Goal: Contribute content: Contribute content

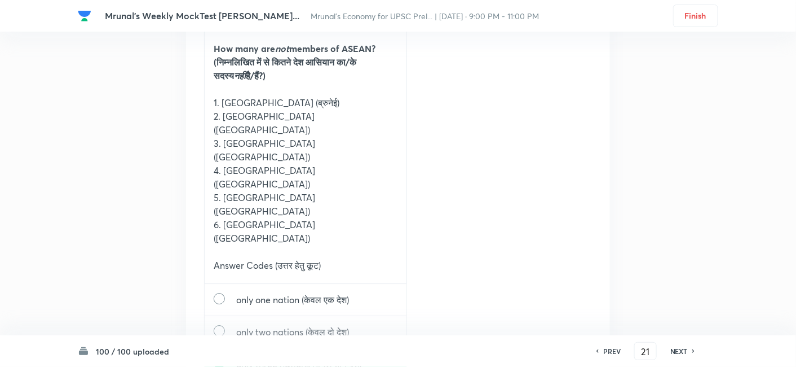
scroll to position [26488, 0]
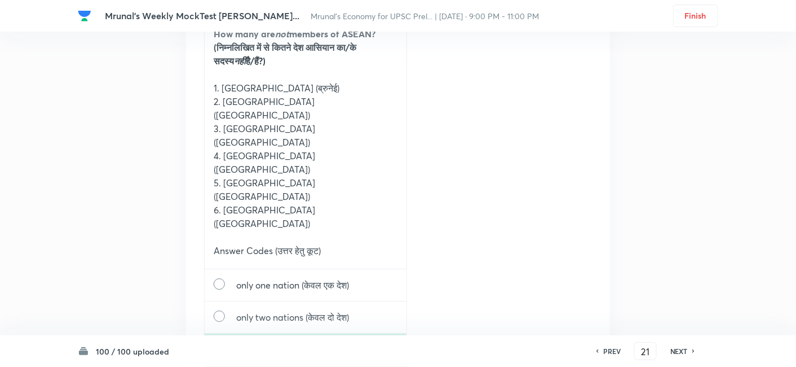
click at [683, 346] on h6 "NEXT" at bounding box center [679, 351] width 17 height 10
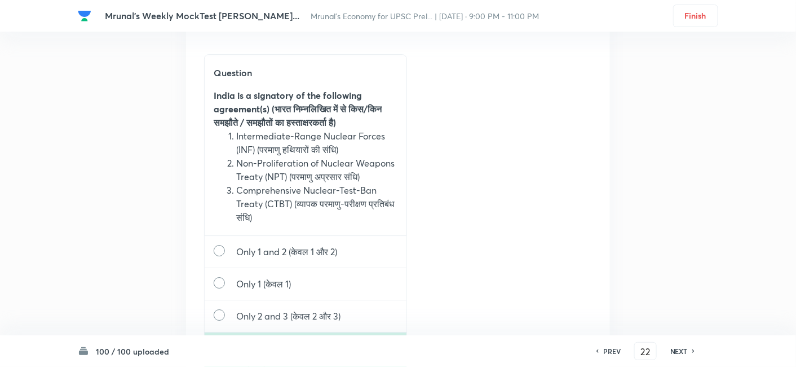
scroll to position [27895, 0]
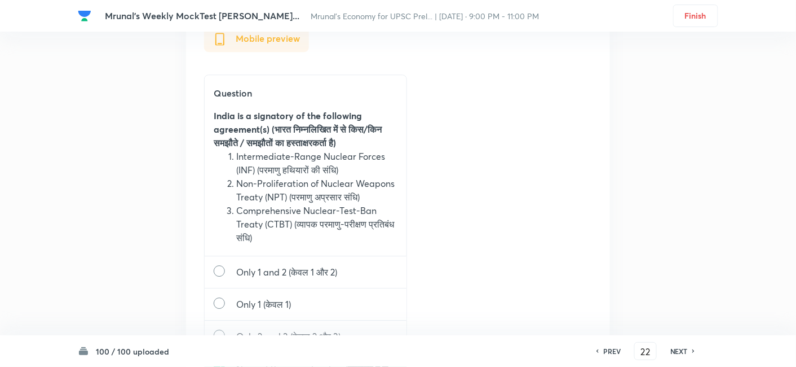
click at [685, 350] on h6 "NEXT" at bounding box center [679, 351] width 17 height 10
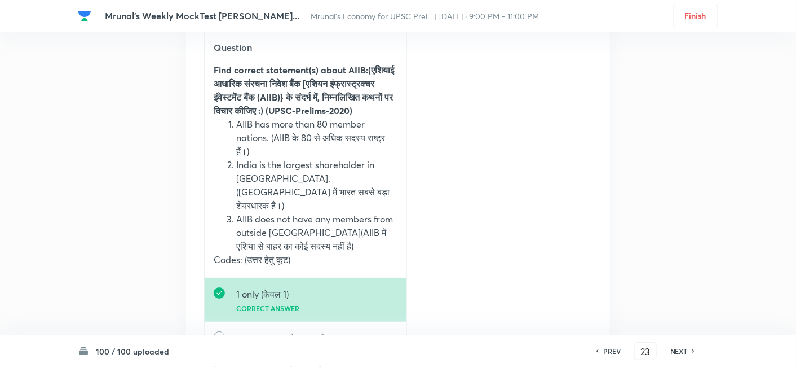
scroll to position [29463, 0]
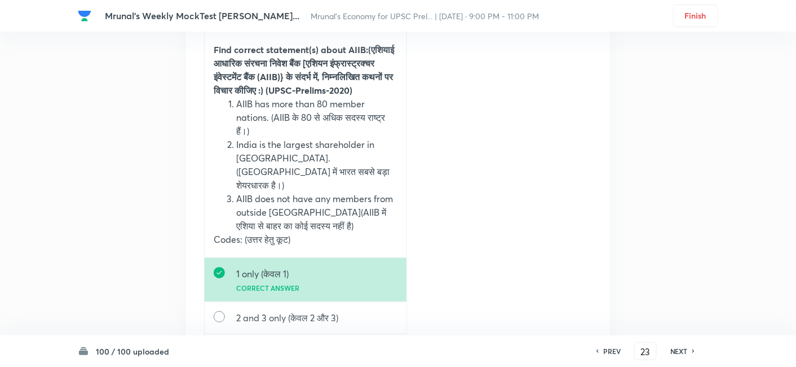
click at [678, 349] on h6 "NEXT" at bounding box center [679, 351] width 17 height 10
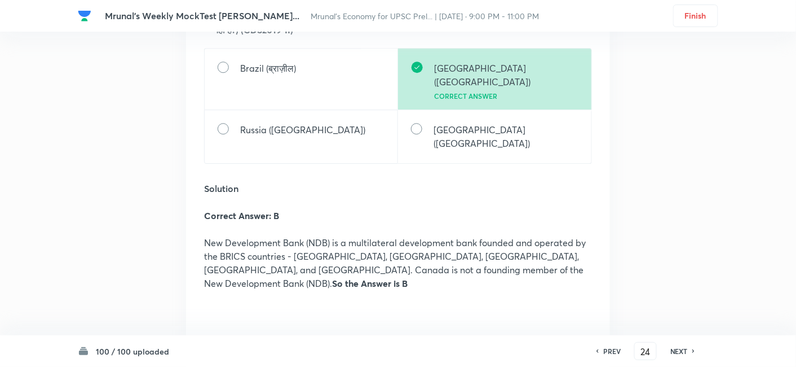
scroll to position [30599, 0]
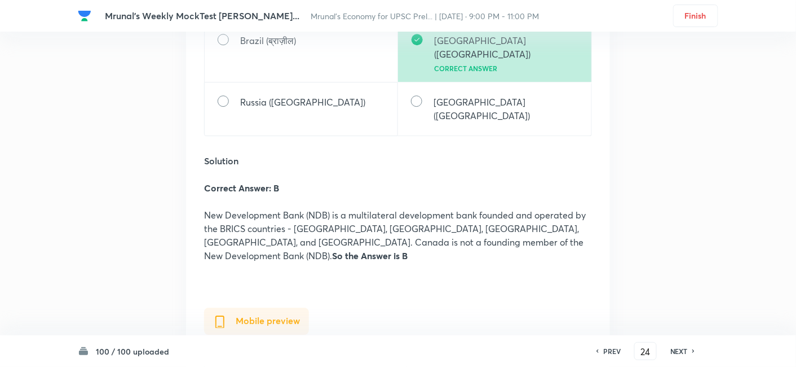
click at [673, 350] on h6 "NEXT" at bounding box center [679, 351] width 17 height 10
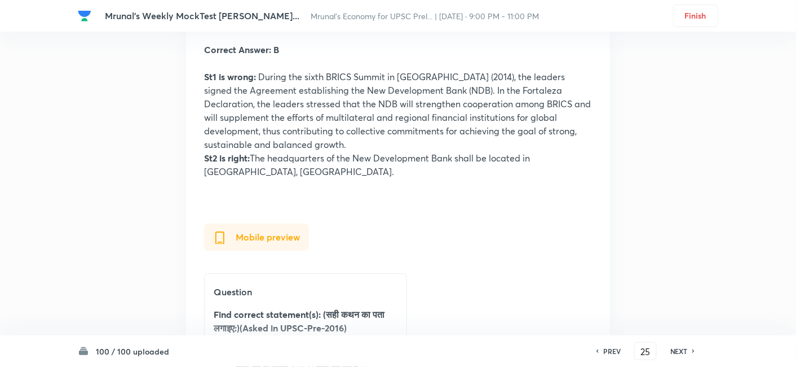
scroll to position [32006, 0]
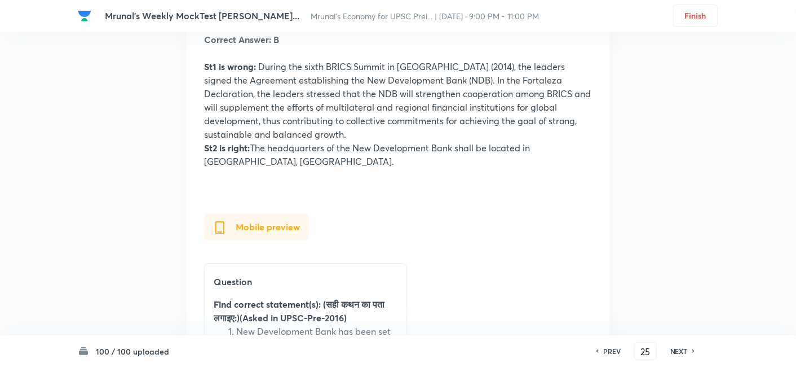
click at [677, 350] on h6 "NEXT" at bounding box center [679, 351] width 17 height 10
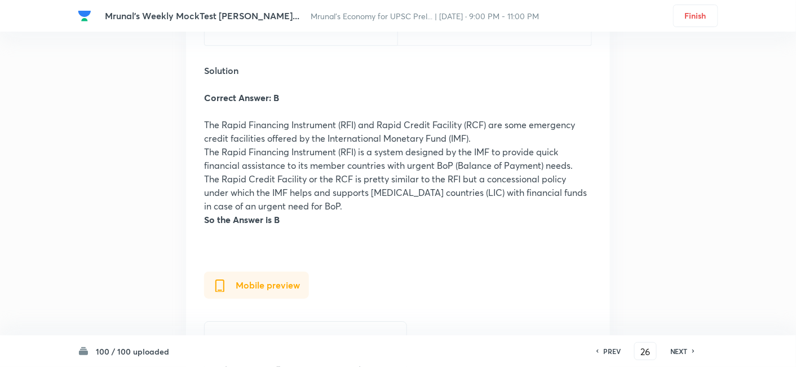
scroll to position [33434, 0]
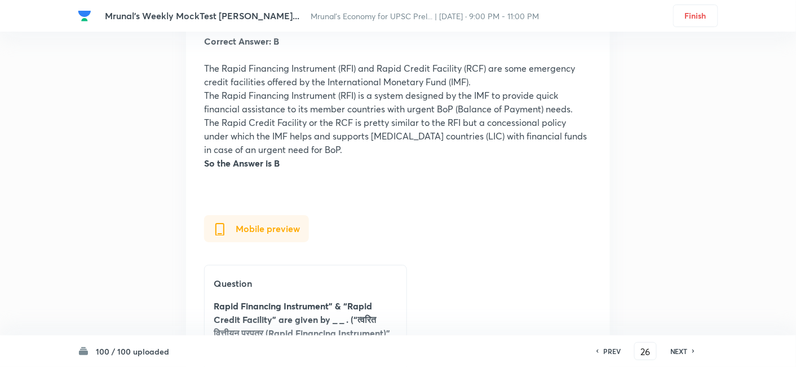
click at [679, 349] on h6 "NEXT" at bounding box center [679, 351] width 17 height 10
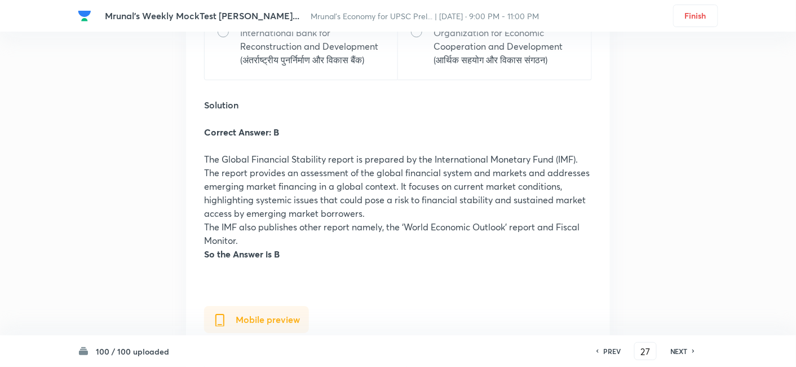
scroll to position [34821, 0]
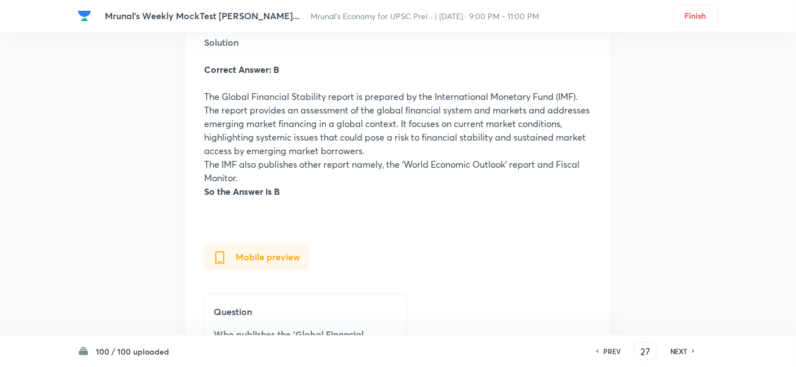
click at [688, 354] on div "NEXT" at bounding box center [681, 351] width 30 height 10
type input "28"
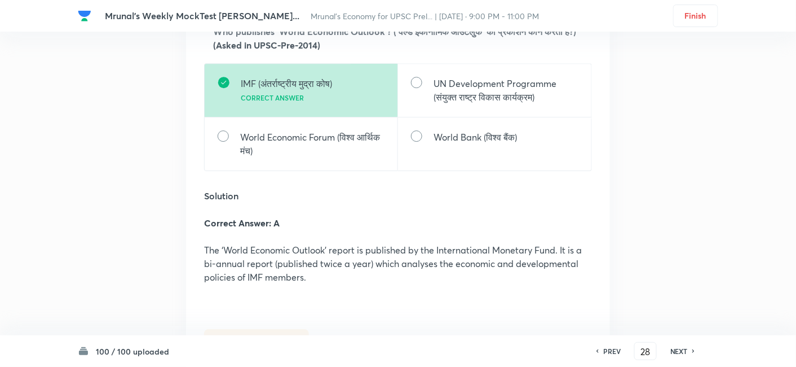
scroll to position [36055, 0]
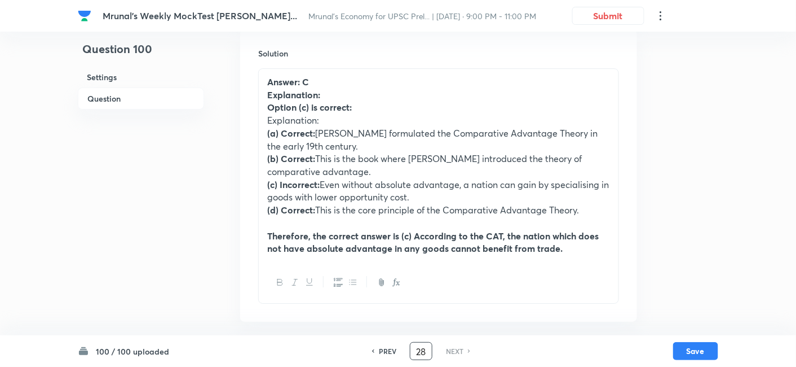
type input "28"
checkbox input "true"
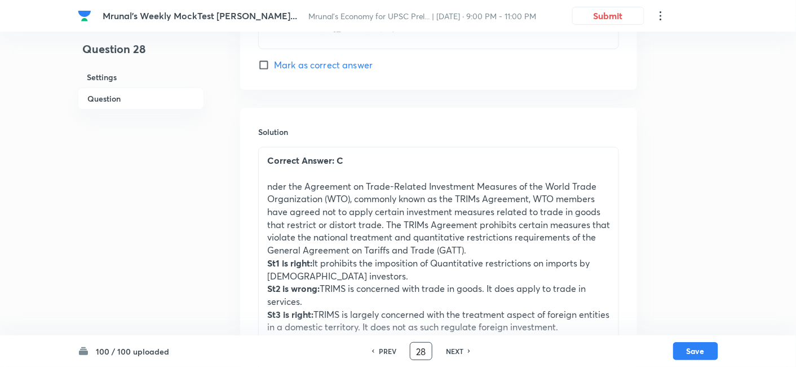
click at [267, 197] on p "nder the Agreement on Trade-Related Investment Measures of the World Trade Orga…" at bounding box center [438, 218] width 343 height 77
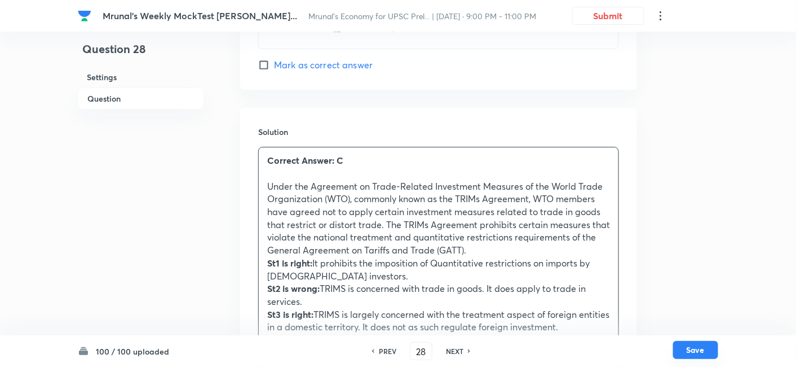
click at [683, 344] on button "Save" at bounding box center [695, 350] width 45 height 18
type input "29"
checkbox input "true"
checkbox input "false"
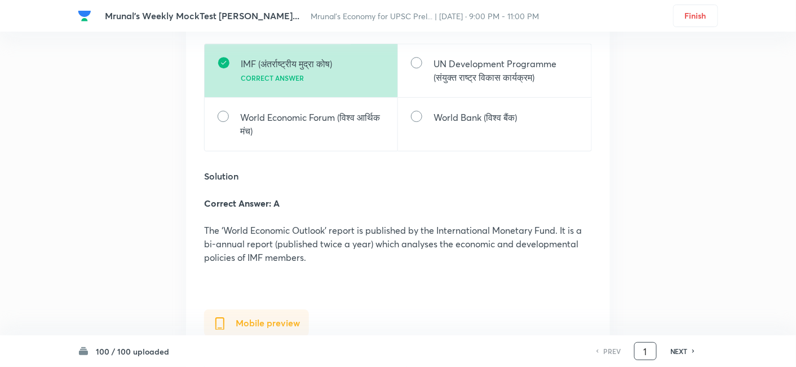
drag, startPoint x: 654, startPoint y: 345, endPoint x: 617, endPoint y: 345, distance: 37.2
click at [617, 345] on div "PREV 1 ​ NEXT" at bounding box center [646, 351] width 146 height 18
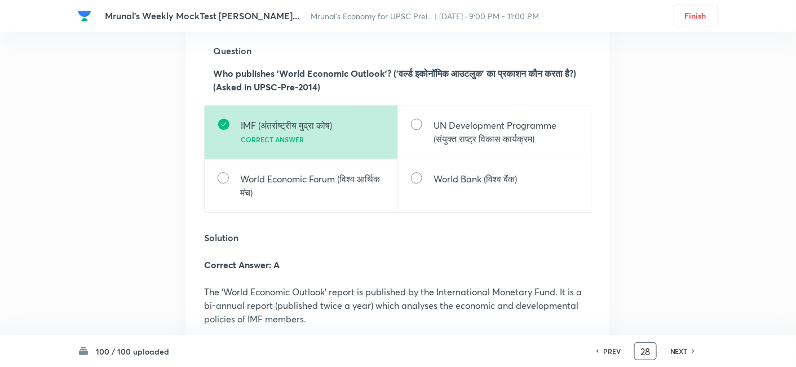
scroll to position [36055, 0]
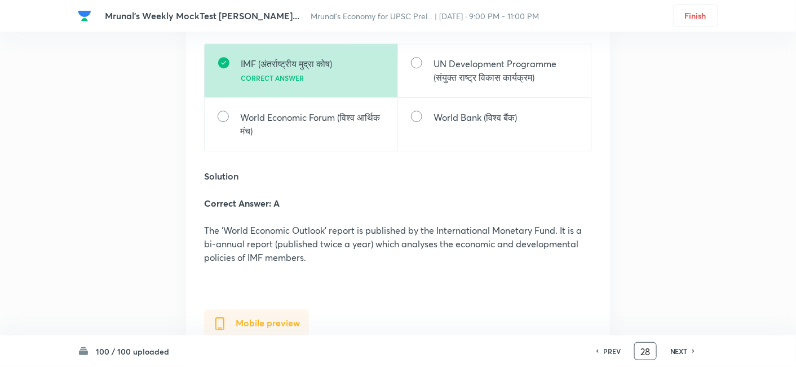
click at [681, 351] on h6 "NEXT" at bounding box center [679, 351] width 17 height 10
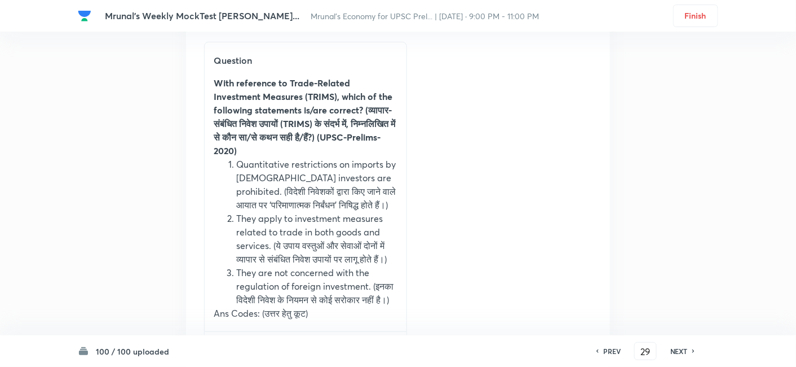
scroll to position [37724, 0]
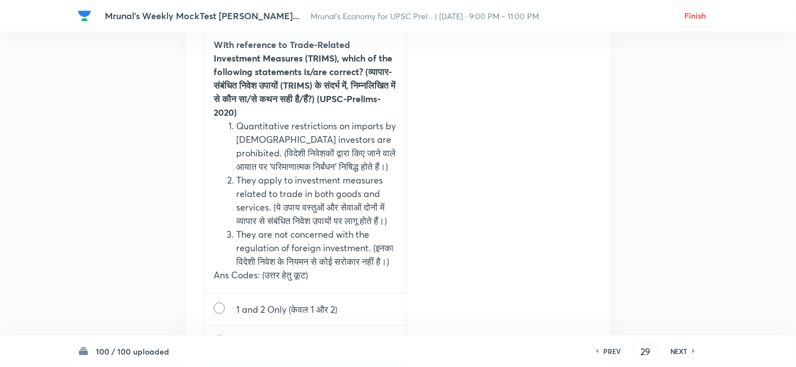
click at [669, 346] on div "NEXT" at bounding box center [681, 351] width 30 height 10
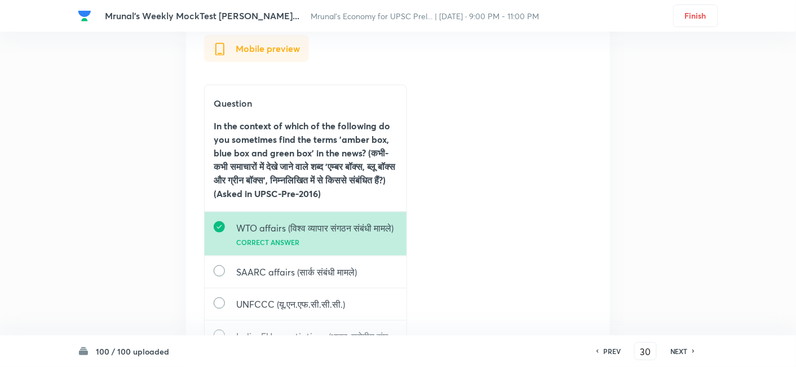
scroll to position [39369, 0]
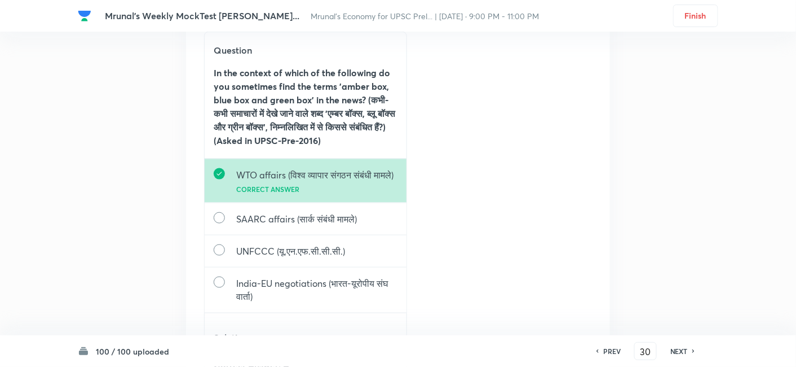
click at [671, 346] on h6 "NEXT" at bounding box center [679, 351] width 17 height 10
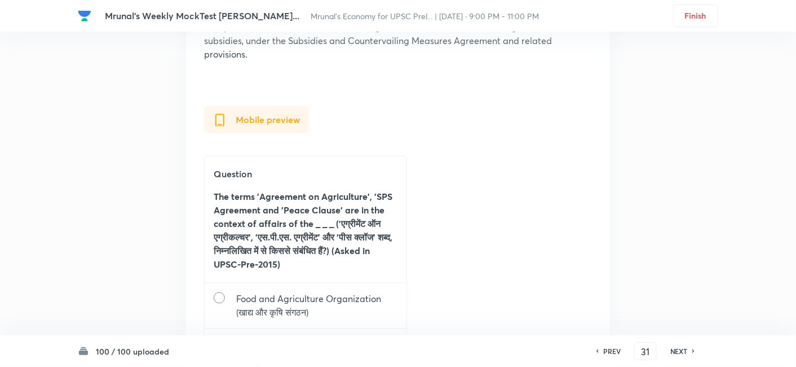
scroll to position [40862, 0]
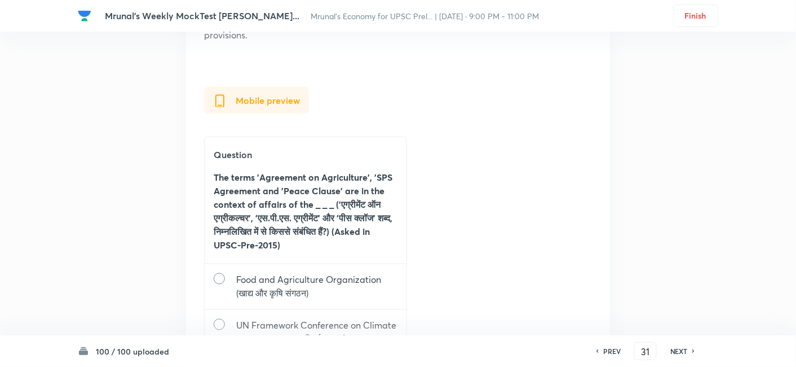
click at [681, 350] on h6 "NEXT" at bounding box center [679, 351] width 17 height 10
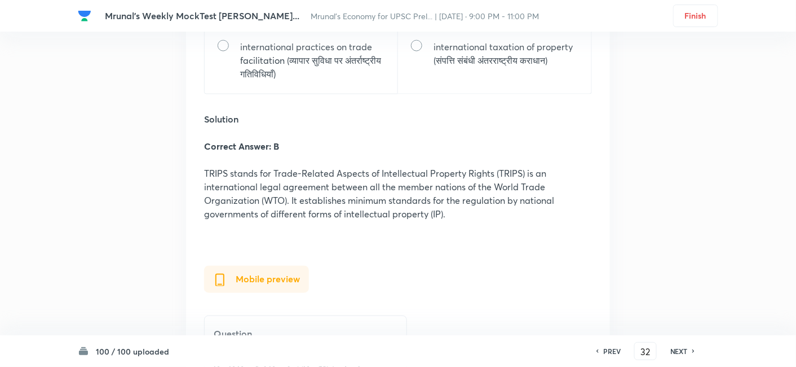
scroll to position [42150, 0]
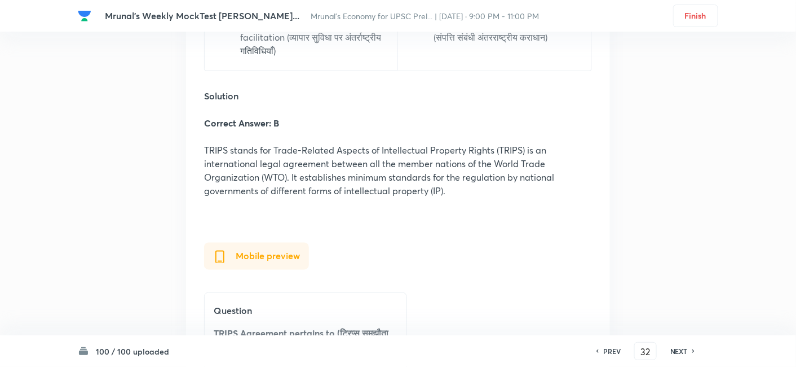
click at [677, 350] on h6 "NEXT" at bounding box center [679, 351] width 17 height 10
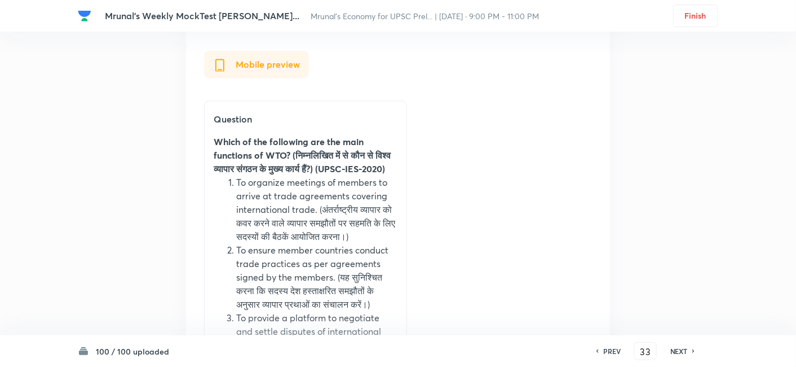
scroll to position [43751, 0]
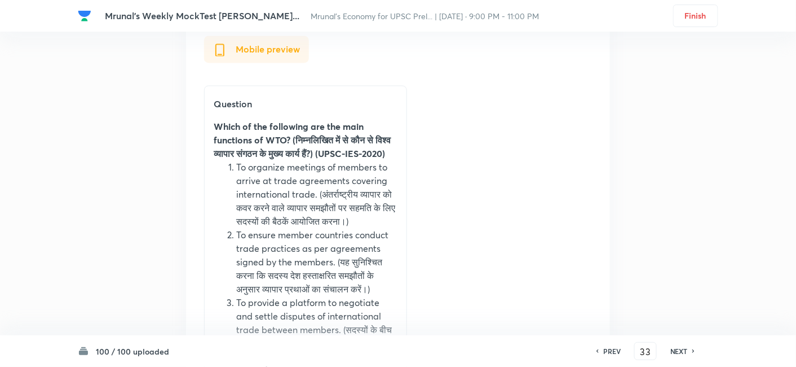
click at [675, 350] on h6 "NEXT" at bounding box center [679, 351] width 17 height 10
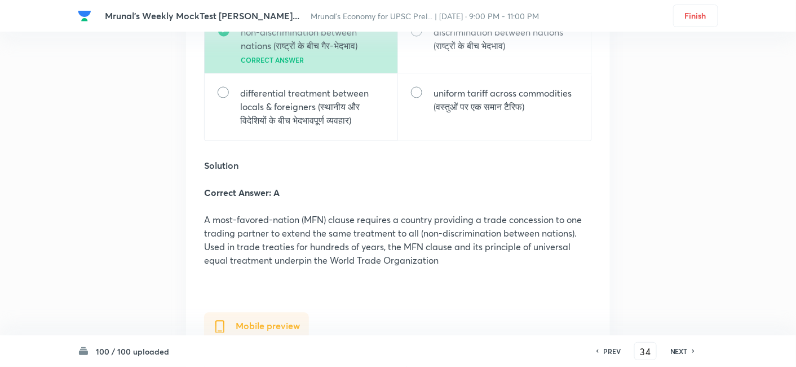
scroll to position [44878, 0]
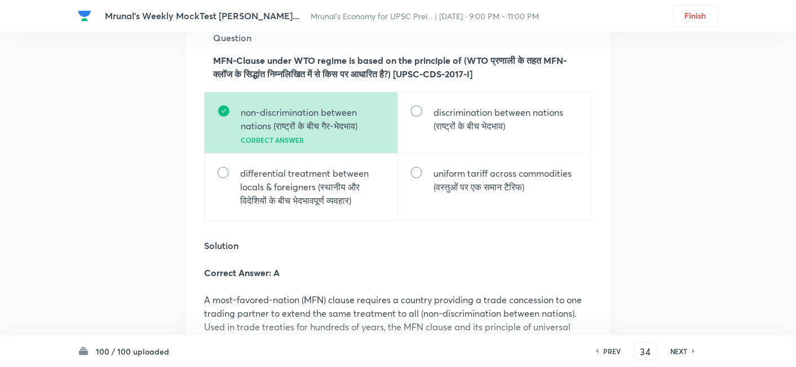
click at [685, 350] on h6 "NEXT" at bounding box center [679, 351] width 17 height 10
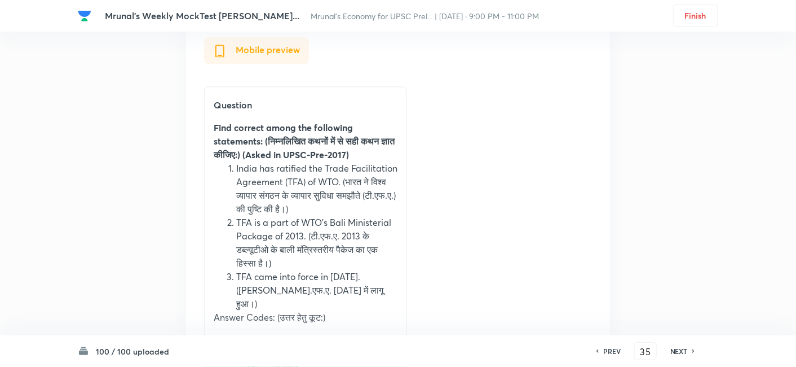
scroll to position [46589, 0]
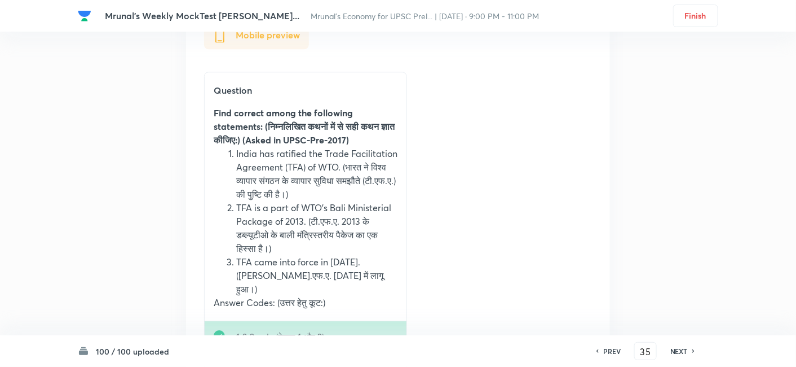
click at [689, 350] on div "NEXT" at bounding box center [681, 351] width 30 height 10
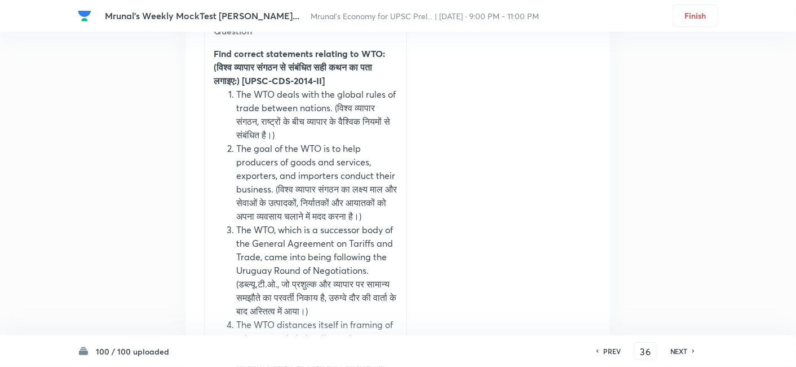
scroll to position [48241, 0]
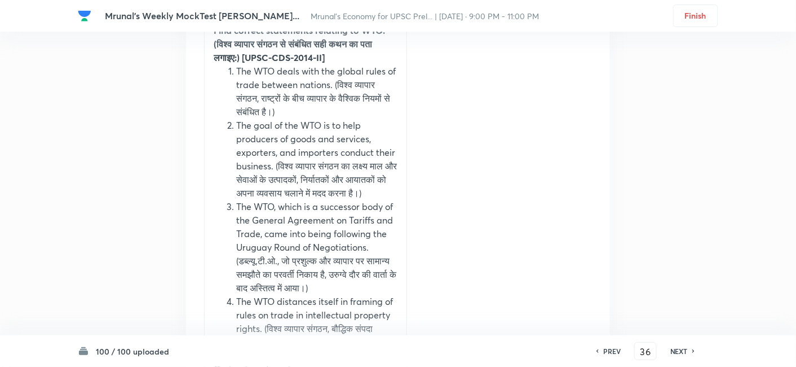
click at [684, 351] on h6 "NEXT" at bounding box center [679, 351] width 17 height 10
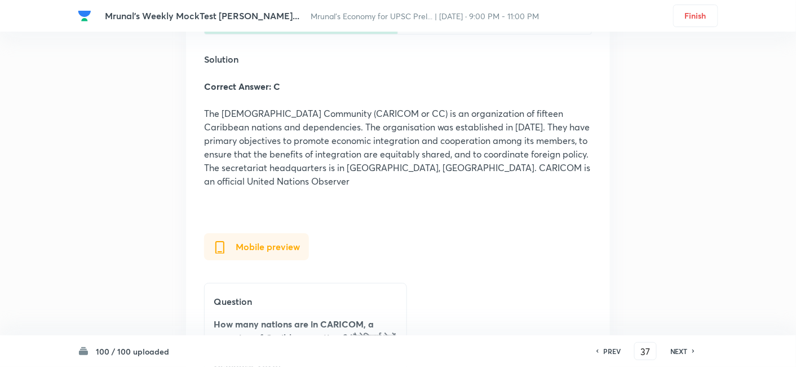
scroll to position [49584, 0]
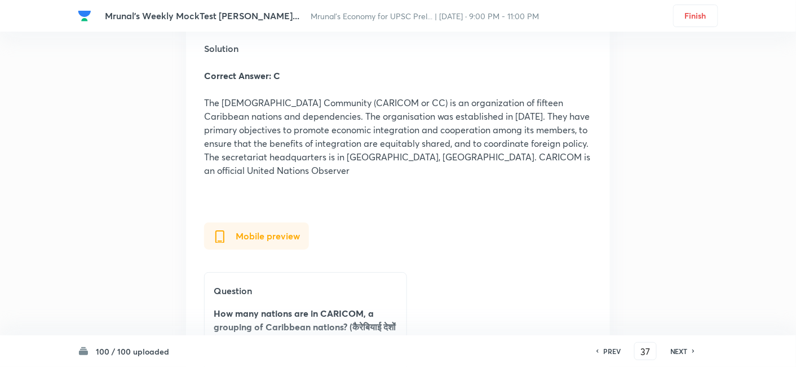
click at [676, 350] on h6 "NEXT" at bounding box center [679, 351] width 17 height 10
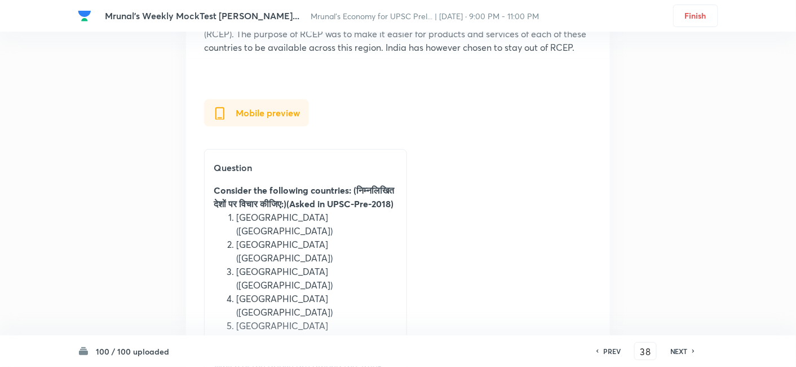
scroll to position [51198, 0]
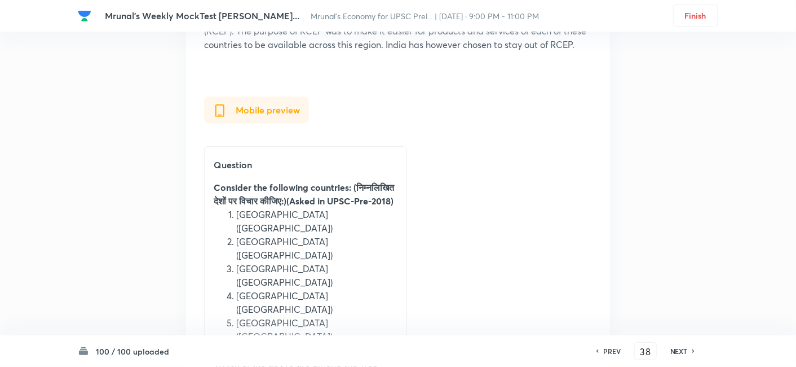
click at [686, 350] on h6 "NEXT" at bounding box center [679, 351] width 17 height 10
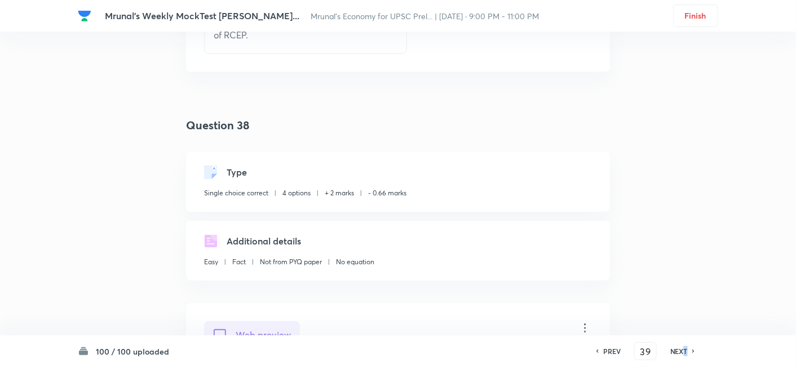
scroll to position [52348, 0]
click at [679, 351] on h6 "NEXT" at bounding box center [679, 351] width 17 height 10
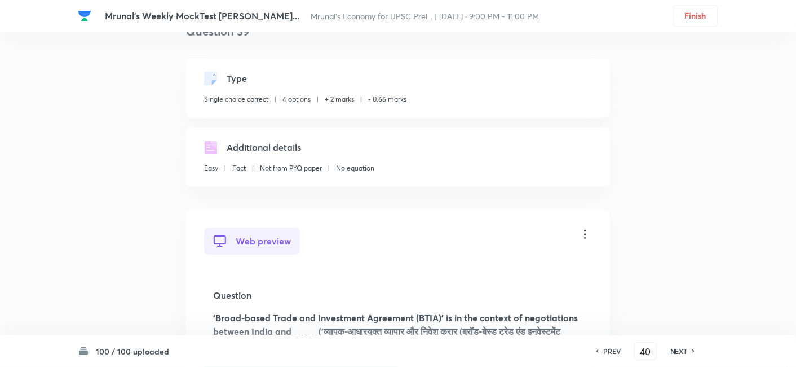
scroll to position [53641, 0]
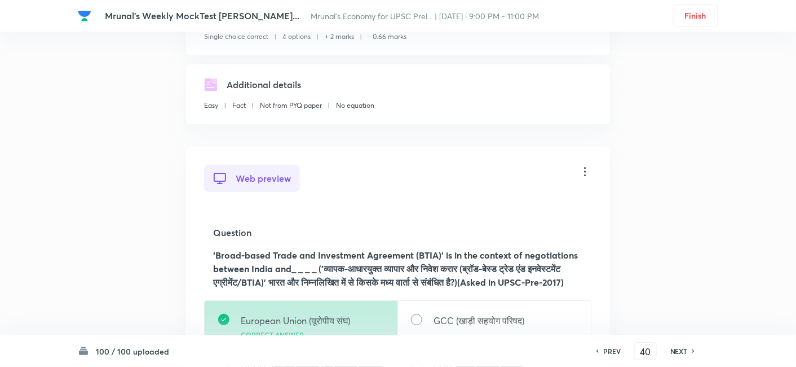
click at [675, 352] on h6 "NEXT" at bounding box center [679, 351] width 17 height 10
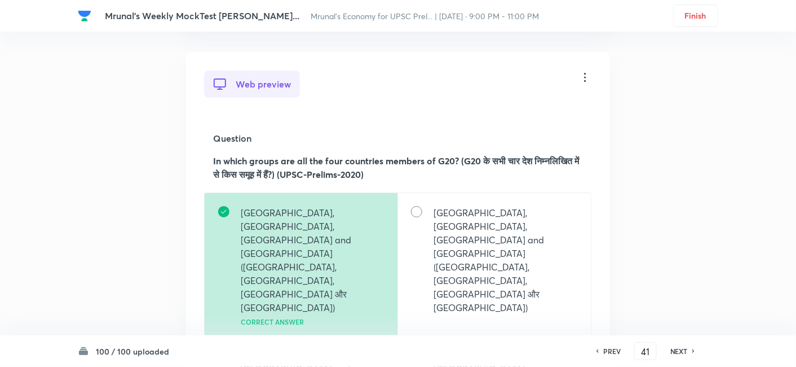
scroll to position [55015, 0]
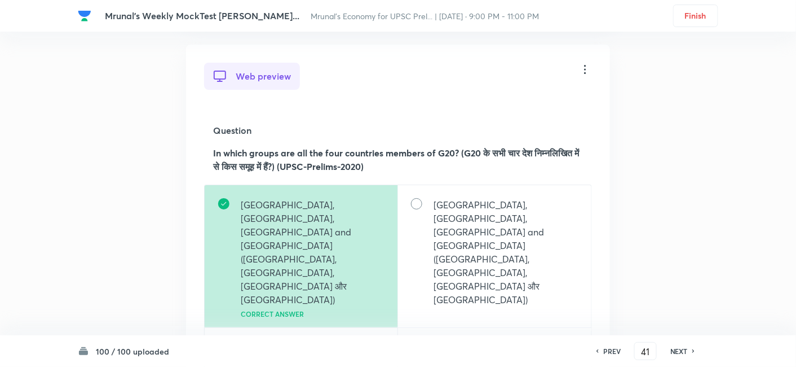
click at [680, 348] on h6 "NEXT" at bounding box center [679, 351] width 17 height 10
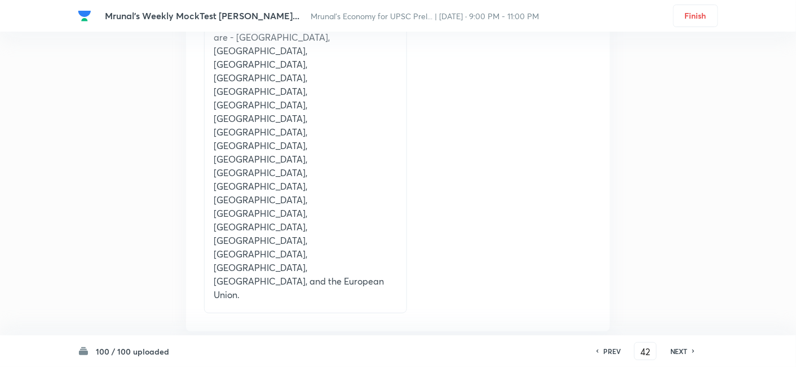
scroll to position [56597, 0]
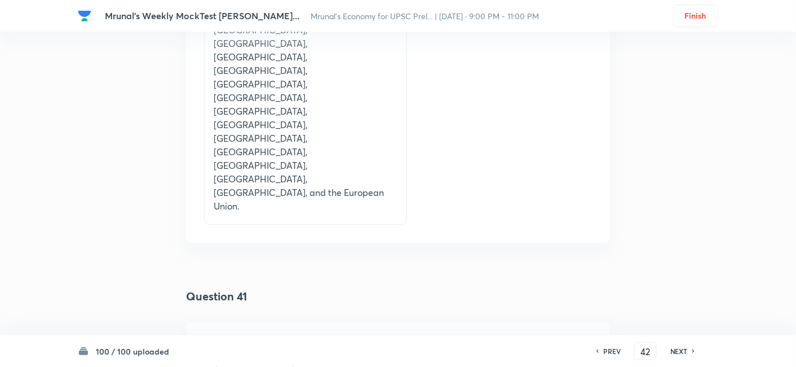
click at [680, 349] on h6 "NEXT" at bounding box center [679, 351] width 17 height 10
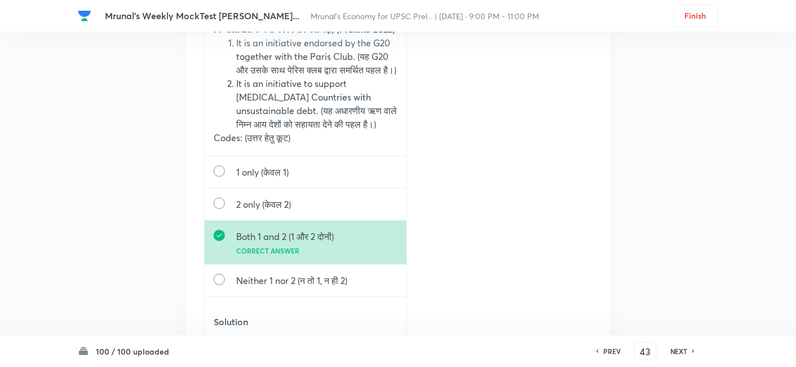
scroll to position [57736, 0]
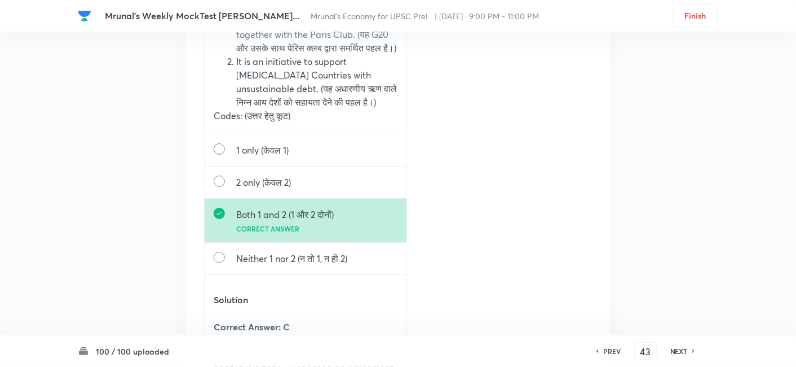
drag, startPoint x: 684, startPoint y: 349, endPoint x: 672, endPoint y: 342, distance: 13.6
click at [684, 350] on h6 "NEXT" at bounding box center [679, 351] width 17 height 10
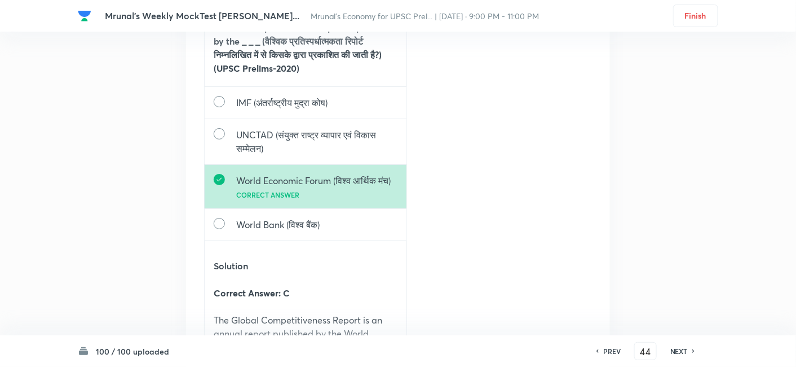
scroll to position [59102, 0]
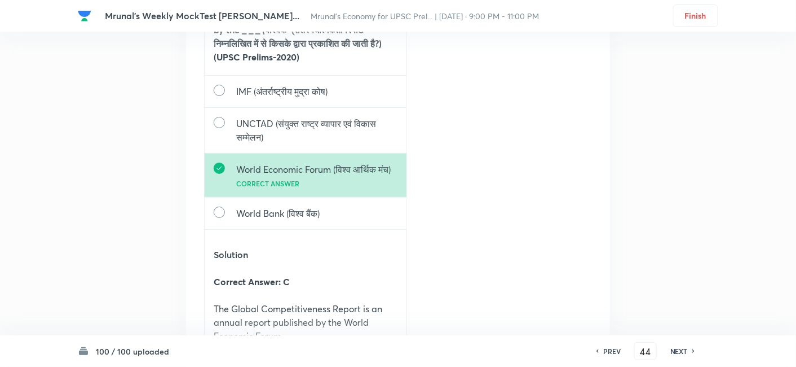
click at [688, 350] on h6 "NEXT" at bounding box center [679, 351] width 17 height 10
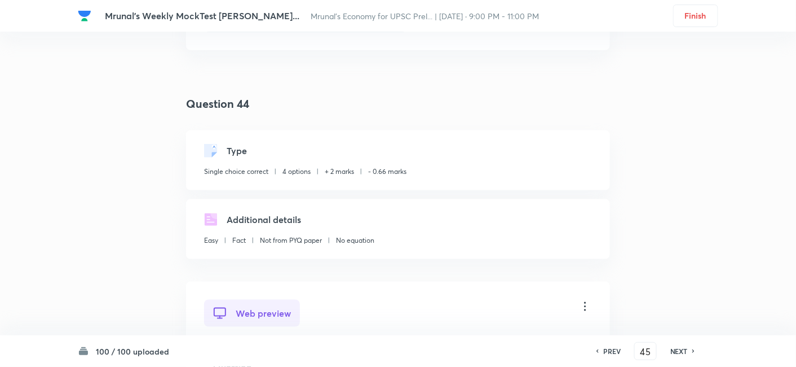
scroll to position [60865, 0]
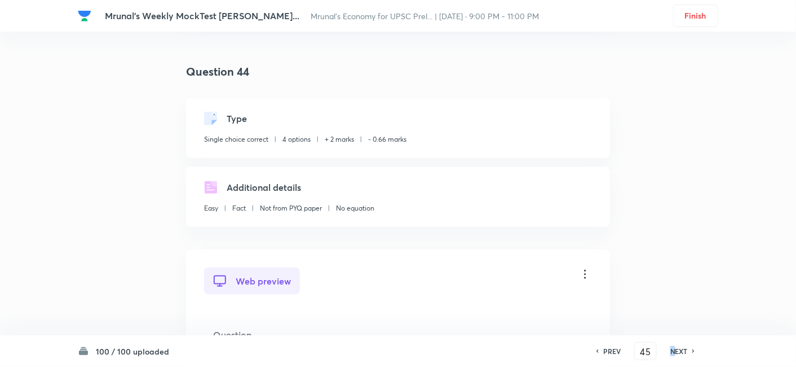
drag, startPoint x: 672, startPoint y: 350, endPoint x: 659, endPoint y: 338, distance: 18.0
click at [673, 350] on h6 "NEXT" at bounding box center [679, 351] width 17 height 10
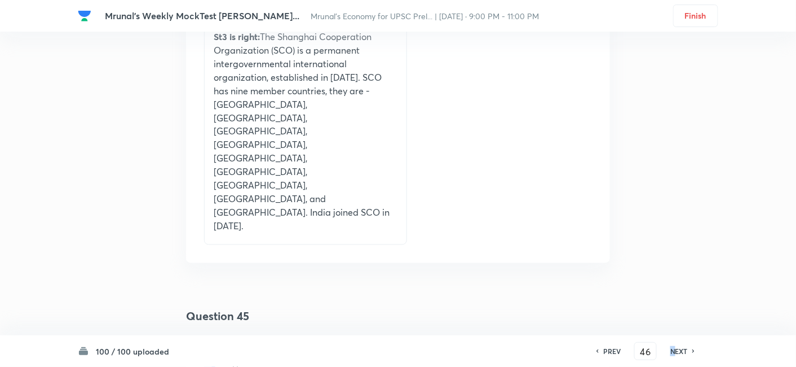
scroll to position [62479, 0]
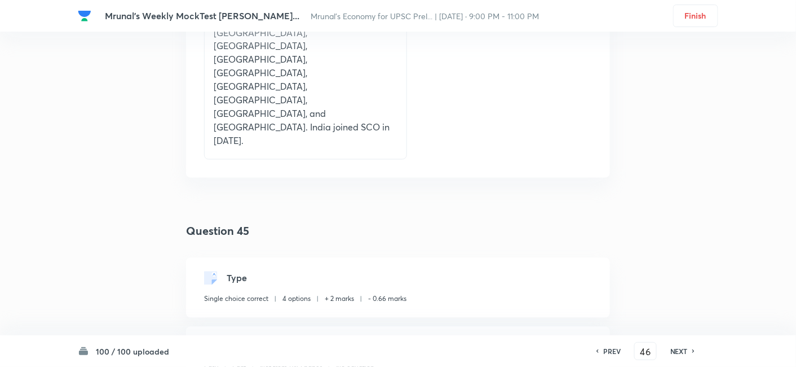
click at [686, 353] on h6 "NEXT" at bounding box center [679, 351] width 17 height 10
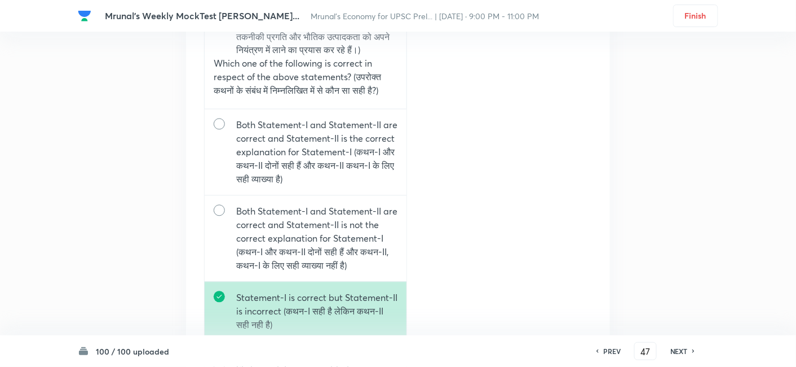
scroll to position [63827, 0]
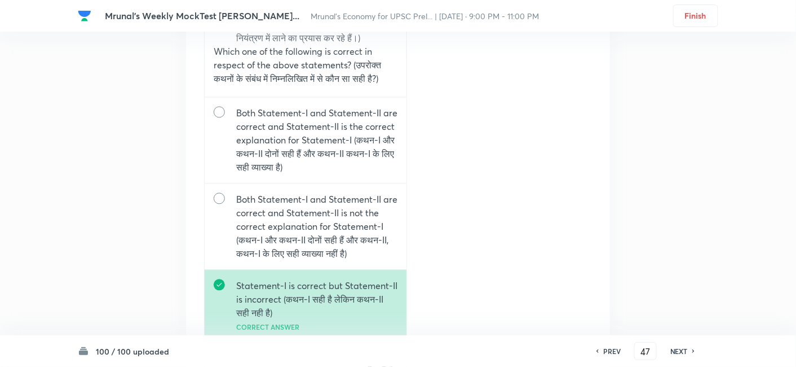
click at [676, 352] on h6 "NEXT" at bounding box center [679, 351] width 17 height 10
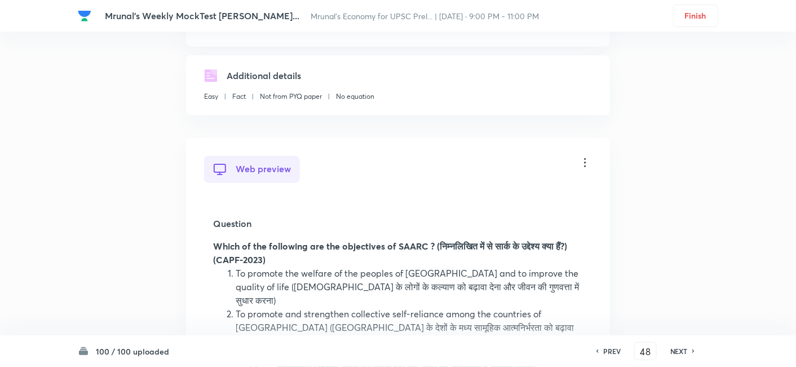
scroll to position [65856, 0]
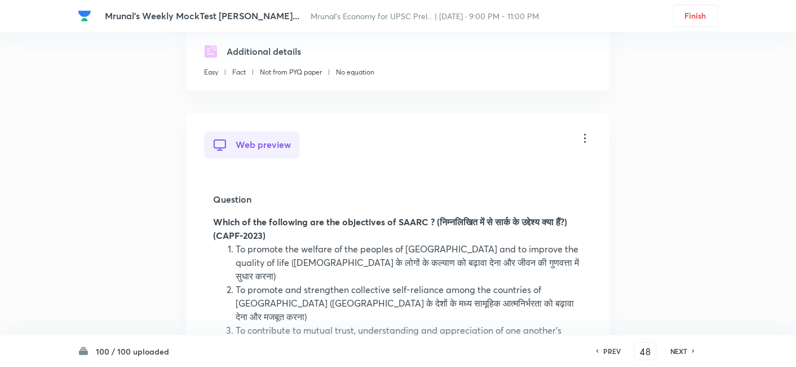
click at [682, 352] on h6 "NEXT" at bounding box center [679, 351] width 17 height 10
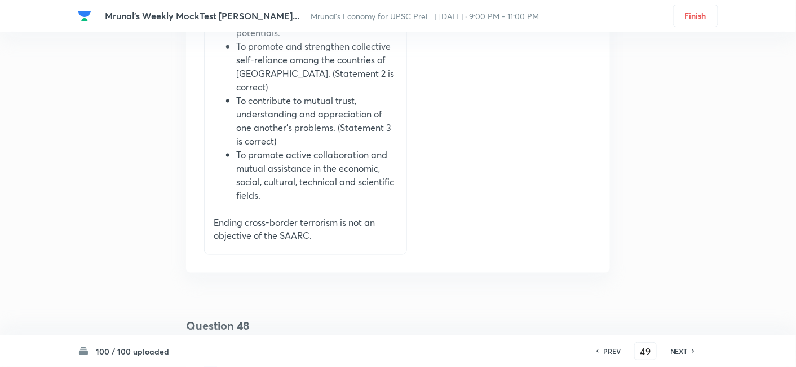
scroll to position [67682, 0]
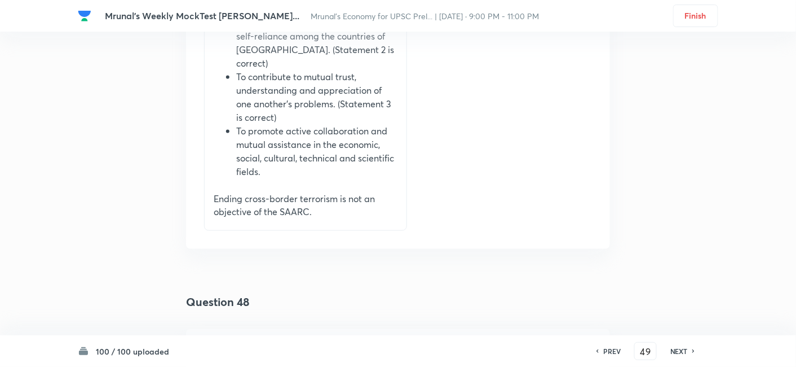
click at [677, 347] on h6 "NEXT" at bounding box center [679, 351] width 17 height 10
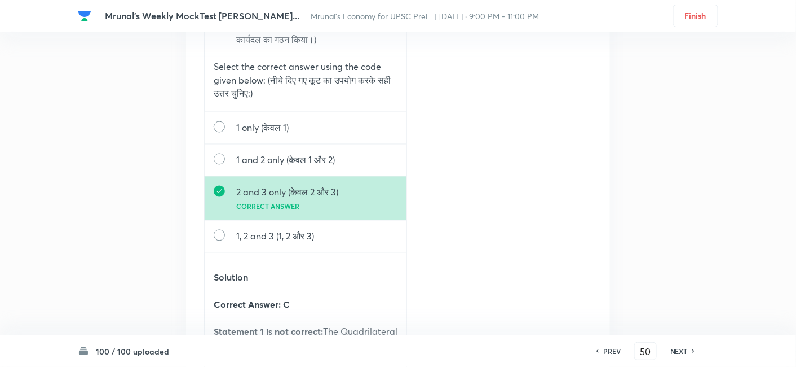
scroll to position [69162, 0]
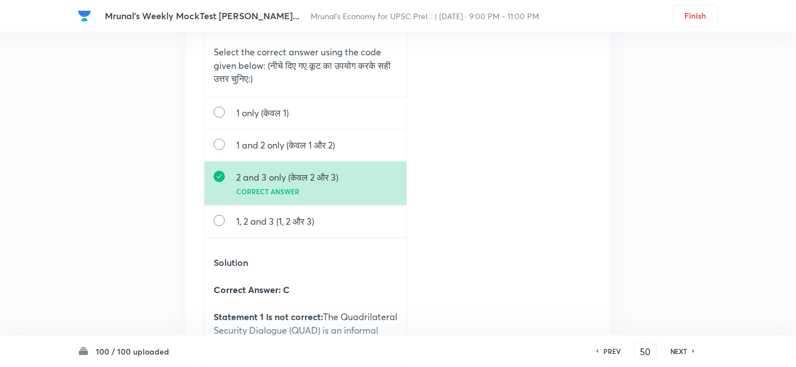
click at [672, 347] on h6 "NEXT" at bounding box center [679, 351] width 17 height 10
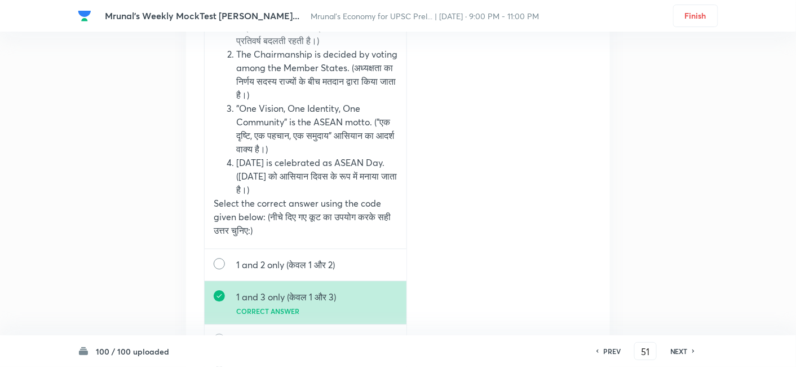
scroll to position [70825, 0]
click at [681, 350] on h6 "NEXT" at bounding box center [679, 351] width 17 height 10
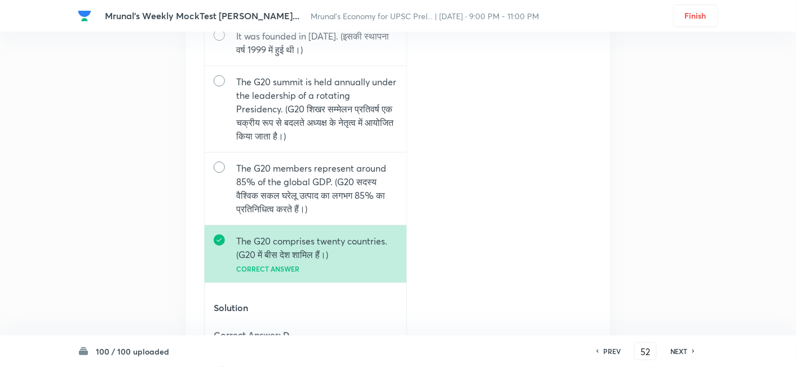
scroll to position [72381, 0]
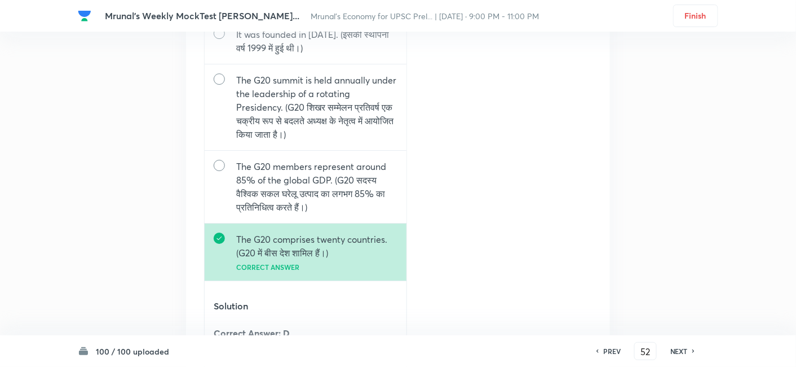
click at [680, 347] on h6 "NEXT" at bounding box center [679, 351] width 17 height 10
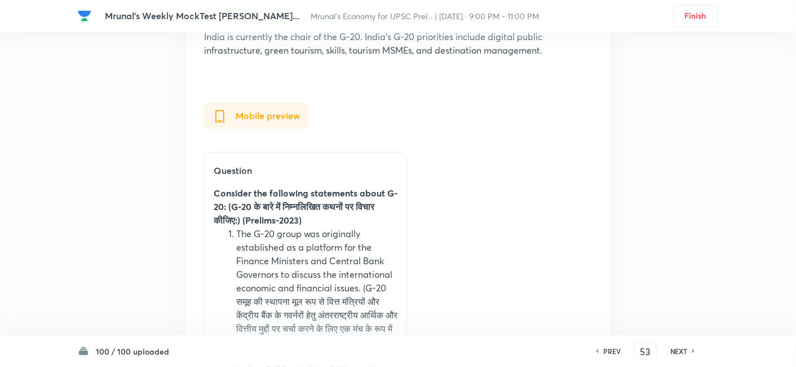
scroll to position [73747, 0]
click at [682, 349] on h6 "NEXT" at bounding box center [679, 351] width 17 height 10
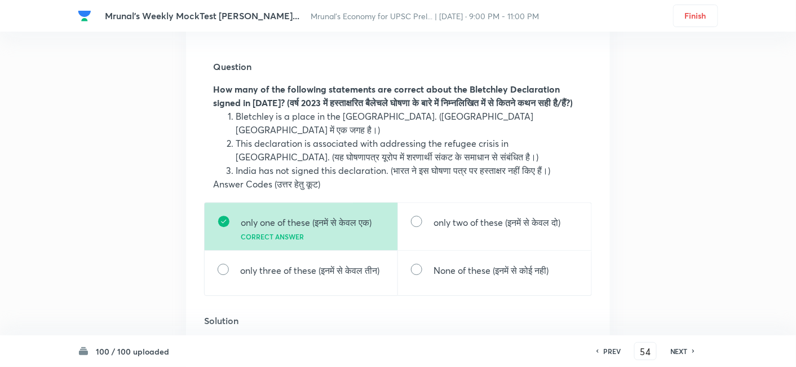
scroll to position [74899, 0]
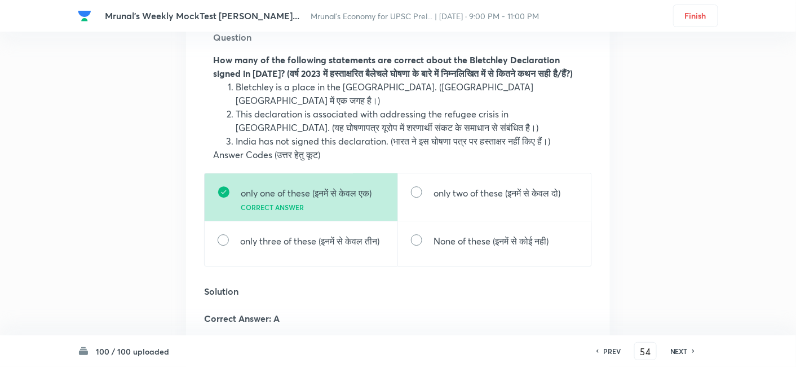
click at [682, 349] on h6 "NEXT" at bounding box center [679, 351] width 17 height 10
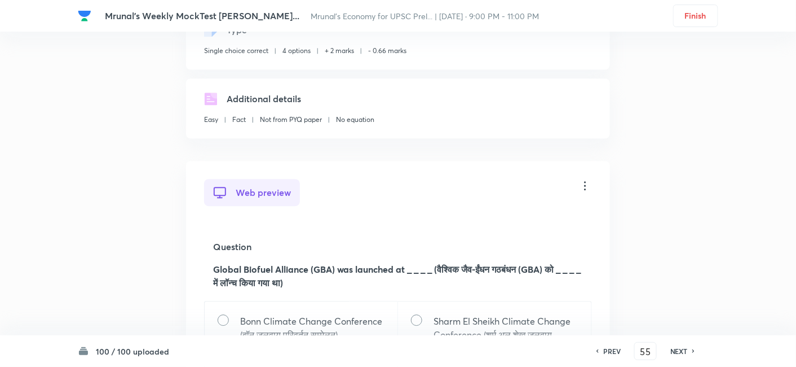
scroll to position [76165, 0]
click at [684, 352] on h6 "NEXT" at bounding box center [679, 351] width 17 height 10
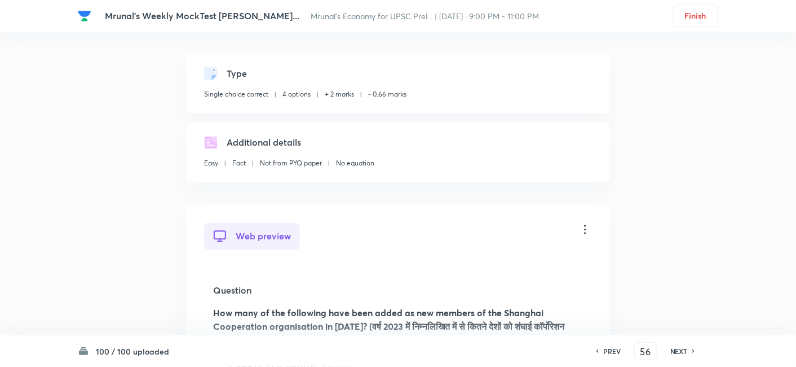
scroll to position [77287, 0]
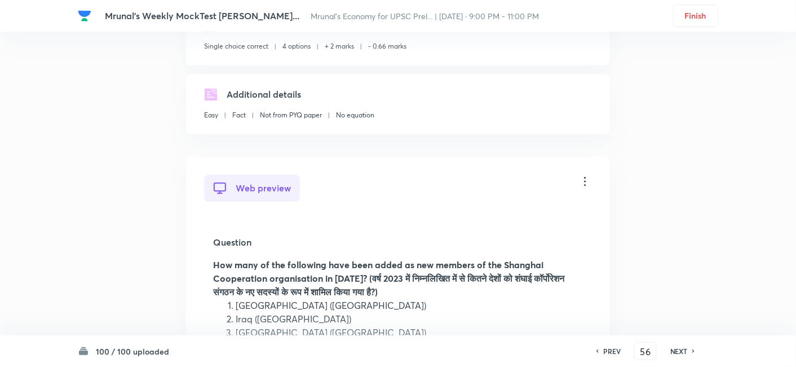
click at [677, 353] on h6 "NEXT" at bounding box center [679, 351] width 17 height 10
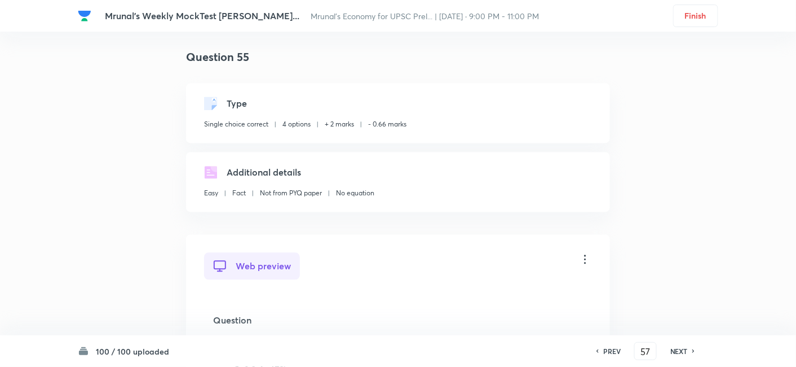
scroll to position [78621, 0]
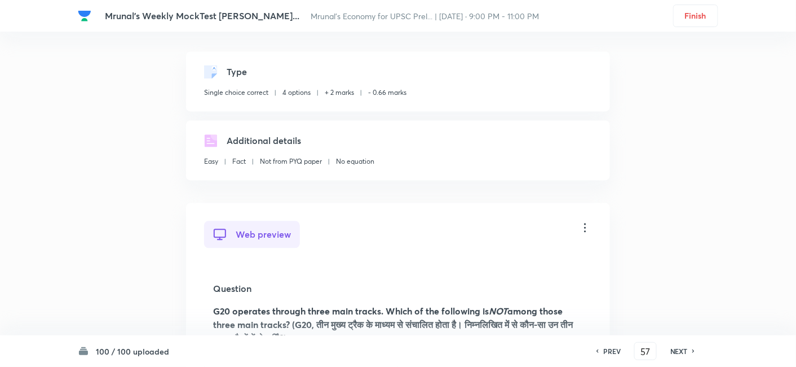
drag, startPoint x: 669, startPoint y: 352, endPoint x: 582, endPoint y: 307, distance: 98.1
click at [669, 352] on div "NEXT" at bounding box center [681, 351] width 30 height 10
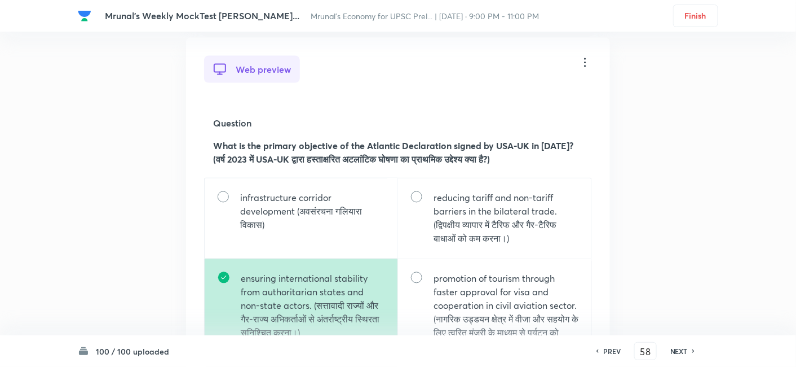
scroll to position [79943, 0]
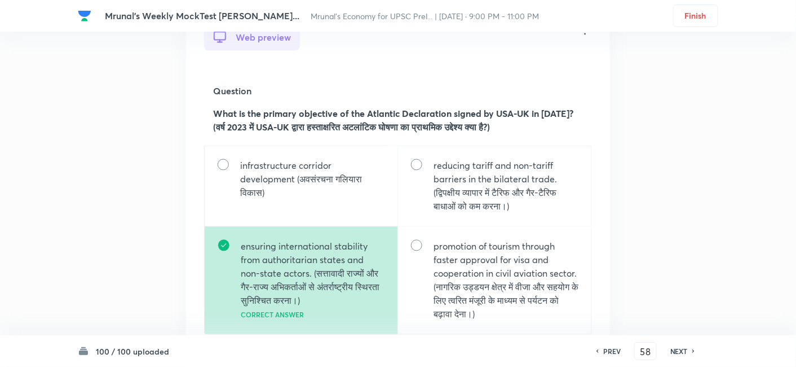
click at [678, 351] on h6 "NEXT" at bounding box center [679, 351] width 17 height 10
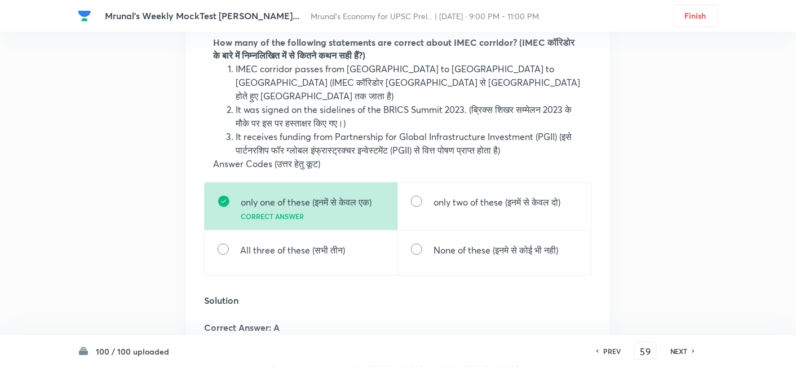
scroll to position [81290, 0]
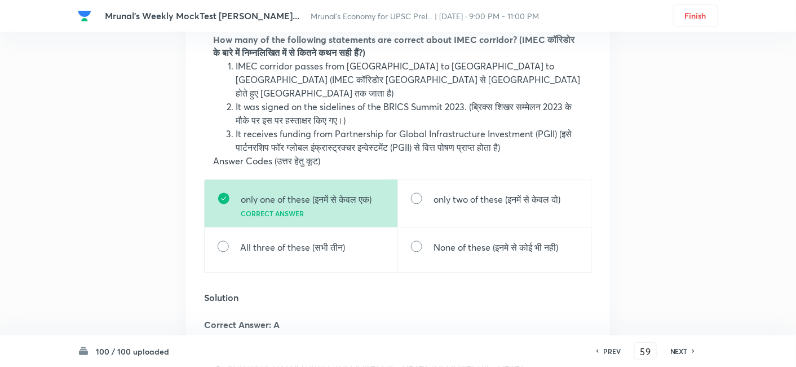
click at [681, 349] on h6 "NEXT" at bounding box center [679, 351] width 17 height 10
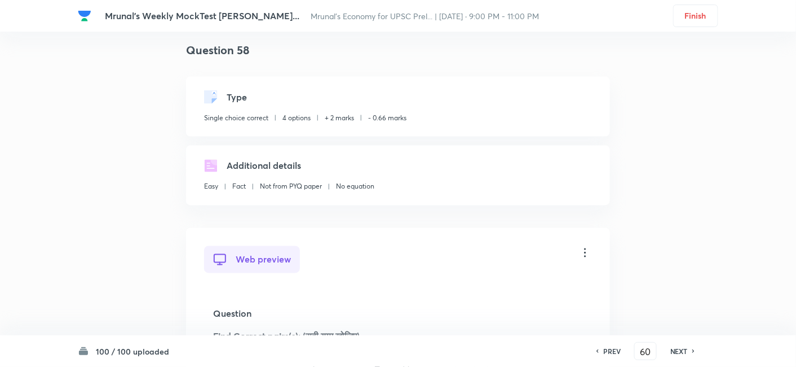
scroll to position [82554, 0]
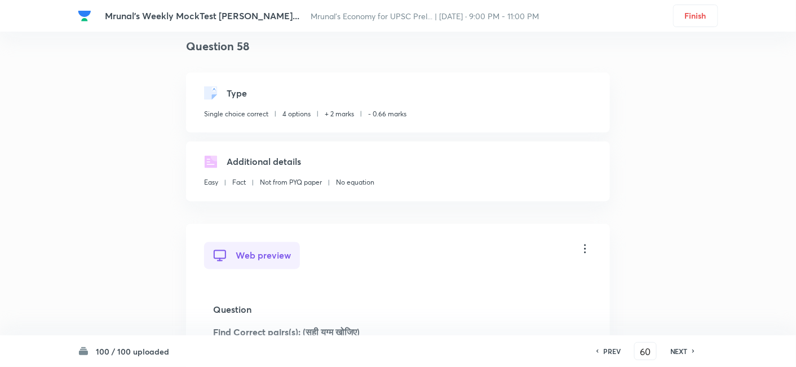
click at [686, 350] on h6 "NEXT" at bounding box center [679, 351] width 17 height 10
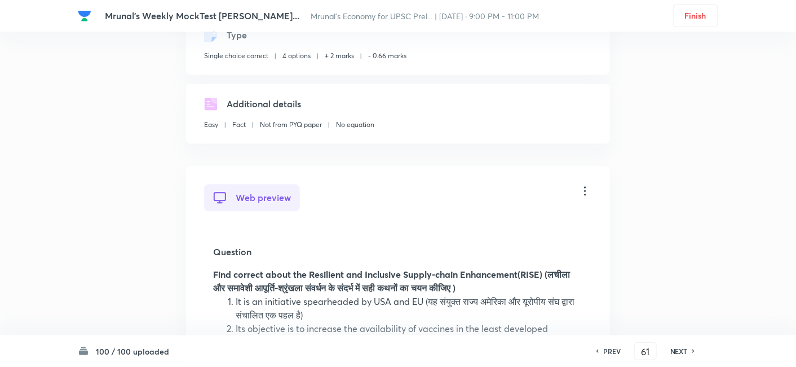
scroll to position [84077, 0]
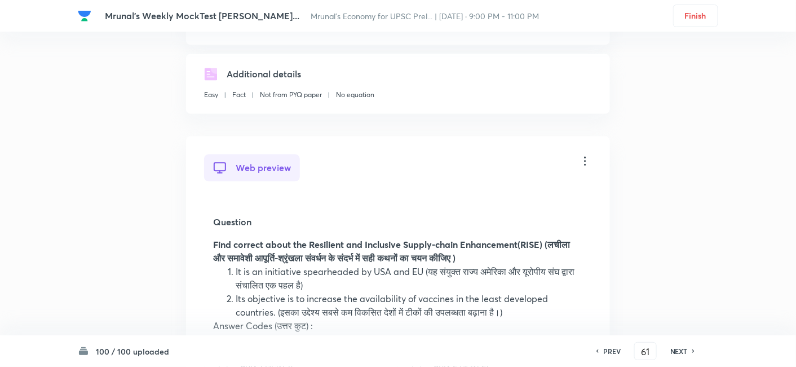
click at [690, 350] on div "NEXT" at bounding box center [681, 351] width 30 height 10
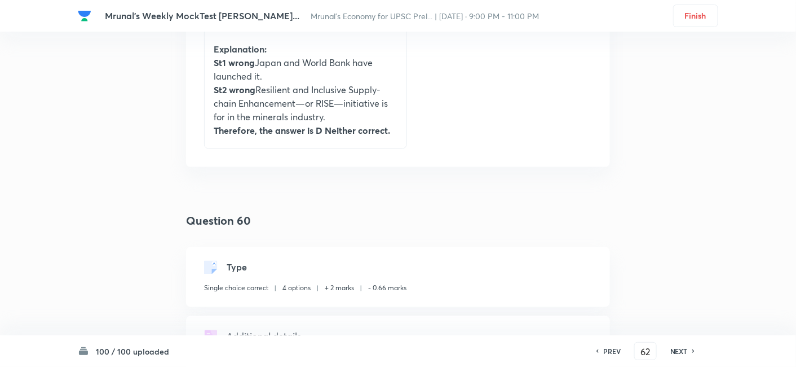
scroll to position [85158, 0]
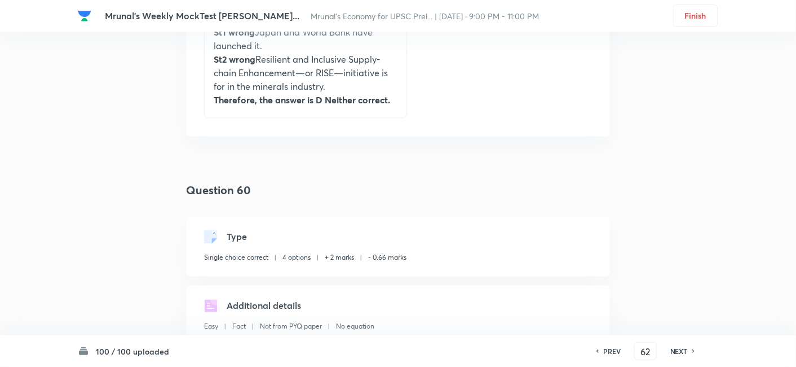
click at [688, 356] on div "PREV 62 ​ NEXT" at bounding box center [646, 351] width 146 height 18
click at [684, 347] on h6 "NEXT" at bounding box center [679, 351] width 17 height 10
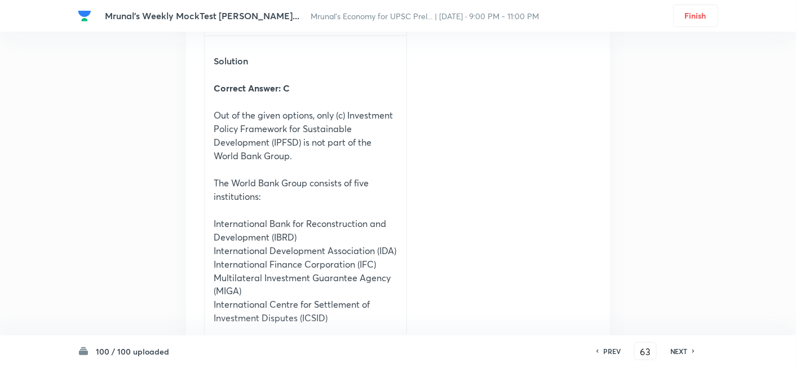
scroll to position [86438, 0]
click at [682, 353] on h6 "NEXT" at bounding box center [679, 351] width 17 height 10
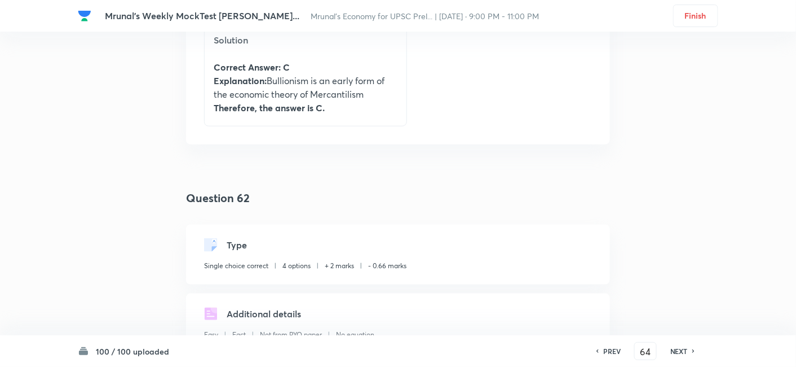
scroll to position [87681, 0]
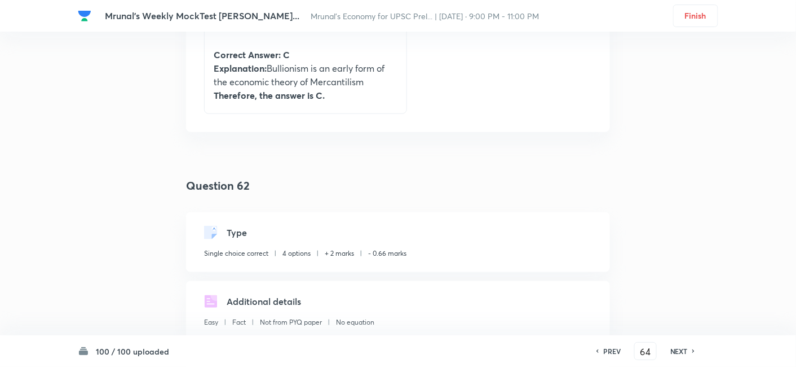
click at [685, 352] on h6 "NEXT" at bounding box center [679, 351] width 17 height 10
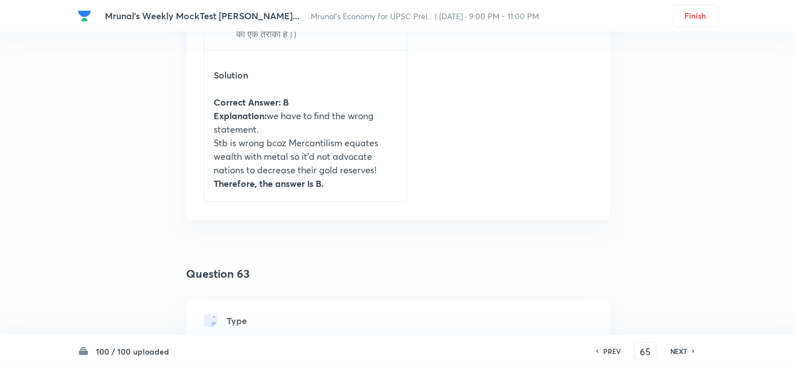
scroll to position [88861, 0]
click at [673, 349] on h6 "NEXT" at bounding box center [679, 351] width 17 height 10
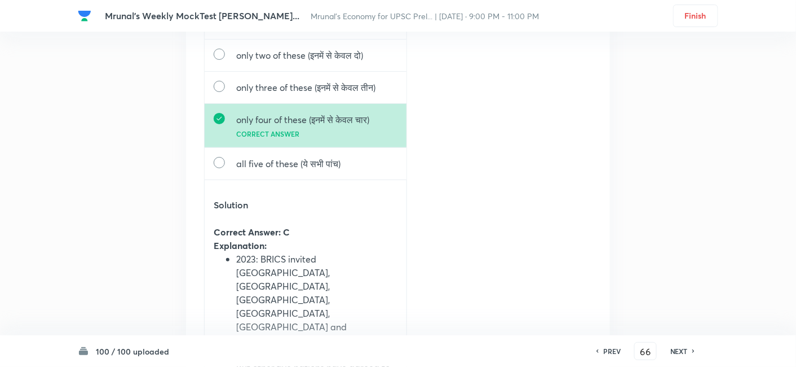
scroll to position [90045, 0]
drag, startPoint x: 676, startPoint y: 351, endPoint x: 642, endPoint y: 326, distance: 42.3
click at [676, 352] on h6 "NEXT" at bounding box center [679, 351] width 17 height 10
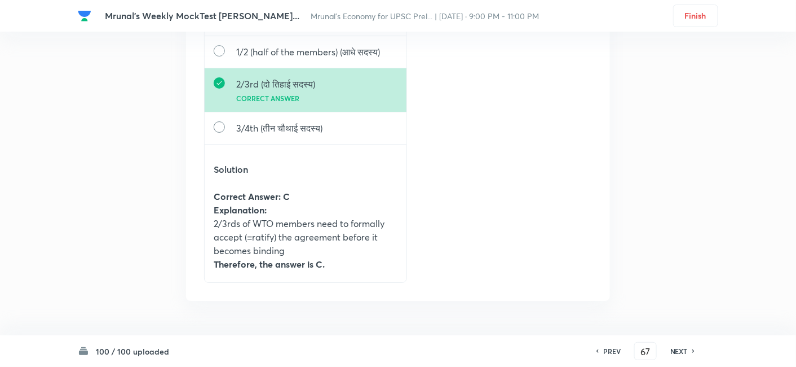
scroll to position [91365, 0]
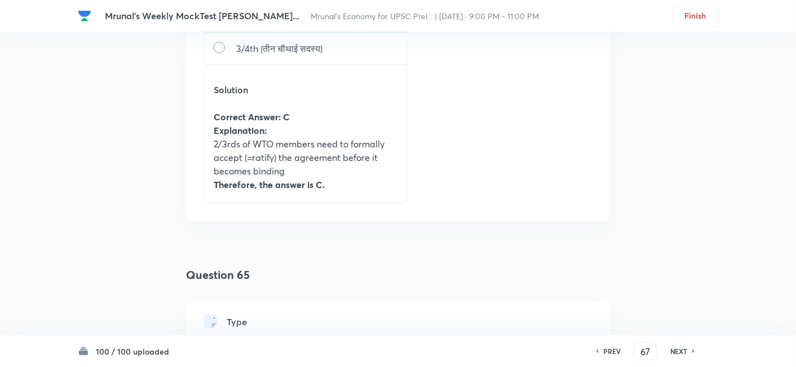
click at [681, 352] on h6 "NEXT" at bounding box center [679, 351] width 17 height 10
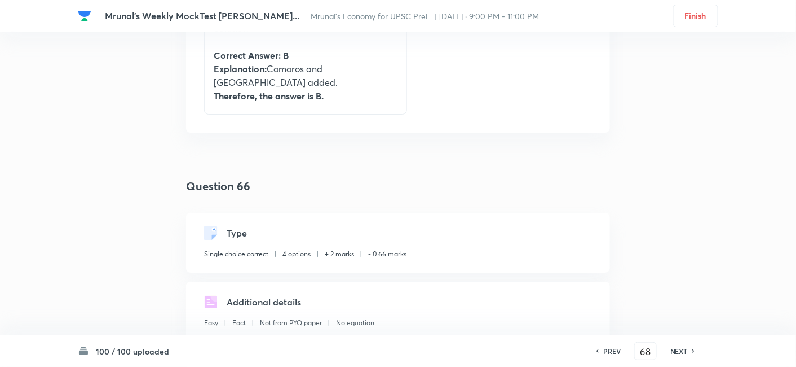
scroll to position [92664, 0]
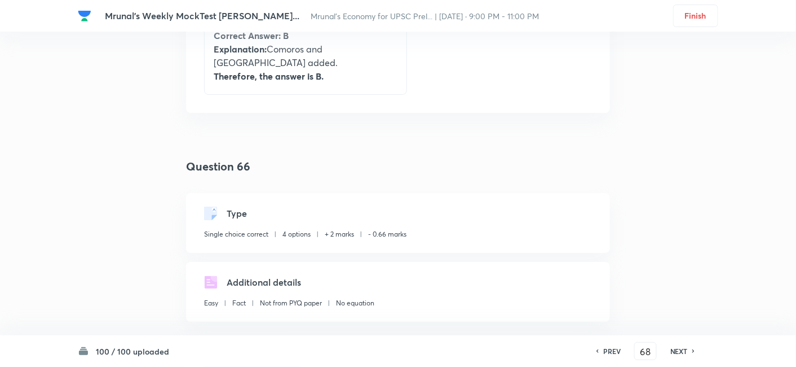
drag, startPoint x: 678, startPoint y: 351, endPoint x: 671, endPoint y: 349, distance: 7.9
click at [678, 352] on h6 "NEXT" at bounding box center [679, 351] width 17 height 10
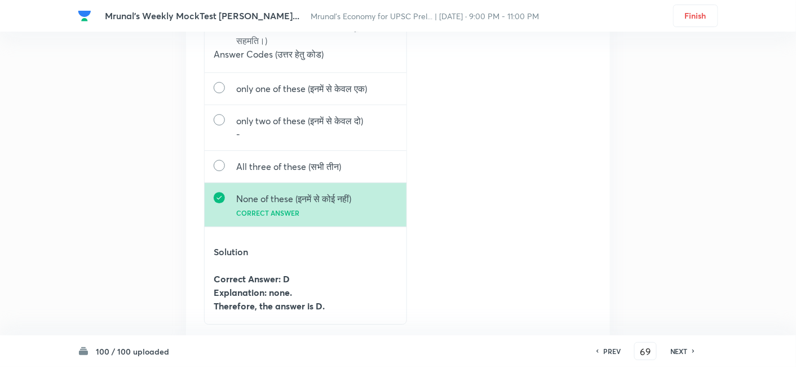
scroll to position [93818, 0]
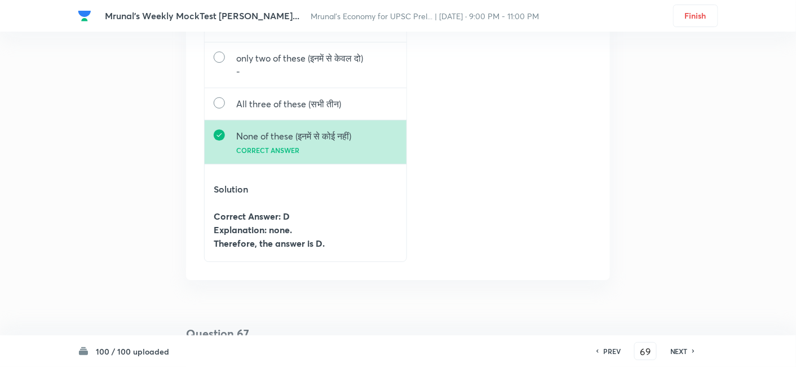
click at [673, 349] on h6 "NEXT" at bounding box center [679, 351] width 17 height 10
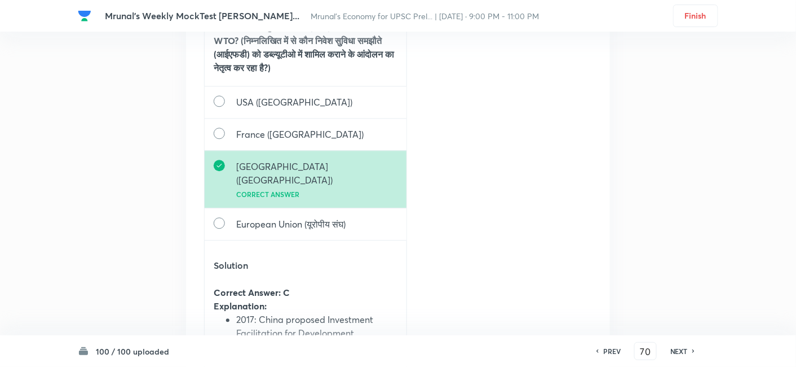
scroll to position [94895, 0]
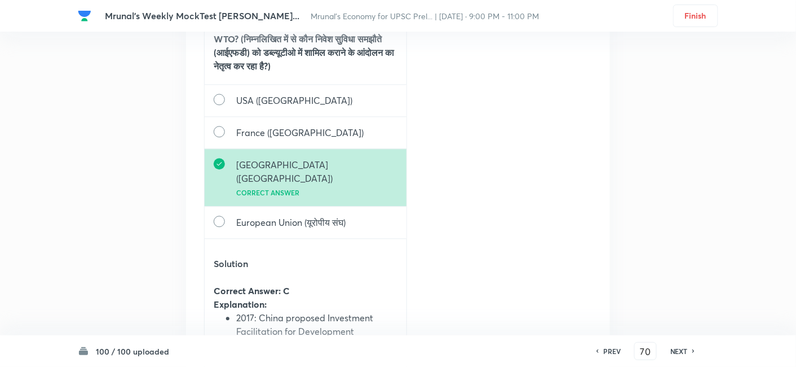
click at [681, 352] on h6 "NEXT" at bounding box center [679, 351] width 17 height 10
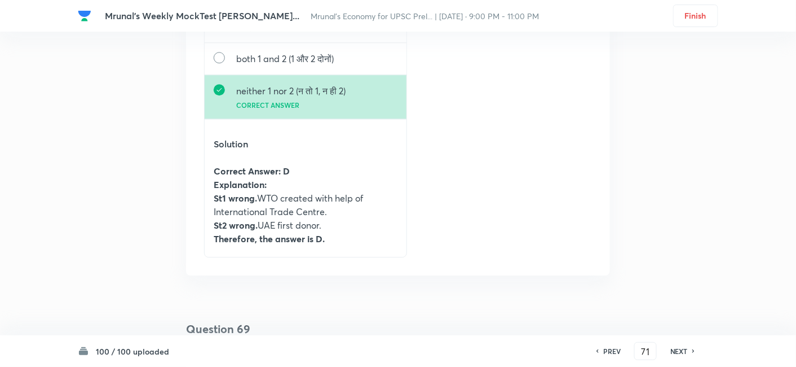
scroll to position [96386, 0]
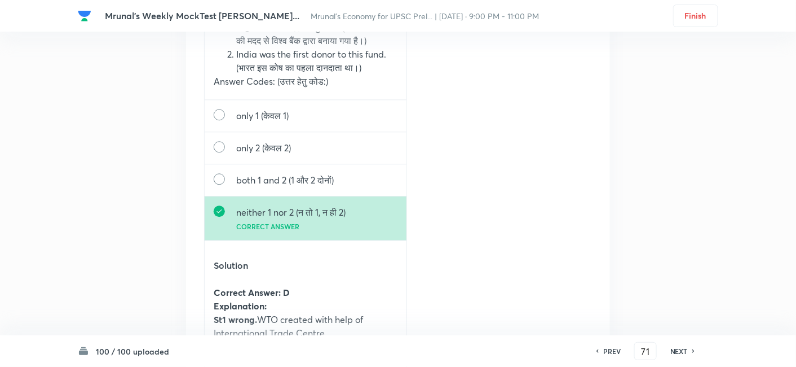
click at [675, 349] on h6 "NEXT" at bounding box center [679, 351] width 17 height 10
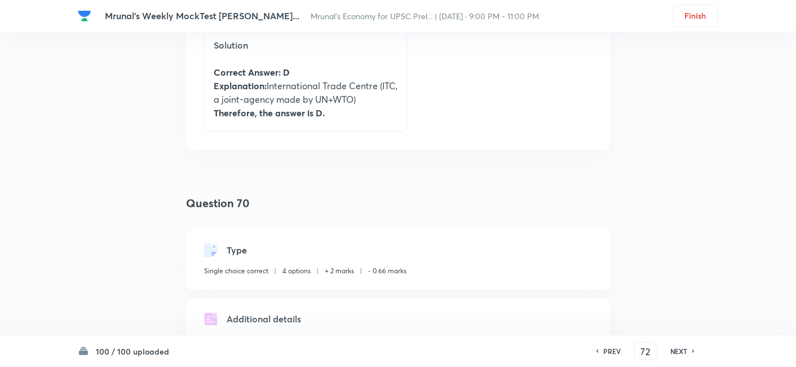
scroll to position [97607, 0]
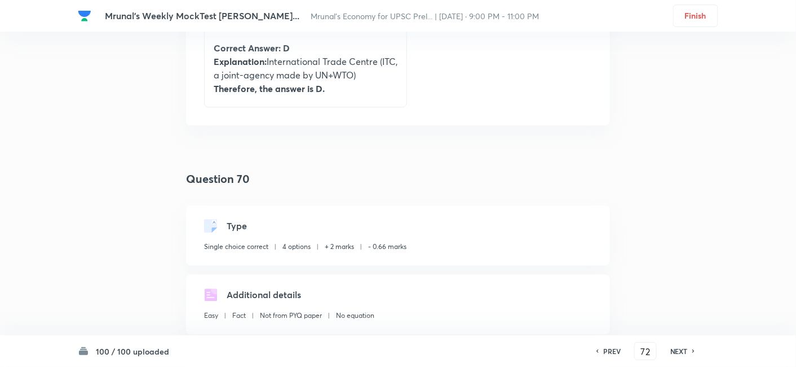
click at [685, 349] on h6 "NEXT" at bounding box center [679, 351] width 17 height 10
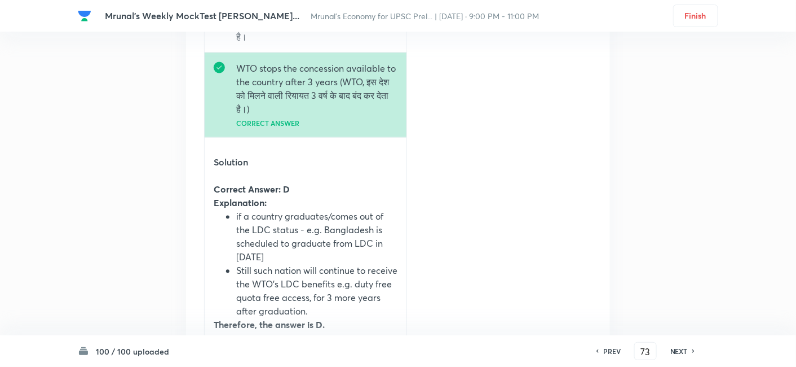
scroll to position [98781, 0]
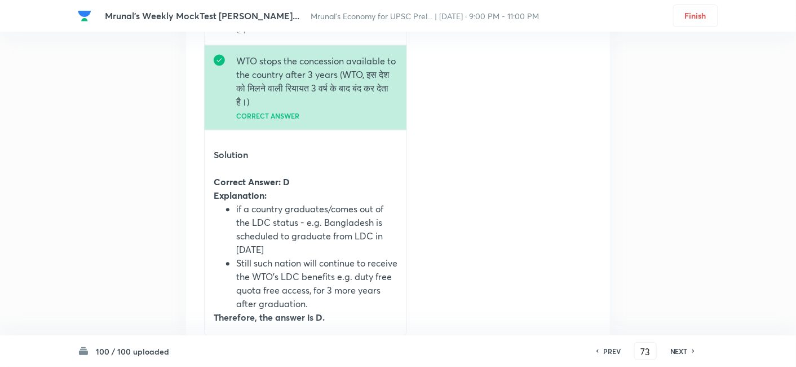
click at [680, 349] on h6 "NEXT" at bounding box center [679, 351] width 17 height 10
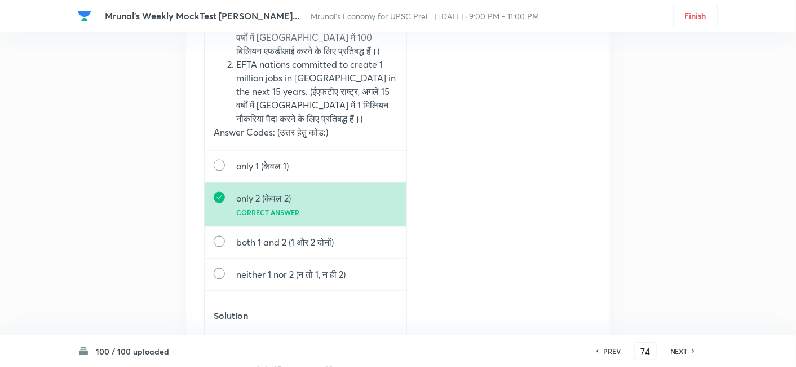
scroll to position [100029, 0]
click at [675, 348] on h6 "NEXT" at bounding box center [679, 351] width 17 height 10
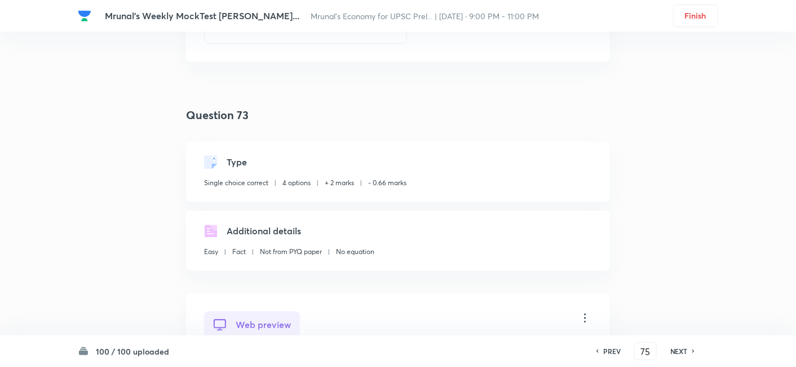
scroll to position [101647, 0]
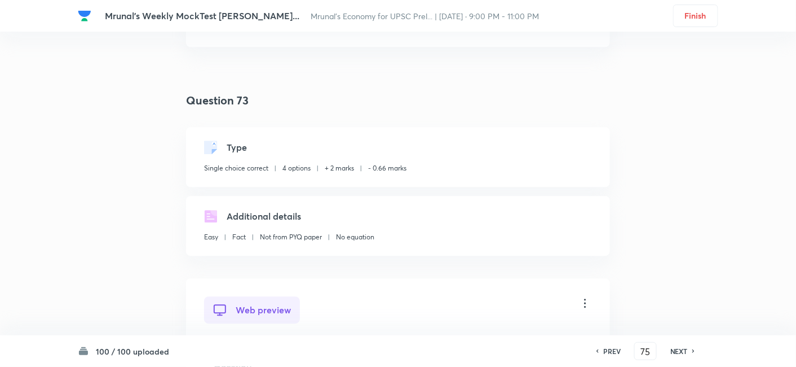
click at [675, 350] on h6 "NEXT" at bounding box center [679, 351] width 17 height 10
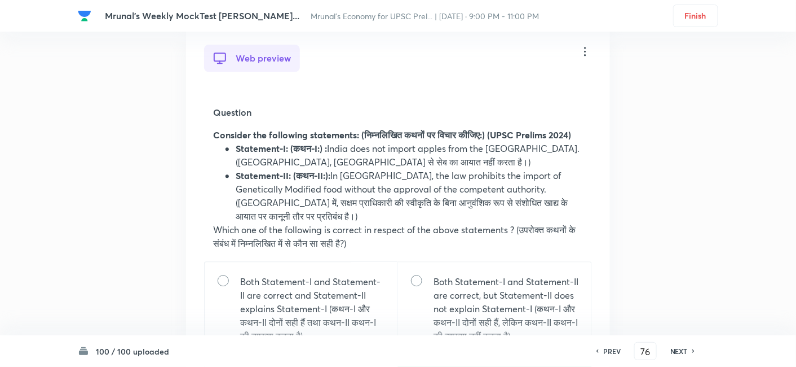
scroll to position [103099, 0]
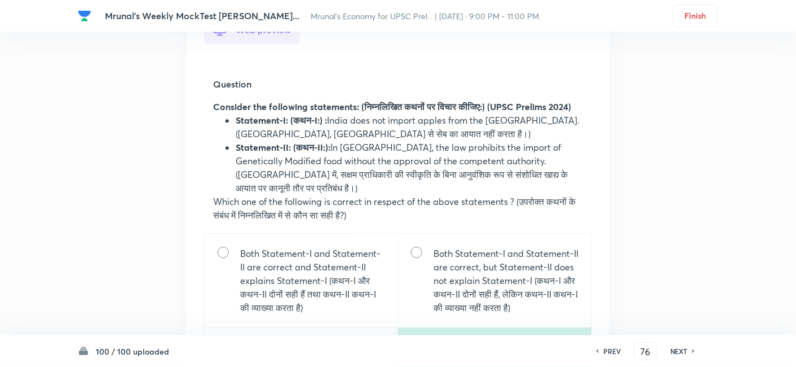
click at [686, 350] on h6 "NEXT" at bounding box center [679, 351] width 17 height 10
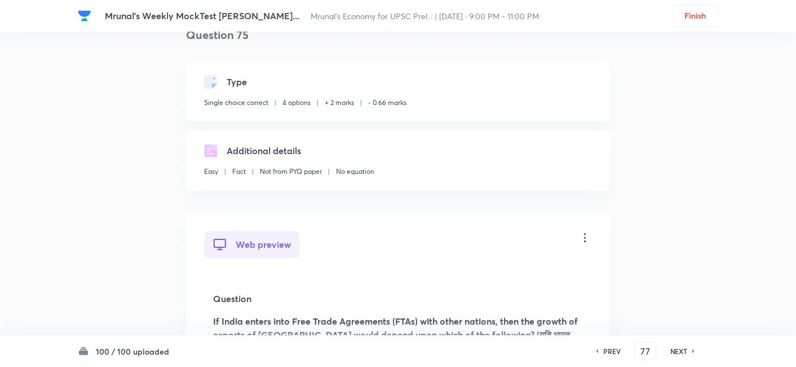
scroll to position [104552, 0]
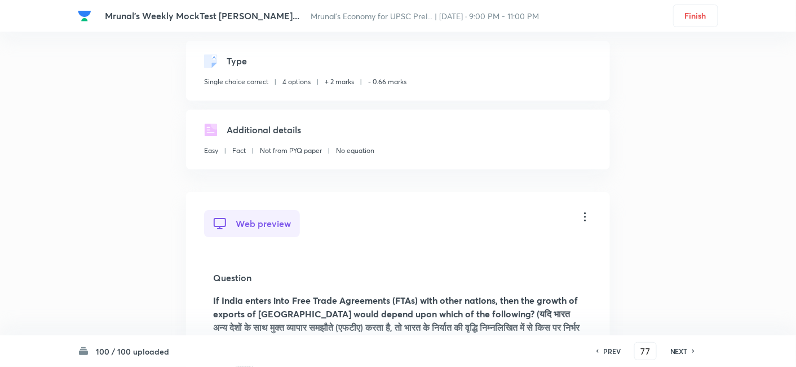
click at [682, 353] on h6 "NEXT" at bounding box center [679, 351] width 17 height 10
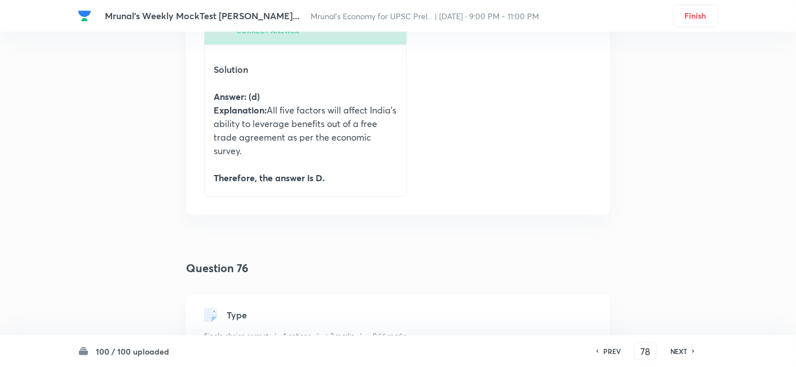
scroll to position [105845, 0]
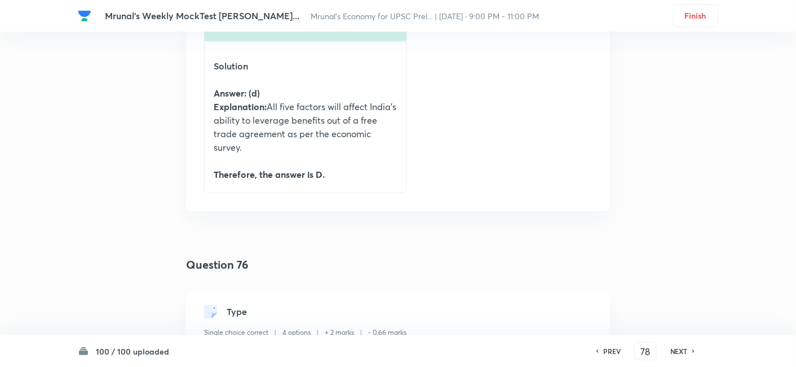
click at [673, 349] on h6 "NEXT" at bounding box center [679, 351] width 17 height 10
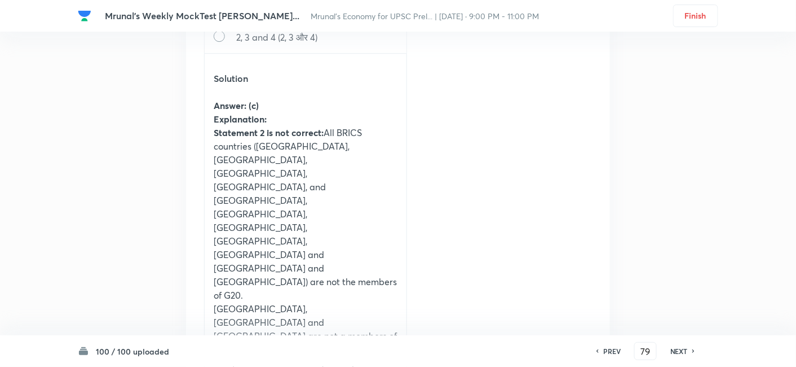
scroll to position [107325, 0]
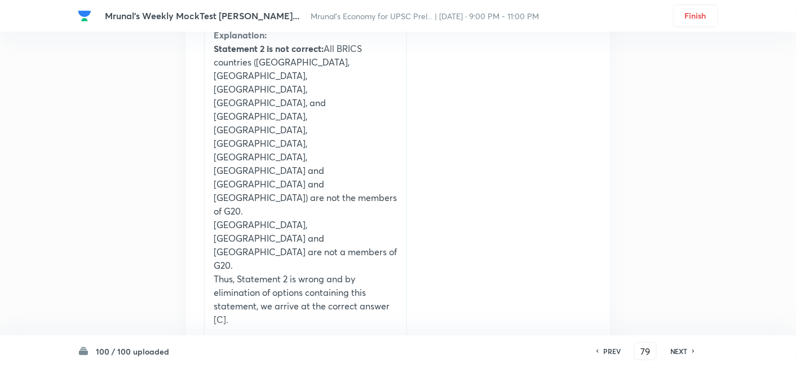
click at [676, 351] on h6 "NEXT" at bounding box center [679, 351] width 17 height 10
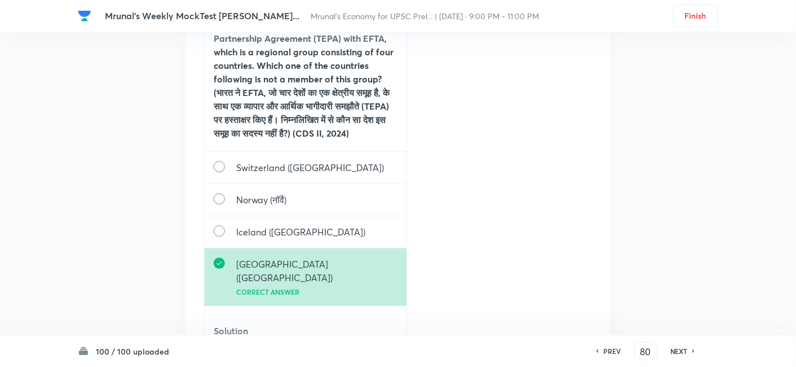
scroll to position [108474, 0]
click at [685, 346] on h6 "NEXT" at bounding box center [679, 351] width 17 height 10
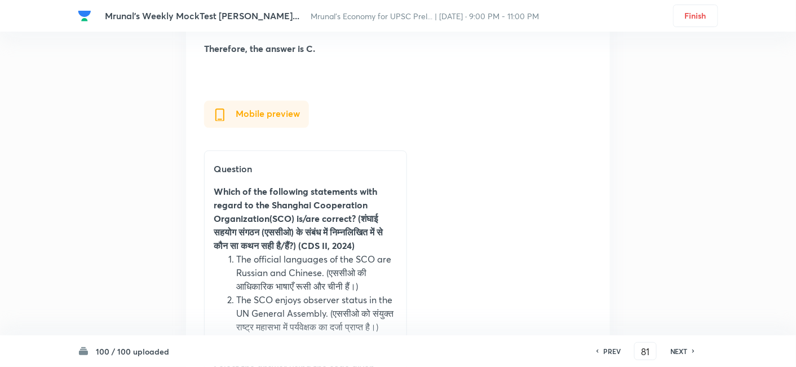
scroll to position [109694, 0]
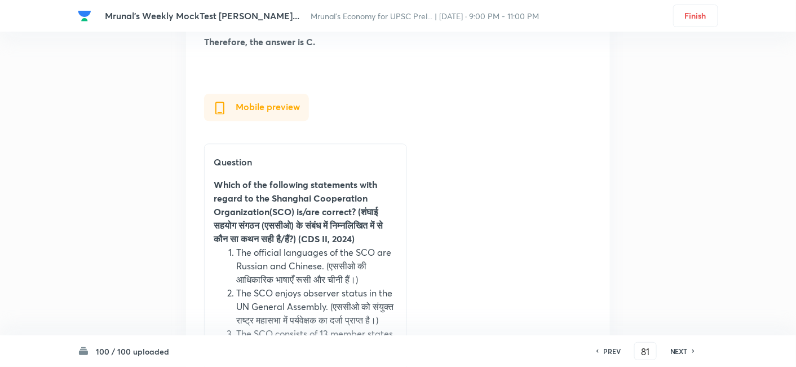
click at [677, 350] on h6 "NEXT" at bounding box center [679, 351] width 17 height 10
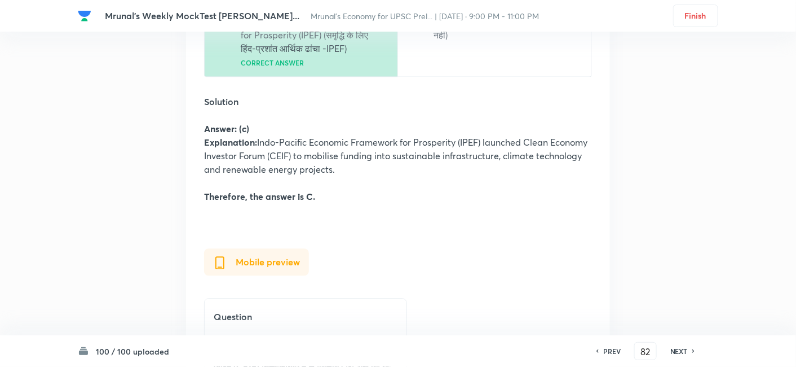
scroll to position [110993, 0]
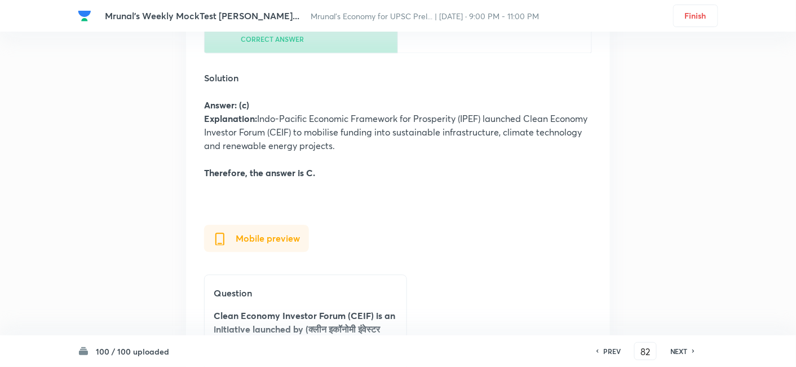
click at [671, 346] on h6 "NEXT" at bounding box center [679, 351] width 17 height 10
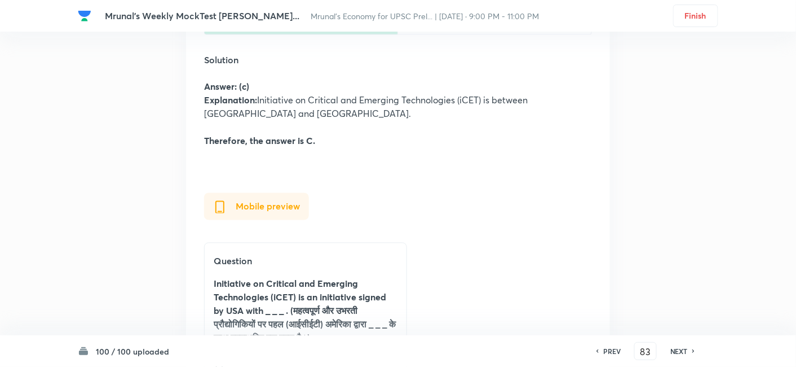
scroll to position [112226, 0]
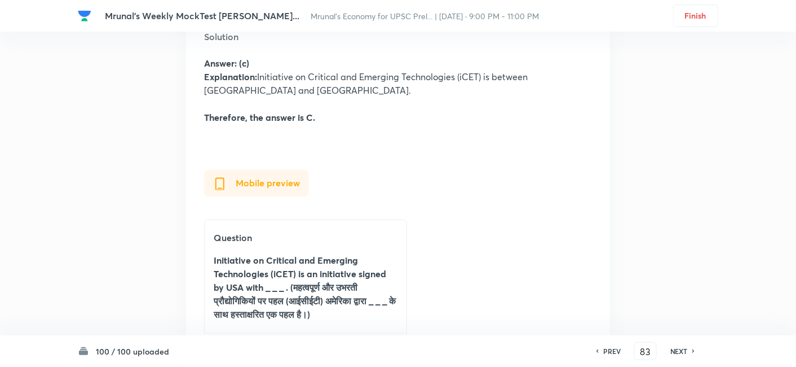
click at [680, 350] on h6 "NEXT" at bounding box center [679, 351] width 17 height 10
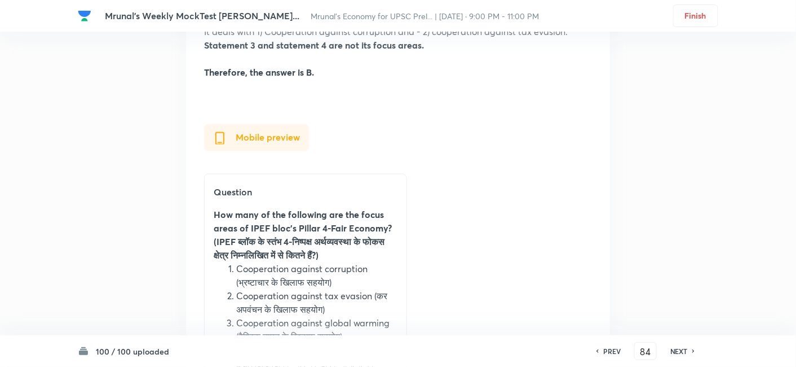
scroll to position [113488, 0]
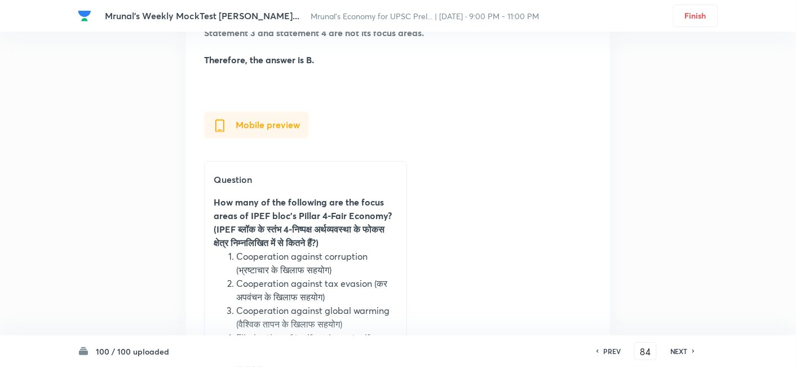
click at [675, 350] on h6 "NEXT" at bounding box center [679, 351] width 17 height 10
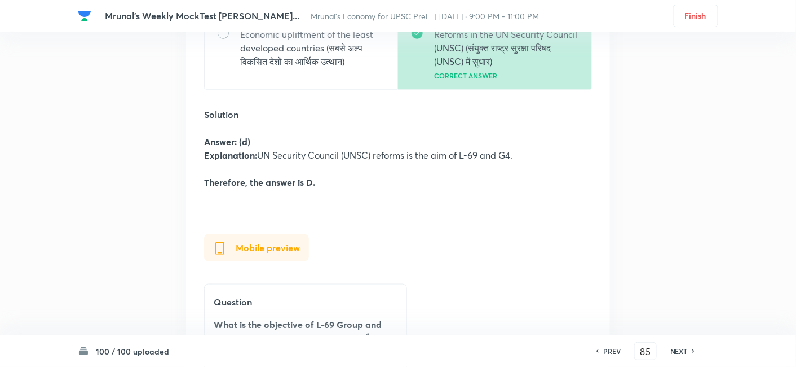
scroll to position [114692, 0]
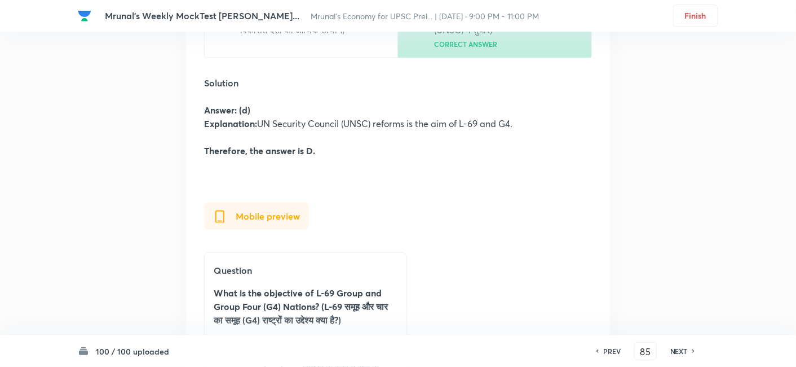
click at [679, 349] on h6 "NEXT" at bounding box center [679, 351] width 17 height 10
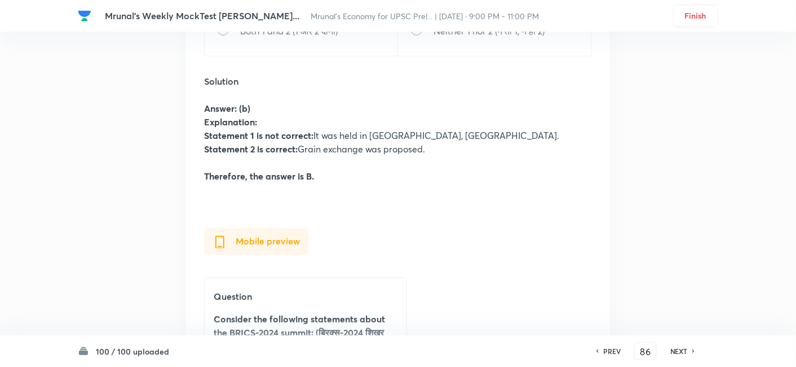
scroll to position [115918, 0]
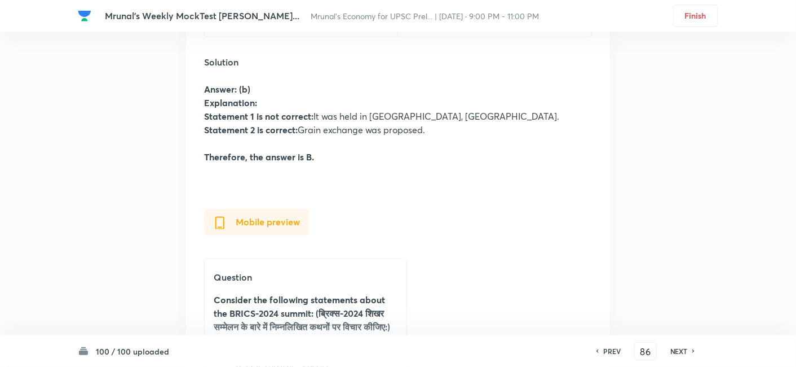
click at [684, 352] on h6 "NEXT" at bounding box center [679, 351] width 17 height 10
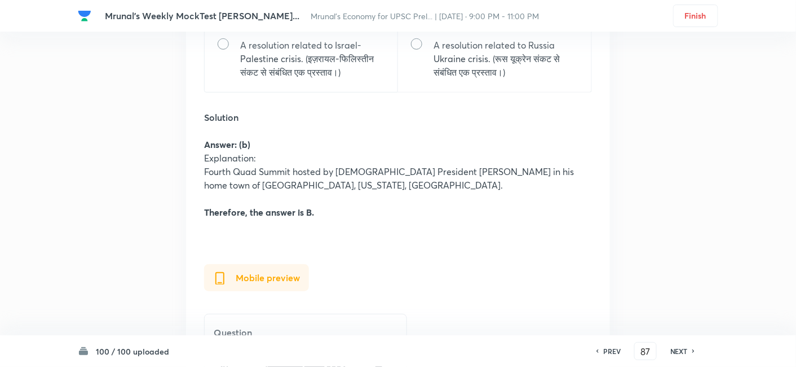
scroll to position [117208, 0]
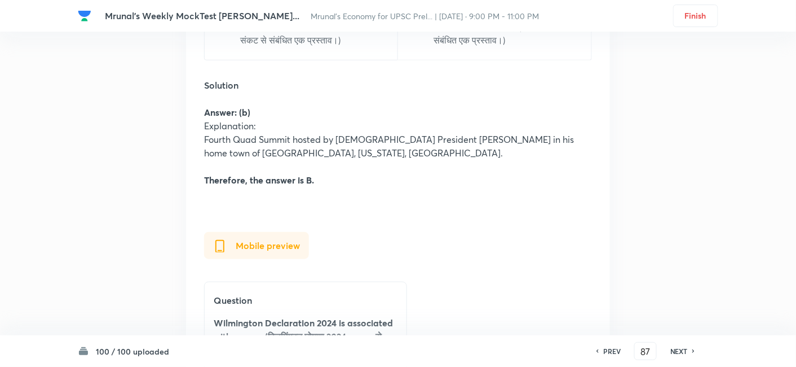
click at [671, 346] on h6 "NEXT" at bounding box center [679, 351] width 17 height 10
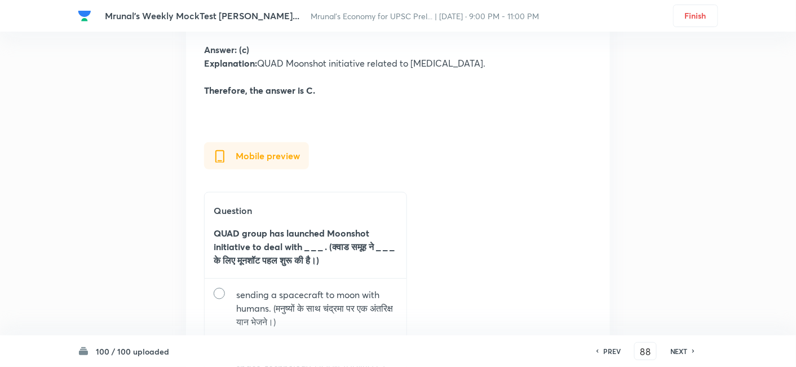
scroll to position [118534, 0]
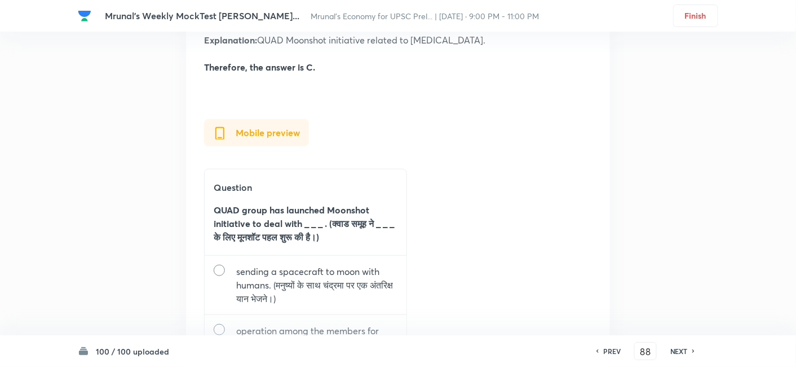
click at [675, 351] on h6 "NEXT" at bounding box center [679, 351] width 17 height 10
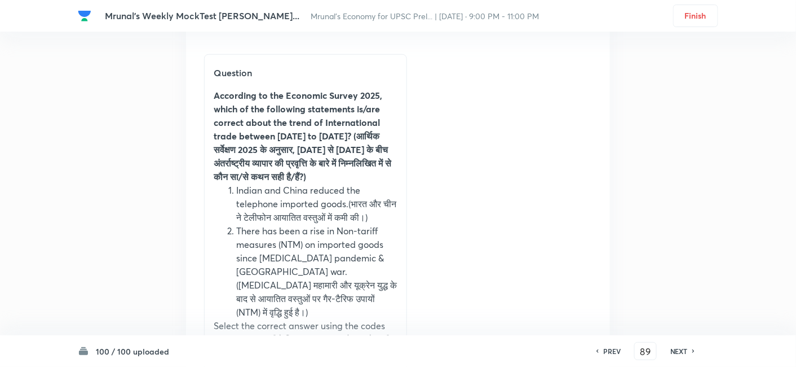
scroll to position [119914, 0]
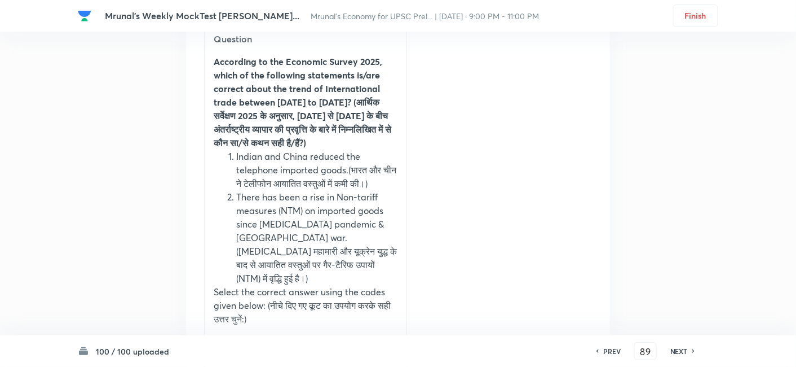
click at [675, 345] on div "PREV 89 ​ NEXT" at bounding box center [646, 351] width 146 height 18
click at [671, 355] on h6 "NEXT" at bounding box center [679, 351] width 17 height 10
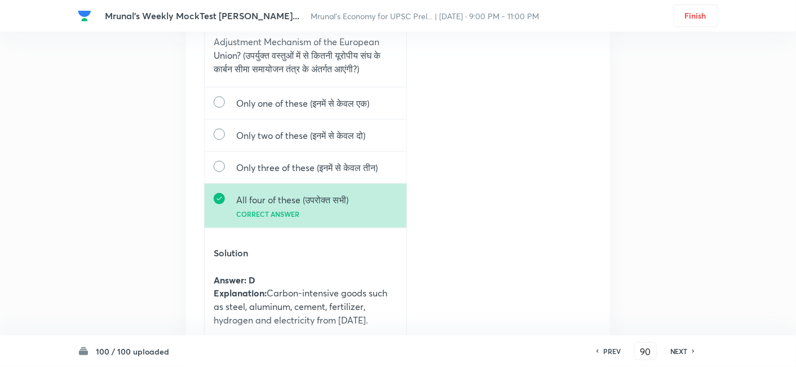
scroll to position [121389, 0]
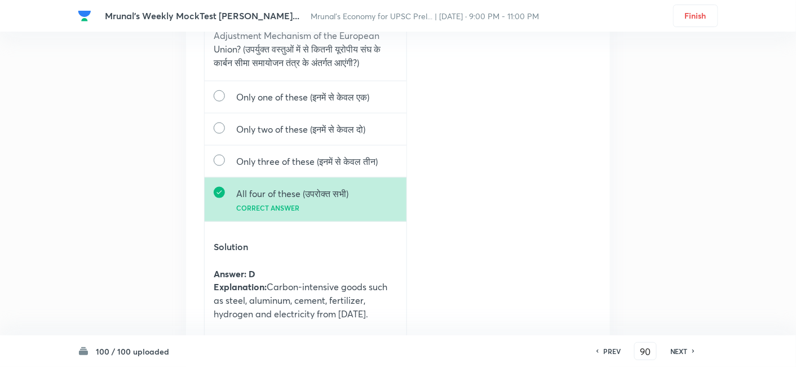
click at [676, 347] on h6 "NEXT" at bounding box center [679, 351] width 17 height 10
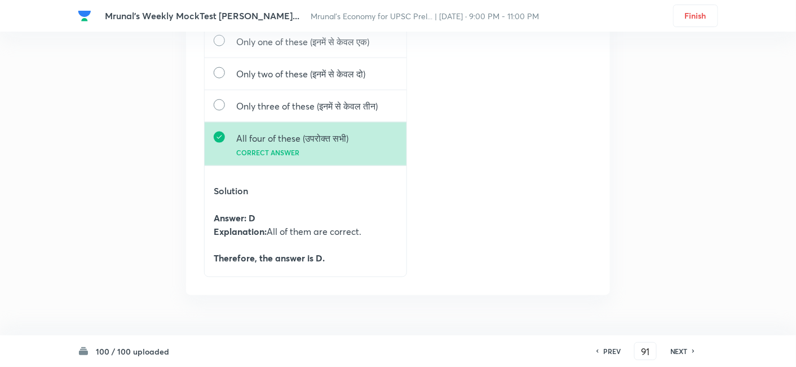
scroll to position [122808, 0]
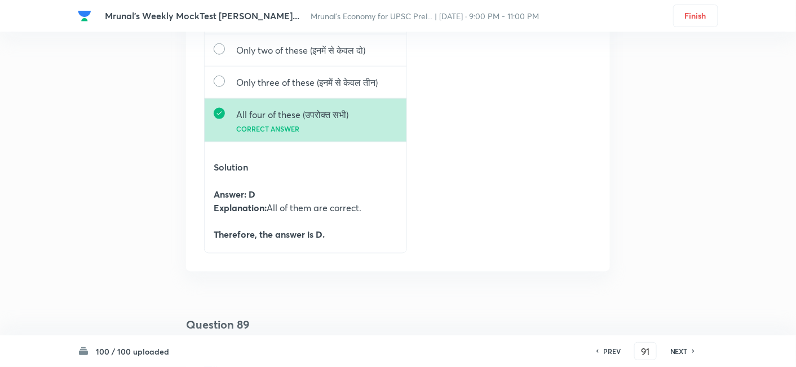
click at [667, 349] on div "NEXT" at bounding box center [681, 351] width 30 height 10
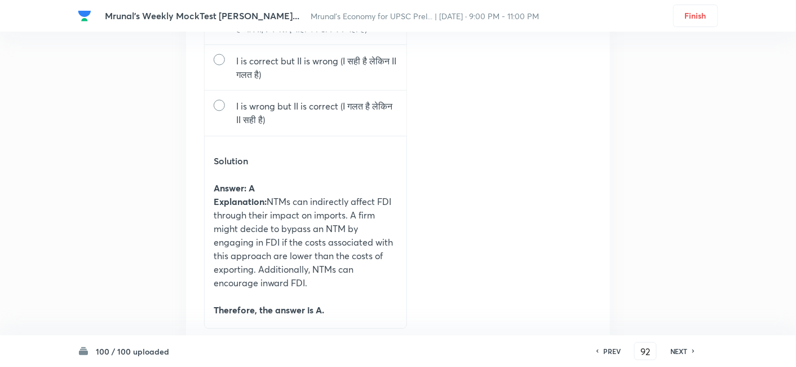
scroll to position [124277, 0]
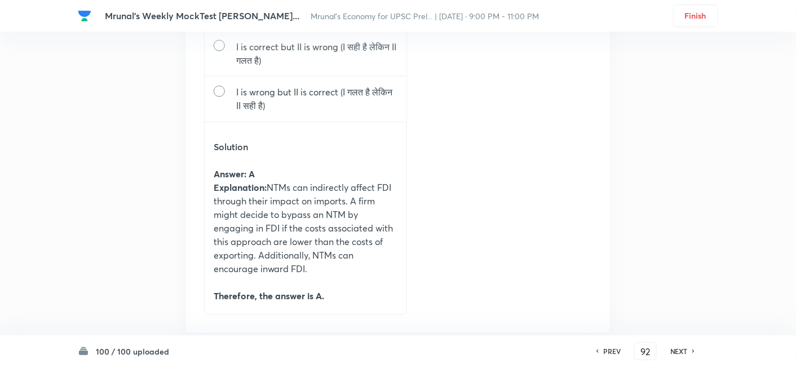
drag, startPoint x: 680, startPoint y: 349, endPoint x: 625, endPoint y: 298, distance: 74.6
click at [680, 349] on h6 "NEXT" at bounding box center [679, 351] width 17 height 10
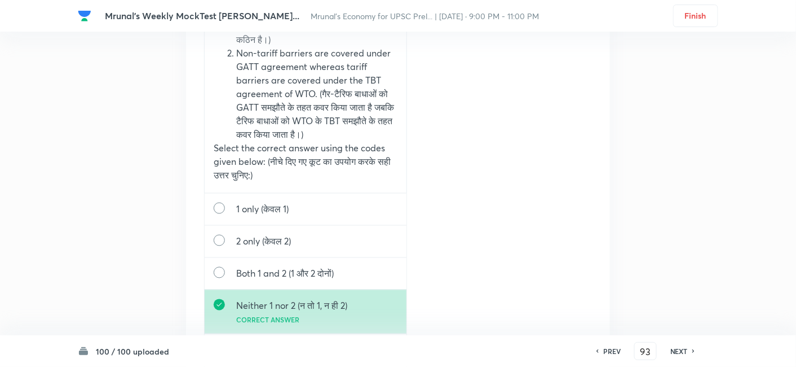
scroll to position [125577, 0]
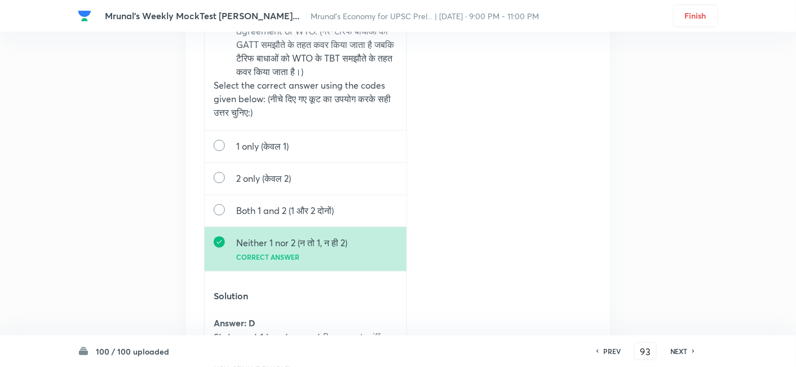
click at [676, 352] on h6 "NEXT" at bounding box center [679, 351] width 17 height 10
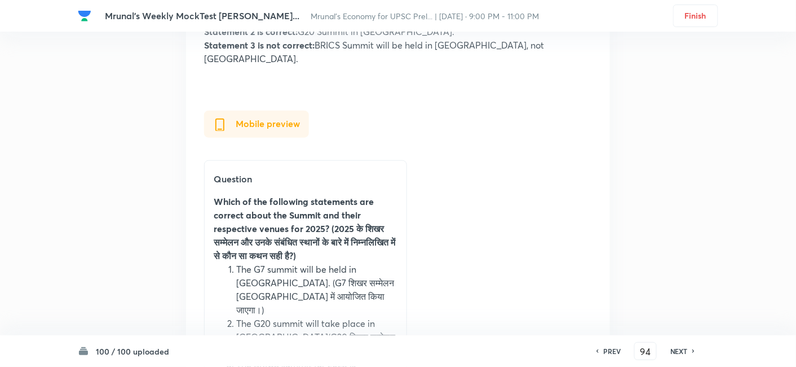
scroll to position [126689, 0]
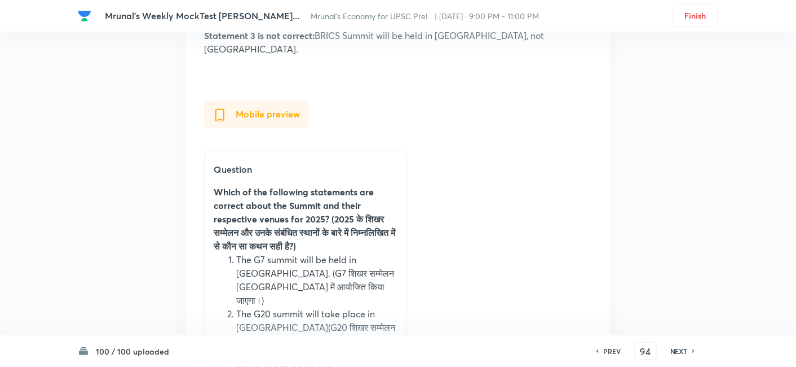
click at [675, 354] on h6 "NEXT" at bounding box center [679, 351] width 17 height 10
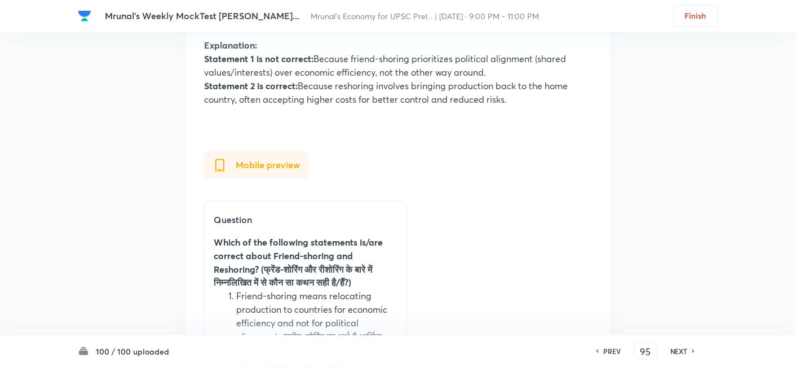
scroll to position [128117, 0]
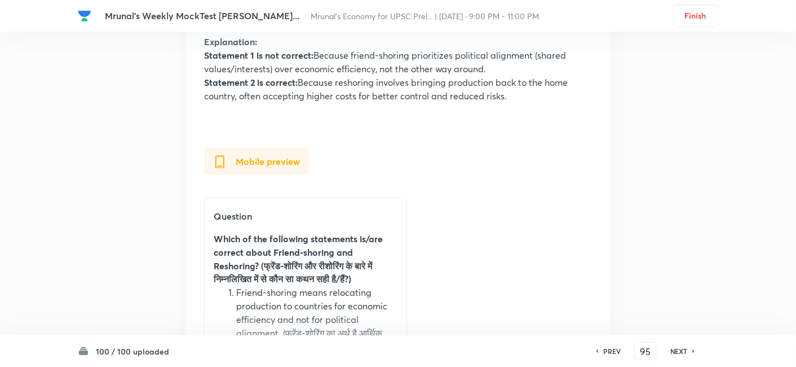
click at [675, 351] on h6 "NEXT" at bounding box center [679, 351] width 17 height 10
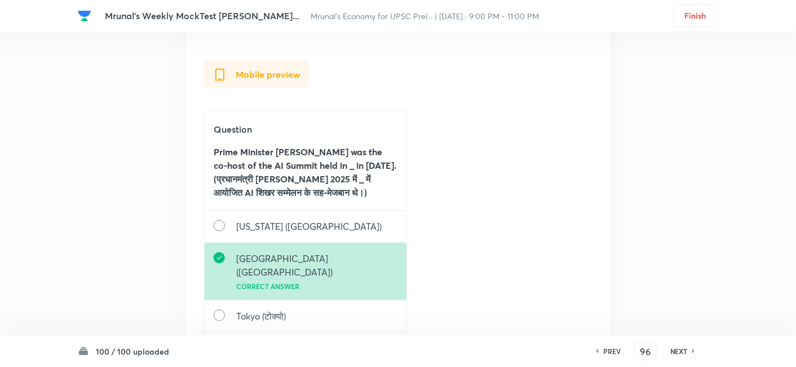
scroll to position [129602, 0]
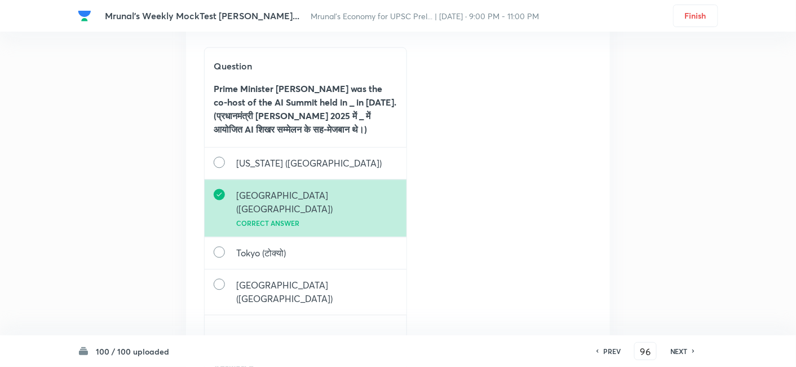
click at [679, 353] on h6 "NEXT" at bounding box center [679, 351] width 17 height 10
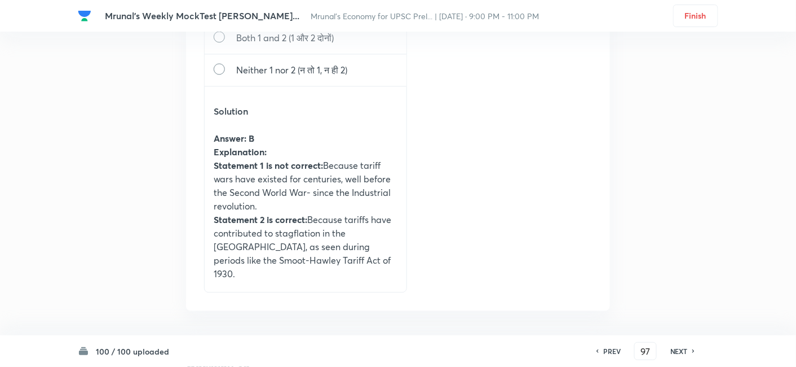
scroll to position [131168, 0]
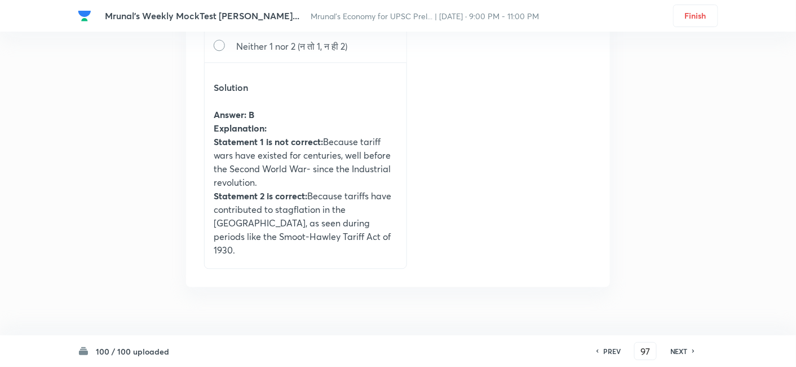
click at [684, 352] on h6 "NEXT" at bounding box center [679, 351] width 17 height 10
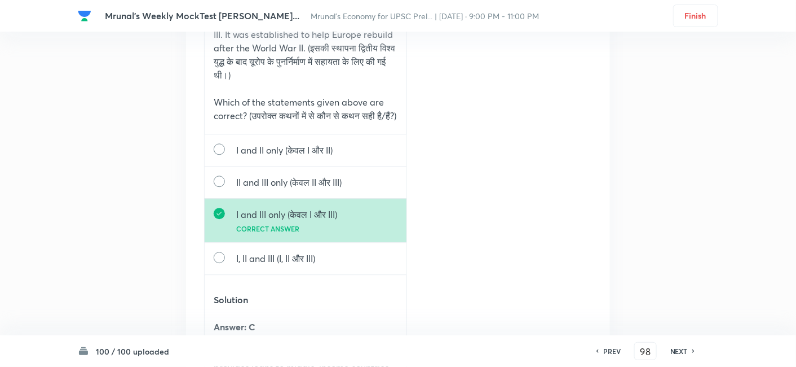
scroll to position [132603, 0]
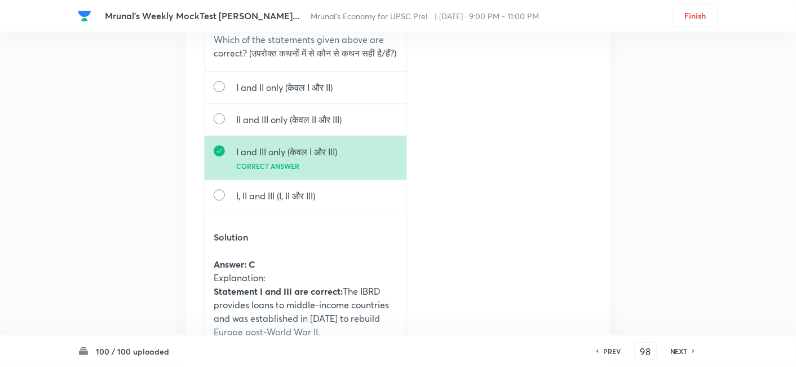
click at [675, 351] on h6 "NEXT" at bounding box center [679, 351] width 17 height 10
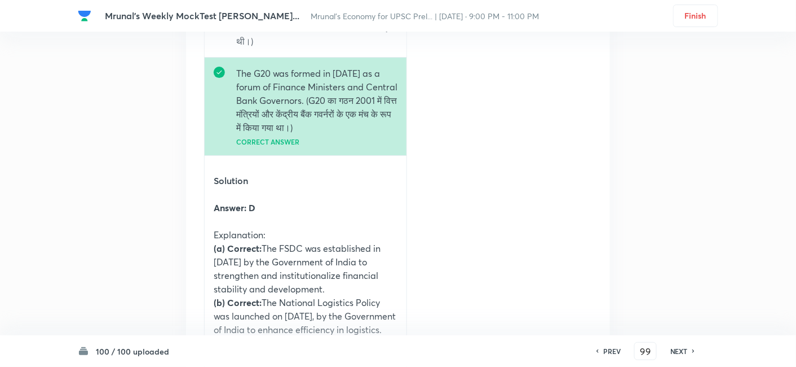
scroll to position [134247, 0]
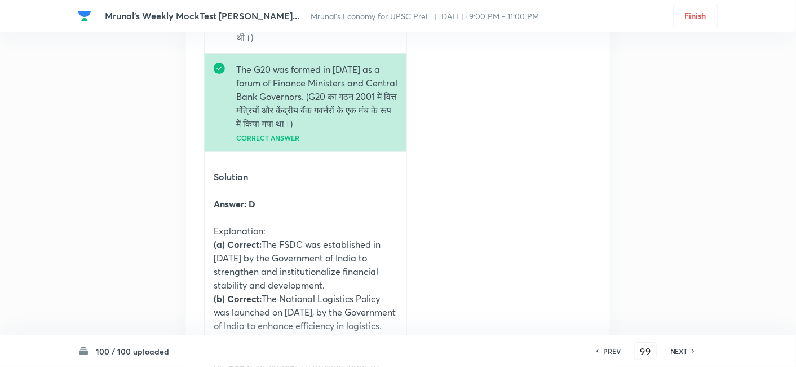
click at [676, 347] on h6 "NEXT" at bounding box center [679, 351] width 17 height 10
type input "100"
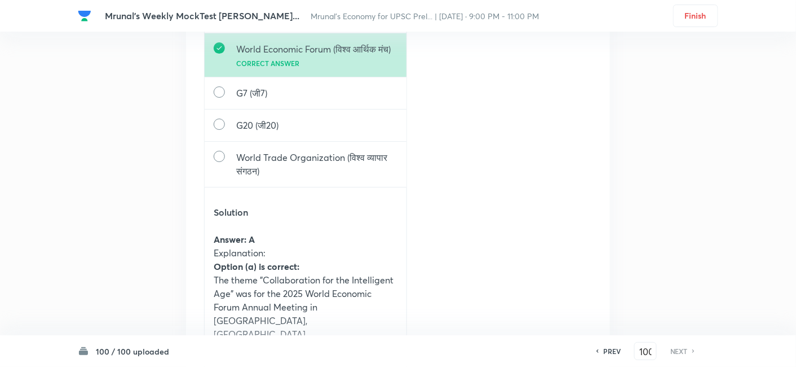
scroll to position [135675, 0]
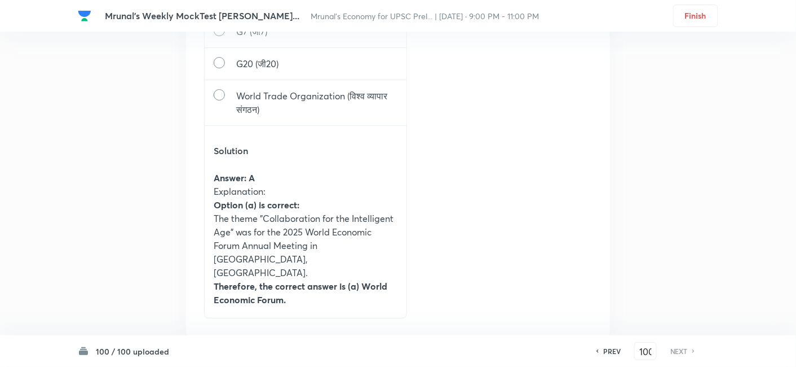
drag, startPoint x: 257, startPoint y: 17, endPoint x: 541, endPoint y: 4, distance: 284.6
click at [541, 4] on div "Mrunal's Weekly MockTest Pilla... Mrunal’s Economy for UPSC Prel... | Oct 4, 20…" at bounding box center [398, 16] width 641 height 32
copy span "Mrunal’s Economy for UPSC Prel... | Oct 4, 2025 · 9:00 PM - 11:00 PM"
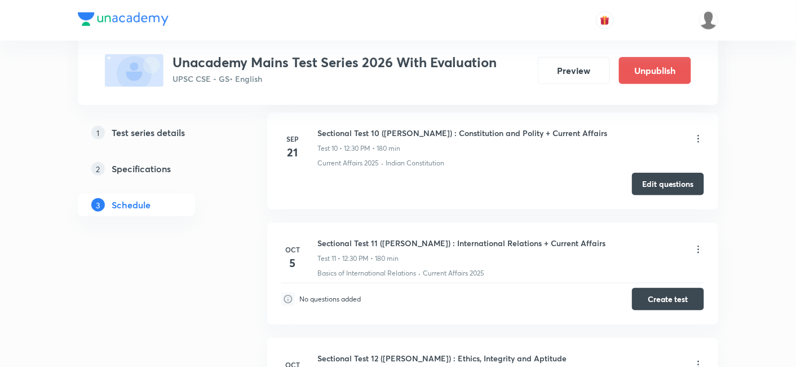
scroll to position [1629, 0]
click at [670, 288] on button "Create test" at bounding box center [668, 298] width 72 height 23
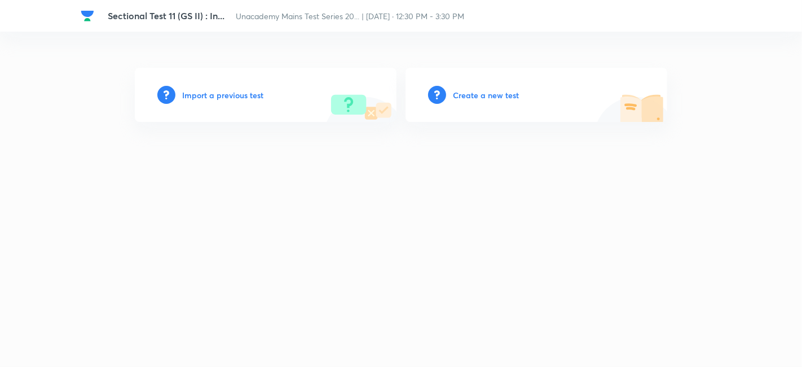
click at [483, 97] on h6 "Create a new test" at bounding box center [486, 95] width 66 height 12
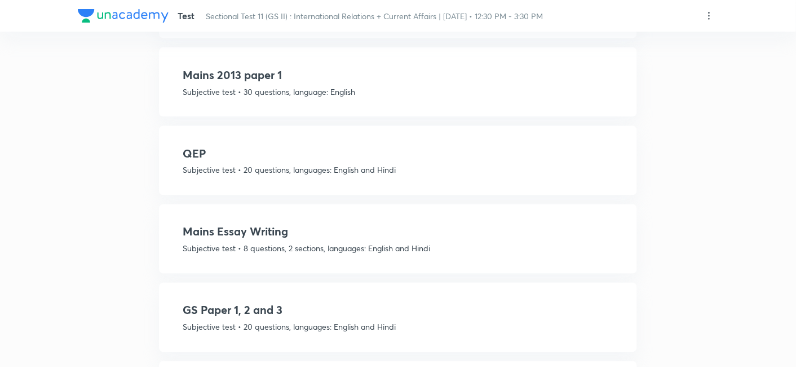
scroll to position [564, 0]
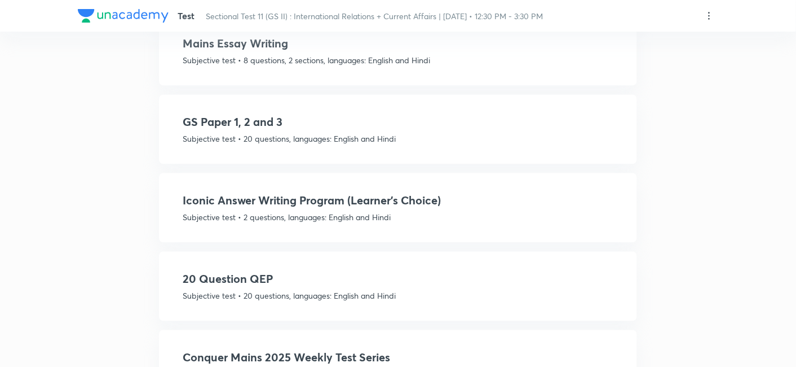
click at [381, 125] on div "GS Paper 1, 2 and 3 Subjective test • 20 questions, languages: English and Hindi" at bounding box center [398, 128] width 431 height 31
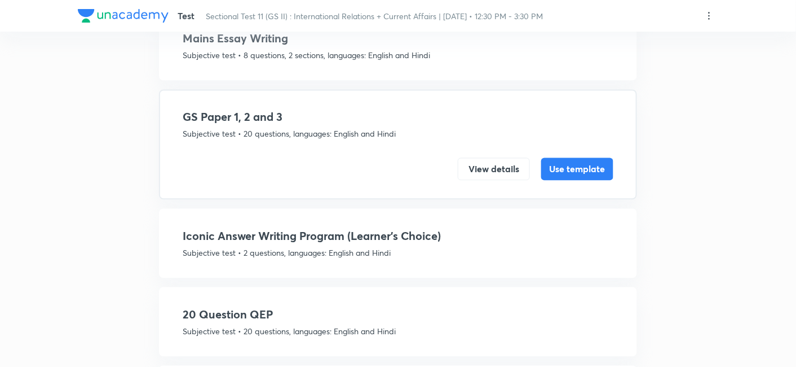
scroll to position [649, 0]
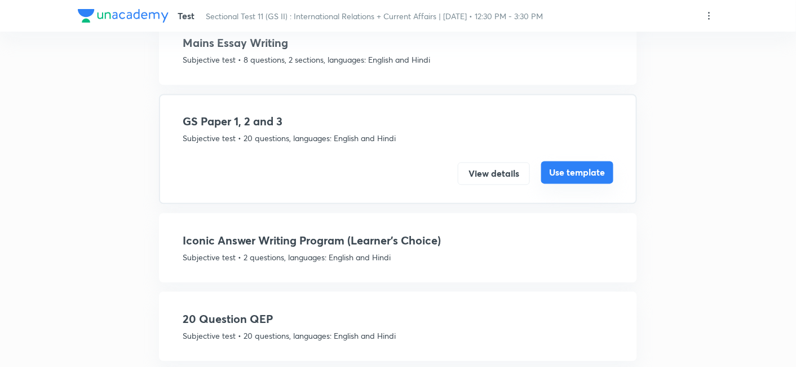
click at [578, 161] on button "Use template" at bounding box center [577, 172] width 72 height 23
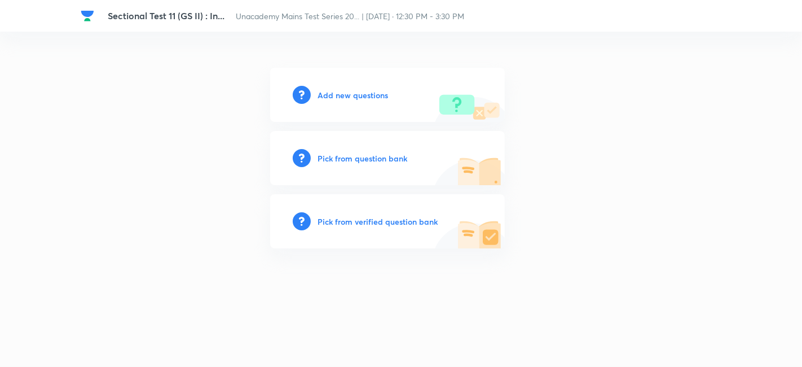
click at [338, 91] on h6 "Add new questions" at bounding box center [353, 95] width 71 height 12
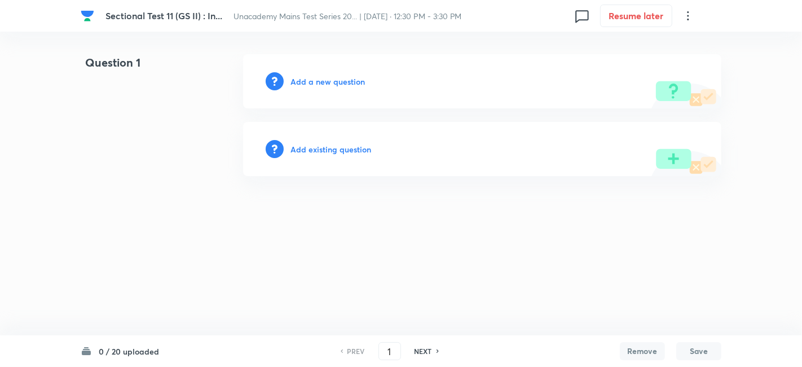
click at [319, 86] on h6 "Add a new question" at bounding box center [327, 82] width 74 height 12
click at [320, 86] on h6 "Choose a question type" at bounding box center [333, 82] width 87 height 12
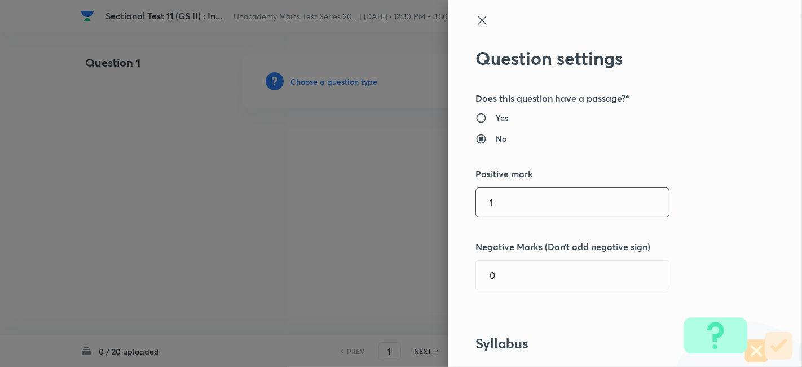
click at [546, 213] on input "1" at bounding box center [572, 202] width 193 height 29
type input "10"
click at [686, 198] on div "Question settings Does this question have a passage?* Yes No Positive mark 10 ​…" at bounding box center [625, 183] width 354 height 367
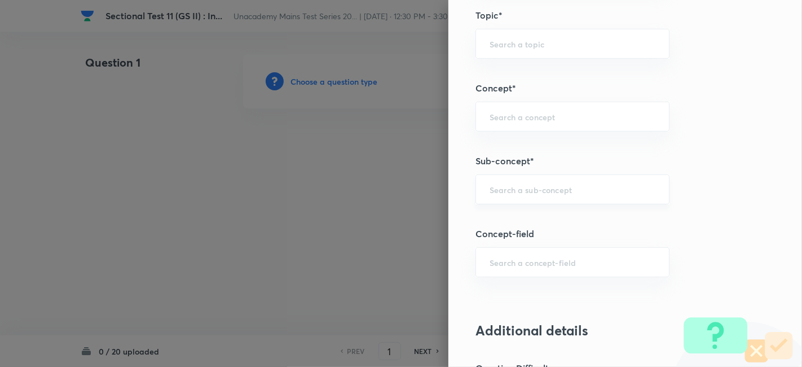
scroll to position [501, 0]
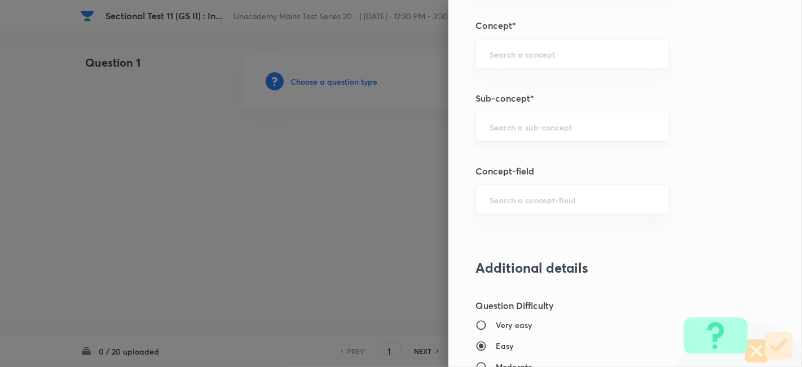
click at [546, 125] on input "text" at bounding box center [573, 126] width 166 height 11
click at [536, 126] on input "a" at bounding box center [573, 126] width 166 height 11
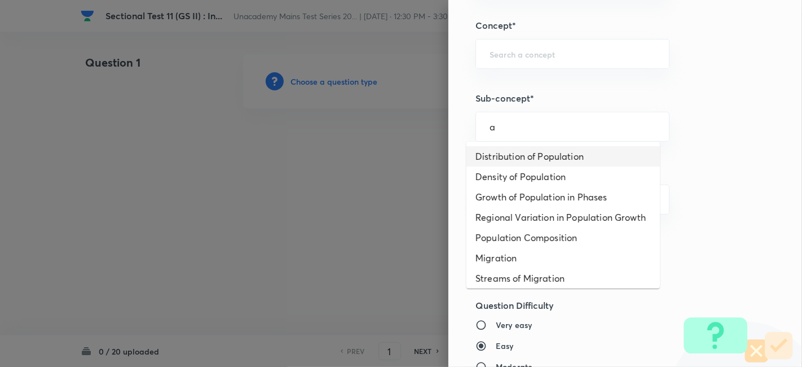
click at [531, 147] on li "Distribution of Population" at bounding box center [562, 156] width 193 height 20
type input "Distribution of Population"
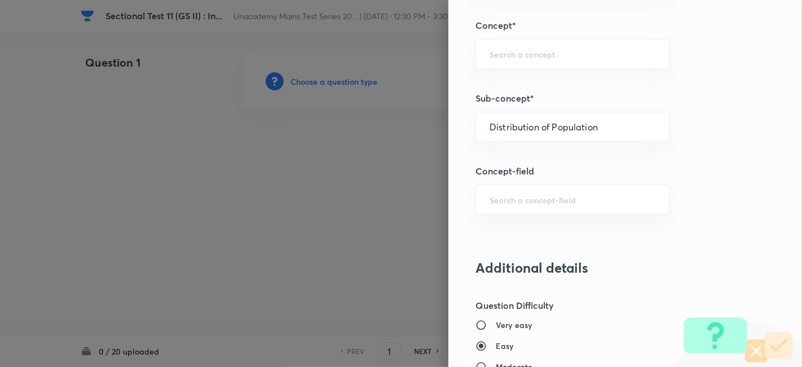
type input "Geography"
type input "Human Geography"
type input "Population:Growth and Composition"
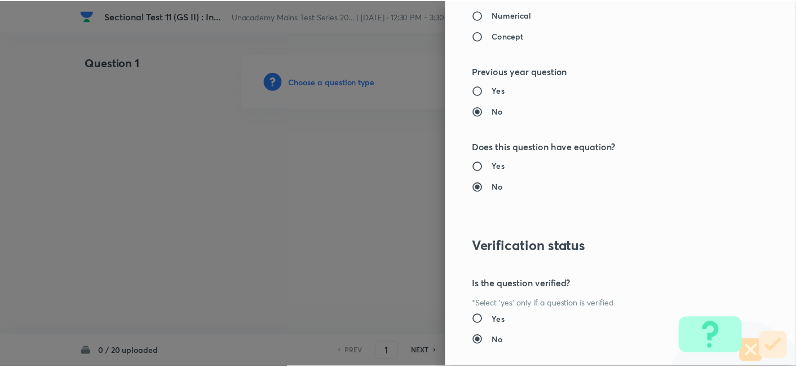
scroll to position [1032, 0]
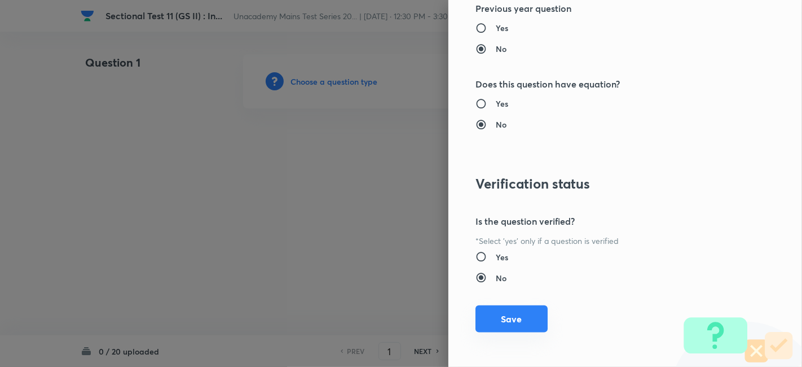
click at [516, 321] on button "Save" at bounding box center [511, 318] width 72 height 27
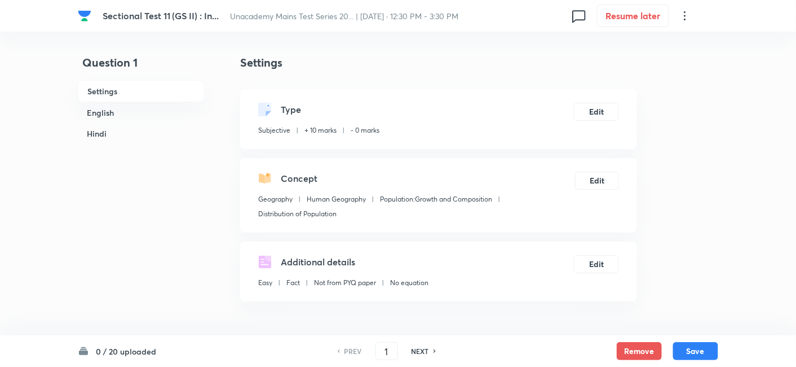
click at [138, 110] on h6 "English" at bounding box center [141, 112] width 126 height 21
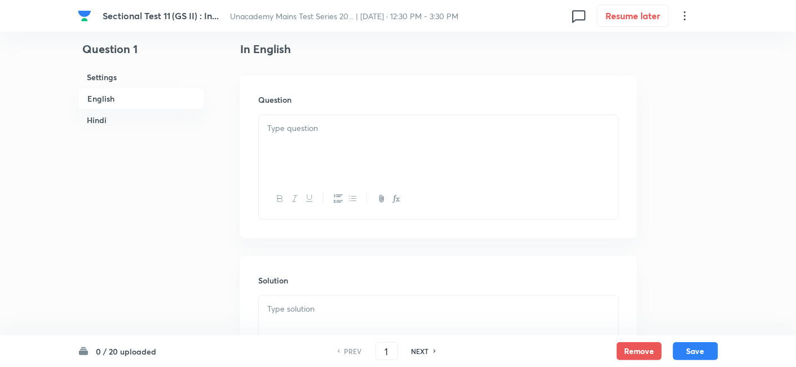
click at [387, 156] on div at bounding box center [439, 146] width 360 height 63
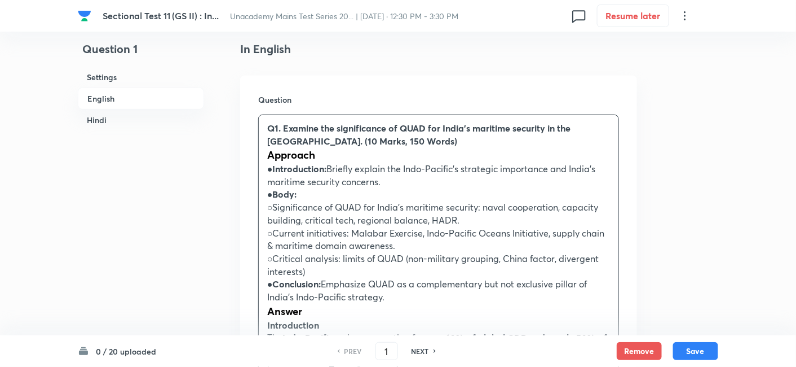
drag, startPoint x: 258, startPoint y: 164, endPoint x: 243, endPoint y: 157, distance: 15.9
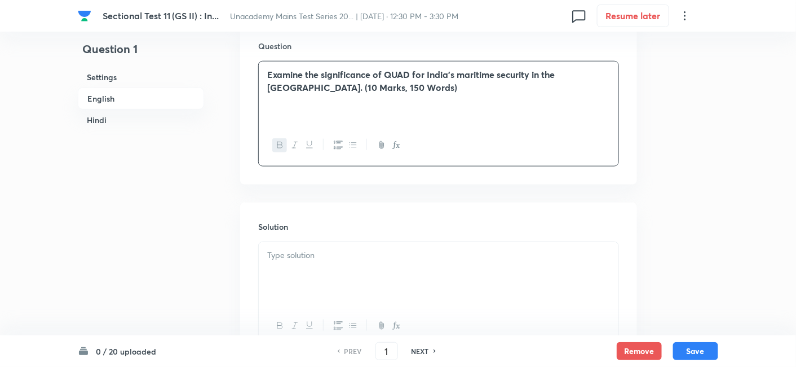
scroll to position [431, 0]
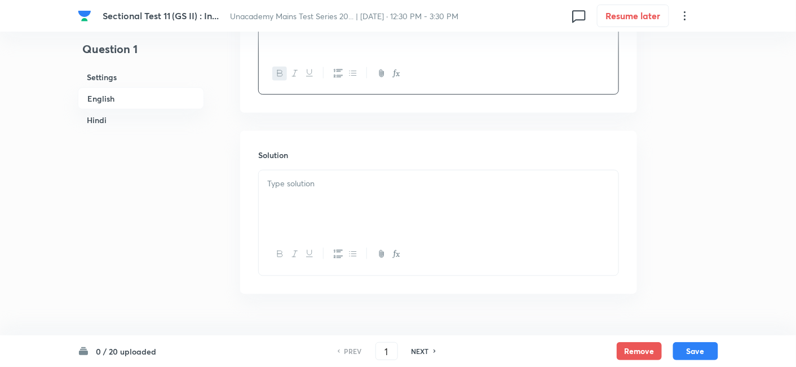
click at [322, 183] on p at bounding box center [438, 183] width 343 height 13
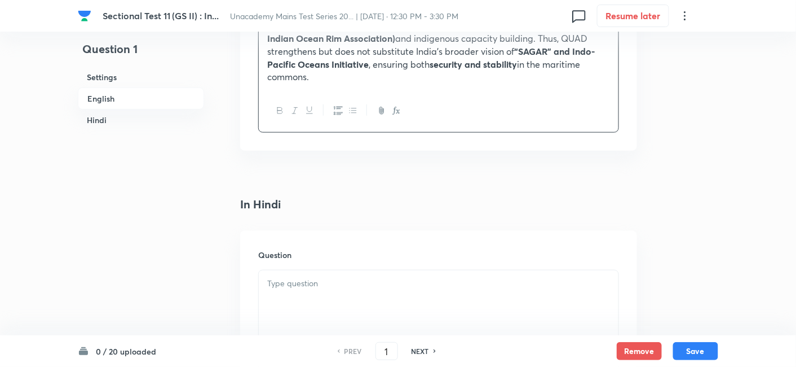
scroll to position [1622, 0]
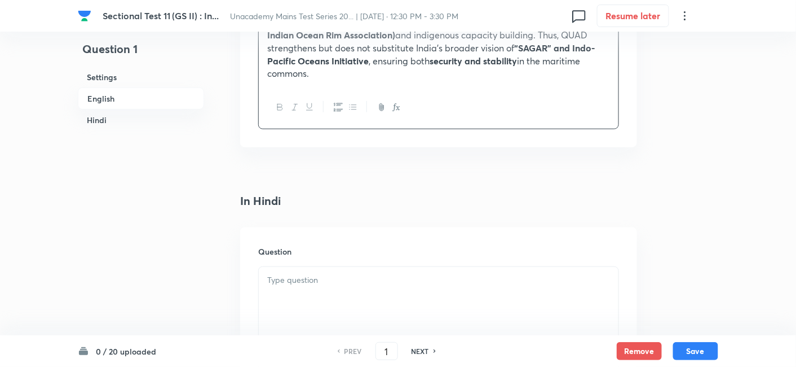
click at [337, 274] on p at bounding box center [438, 280] width 343 height 13
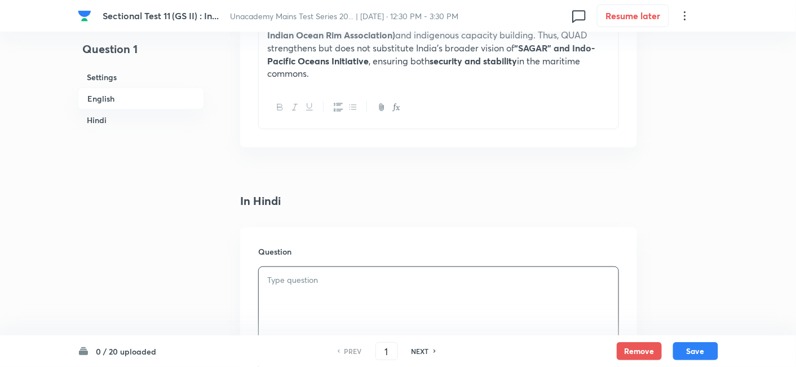
click at [351, 274] on p at bounding box center [438, 280] width 343 height 13
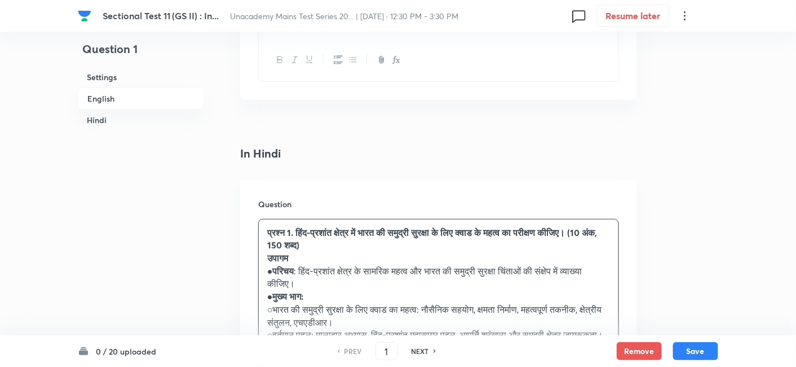
scroll to position [1684, 0]
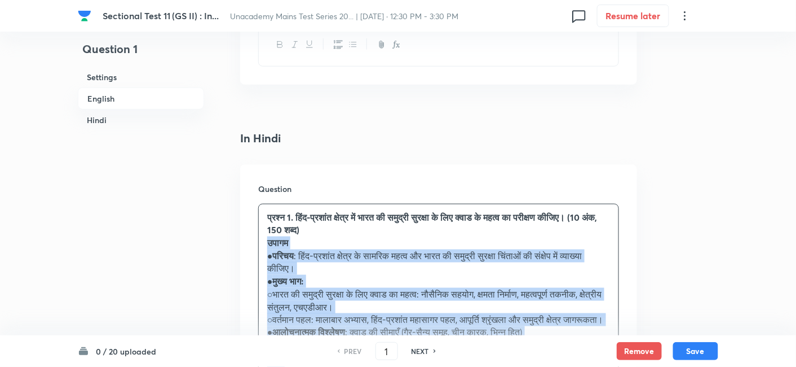
drag, startPoint x: 302, startPoint y: 206, endPoint x: 230, endPoint y: 186, distance: 74.3
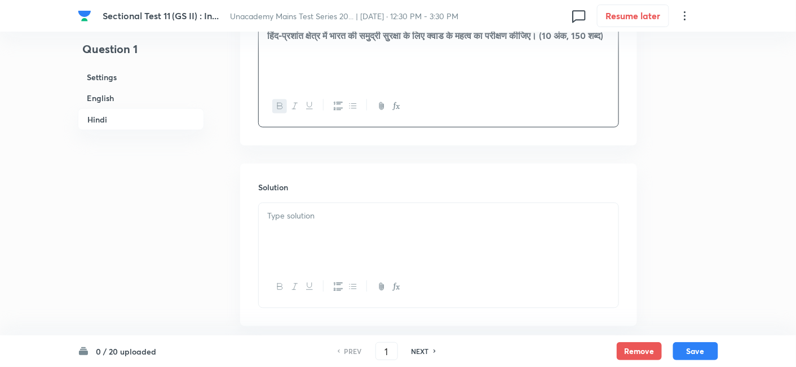
scroll to position [1872, 0]
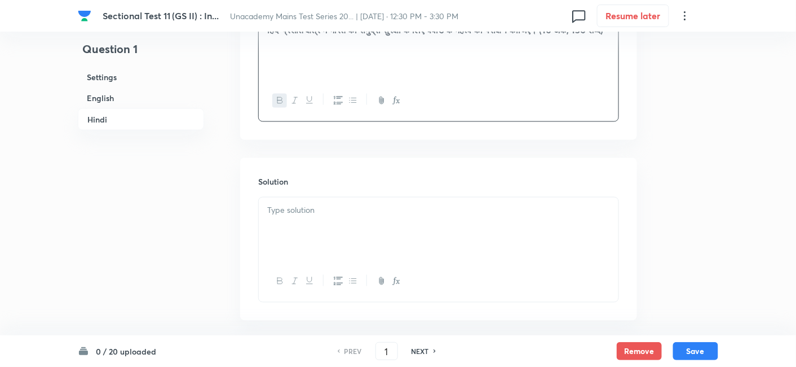
click at [319, 197] on div at bounding box center [439, 228] width 360 height 63
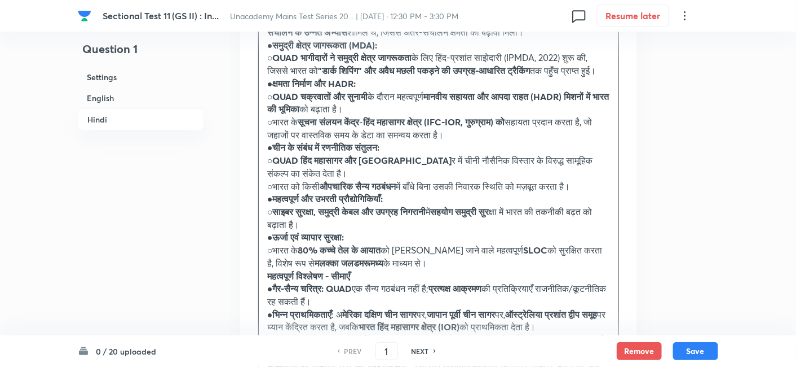
scroll to position [2373, 0]
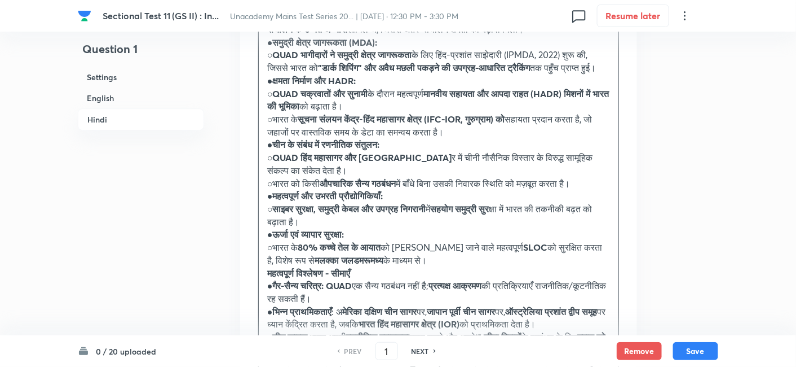
click at [269, 267] on strong "महत्वपूर्ण विश्लेषण - सीमाएँ" at bounding box center [308, 273] width 83 height 12
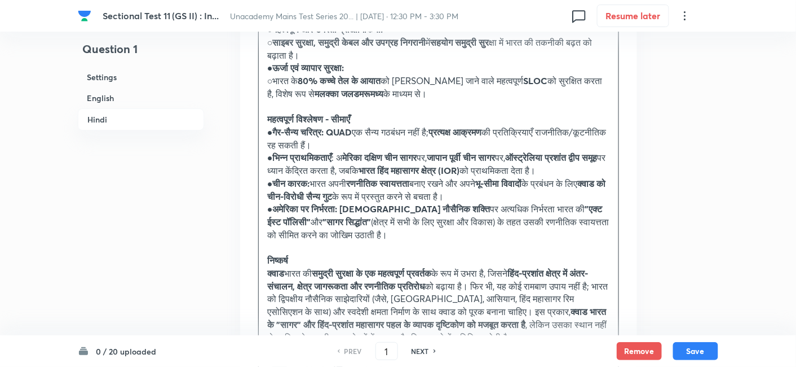
scroll to position [2561, 0]
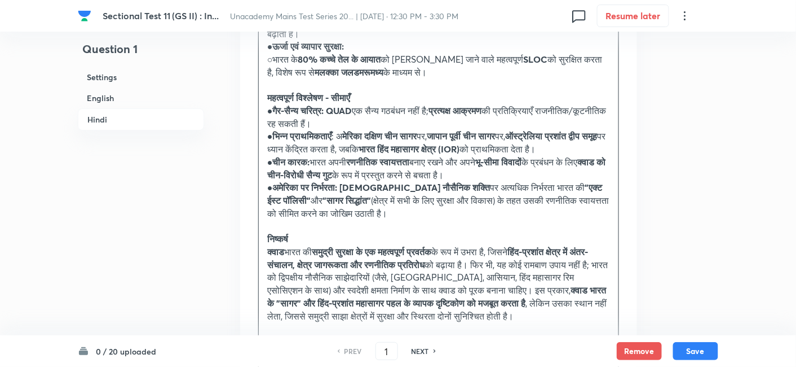
click at [104, 117] on h6 "Hindi" at bounding box center [141, 119] width 126 height 22
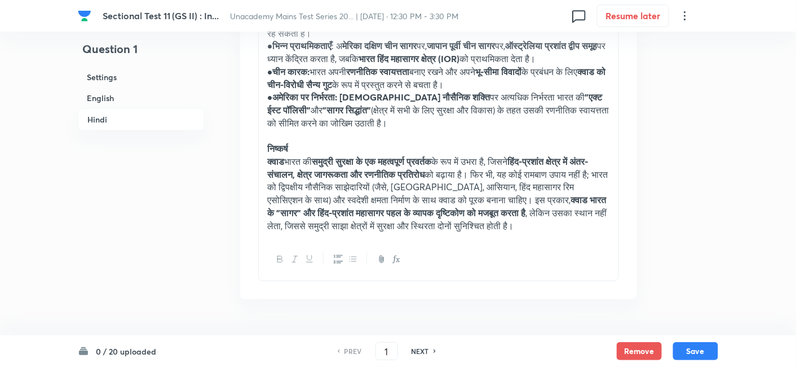
scroll to position [2693, 0]
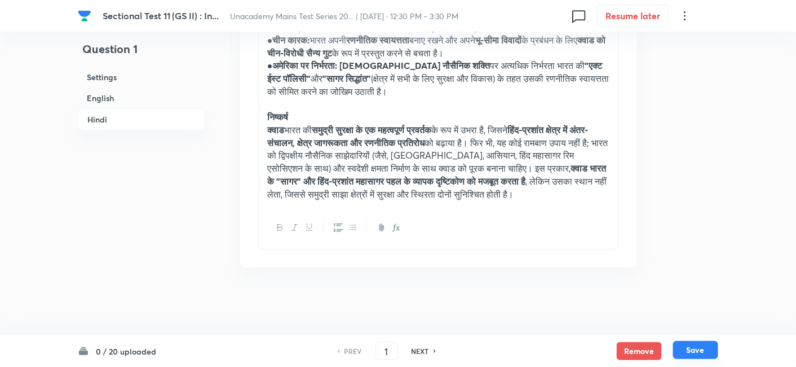
click at [688, 345] on button "Save" at bounding box center [695, 350] width 45 height 18
type input "2"
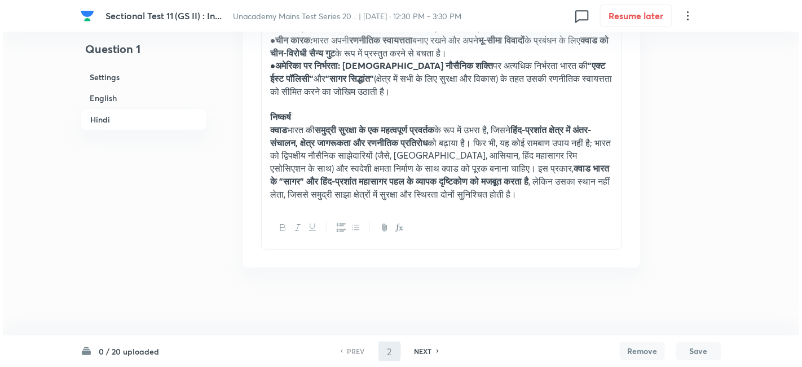
scroll to position [0, 0]
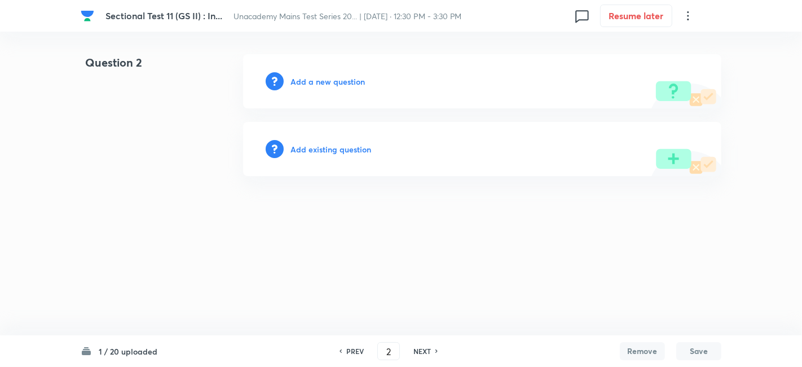
click at [325, 87] on h6 "Add a new question" at bounding box center [327, 82] width 74 height 12
click at [325, 87] on h6 "Choose a question type" at bounding box center [333, 82] width 87 height 12
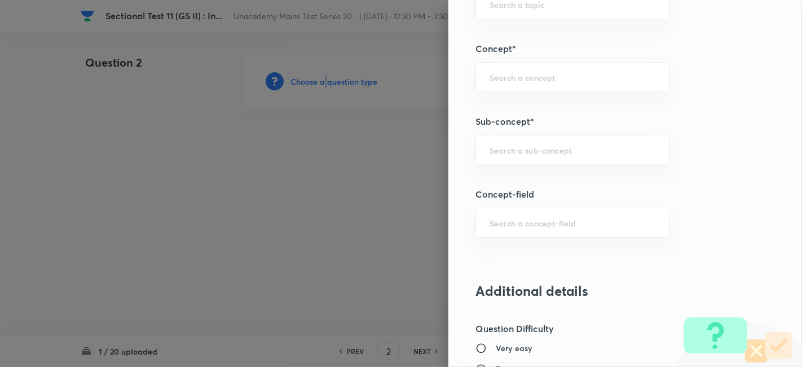
scroll to position [501, 0]
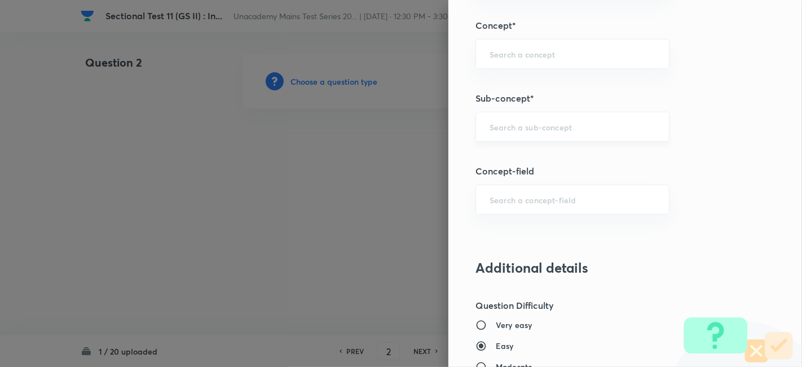
click at [565, 129] on input "text" at bounding box center [573, 126] width 166 height 11
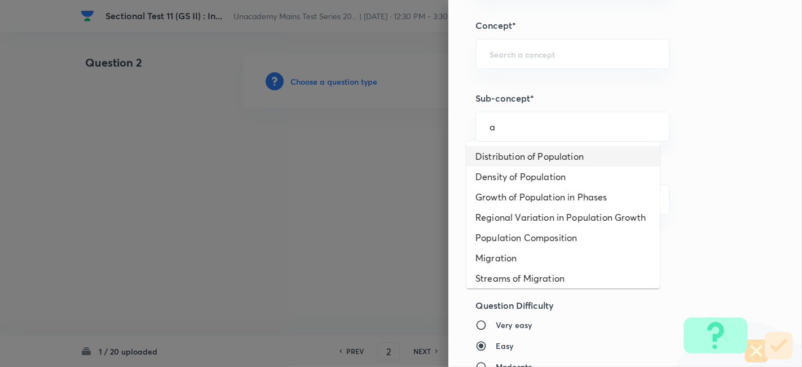
click at [561, 152] on li "Distribution of Population" at bounding box center [562, 156] width 193 height 20
type input "Distribution of Population"
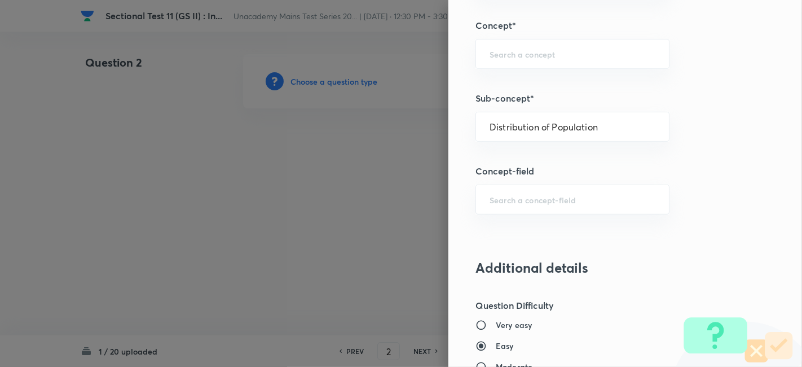
type input "Geography"
type input "Human Geography"
type input "Population:Growth and Composition"
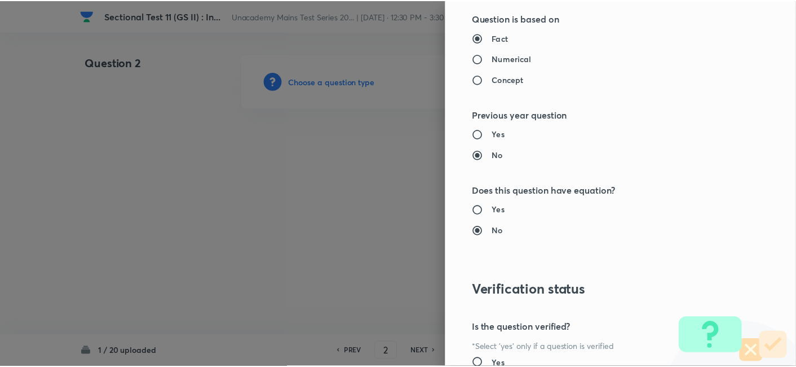
scroll to position [1002, 0]
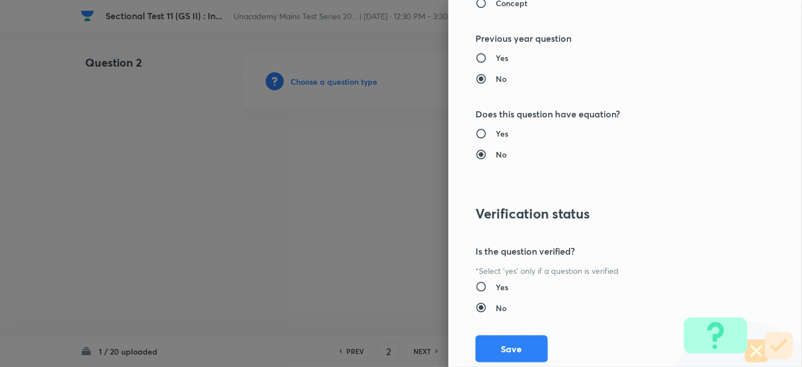
click at [515, 343] on button "Save" at bounding box center [511, 348] width 72 height 27
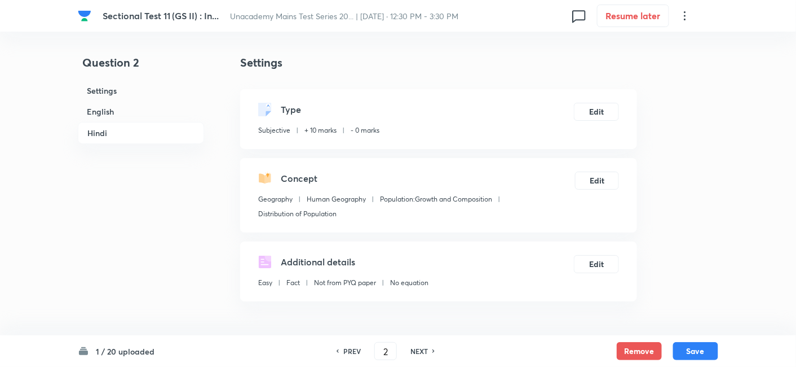
click at [113, 108] on h6 "English" at bounding box center [141, 111] width 126 height 21
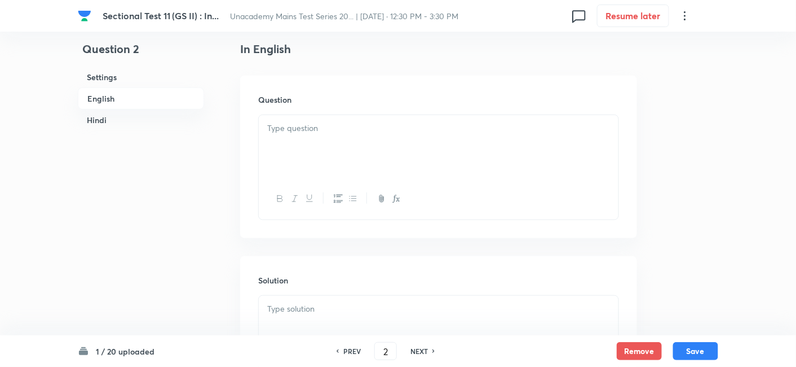
click at [346, 142] on div at bounding box center [439, 146] width 360 height 63
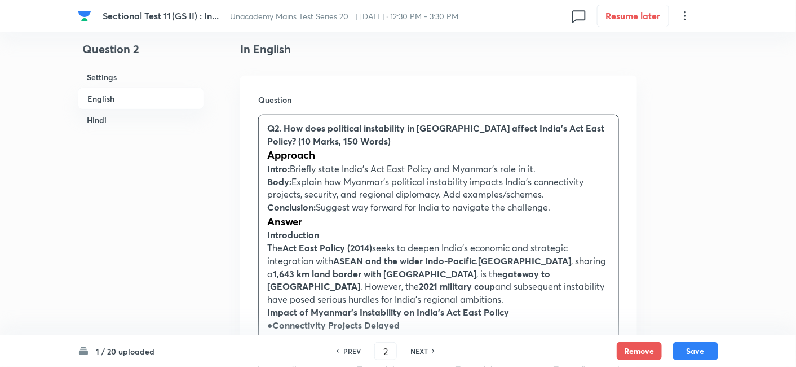
drag, startPoint x: 270, startPoint y: 165, endPoint x: 240, endPoint y: 155, distance: 31.4
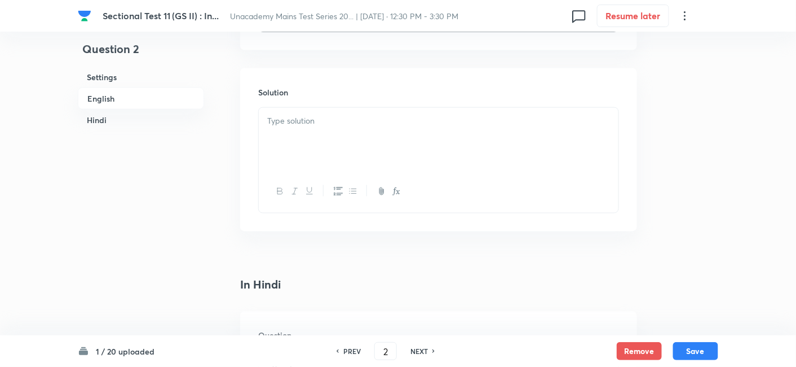
click at [340, 133] on div at bounding box center [439, 139] width 360 height 63
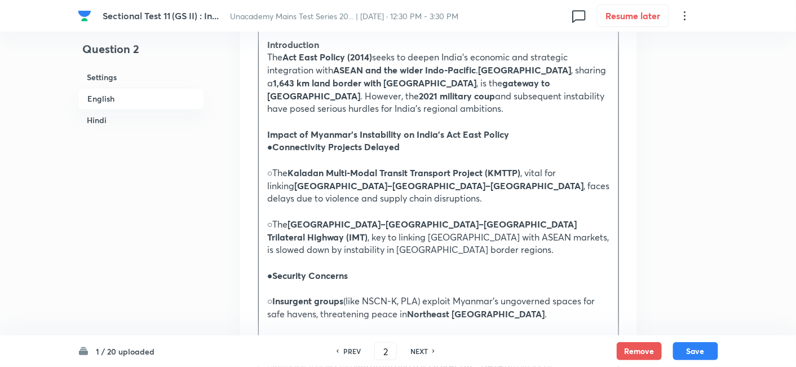
scroll to position [681, 0]
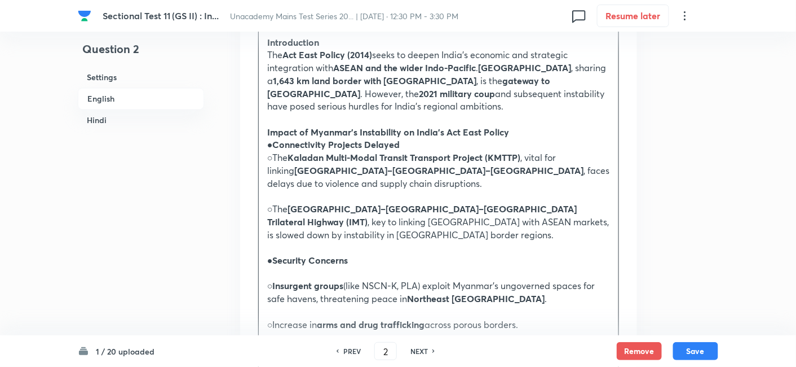
click at [322, 192] on p at bounding box center [438, 196] width 343 height 13
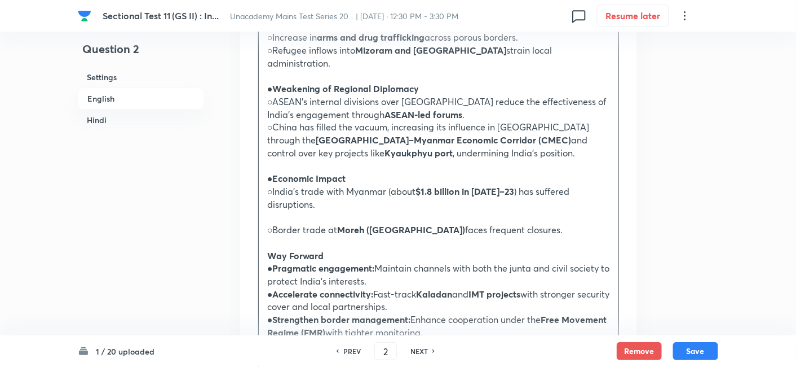
scroll to position [932, 0]
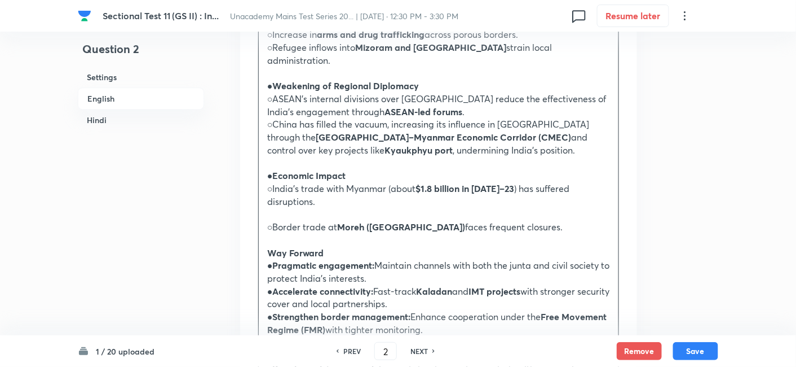
click at [312, 221] on p "○Border trade at Moreh (Manipur) faces frequent closures." at bounding box center [438, 227] width 343 height 13
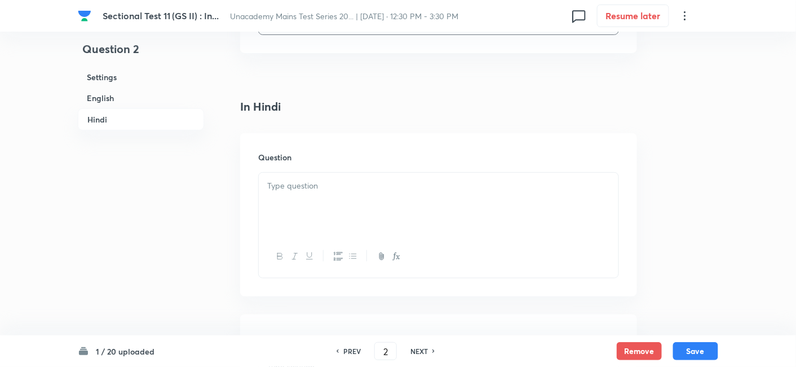
scroll to position [1434, 0]
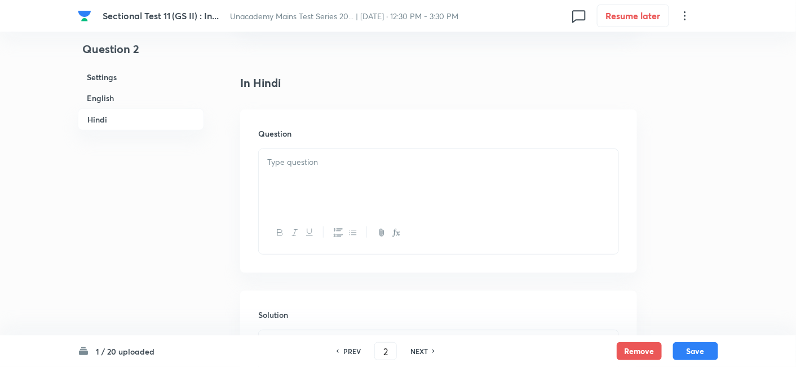
click at [340, 228] on icon "button" at bounding box center [338, 232] width 9 height 9
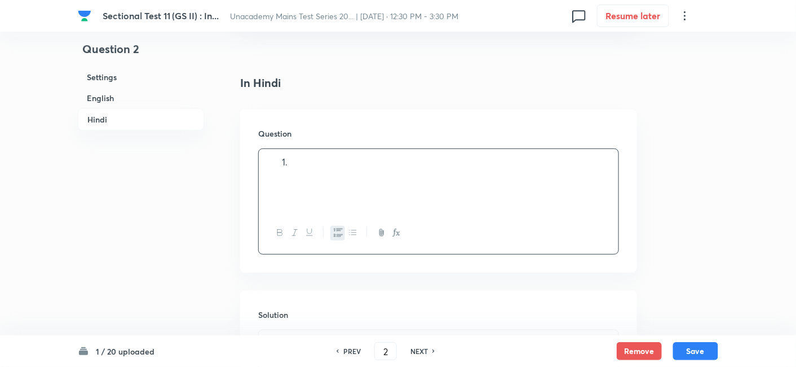
click at [340, 164] on div at bounding box center [439, 180] width 360 height 63
click at [369, 179] on div at bounding box center [439, 180] width 360 height 63
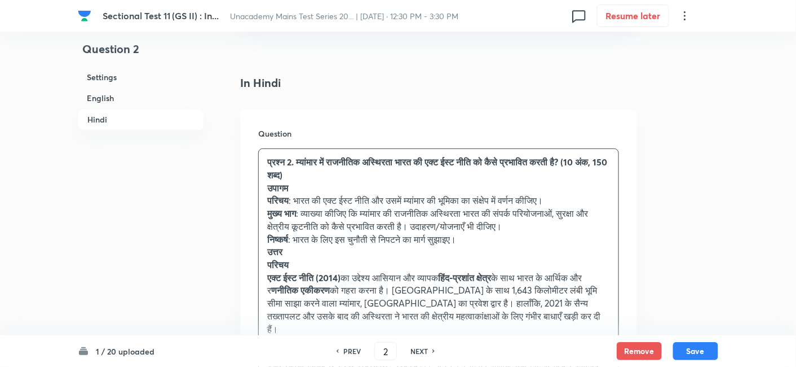
drag, startPoint x: 283, startPoint y: 162, endPoint x: 246, endPoint y: 160, distance: 36.7
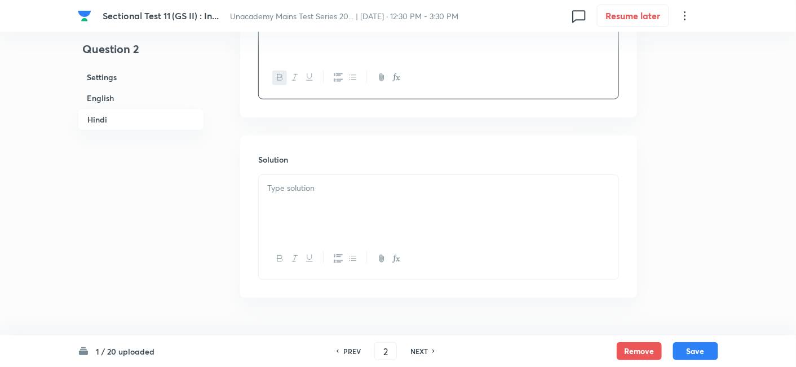
scroll to position [1592, 0]
click at [317, 175] on div at bounding box center [439, 203] width 360 height 63
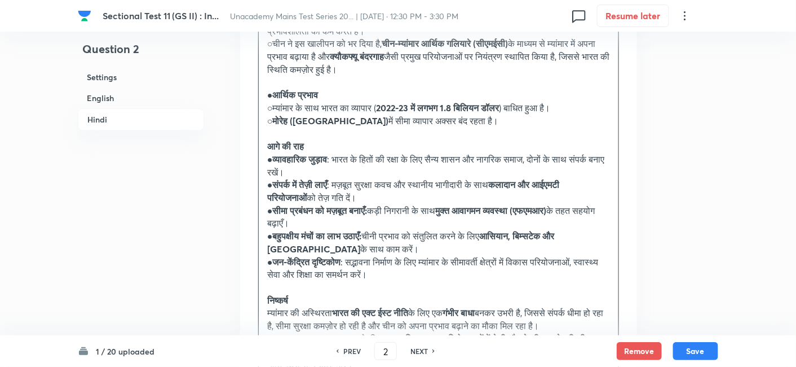
scroll to position [2219, 0]
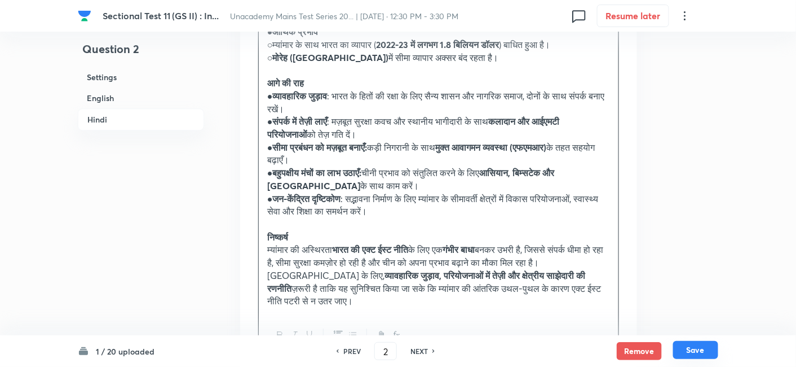
click at [714, 354] on button "Save" at bounding box center [695, 350] width 45 height 18
type input "3"
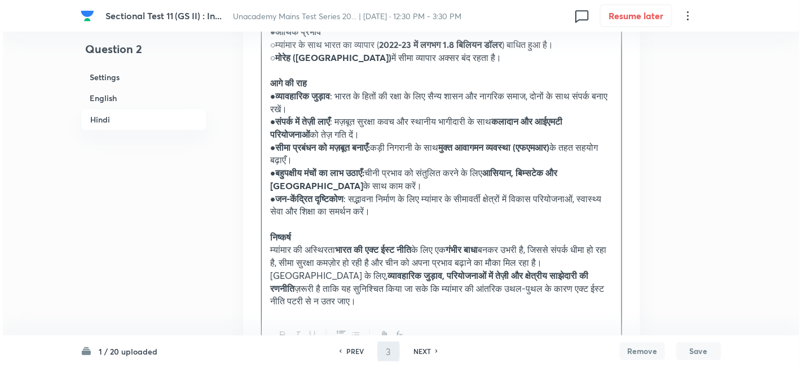
scroll to position [0, 0]
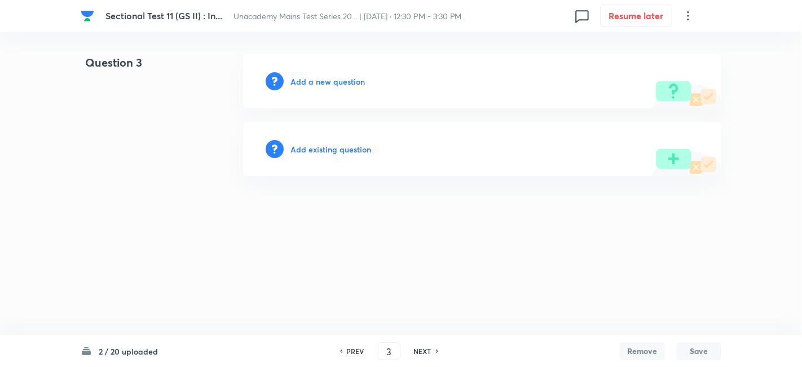
click at [334, 81] on h6 "Add a new question" at bounding box center [327, 82] width 74 height 12
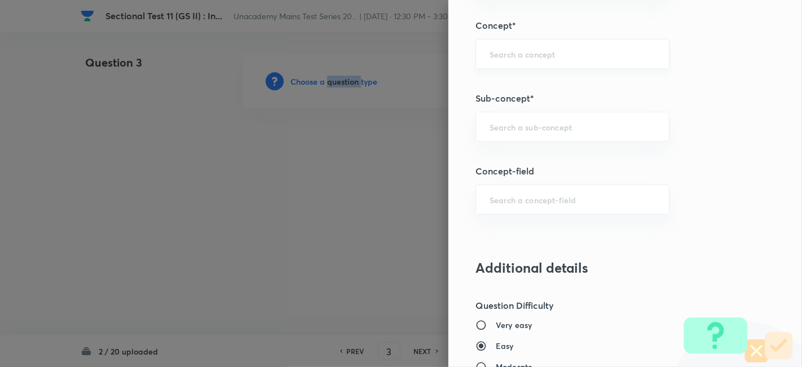
scroll to position [501, 0]
click at [554, 126] on input "text" at bounding box center [573, 126] width 166 height 11
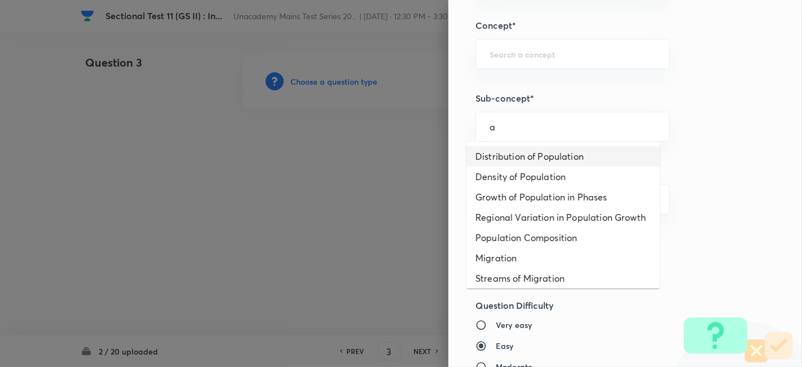
click at [550, 162] on li "Distribution of Population" at bounding box center [562, 156] width 193 height 20
type input "Distribution of Population"
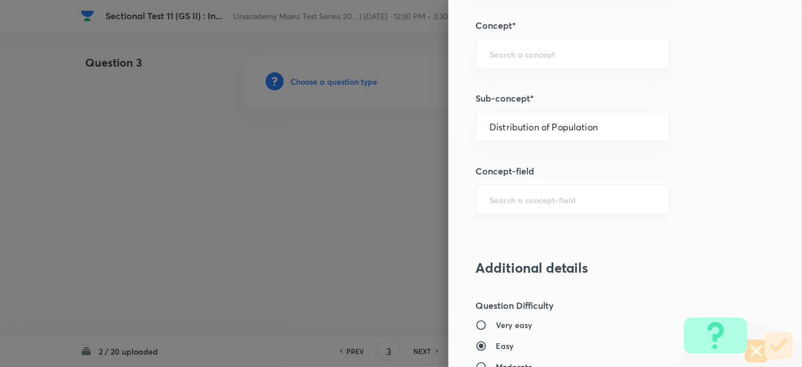
type input "Geography"
type input "Human Geography"
type input "Population:Growth and Composition"
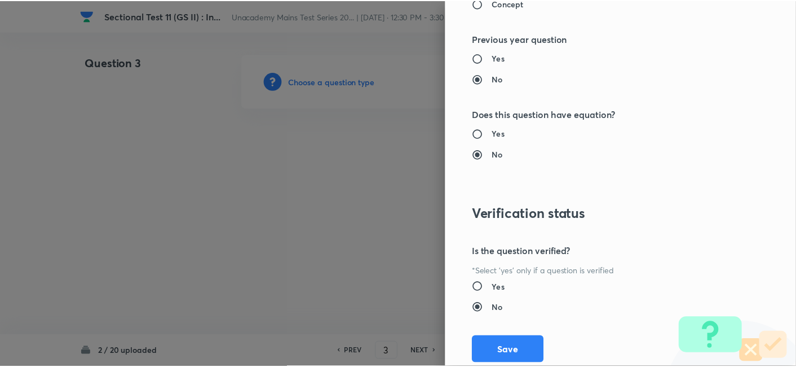
scroll to position [1002, 0]
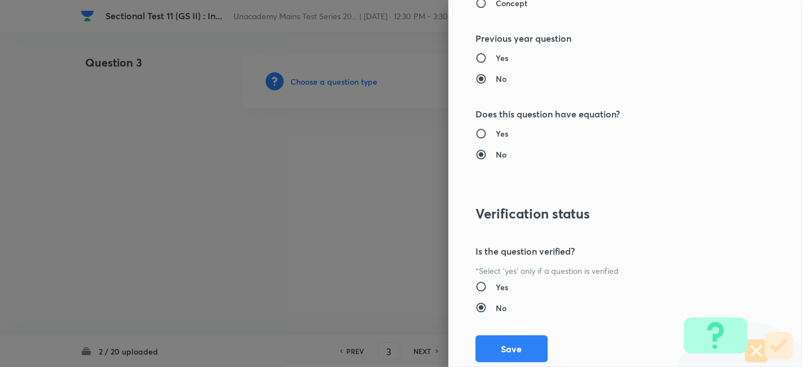
click at [515, 344] on button "Save" at bounding box center [511, 348] width 72 height 27
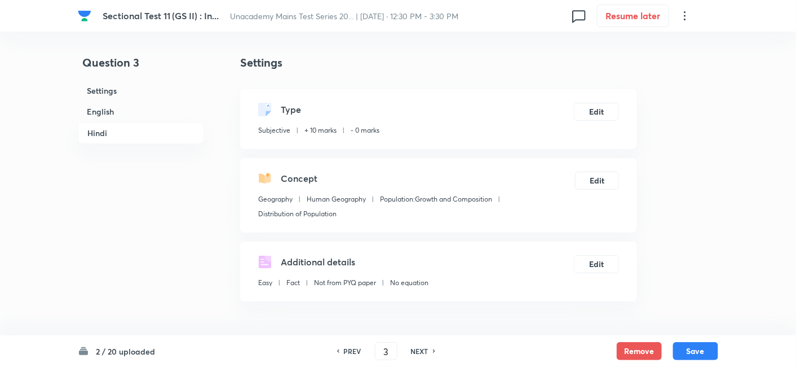
click at [113, 107] on h6 "English" at bounding box center [141, 111] width 126 height 21
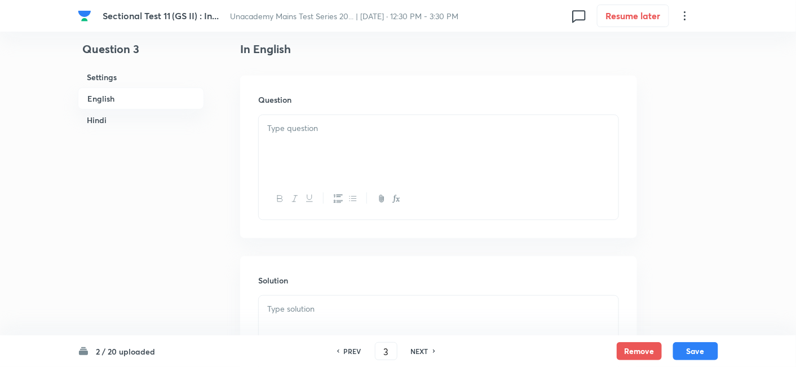
click at [308, 140] on div at bounding box center [439, 146] width 360 height 63
click at [317, 177] on div at bounding box center [439, 146] width 360 height 63
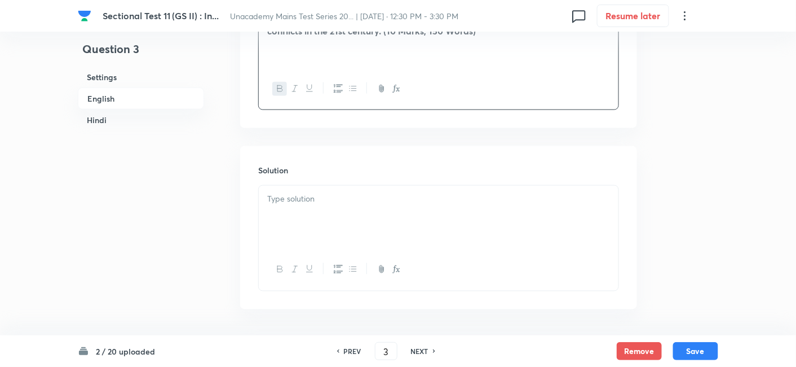
scroll to position [431, 0]
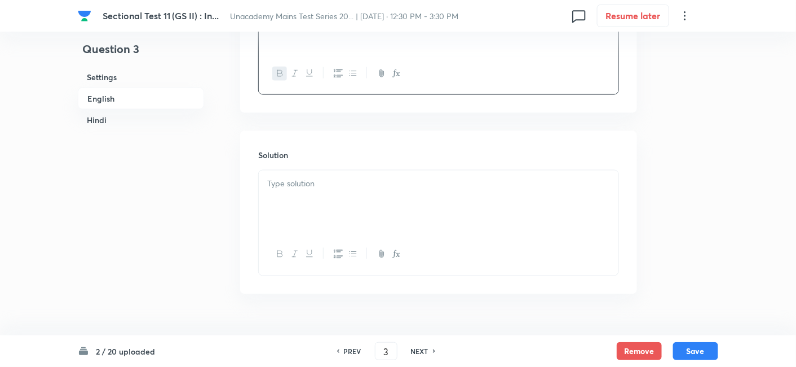
click at [317, 187] on p at bounding box center [438, 183] width 343 height 13
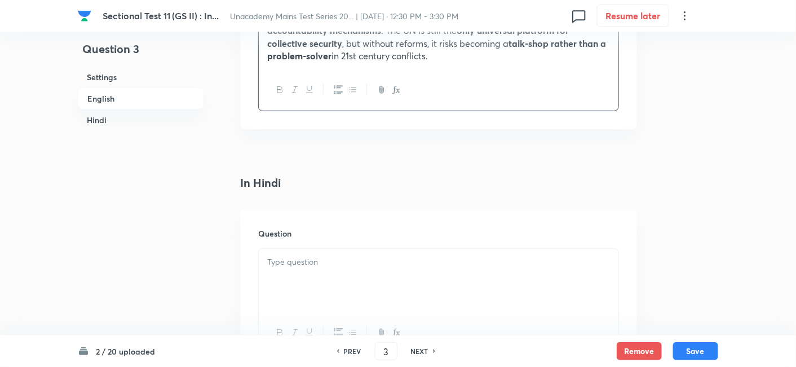
scroll to position [1559, 0]
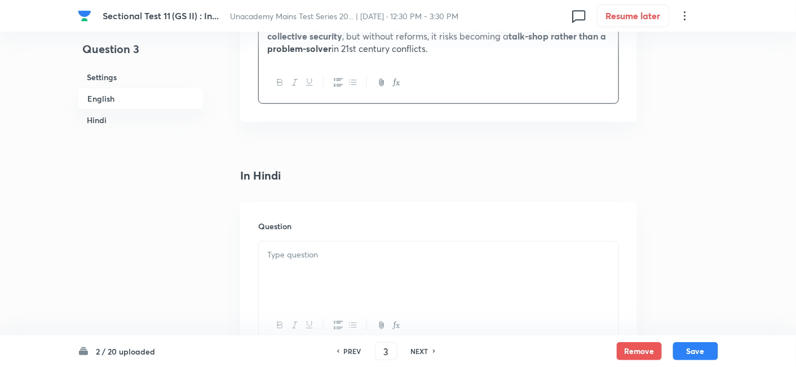
click at [338, 241] on div at bounding box center [439, 272] width 360 height 63
click at [364, 248] on p at bounding box center [438, 254] width 343 height 13
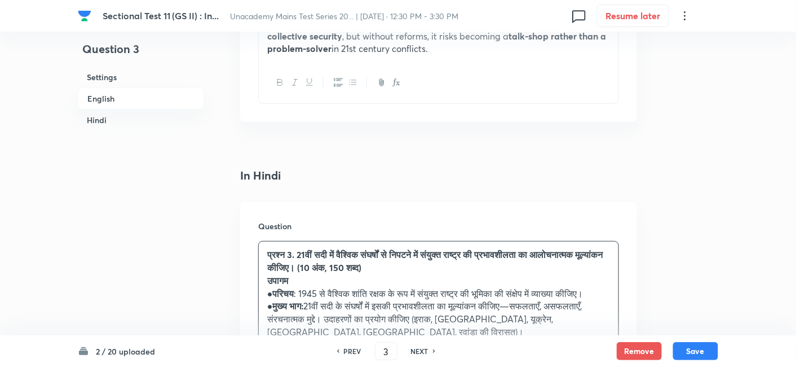
drag, startPoint x: 283, startPoint y: 212, endPoint x: 243, endPoint y: 201, distance: 41.3
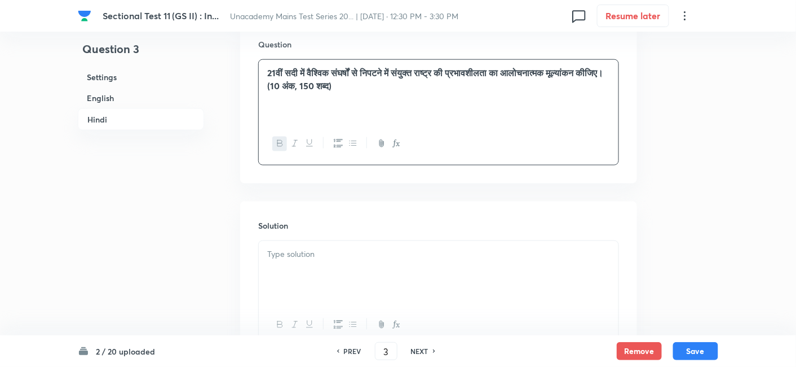
scroll to position [1758, 0]
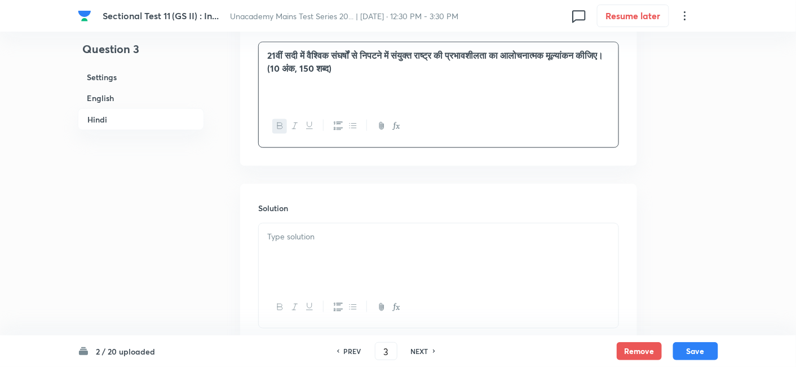
click at [306, 223] on div at bounding box center [439, 254] width 360 height 63
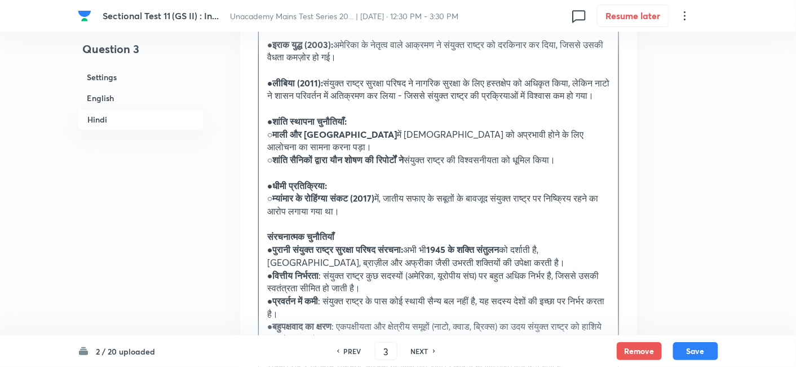
scroll to position [2636, 0]
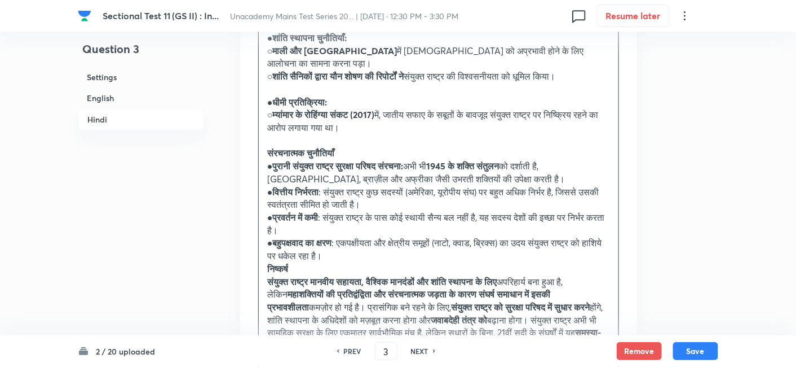
click at [277, 262] on strong "निष्कर्ष" at bounding box center [277, 268] width 21 height 12
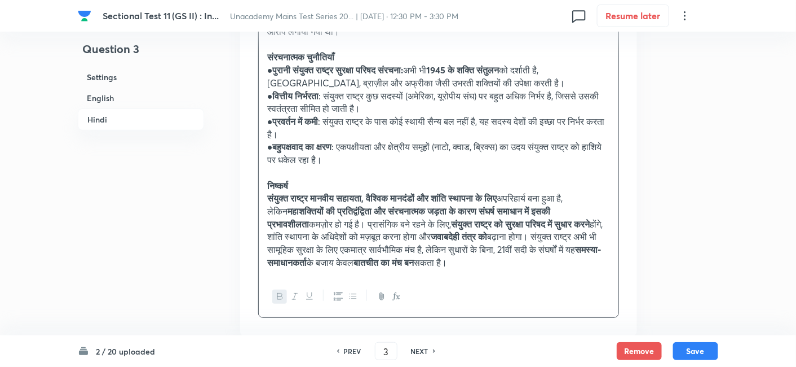
scroll to position [2733, 0]
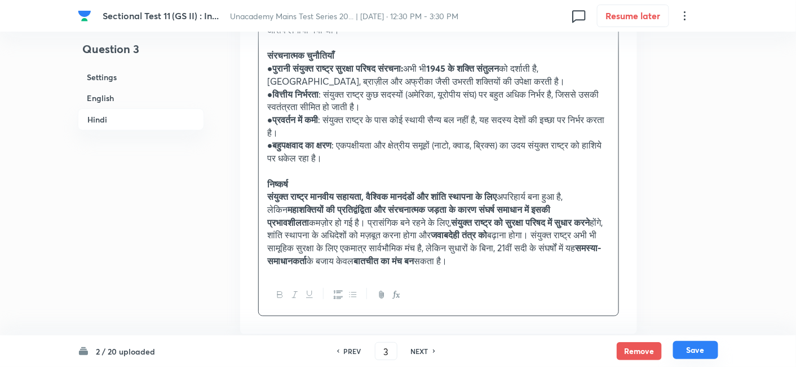
click at [696, 356] on button "Save" at bounding box center [695, 350] width 45 height 18
type input "4"
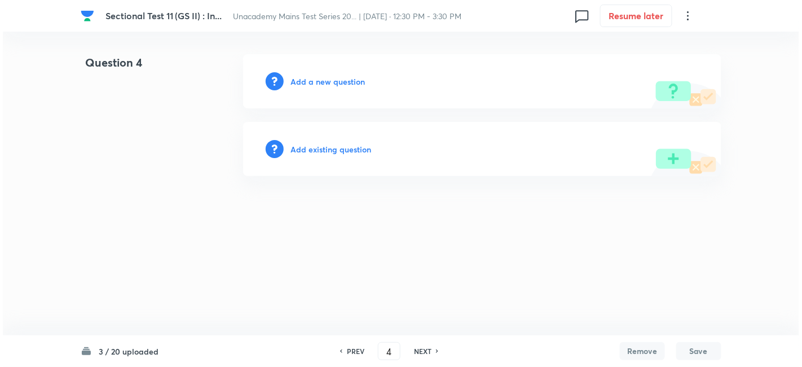
scroll to position [0, 0]
click at [320, 74] on div "Add a new question" at bounding box center [482, 81] width 478 height 54
click at [331, 87] on div "Add a new question" at bounding box center [482, 81] width 478 height 54
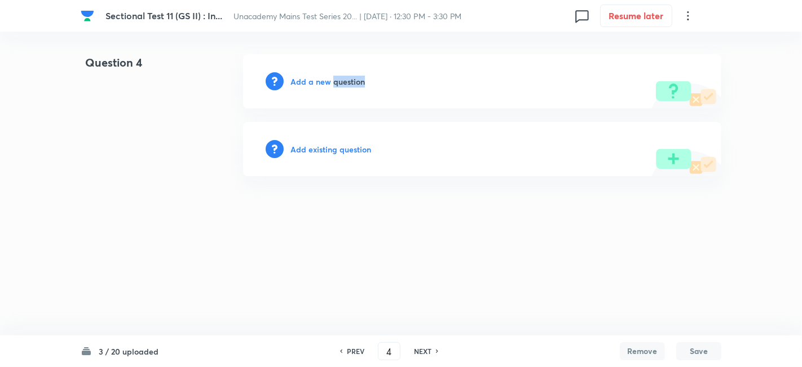
click at [348, 83] on h6 "Add a new question" at bounding box center [327, 82] width 74 height 12
click at [348, 83] on h6 "Choose a question type" at bounding box center [333, 82] width 87 height 12
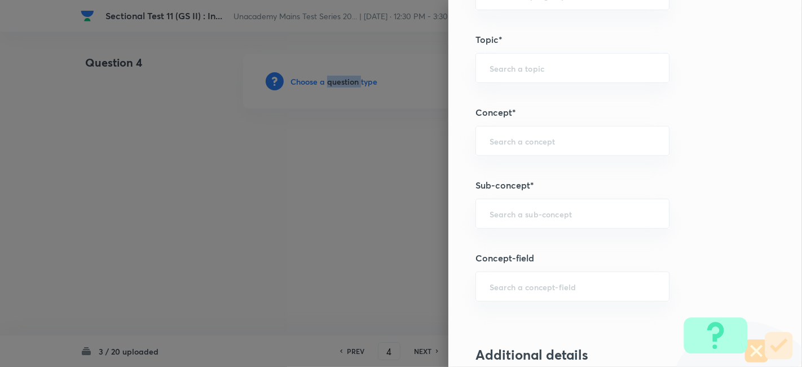
scroll to position [501, 0]
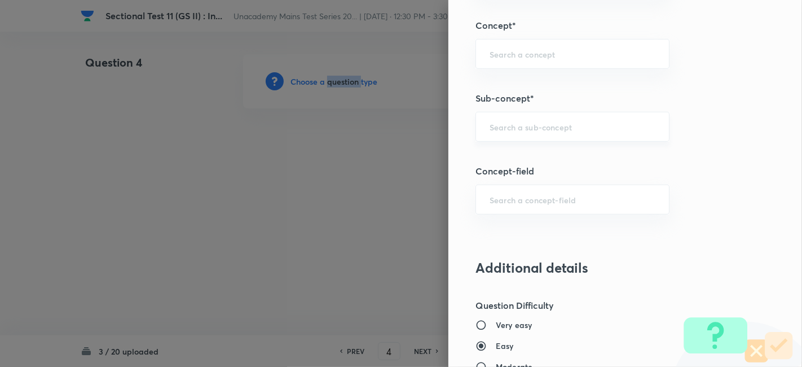
click at [554, 134] on div "​" at bounding box center [572, 127] width 194 height 30
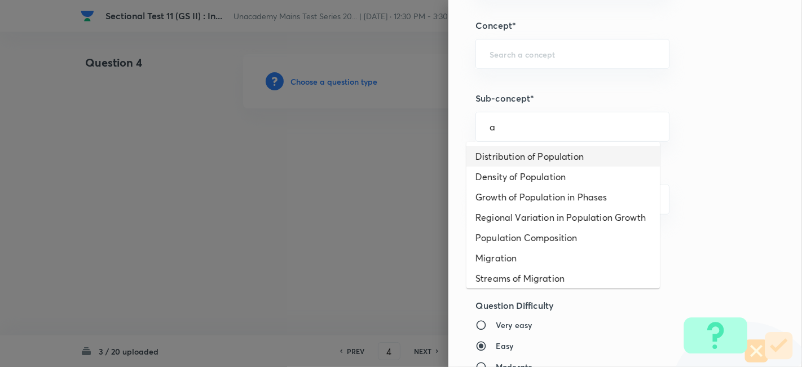
click at [548, 164] on li "Distribution of Population" at bounding box center [562, 156] width 193 height 20
type input "Distribution of Population"
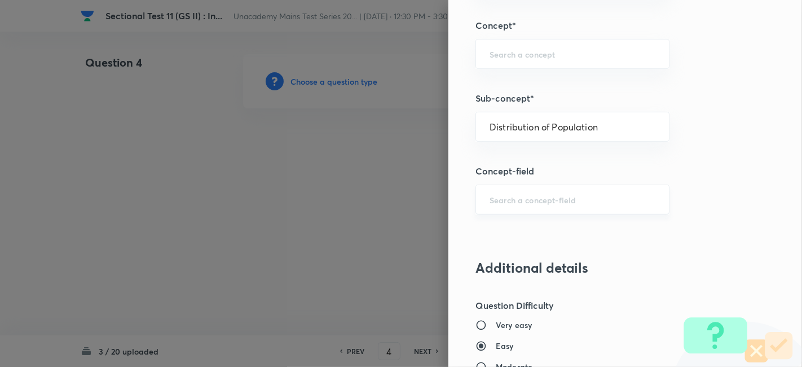
type input "Geography"
type input "Human Geography"
type input "Population:Growth and Composition"
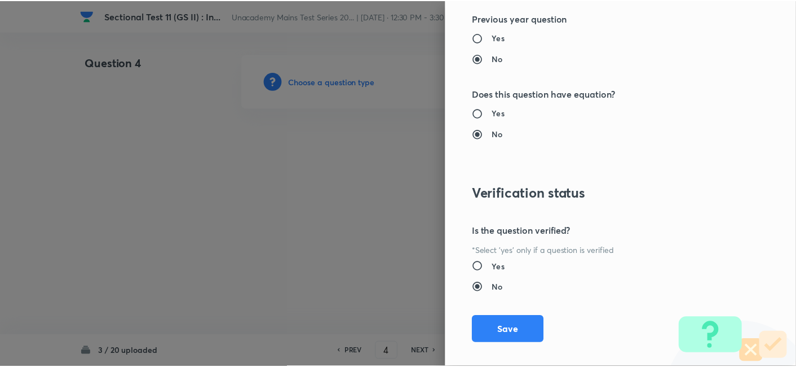
scroll to position [1032, 0]
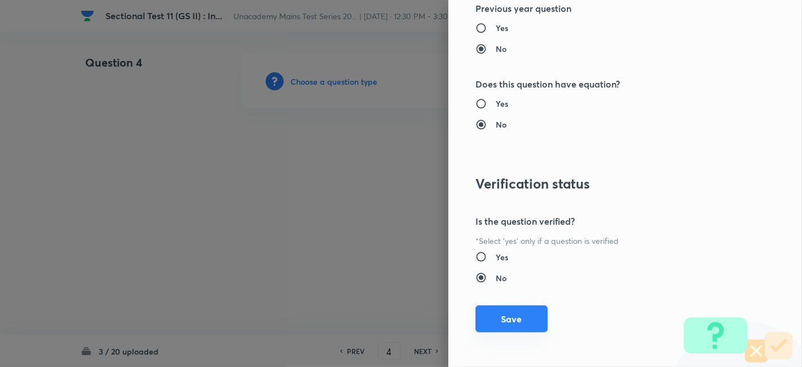
click at [517, 318] on button "Save" at bounding box center [511, 318] width 72 height 27
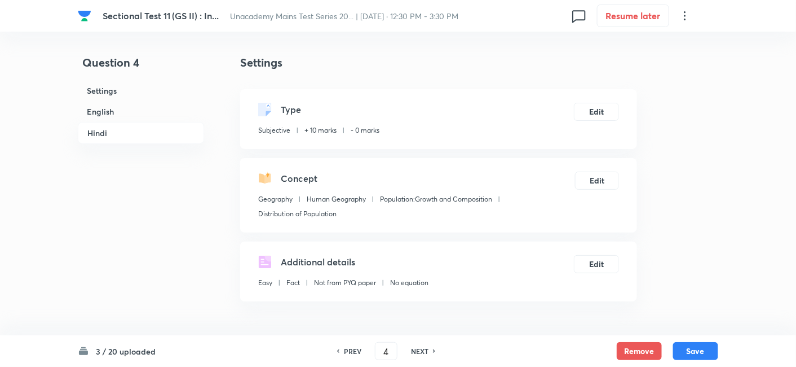
click at [131, 112] on h6 "English" at bounding box center [141, 111] width 126 height 21
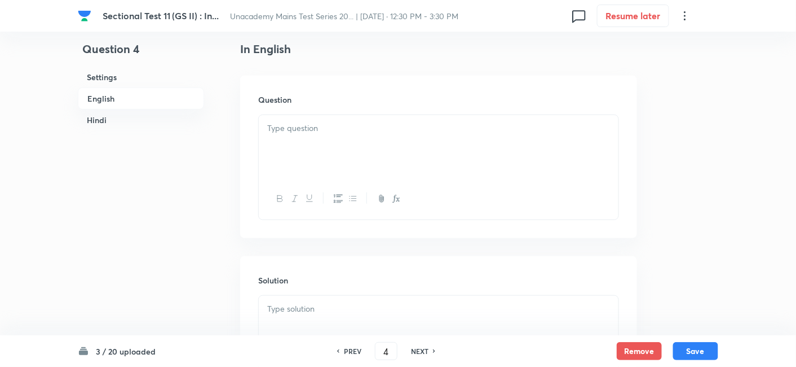
click at [366, 140] on div at bounding box center [439, 146] width 360 height 63
click at [333, 139] on div at bounding box center [439, 146] width 360 height 63
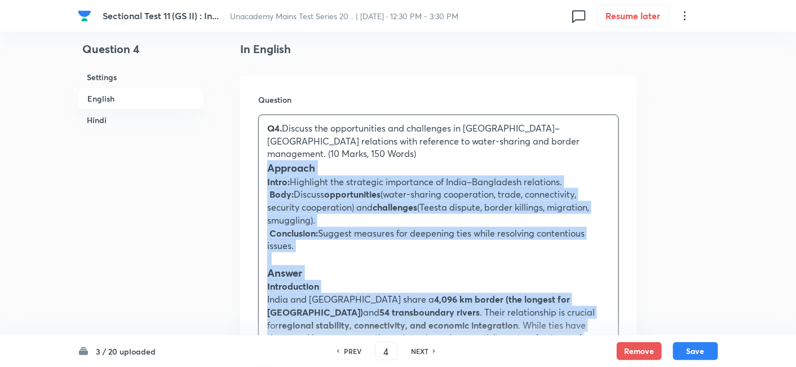
drag, startPoint x: 266, startPoint y: 162, endPoint x: 258, endPoint y: 160, distance: 8.2
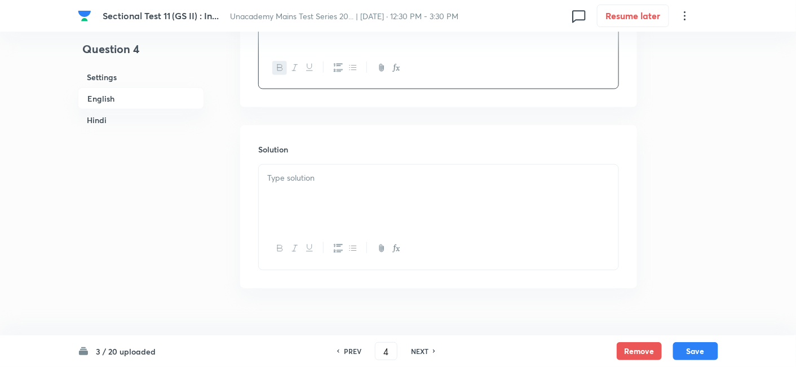
scroll to position [494, 0]
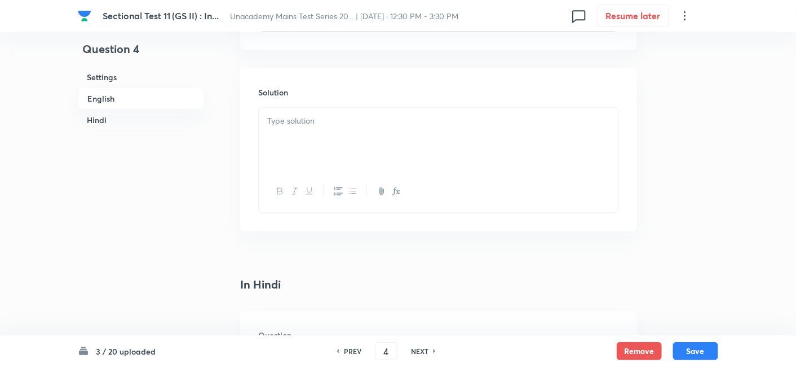
click at [333, 151] on div at bounding box center [439, 139] width 360 height 63
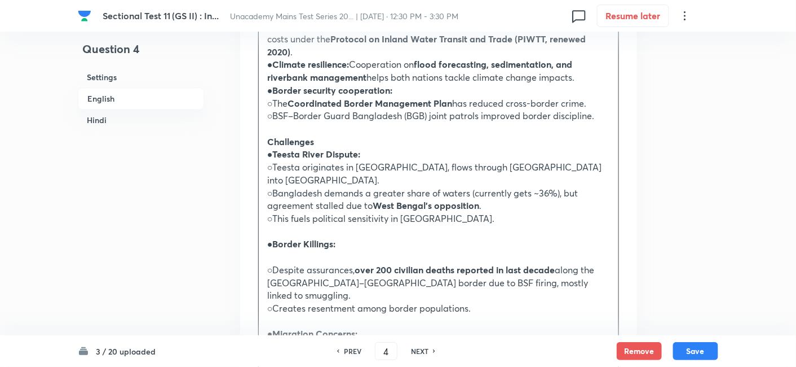
scroll to position [870, 0]
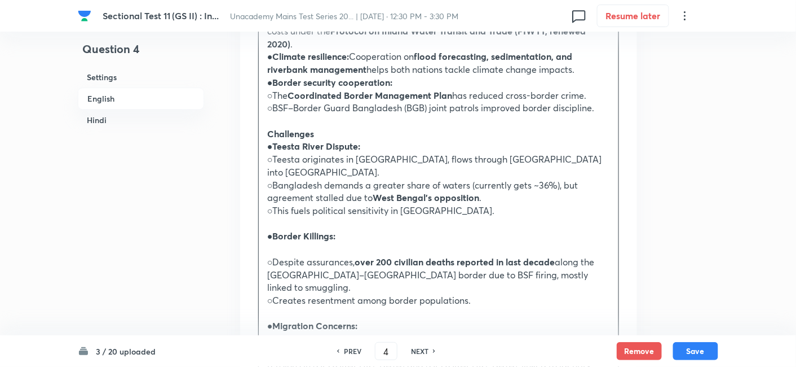
click at [337, 152] on strong "Teesta River Dispute:" at bounding box center [317, 146] width 88 height 12
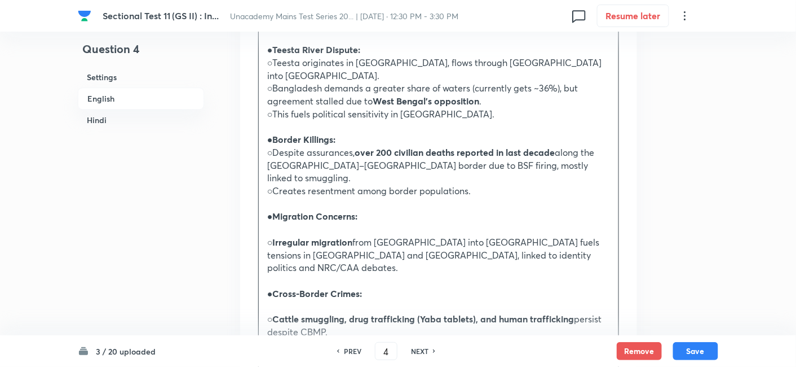
scroll to position [995, 0]
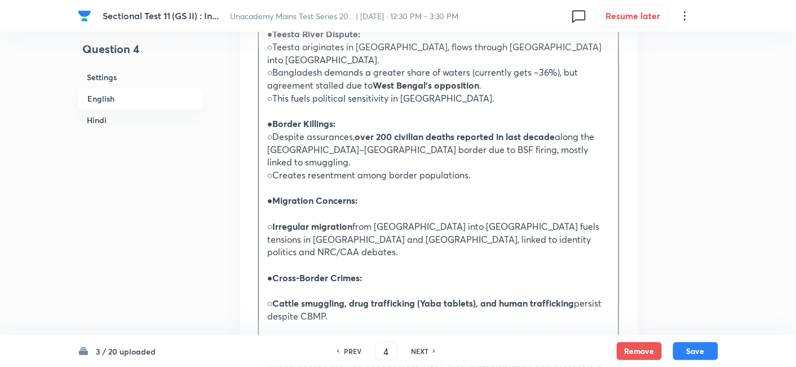
click at [335, 207] on p at bounding box center [438, 213] width 343 height 13
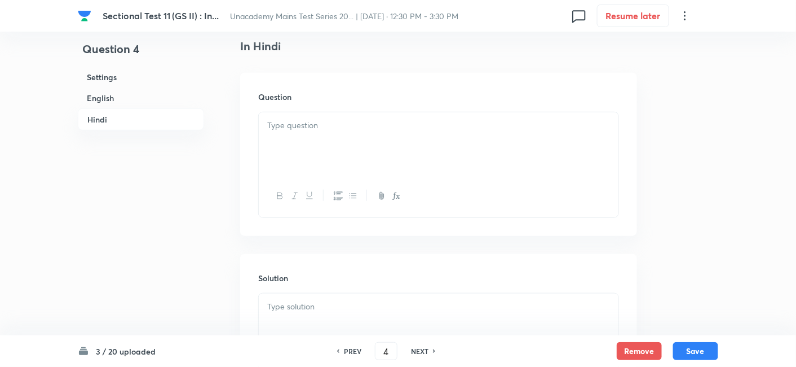
scroll to position [1559, 0]
click at [333, 111] on div at bounding box center [439, 142] width 360 height 63
click at [325, 111] on div at bounding box center [439, 142] width 360 height 63
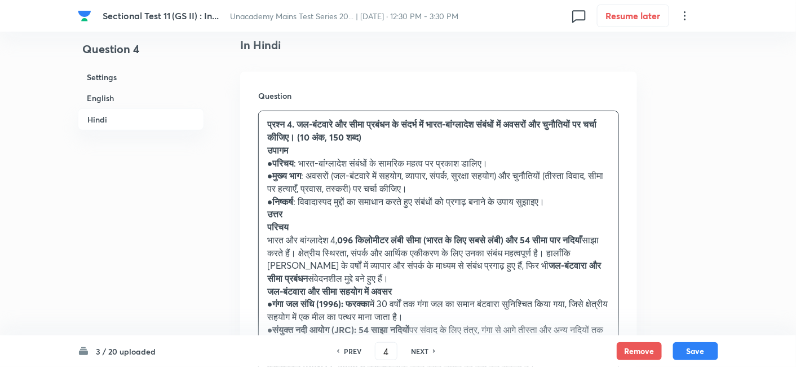
drag, startPoint x: 284, startPoint y: 121, endPoint x: 259, endPoint y: 112, distance: 26.1
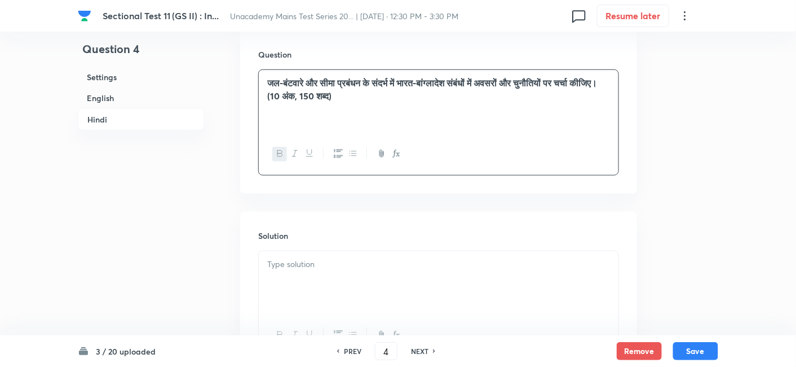
scroll to position [1667, 0]
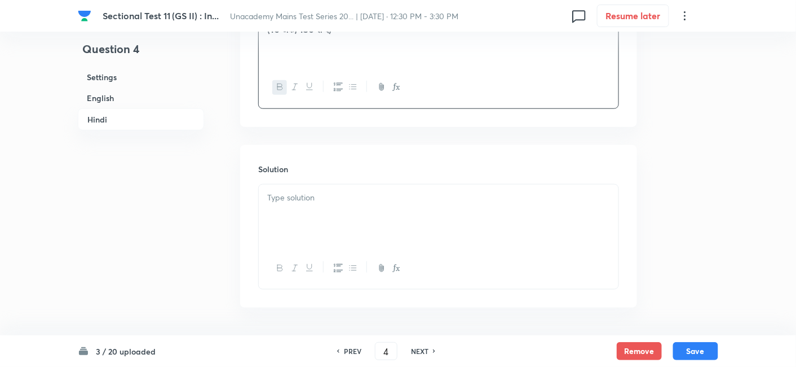
click at [312, 191] on p at bounding box center [438, 197] width 343 height 13
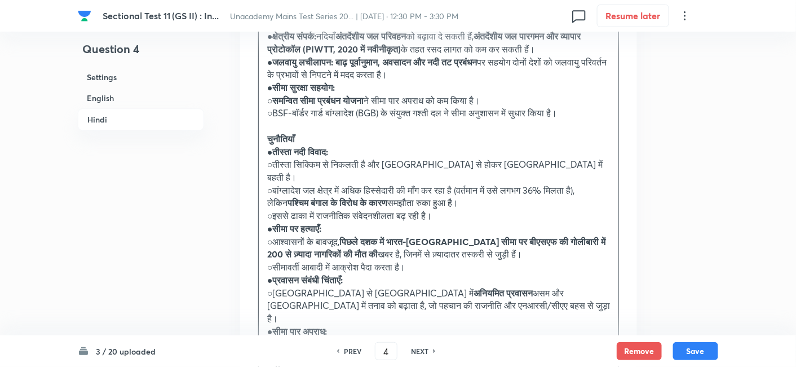
scroll to position [2106, 0]
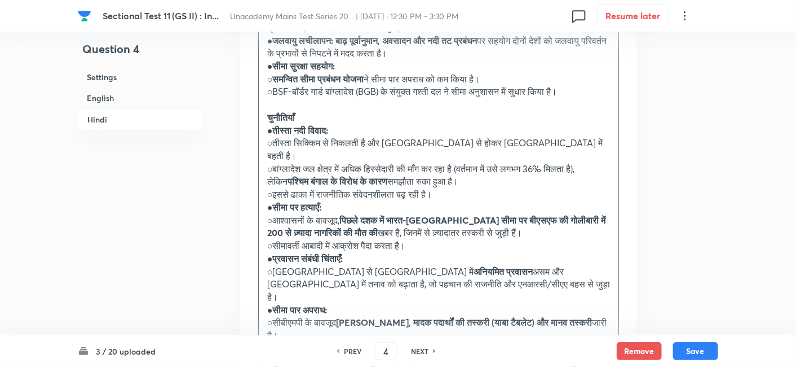
click at [331, 98] on p at bounding box center [438, 104] width 343 height 13
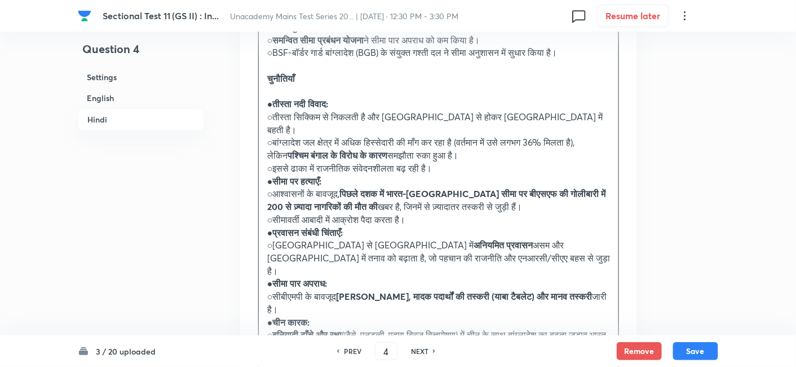
scroll to position [2168, 0]
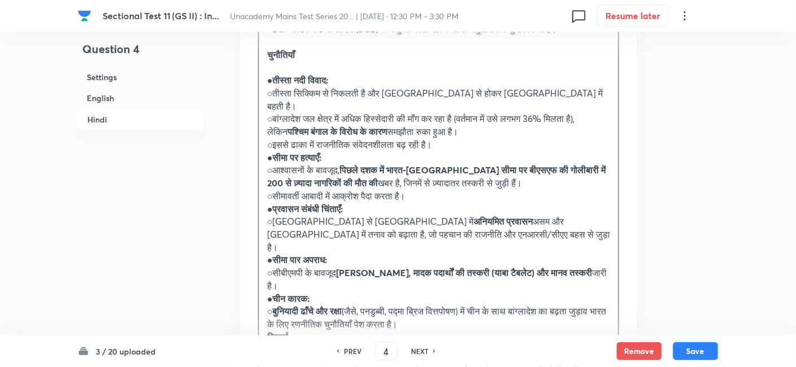
click at [267, 331] on strong "निष्कर्ष" at bounding box center [277, 337] width 21 height 12
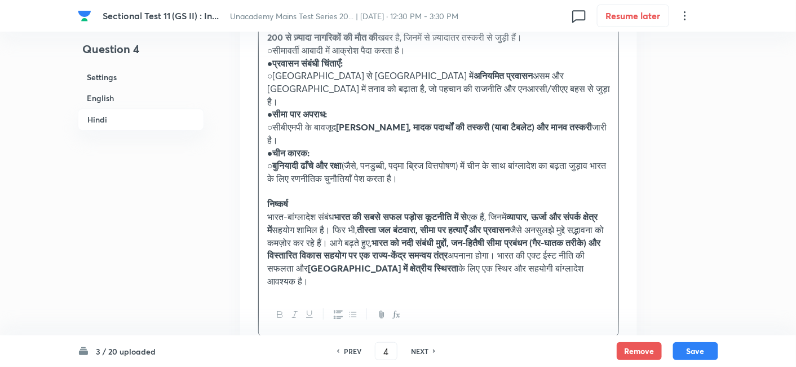
scroll to position [2334, 0]
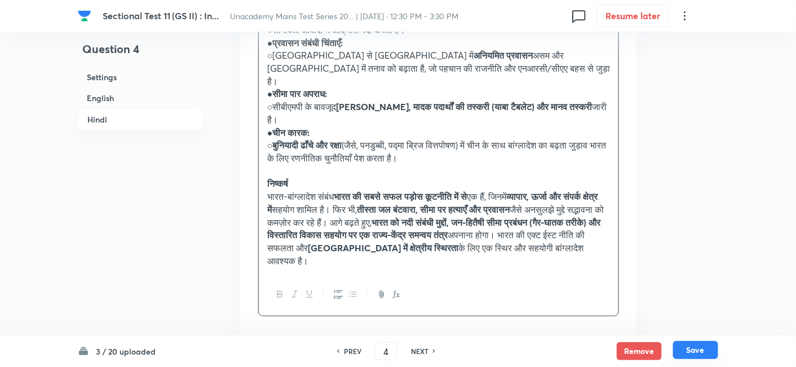
click at [707, 349] on button "Save" at bounding box center [695, 350] width 45 height 18
type input "5"
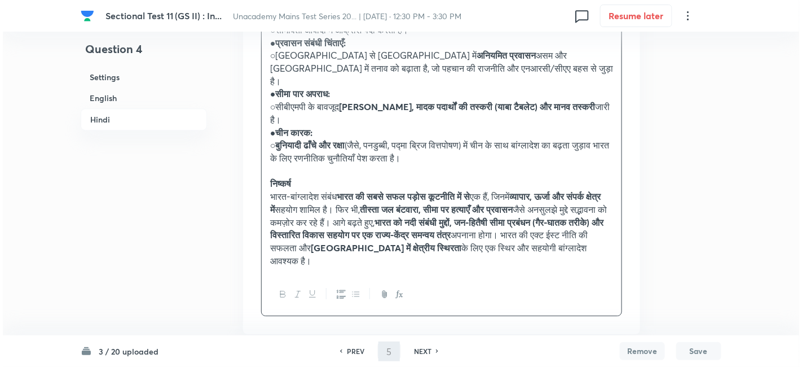
scroll to position [0, 0]
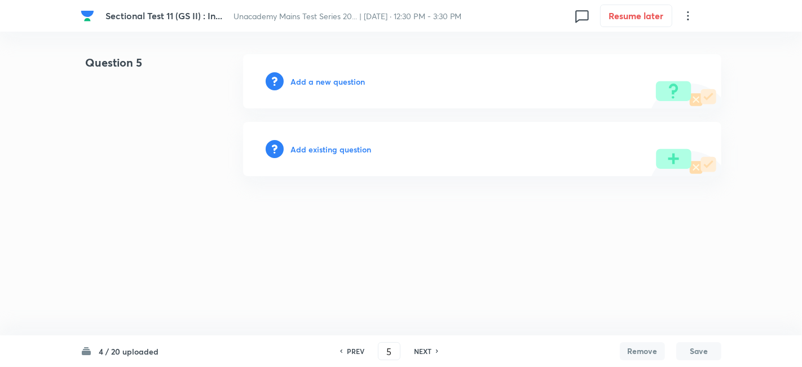
click at [340, 81] on h6 "Add a new question" at bounding box center [327, 82] width 74 height 12
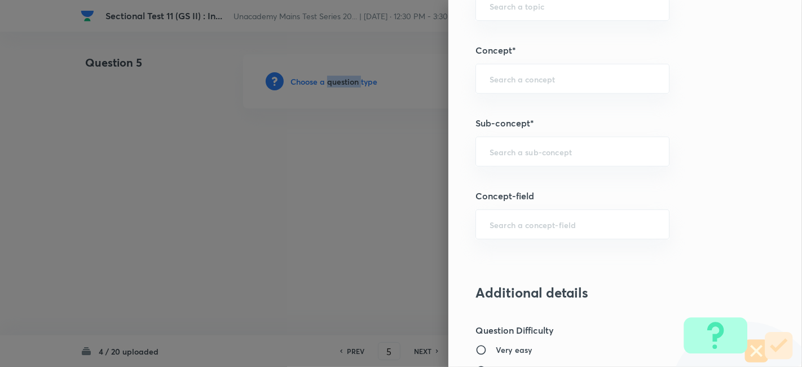
scroll to position [501, 0]
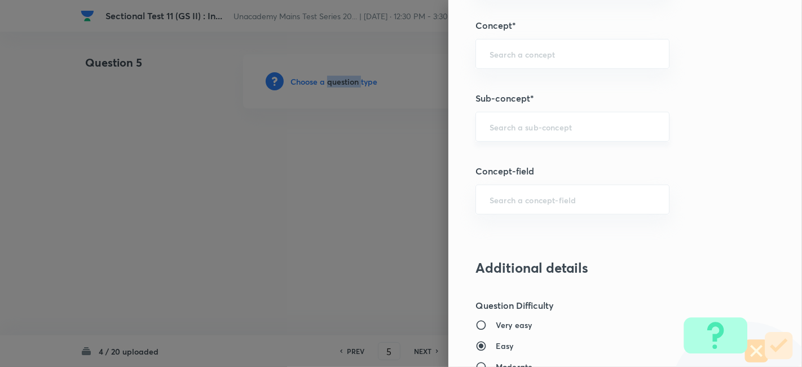
click at [548, 136] on div "​" at bounding box center [572, 127] width 194 height 30
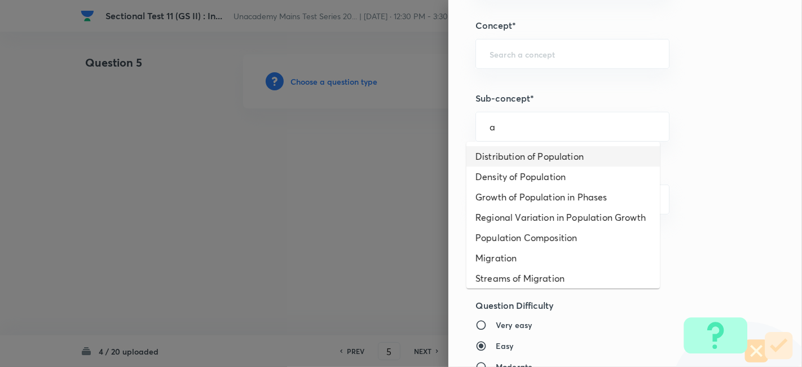
drag, startPoint x: 546, startPoint y: 153, endPoint x: 546, endPoint y: 163, distance: 9.6
click at [546, 154] on li "Distribution of Population" at bounding box center [562, 156] width 193 height 20
type input "Distribution of Population"
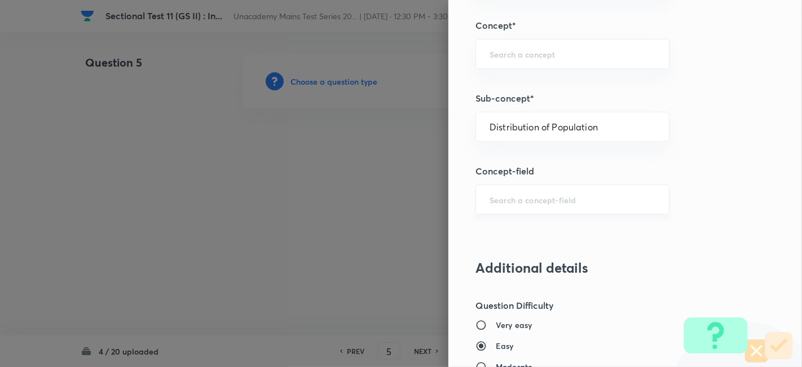
type input "Geography"
type input "Human Geography"
type input "Population:Growth and Composition"
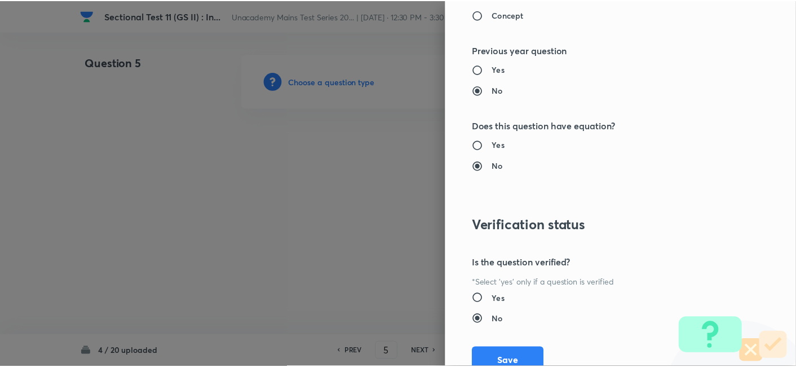
scroll to position [1002, 0]
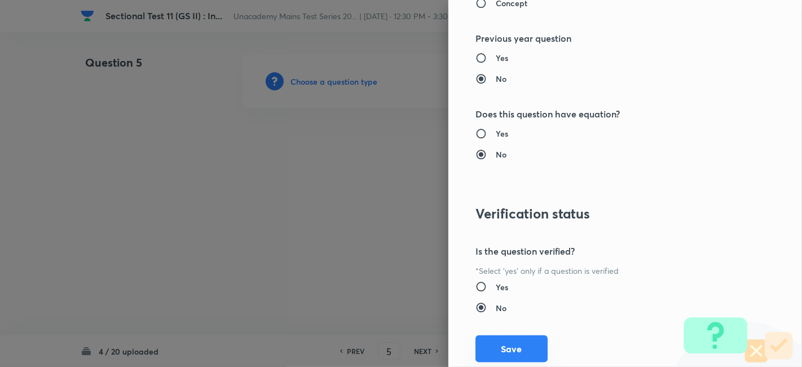
click at [524, 345] on button "Save" at bounding box center [511, 348] width 72 height 27
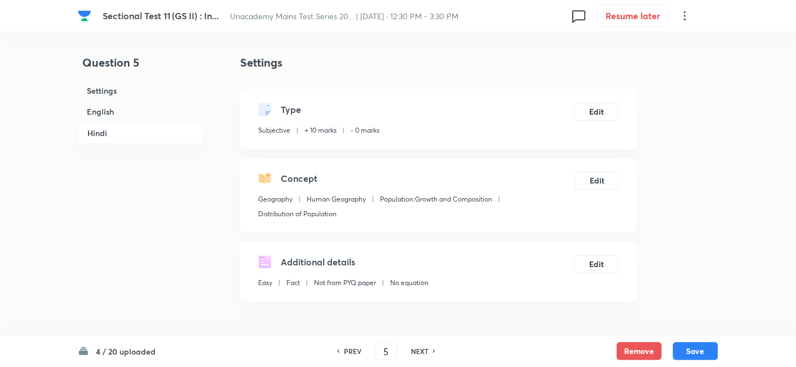
click at [121, 113] on h6 "English" at bounding box center [141, 111] width 126 height 21
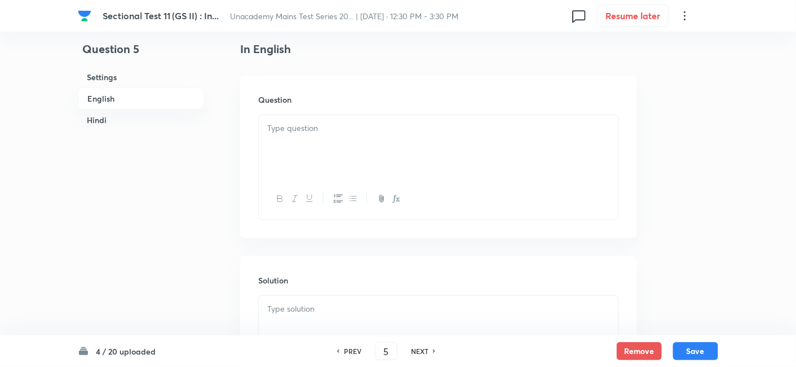
click at [322, 118] on div at bounding box center [439, 146] width 360 height 63
click at [382, 177] on div at bounding box center [439, 146] width 360 height 63
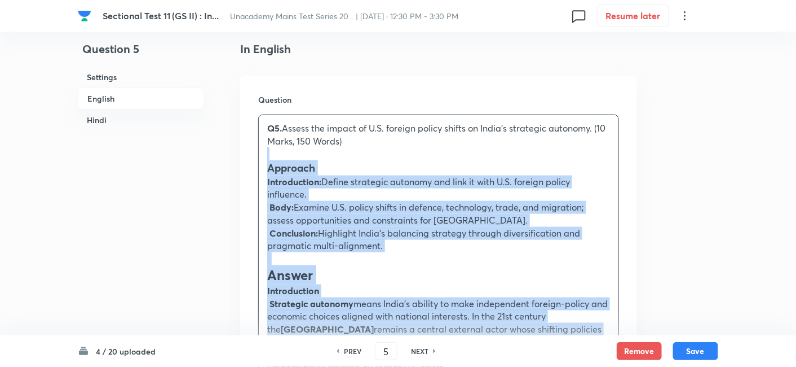
drag, startPoint x: 301, startPoint y: 158, endPoint x: 250, endPoint y: 152, distance: 51.2
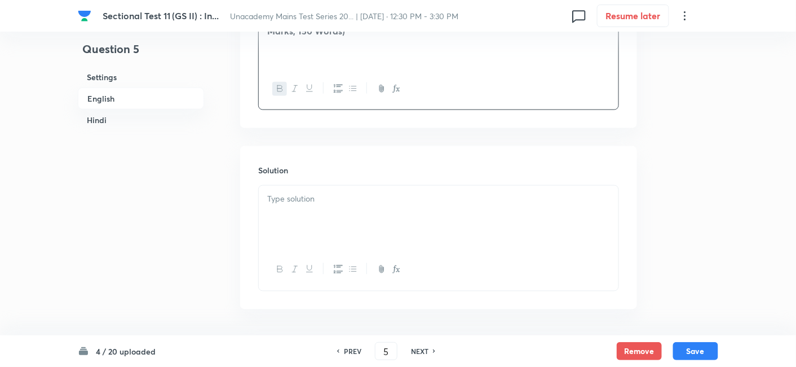
scroll to position [431, 0]
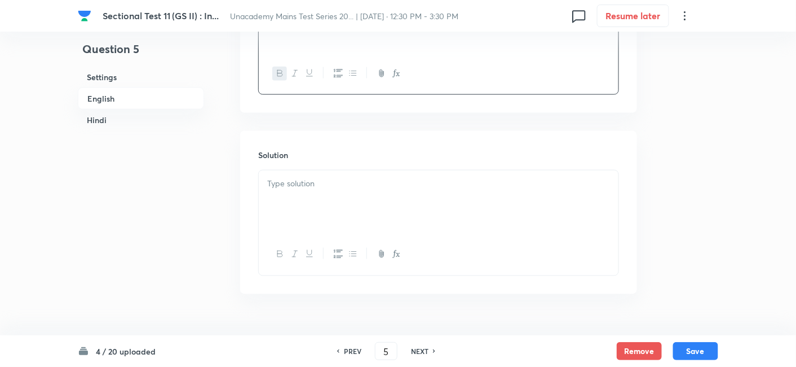
click at [368, 191] on div at bounding box center [439, 201] width 360 height 63
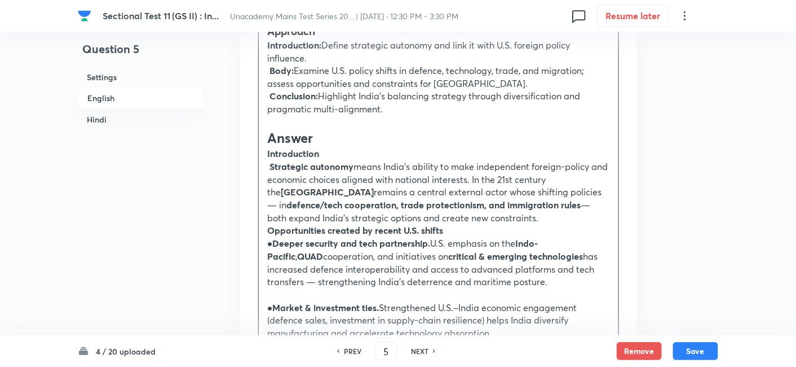
scroll to position [607, 0]
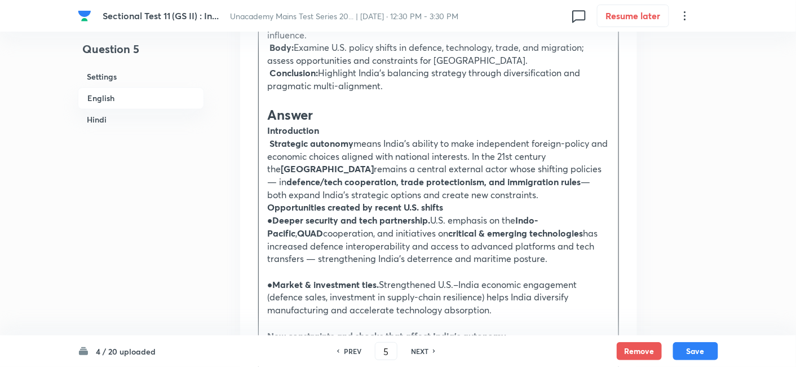
click at [319, 117] on h2 "Answer" at bounding box center [438, 114] width 343 height 19
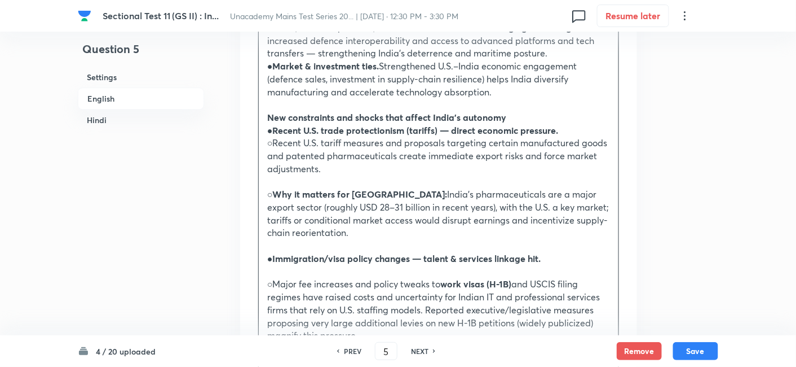
scroll to position [921, 0]
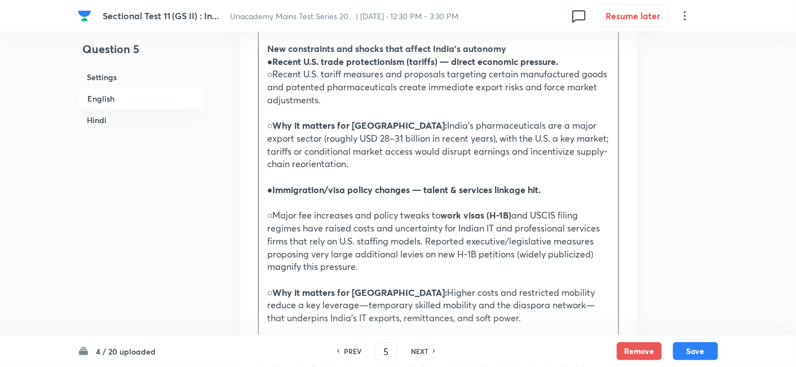
click at [339, 173] on p at bounding box center [438, 176] width 343 height 13
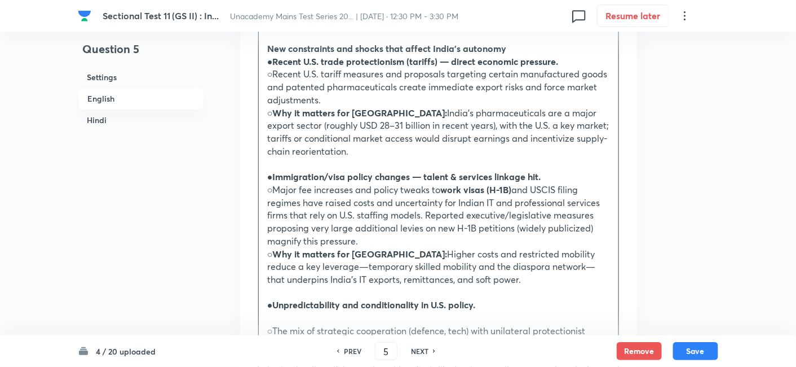
drag, startPoint x: 264, startPoint y: 250, endPoint x: 276, endPoint y: 256, distance: 12.9
click at [264, 250] on div "Approach Introduction: Define strategic autonomy and link it with U.S. foreign …" at bounding box center [439, 281] width 360 height 1201
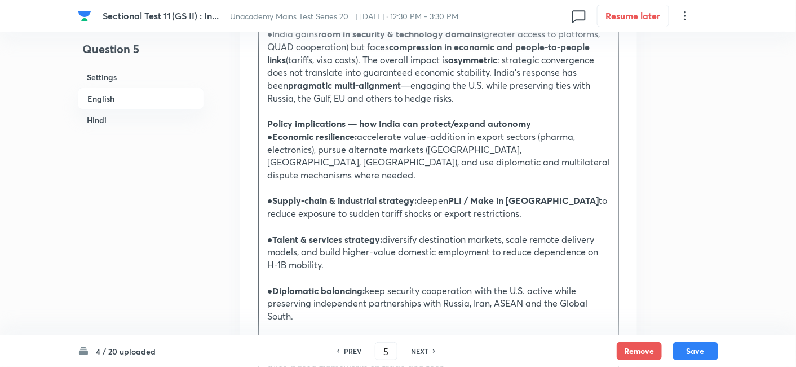
scroll to position [1297, 0]
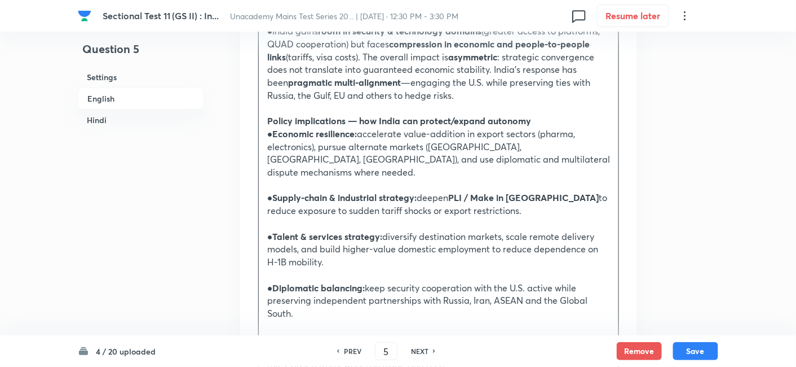
click at [316, 191] on strong "Supply-chain & industrial strategy:" at bounding box center [345, 197] width 144 height 12
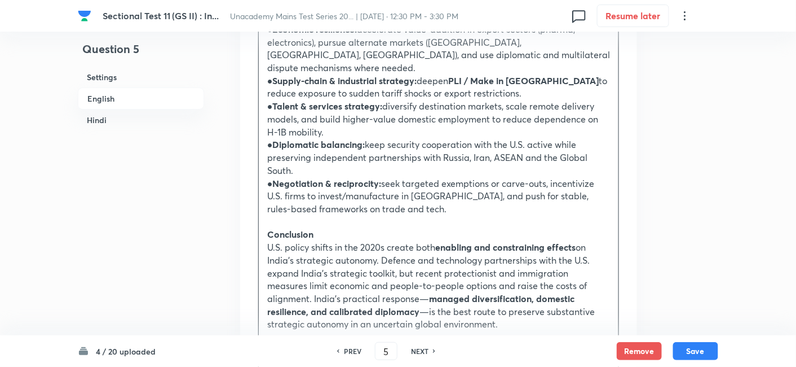
scroll to position [1422, 0]
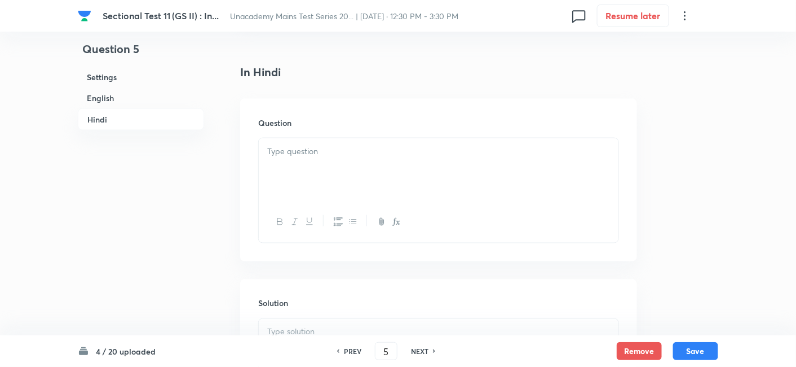
scroll to position [1798, 0]
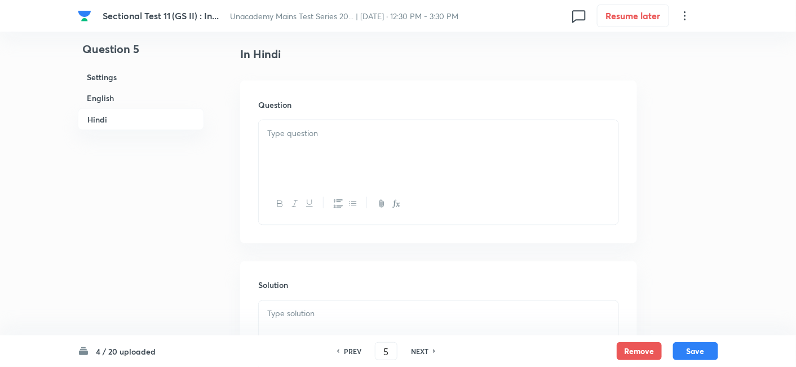
click at [329, 148] on div at bounding box center [439, 151] width 360 height 63
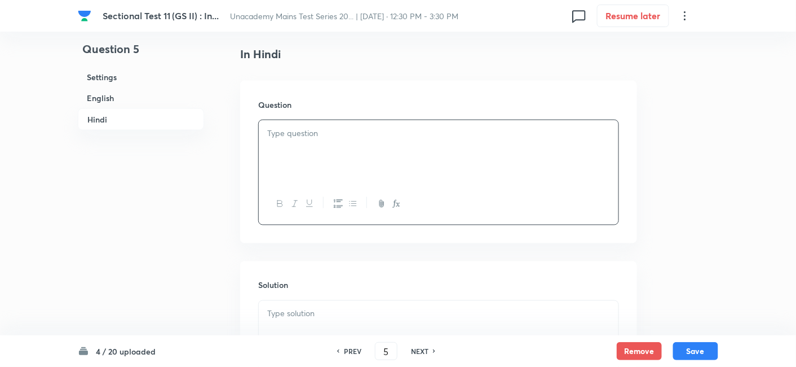
click at [328, 141] on div at bounding box center [439, 151] width 360 height 63
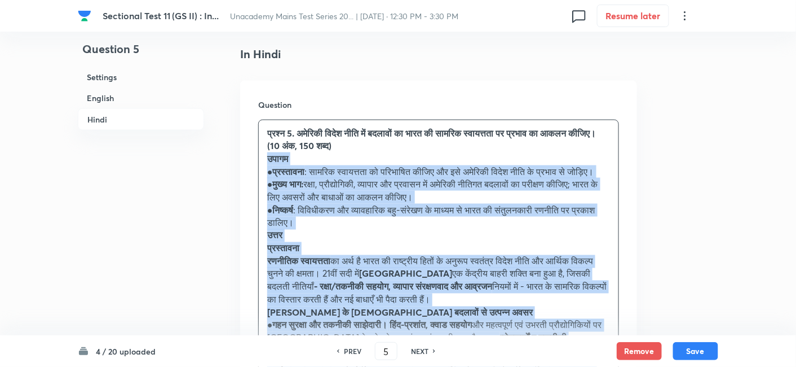
drag, startPoint x: 306, startPoint y: 157, endPoint x: 237, endPoint y: 141, distance: 70.6
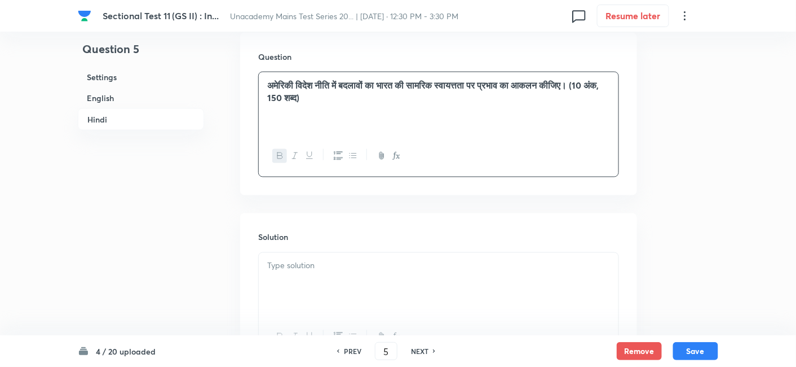
scroll to position [1923, 0]
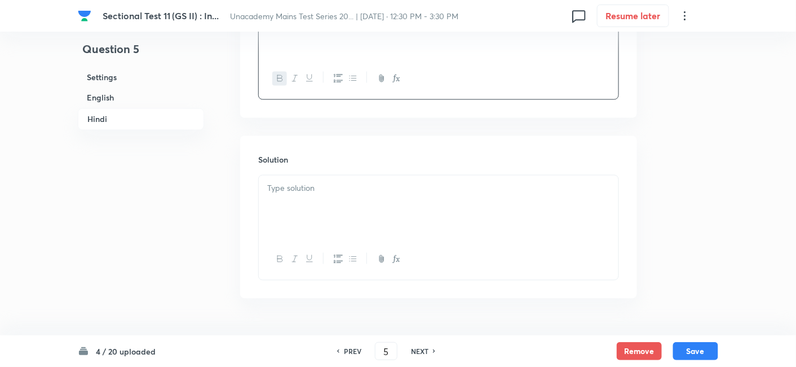
click at [308, 182] on p at bounding box center [438, 188] width 343 height 13
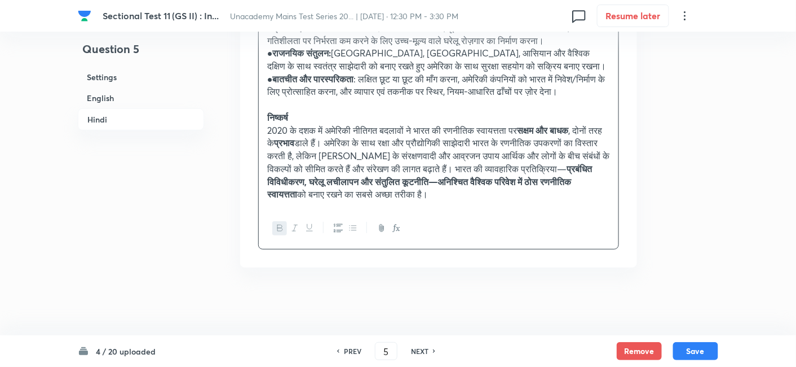
scroll to position [2864, 0]
click at [704, 353] on button "Save" at bounding box center [695, 350] width 45 height 18
type input "6"
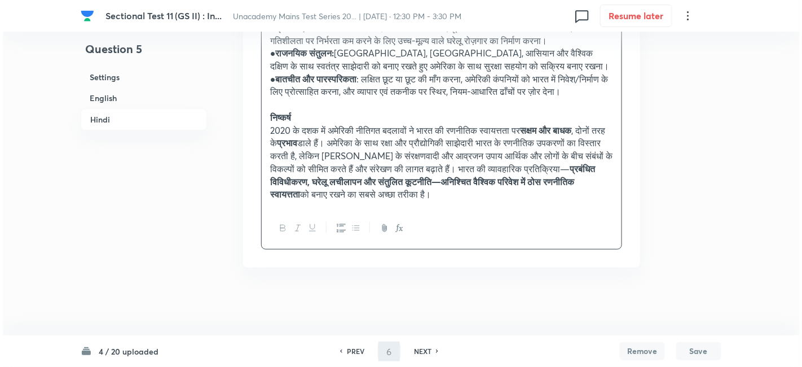
scroll to position [0, 0]
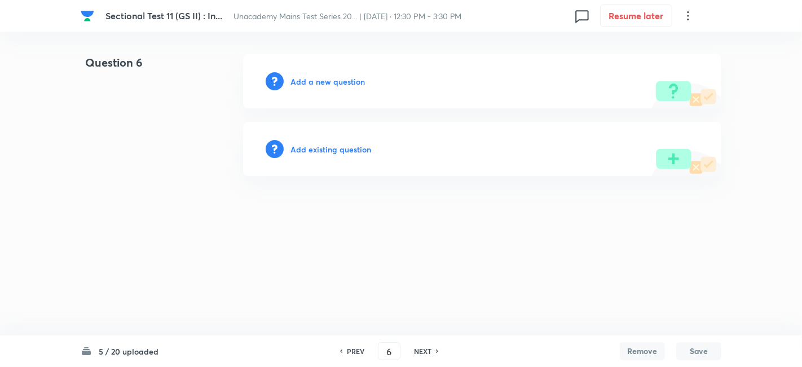
click at [348, 81] on h6 "Add a new question" at bounding box center [327, 82] width 74 height 12
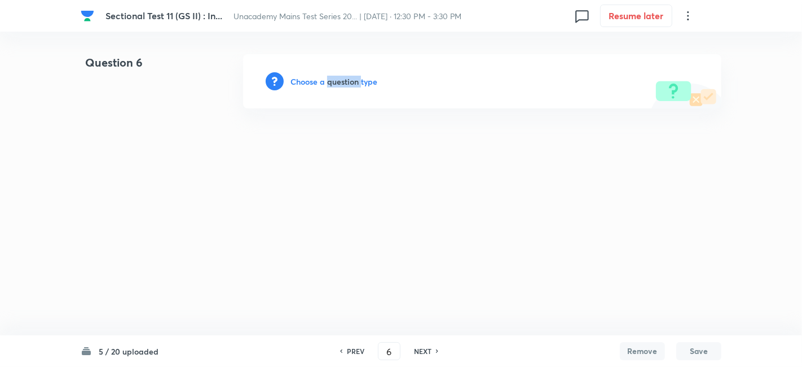
click at [348, 81] on h6 "Choose a question type" at bounding box center [333, 82] width 87 height 12
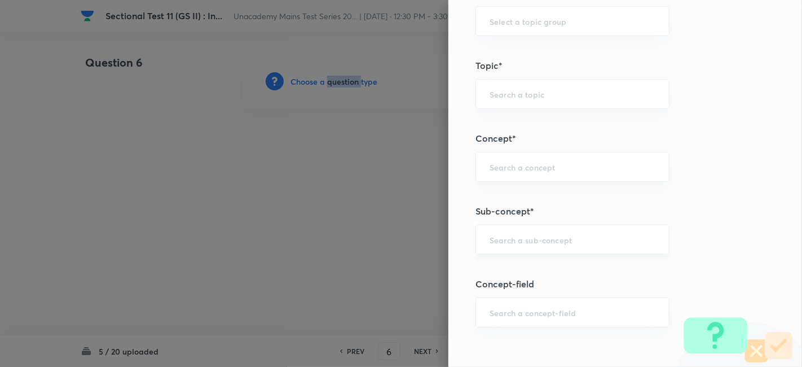
scroll to position [438, 0]
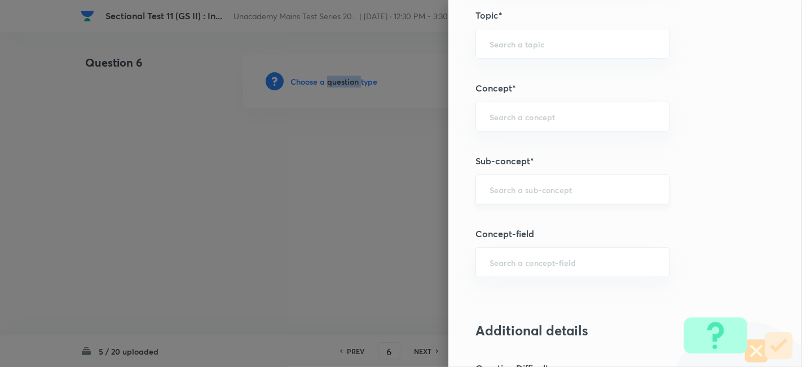
click at [554, 174] on div "​" at bounding box center [572, 189] width 194 height 30
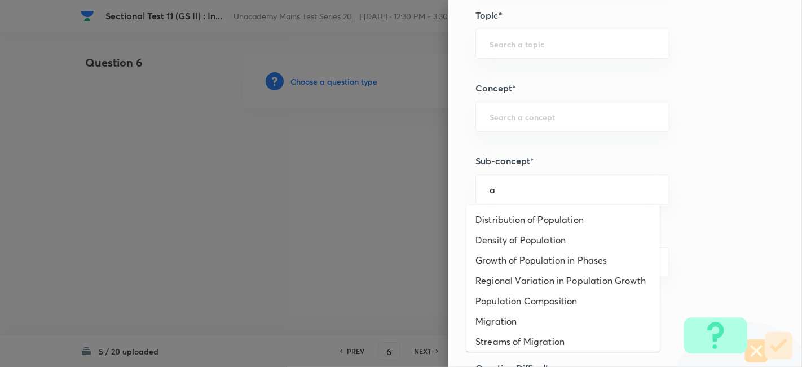
click at [556, 207] on ul "Distribution of Population Density of Population Growth of Population in Phases…" at bounding box center [562, 278] width 193 height 147
click at [556, 218] on li "Distribution of Population" at bounding box center [562, 219] width 193 height 20
type input "Distribution of Population"
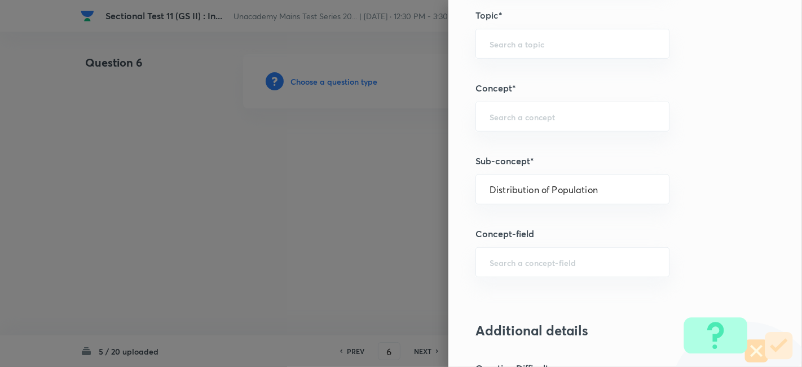
type input "Geography"
type input "Human Geography"
type input "Population:Growth and Composition"
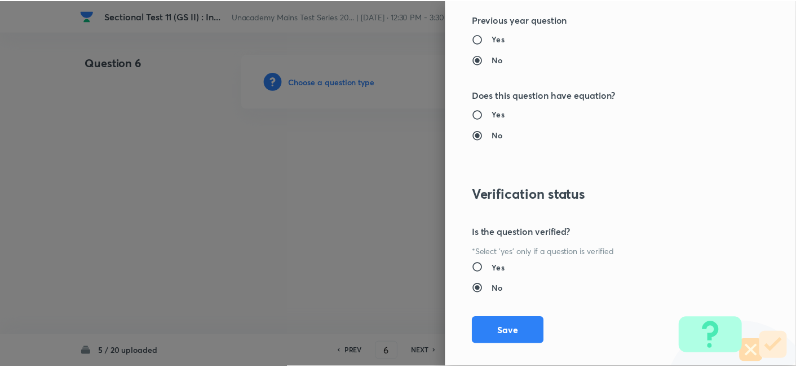
scroll to position [1032, 0]
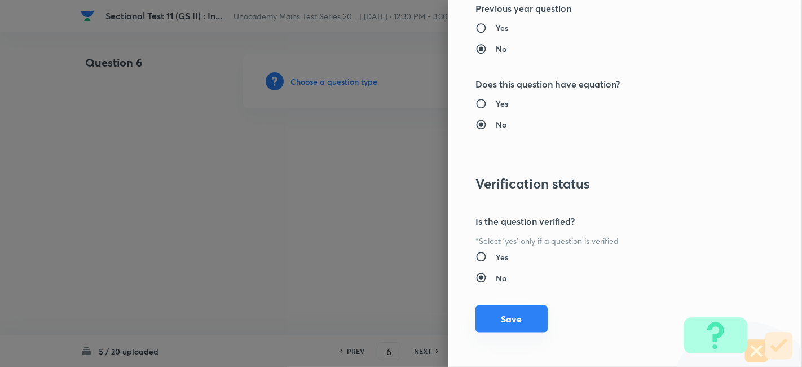
click at [520, 316] on button "Save" at bounding box center [511, 318] width 72 height 27
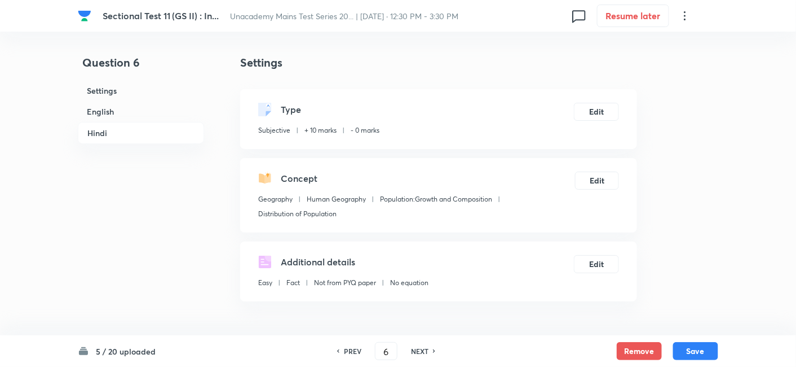
click at [127, 117] on h6 "English" at bounding box center [141, 111] width 126 height 21
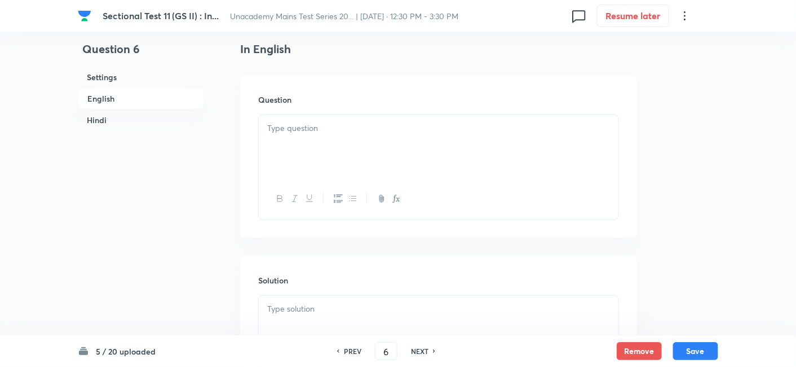
click at [118, 100] on h6 "English" at bounding box center [141, 98] width 126 height 22
click at [312, 139] on div at bounding box center [439, 146] width 360 height 63
click at [411, 153] on div at bounding box center [439, 146] width 360 height 63
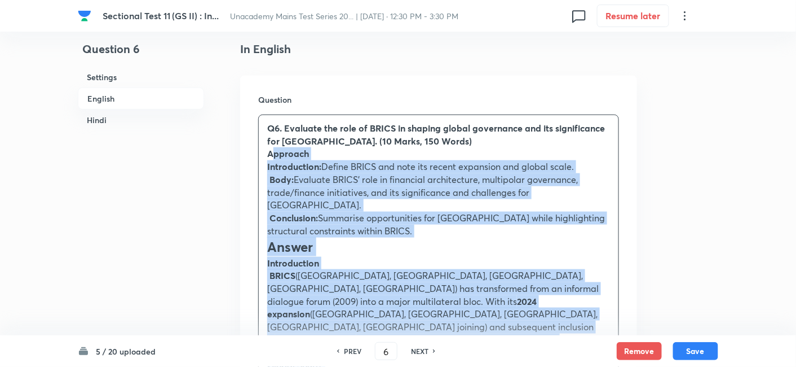
drag, startPoint x: 306, startPoint y: 164, endPoint x: 263, endPoint y: 155, distance: 43.1
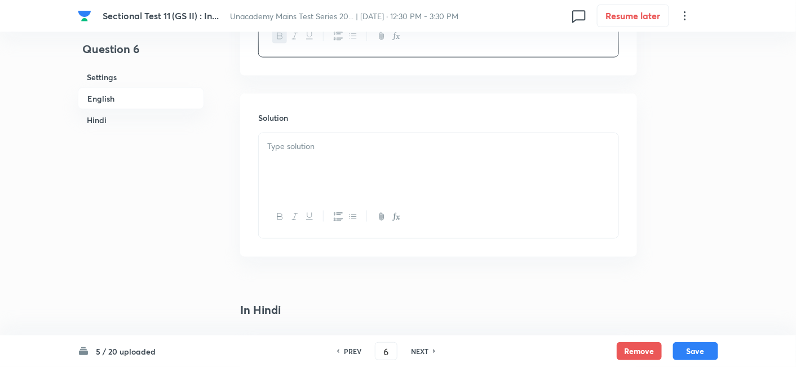
scroll to position [494, 0]
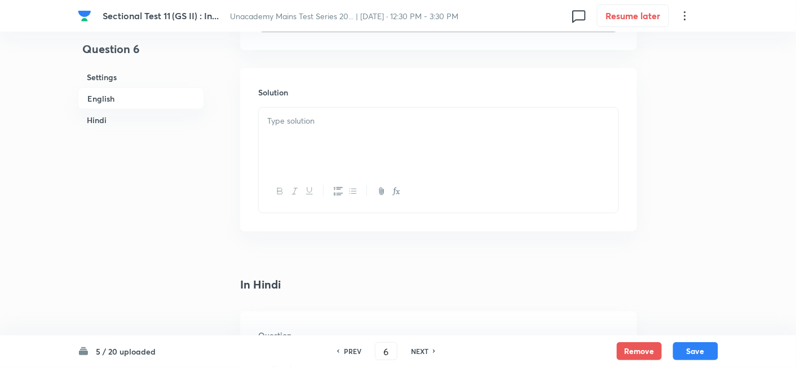
click at [324, 139] on div at bounding box center [439, 139] width 360 height 63
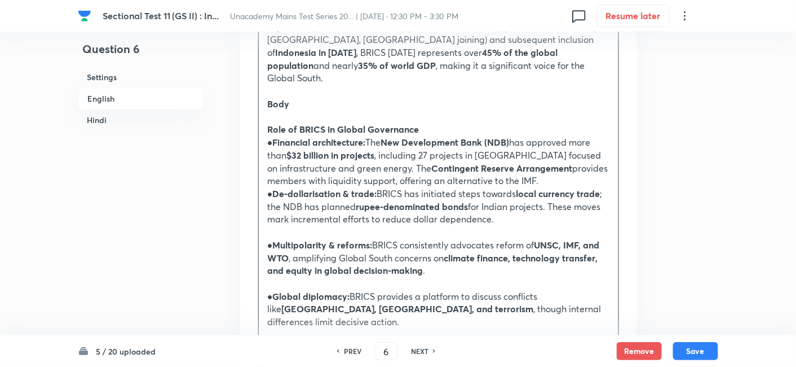
scroll to position [807, 0]
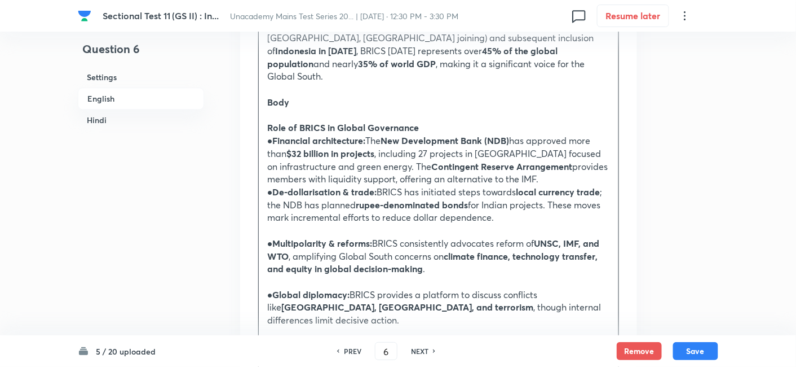
click at [325, 237] on strong "Multipolarity & reforms:" at bounding box center [323, 243] width 100 height 12
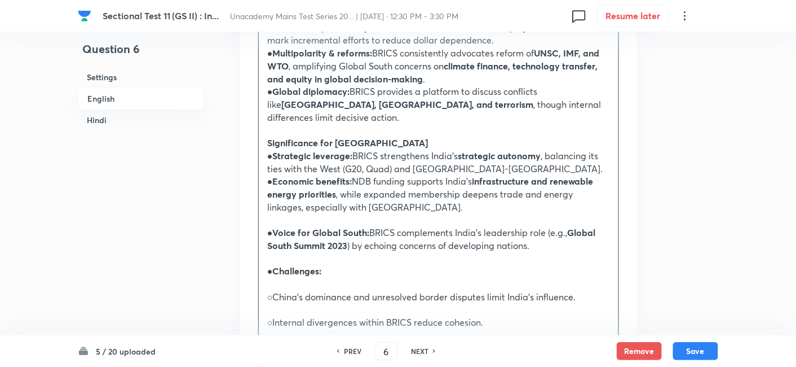
scroll to position [995, 0]
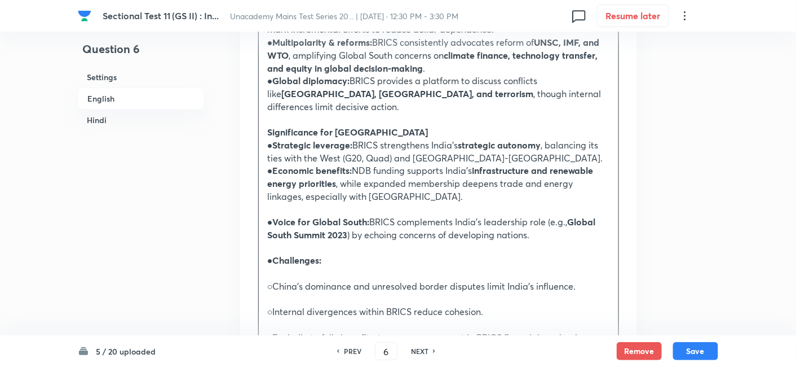
click at [330, 254] on p "● Challenges:" at bounding box center [438, 260] width 343 height 13
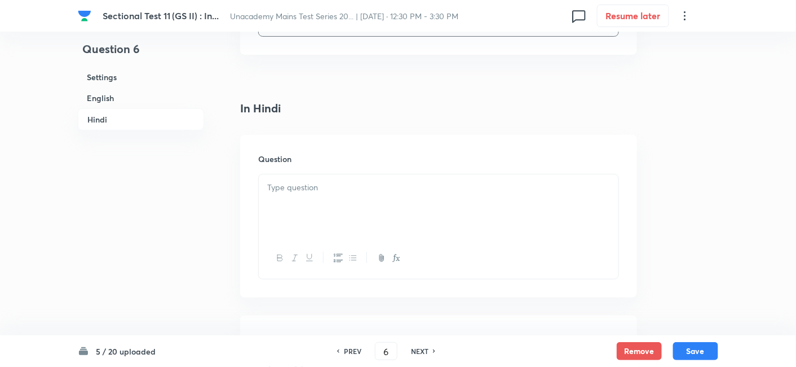
scroll to position [1434, 0]
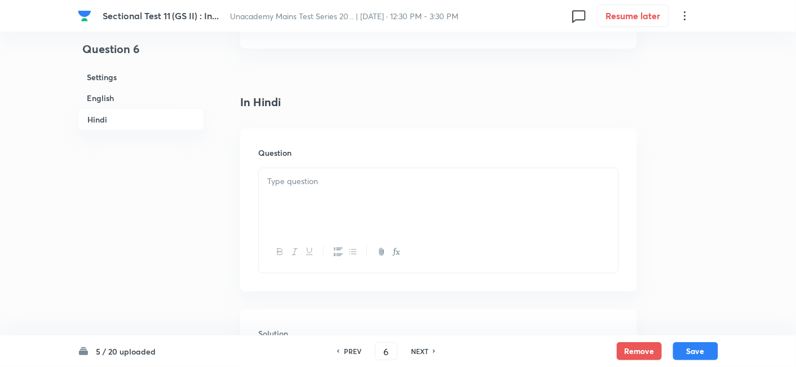
click at [327, 168] on div at bounding box center [439, 199] width 360 height 63
paste div
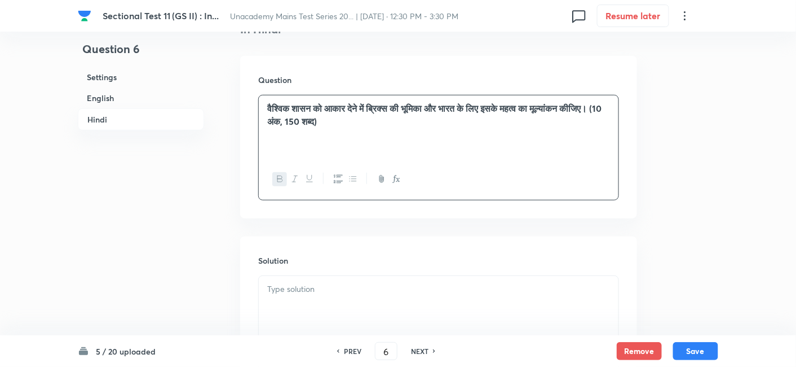
scroll to position [1559, 0]
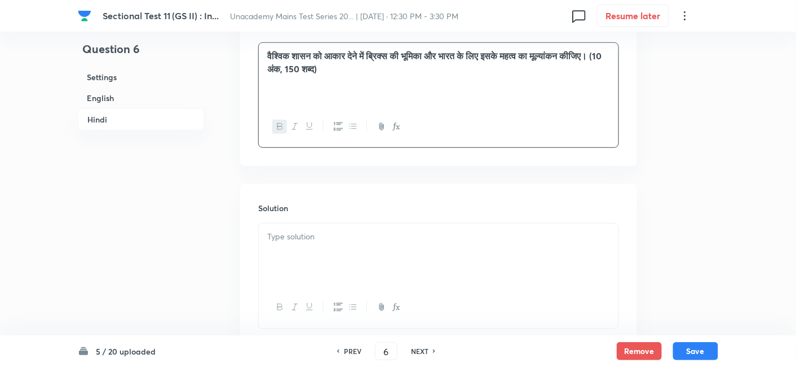
click at [316, 223] on div at bounding box center [439, 254] width 360 height 63
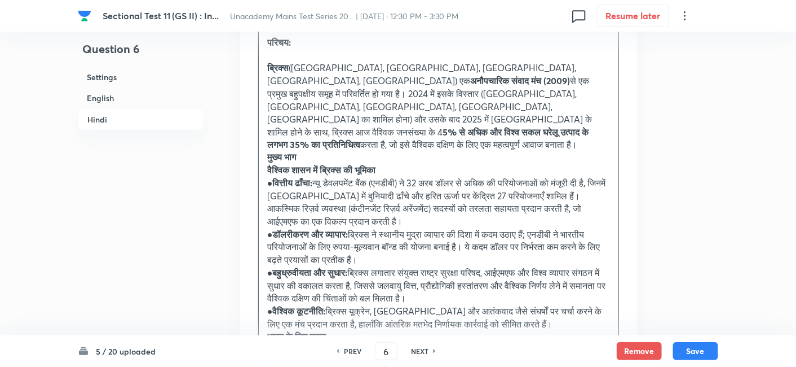
scroll to position [1873, 0]
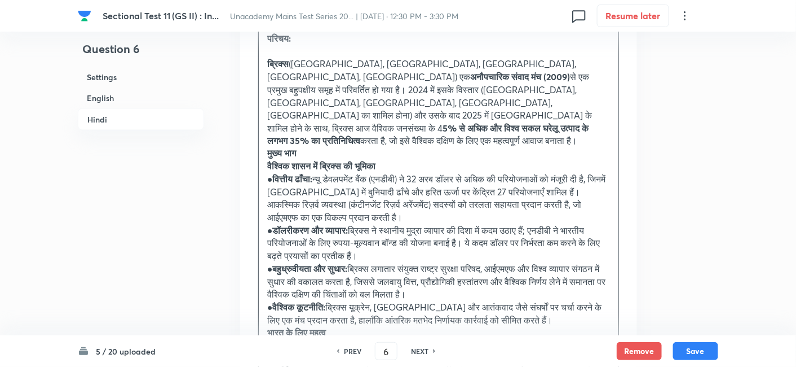
click at [272, 147] on strong "मुख्य भाग" at bounding box center [281, 153] width 29 height 12
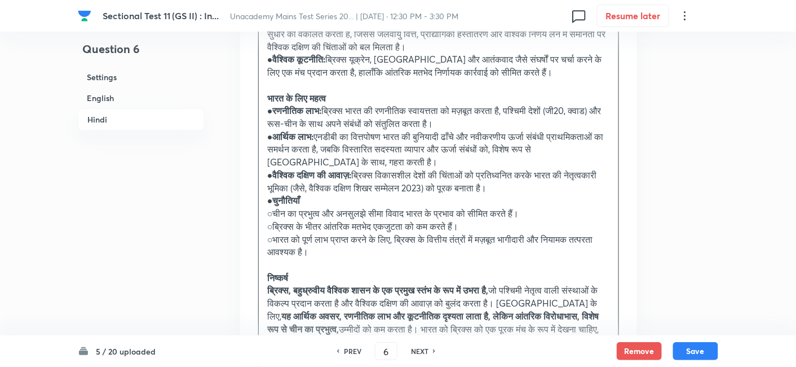
scroll to position [2186, 0]
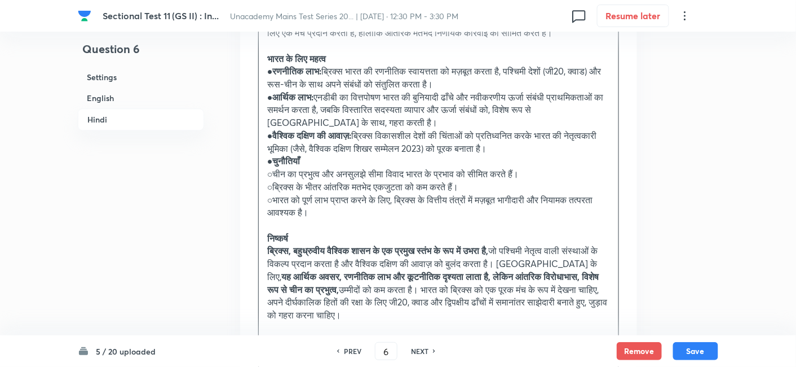
click at [274, 155] on strong "चुनौतियाँ" at bounding box center [287, 161] width 28 height 12
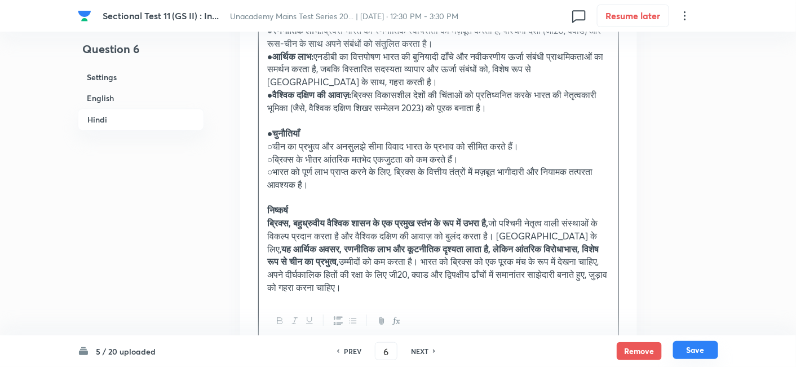
scroll to position [2227, 0]
click at [697, 353] on button "Save" at bounding box center [695, 350] width 45 height 18
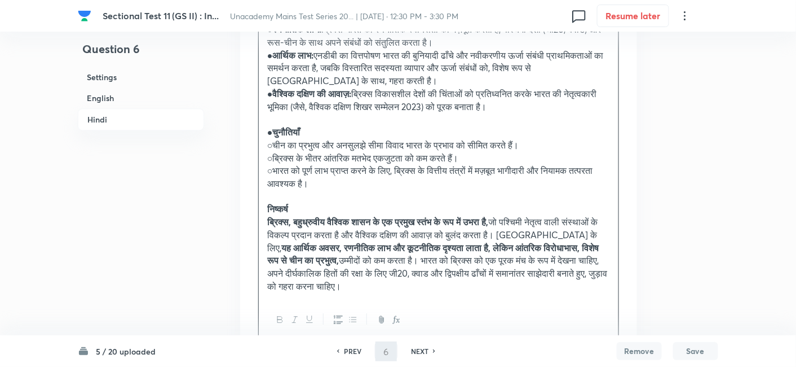
type input "7"
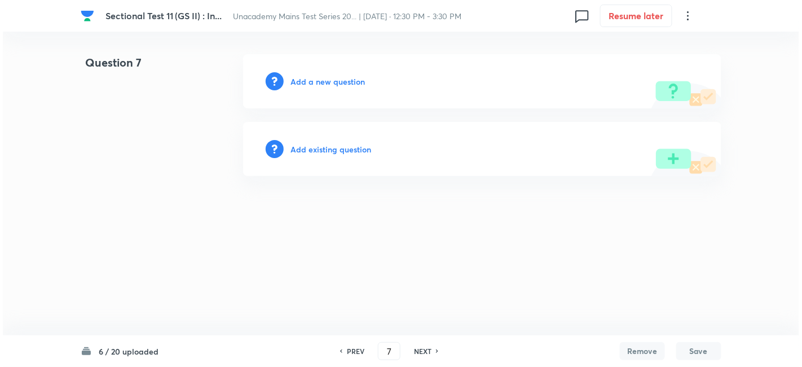
scroll to position [0, 0]
click at [394, 230] on html "Sectional Test 11 (GS II) : In... Unacademy Mains Test Series 20... | Oct 5, 20…" at bounding box center [401, 115] width 802 height 230
click at [329, 80] on h6 "Add a new question" at bounding box center [327, 82] width 74 height 12
click at [335, 76] on h6 "Choose a question type" at bounding box center [333, 82] width 87 height 12
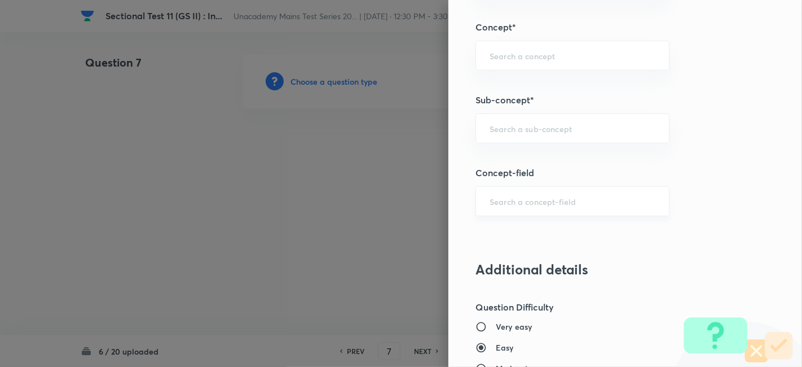
scroll to position [501, 0]
click at [551, 125] on input "text" at bounding box center [573, 126] width 166 height 11
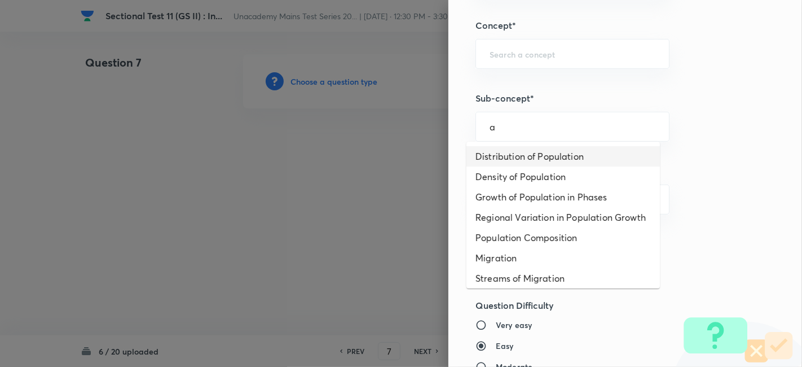
click at [547, 149] on li "Distribution of Population" at bounding box center [562, 156] width 193 height 20
type input "Distribution of Population"
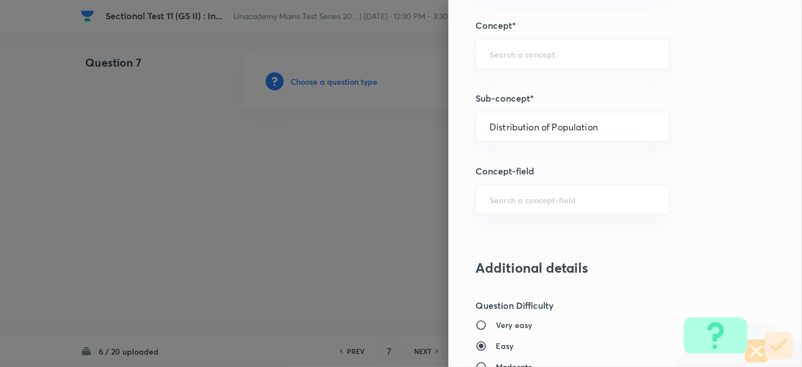
type input "Geography"
type input "Human Geography"
type input "Population:Growth and Composition"
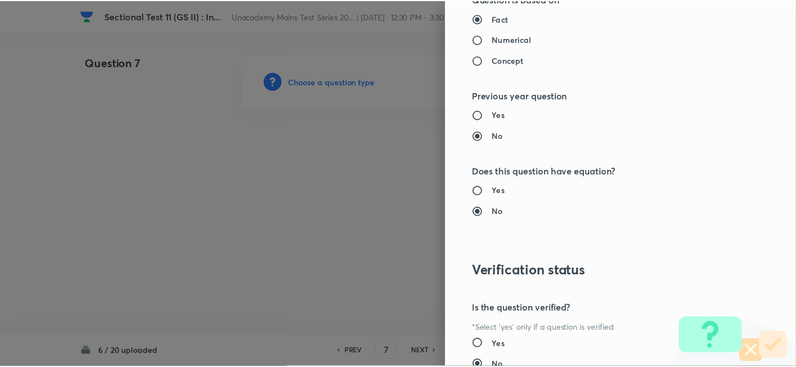
scroll to position [1032, 0]
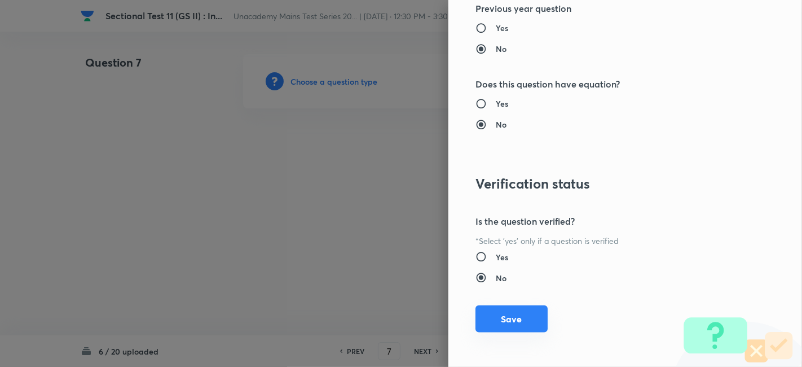
click at [520, 307] on button "Save" at bounding box center [511, 318] width 72 height 27
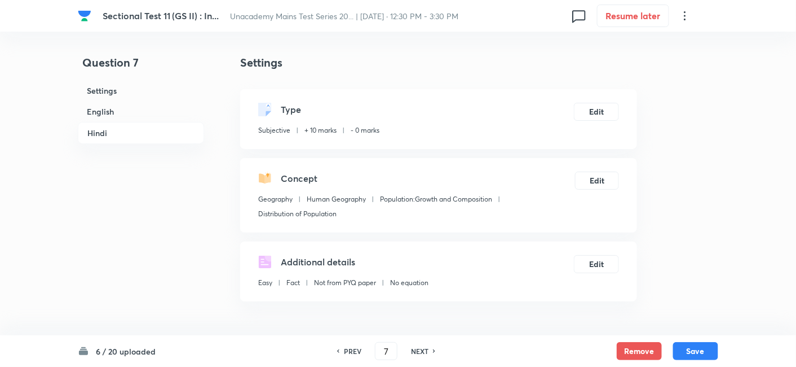
click at [142, 109] on h6 "English" at bounding box center [141, 111] width 126 height 21
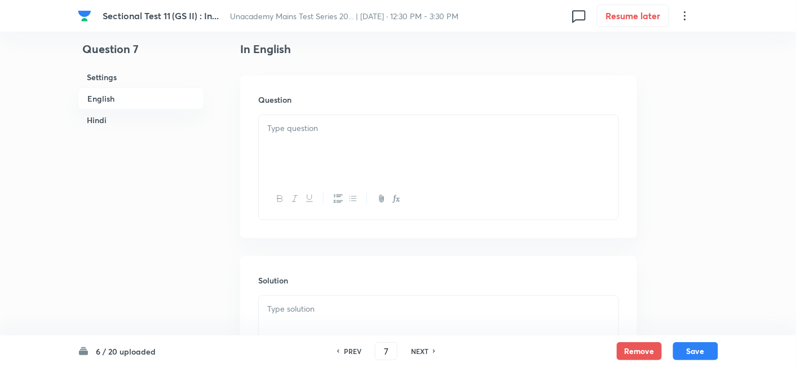
click at [343, 151] on div at bounding box center [439, 146] width 360 height 63
click at [131, 98] on h6 "English" at bounding box center [141, 98] width 126 height 22
click at [443, 171] on div at bounding box center [439, 146] width 360 height 63
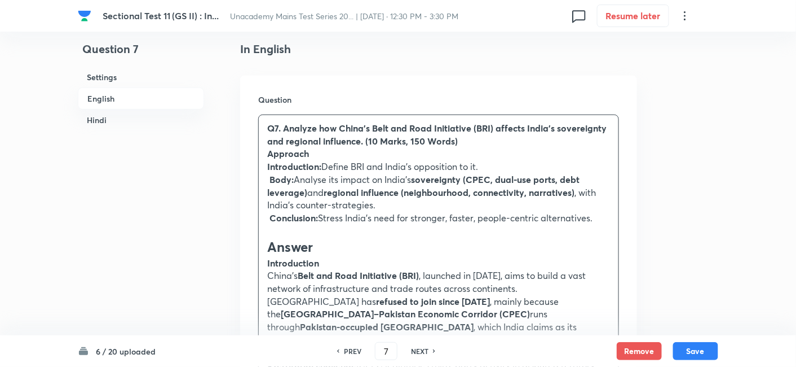
drag, startPoint x: 274, startPoint y: 159, endPoint x: 243, endPoint y: 156, distance: 31.2
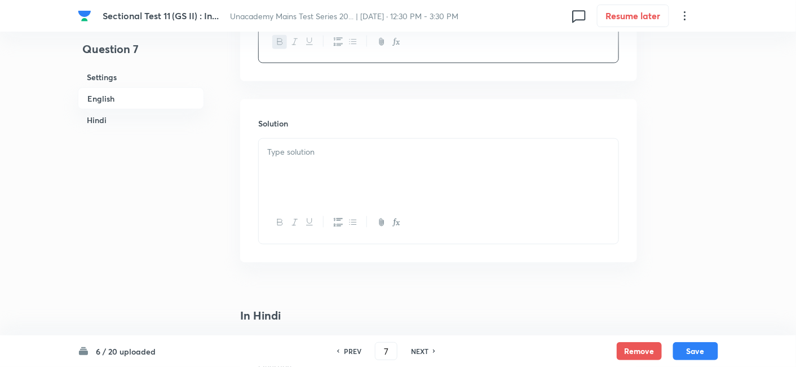
scroll to position [494, 0]
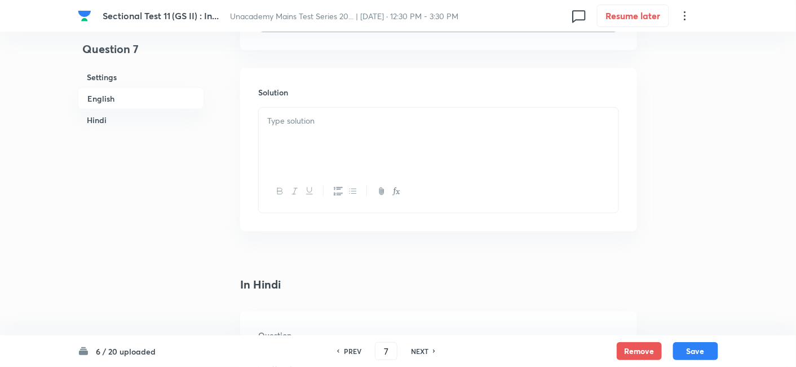
click at [335, 148] on div at bounding box center [439, 139] width 360 height 63
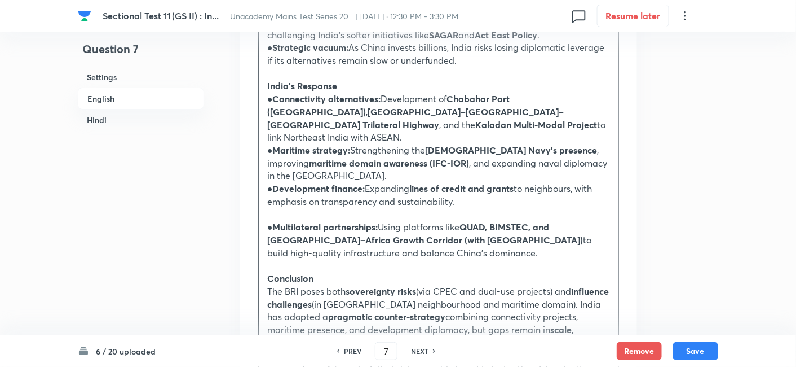
scroll to position [1120, 0]
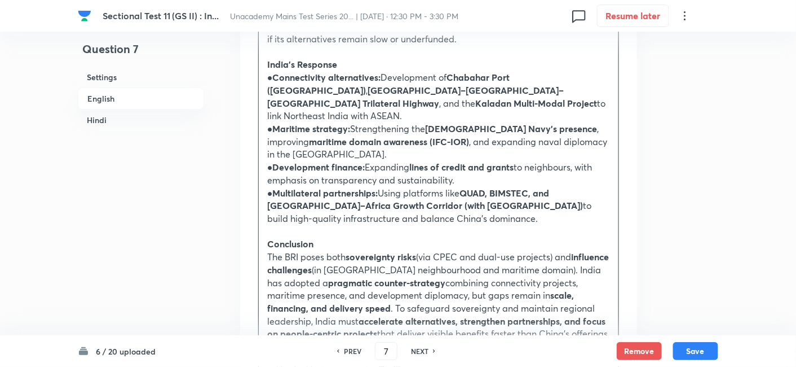
click at [338, 225] on p at bounding box center [438, 231] width 343 height 13
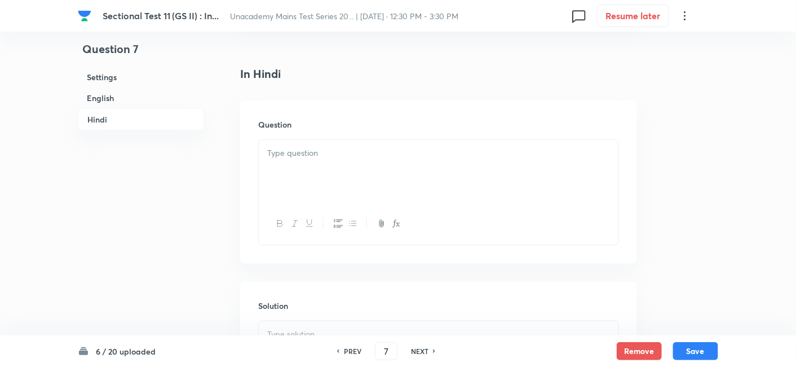
scroll to position [1496, 0]
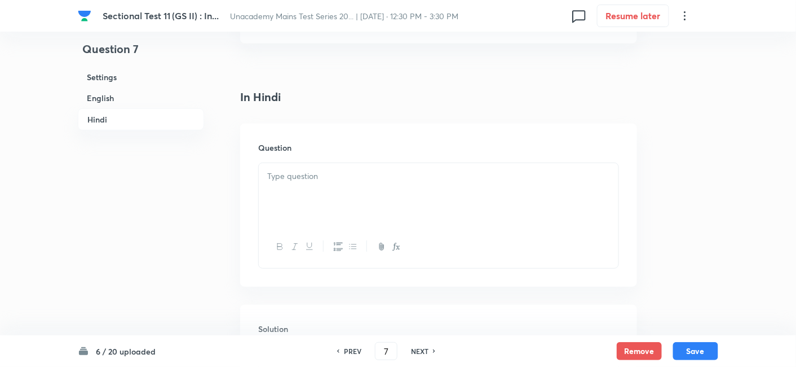
click at [349, 163] on div at bounding box center [439, 194] width 360 height 63
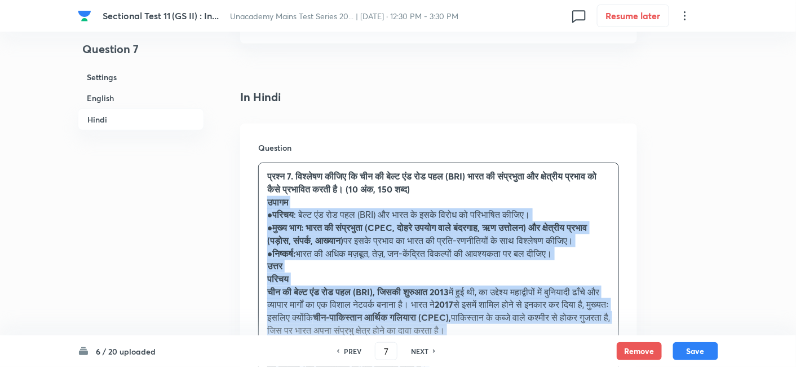
drag, startPoint x: 291, startPoint y: 158, endPoint x: 240, endPoint y: 148, distance: 52.3
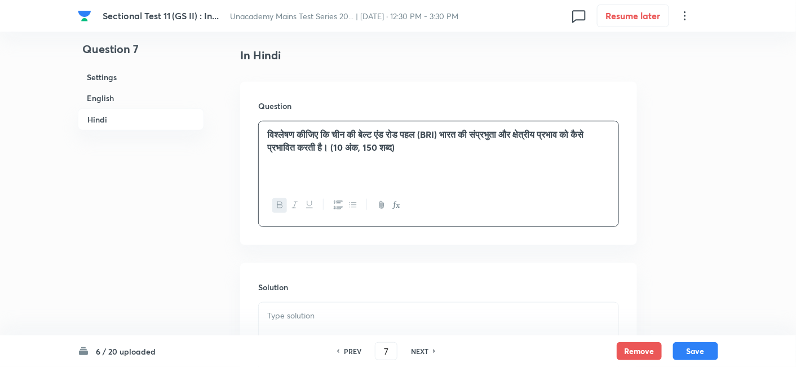
scroll to position [1643, 0]
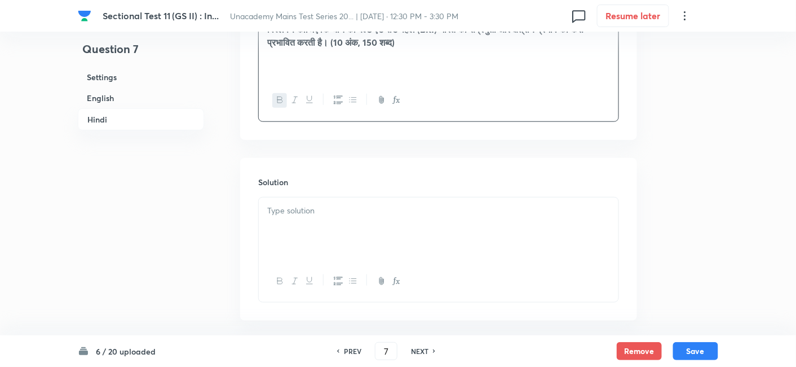
click at [309, 197] on div at bounding box center [439, 228] width 360 height 63
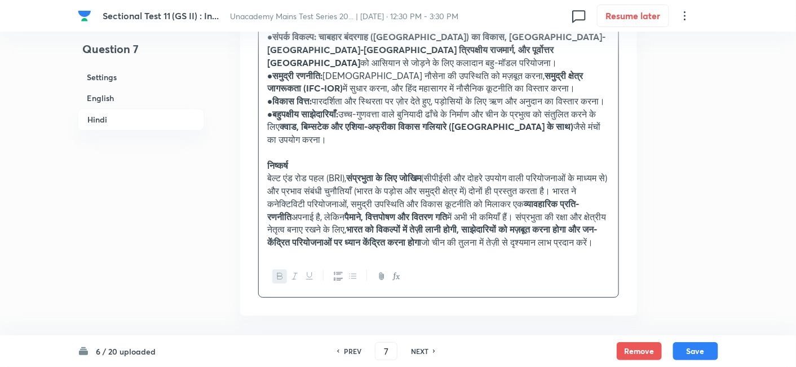
scroll to position [2349, 0]
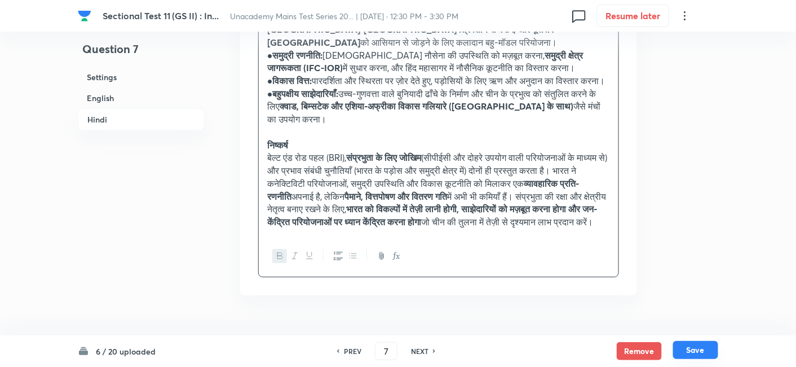
click at [696, 354] on button "Save" at bounding box center [695, 350] width 45 height 18
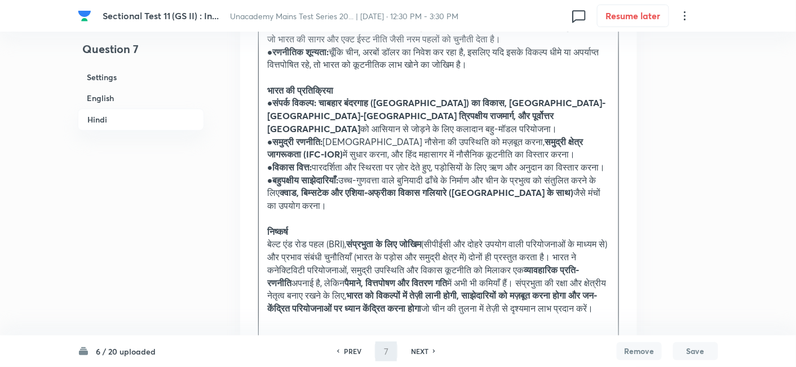
scroll to position [2287, 0]
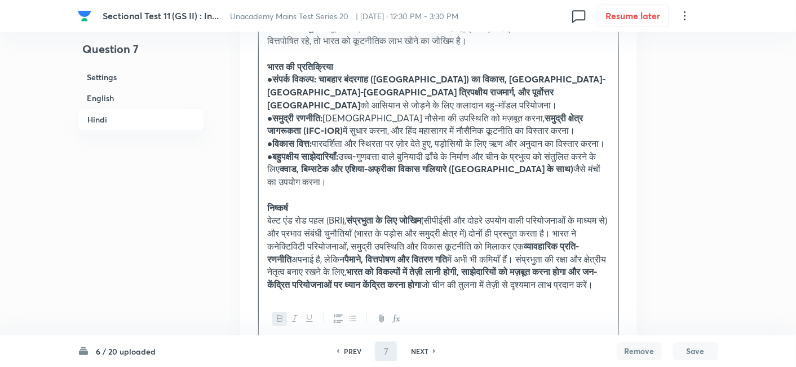
type input "8"
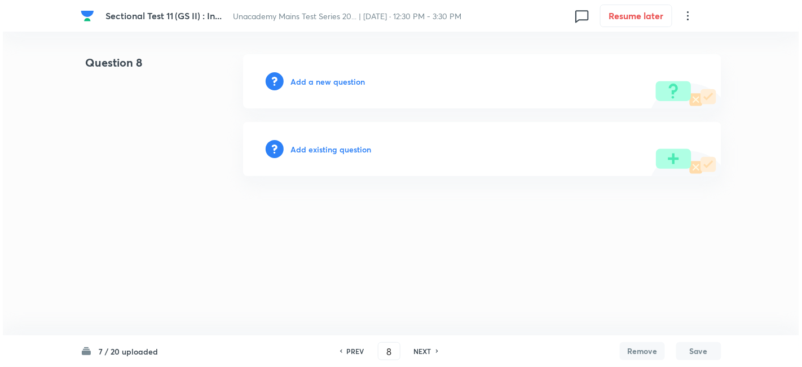
scroll to position [0, 0]
click at [338, 82] on h6 "Add a new question" at bounding box center [327, 82] width 74 height 12
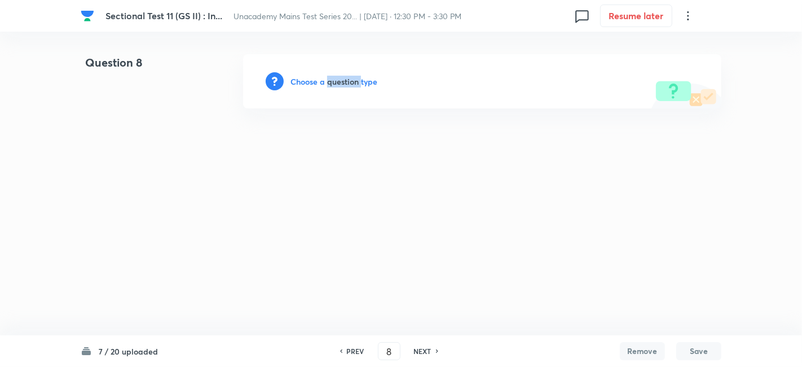
click at [338, 82] on h6 "Choose a question type" at bounding box center [333, 82] width 87 height 12
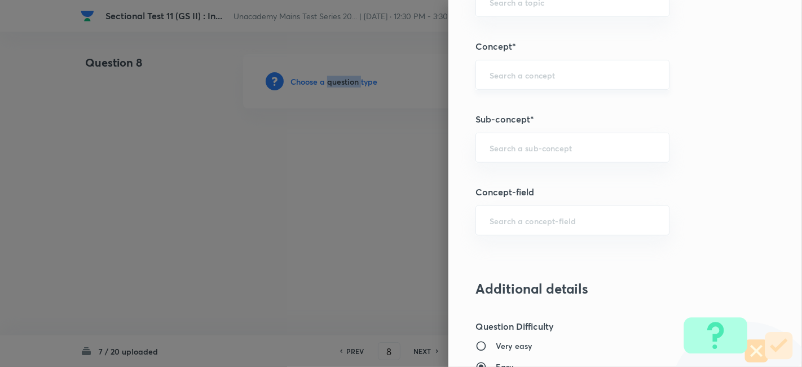
scroll to position [501, 0]
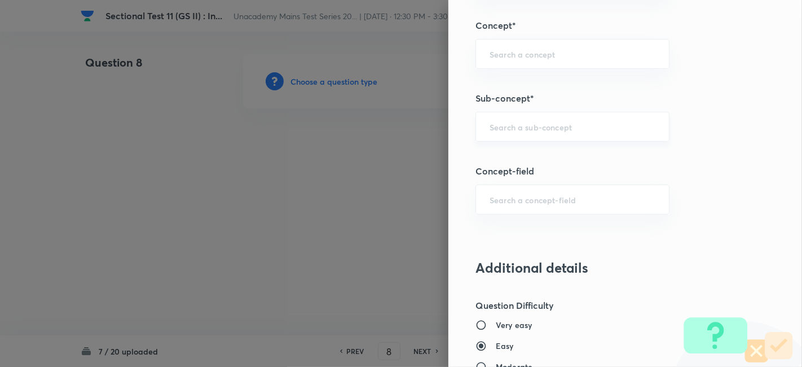
click at [548, 124] on input "text" at bounding box center [573, 126] width 166 height 11
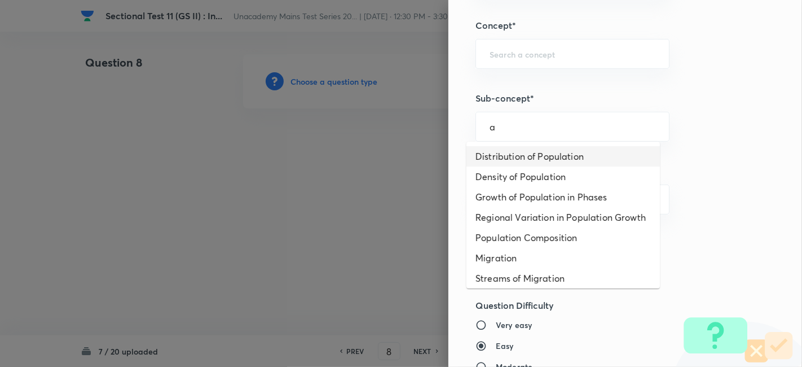
click at [544, 149] on li "Distribution of Population" at bounding box center [562, 156] width 193 height 20
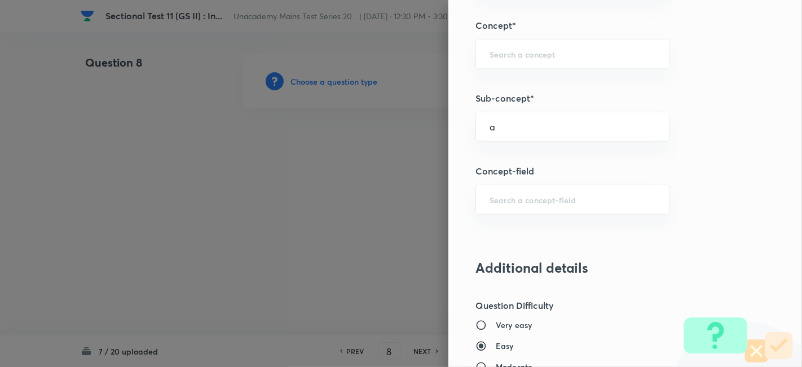
type input "Distribution of Population"
type input "Geography"
type input "Human Geography"
type input "Population:Growth and Composition"
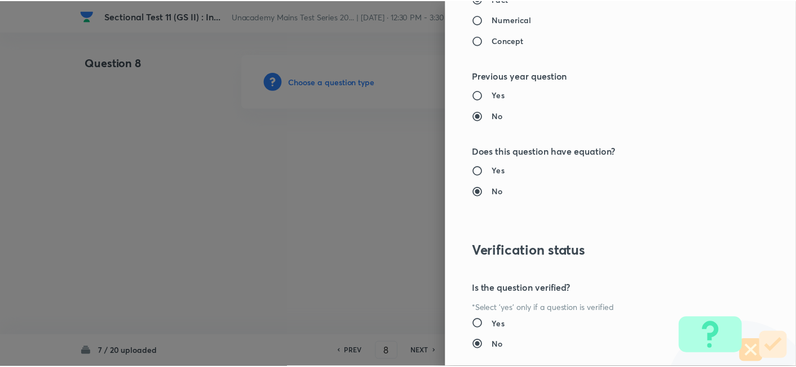
scroll to position [1002, 0]
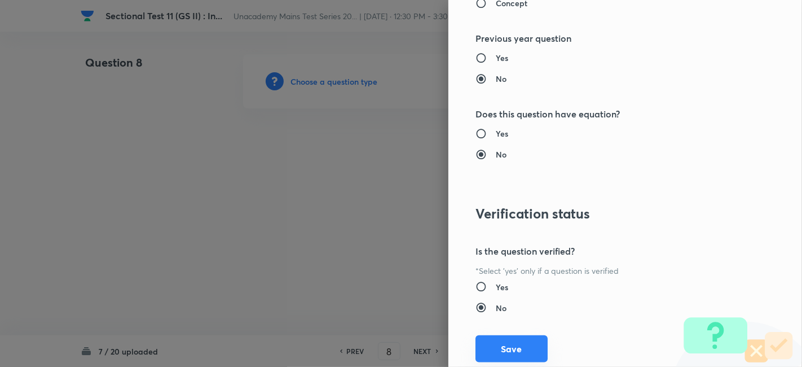
click at [509, 350] on button "Save" at bounding box center [511, 348] width 72 height 27
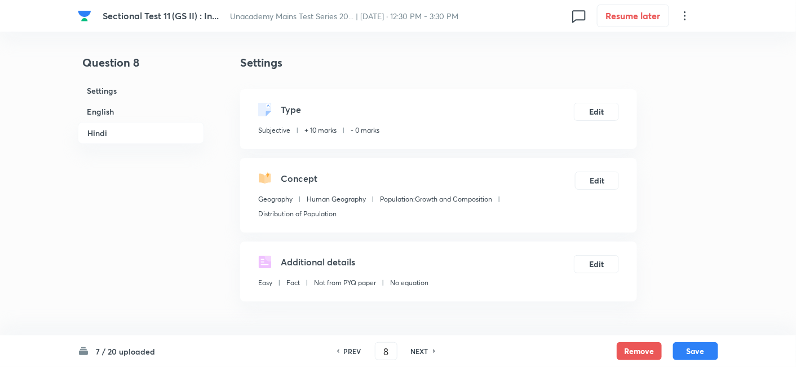
click at [132, 105] on h6 "English" at bounding box center [141, 111] width 126 height 21
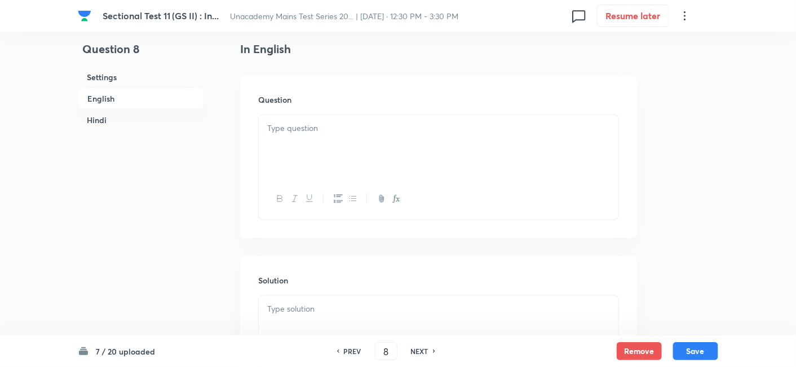
click at [345, 131] on p at bounding box center [438, 128] width 343 height 13
click at [391, 148] on div at bounding box center [439, 146] width 360 height 63
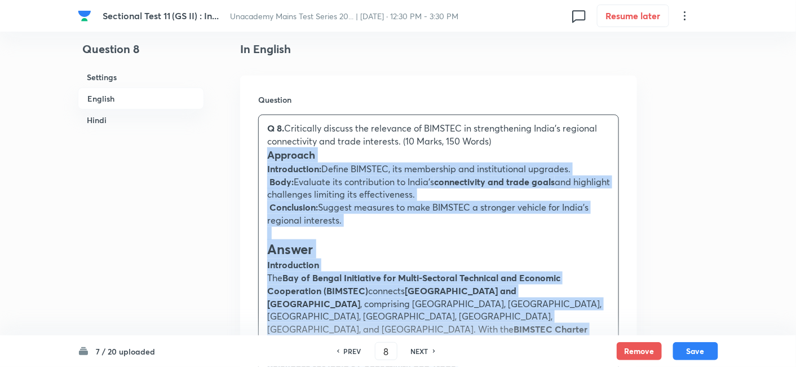
drag, startPoint x: 260, startPoint y: 161, endPoint x: 237, endPoint y: 162, distance: 22.6
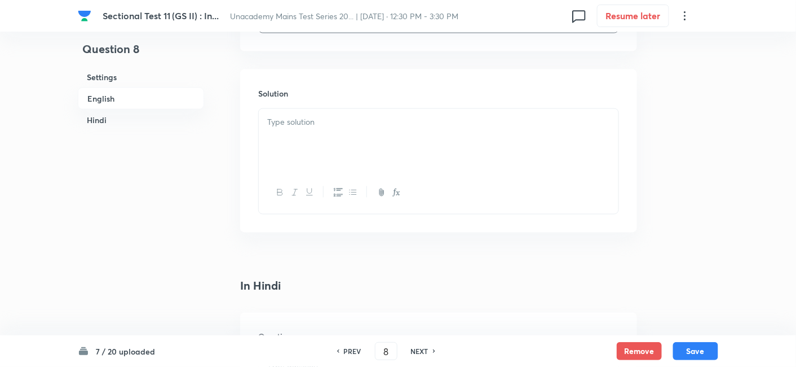
scroll to position [494, 0]
click at [361, 140] on div at bounding box center [439, 139] width 360 height 63
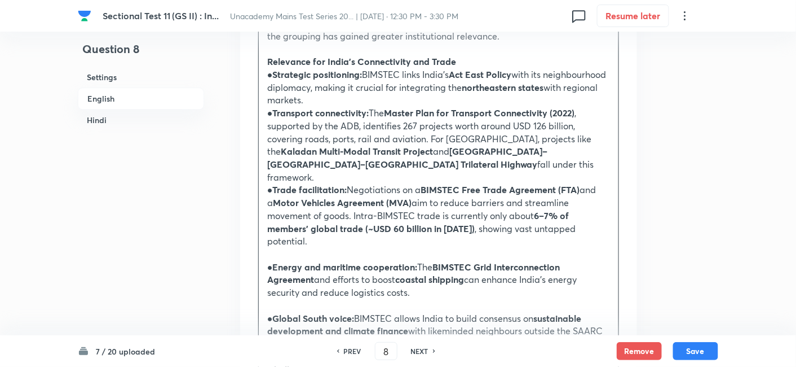
scroll to position [807, 0]
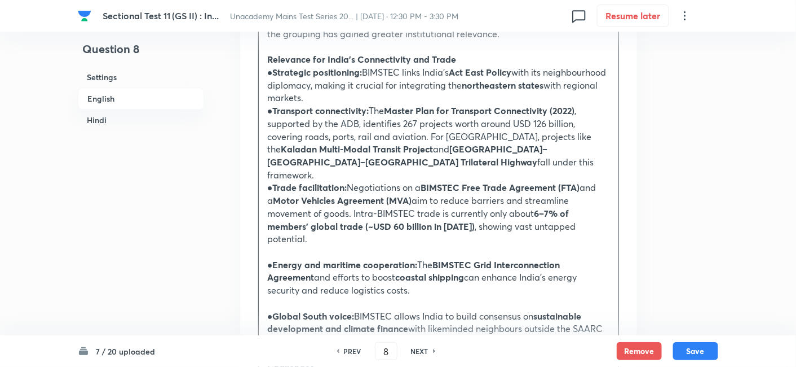
click at [285, 245] on p at bounding box center [438, 251] width 343 height 13
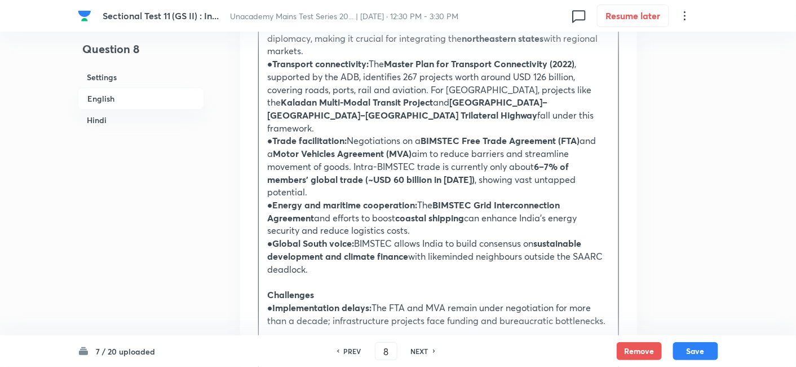
scroll to position [932, 0]
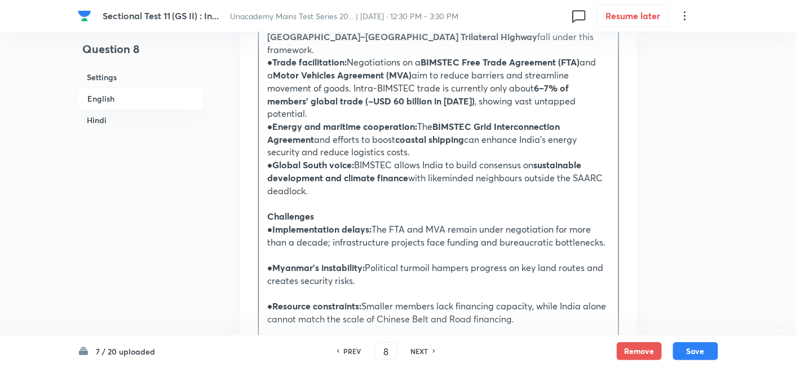
click at [305, 261] on strong "Myanmar’s instability:" at bounding box center [319, 267] width 93 height 12
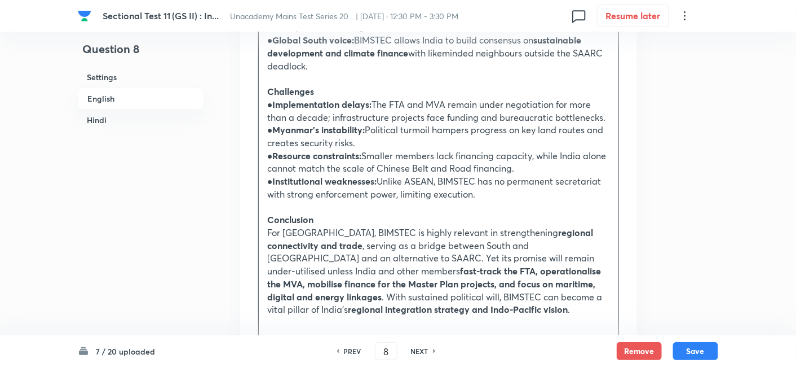
scroll to position [1058, 0]
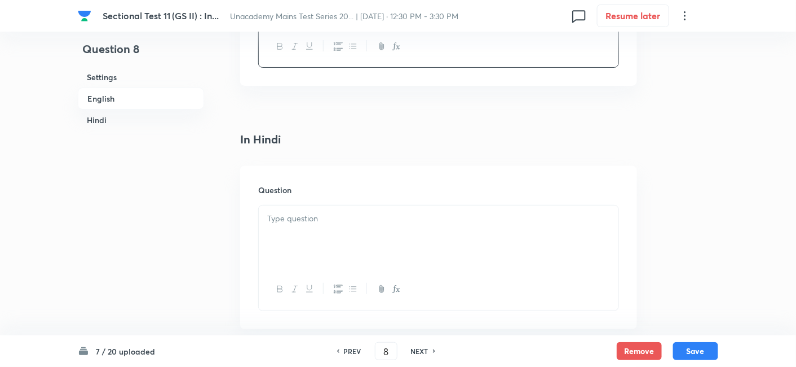
scroll to position [1371, 0]
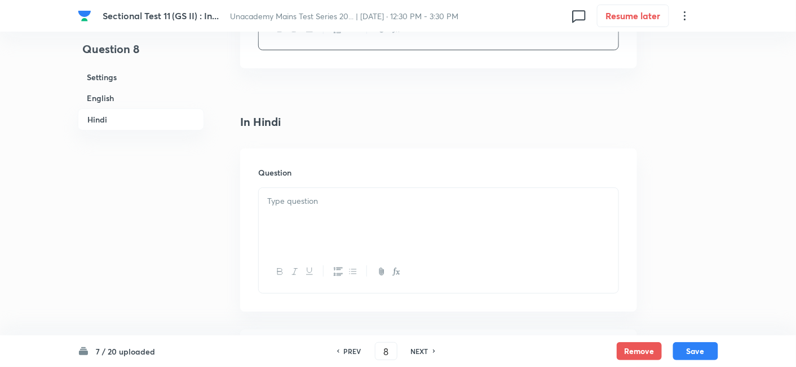
click at [346, 188] on div at bounding box center [439, 219] width 360 height 63
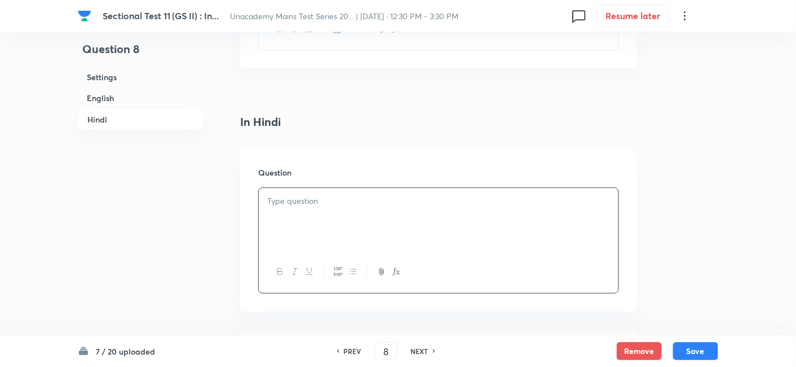
click at [111, 114] on h6 "Hindi" at bounding box center [141, 119] width 126 height 22
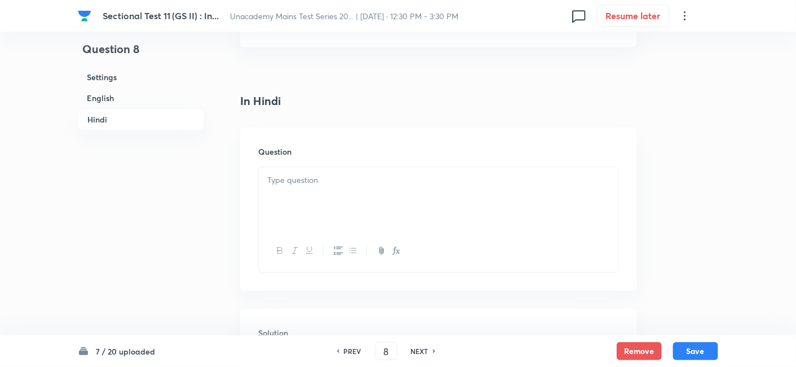
click at [325, 167] on div at bounding box center [439, 198] width 360 height 63
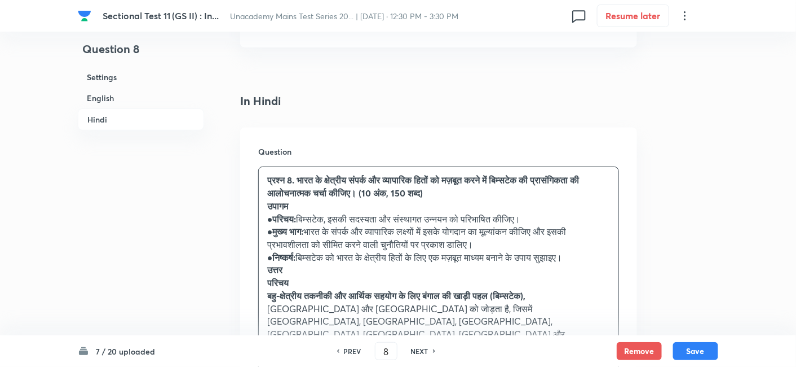
drag, startPoint x: 271, startPoint y: 161, endPoint x: 255, endPoint y: 158, distance: 16.2
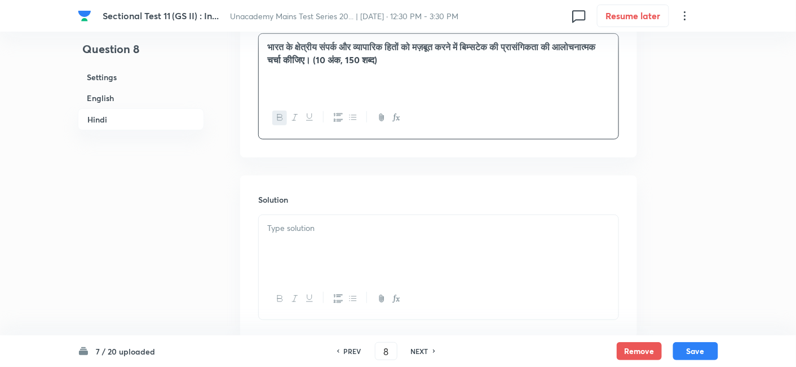
scroll to position [1543, 0]
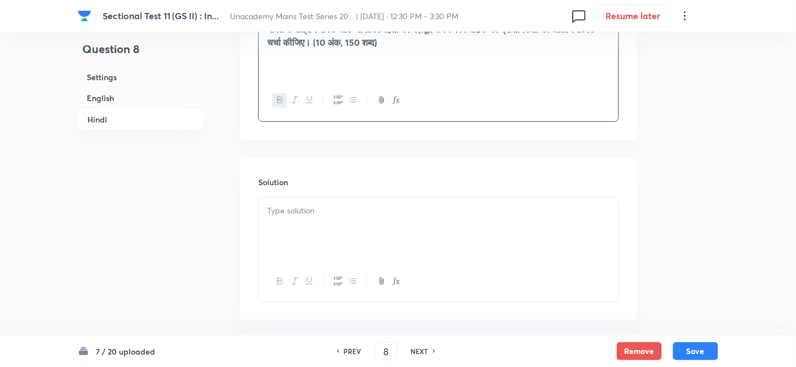
click at [332, 197] on div at bounding box center [439, 228] width 360 height 63
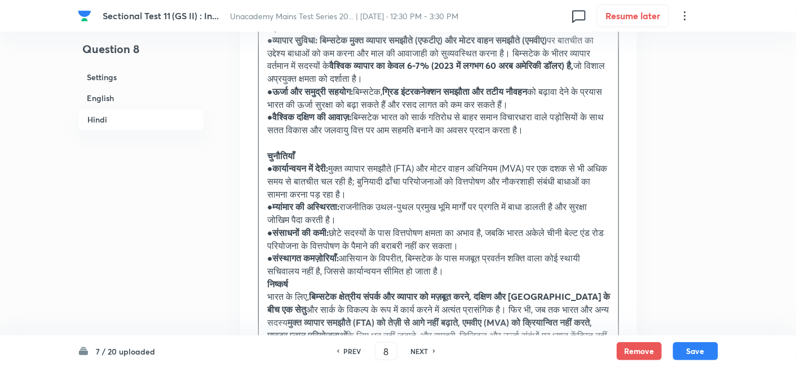
scroll to position [2044, 0]
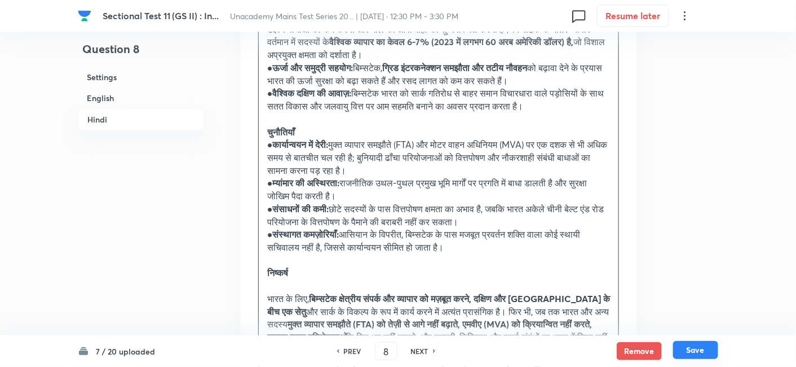
click at [708, 345] on button "Save" at bounding box center [695, 350] width 45 height 18
type input "9"
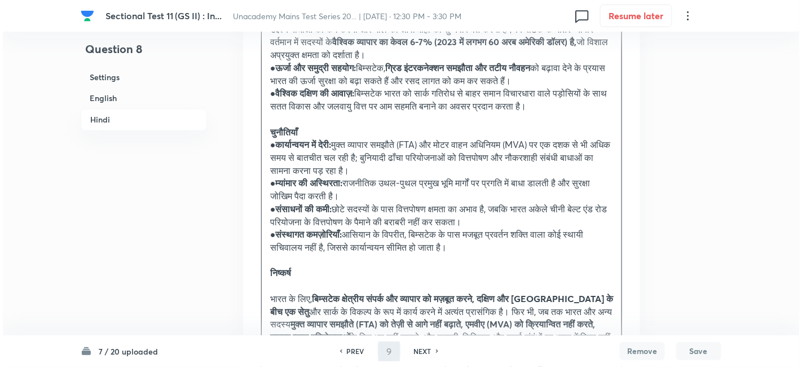
scroll to position [0, 0]
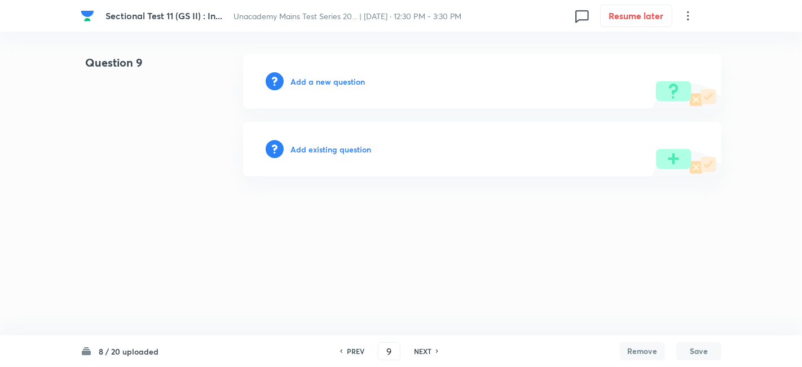
click at [338, 76] on h6 "Add a new question" at bounding box center [327, 82] width 74 height 12
click at [338, 76] on h6 "Choose a question type" at bounding box center [333, 82] width 87 height 12
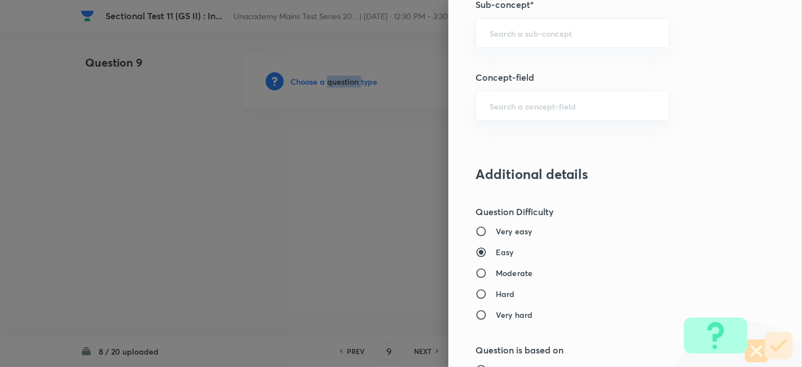
scroll to position [564, 0]
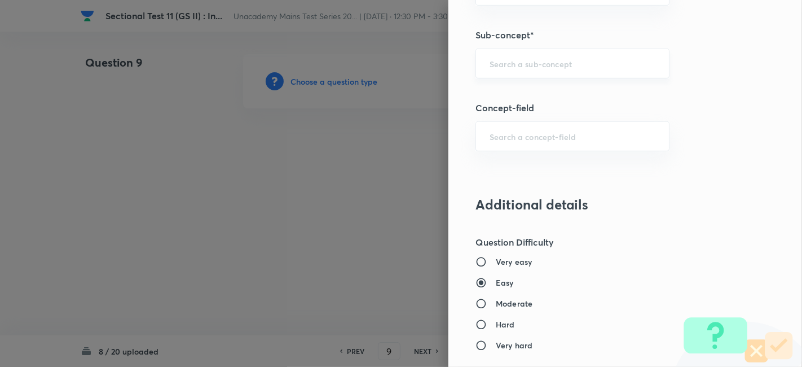
click at [544, 63] on input "text" at bounding box center [573, 63] width 166 height 11
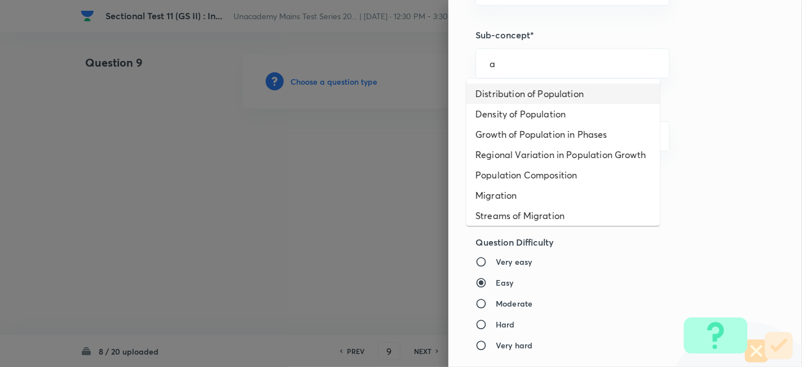
click at [544, 86] on li "Distribution of Population" at bounding box center [562, 93] width 193 height 20
type input "Distribution of Population"
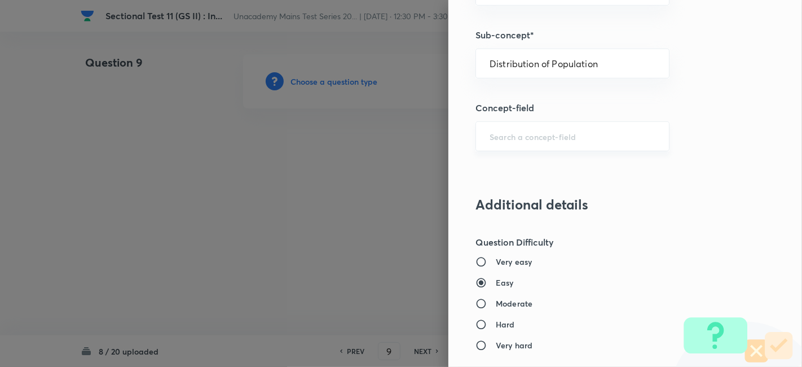
type input "Geography"
type input "Human Geography"
type input "Population:Growth and Composition"
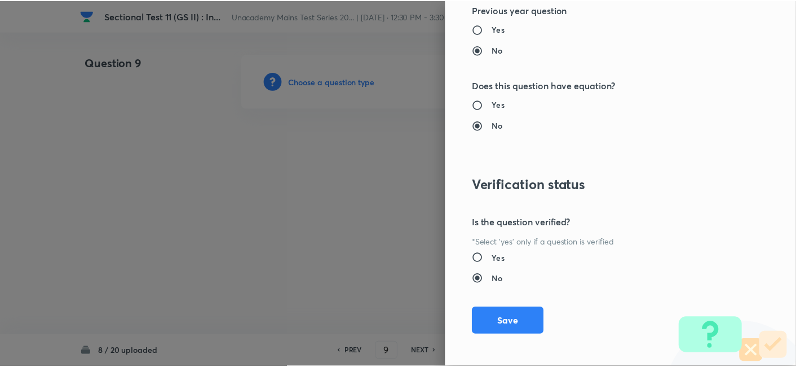
scroll to position [1032, 0]
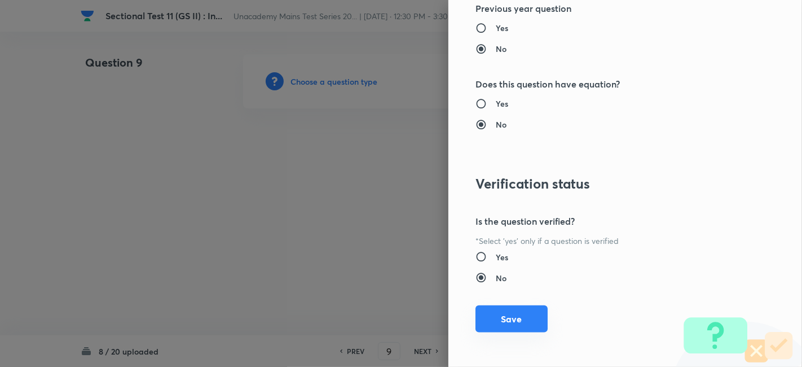
click at [502, 312] on button "Save" at bounding box center [511, 318] width 72 height 27
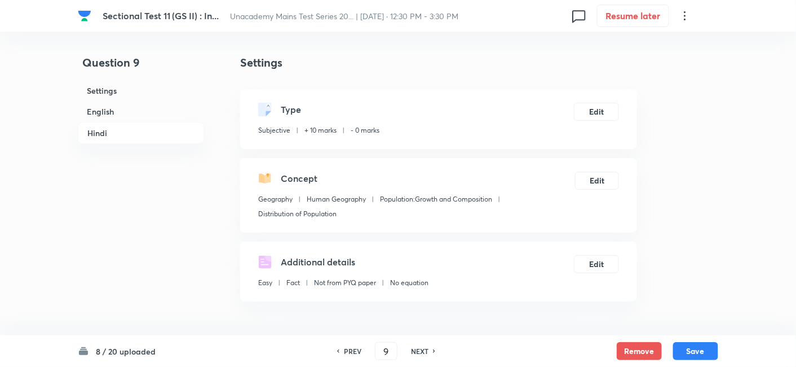
click at [127, 105] on h6 "English" at bounding box center [141, 111] width 126 height 21
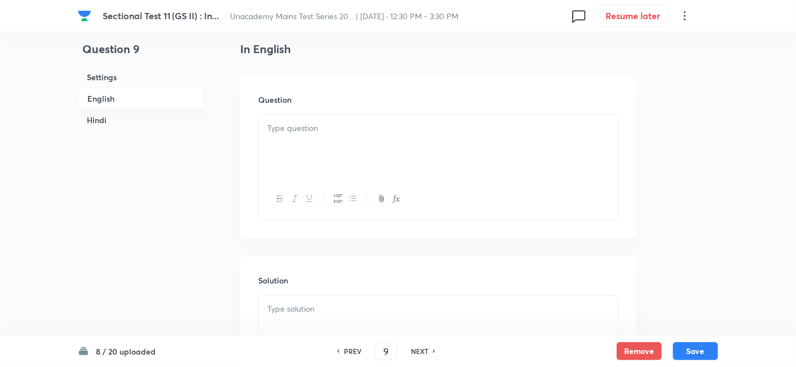
click at [333, 125] on p at bounding box center [438, 128] width 343 height 13
drag, startPoint x: 121, startPoint y: 98, endPoint x: 187, endPoint y: 111, distance: 67.8
click at [121, 98] on h6 "English" at bounding box center [141, 98] width 126 height 22
click at [297, 124] on p at bounding box center [438, 128] width 343 height 13
click at [313, 146] on div at bounding box center [439, 146] width 360 height 63
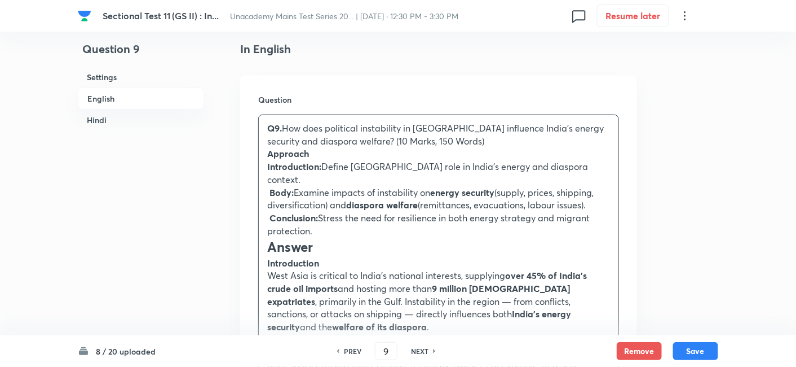
drag, startPoint x: 286, startPoint y: 147, endPoint x: 243, endPoint y: 150, distance: 43.0
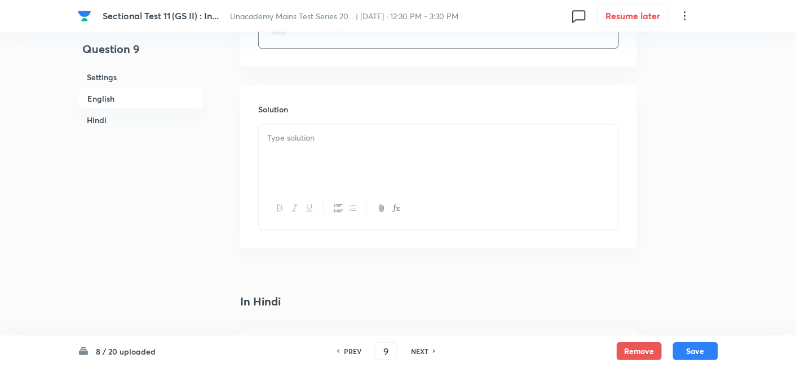
scroll to position [494, 0]
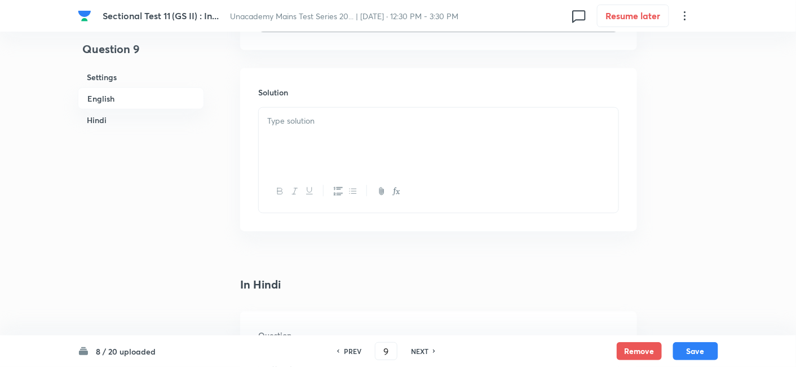
click at [326, 164] on div at bounding box center [439, 139] width 360 height 63
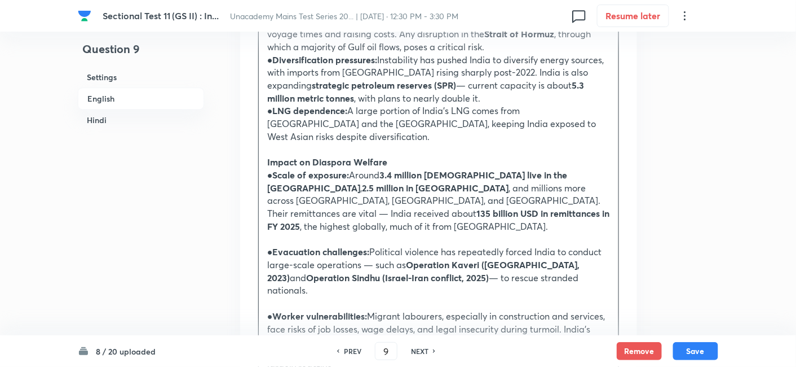
scroll to position [921, 0]
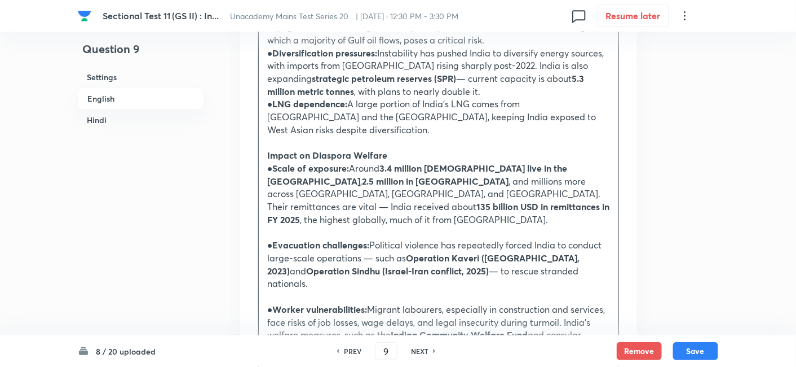
click at [362, 175] on strong "2.5 million in Saudi Arabia" at bounding box center [435, 181] width 147 height 12
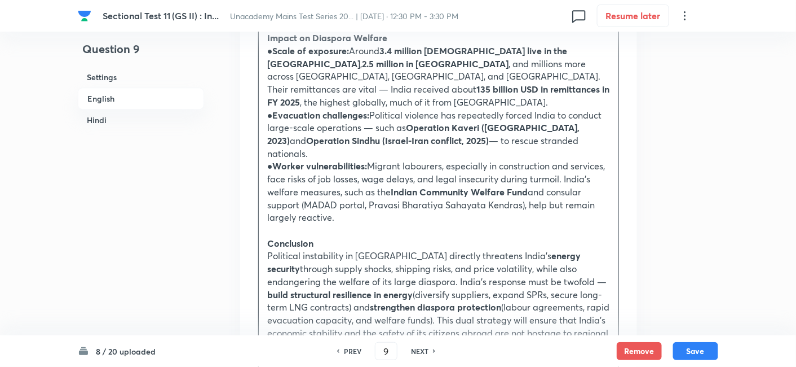
scroll to position [1046, 0]
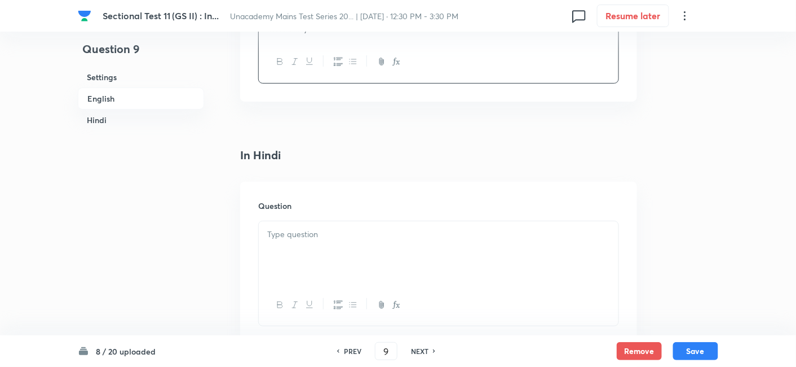
scroll to position [1359, 0]
click at [354, 217] on div at bounding box center [439, 248] width 360 height 63
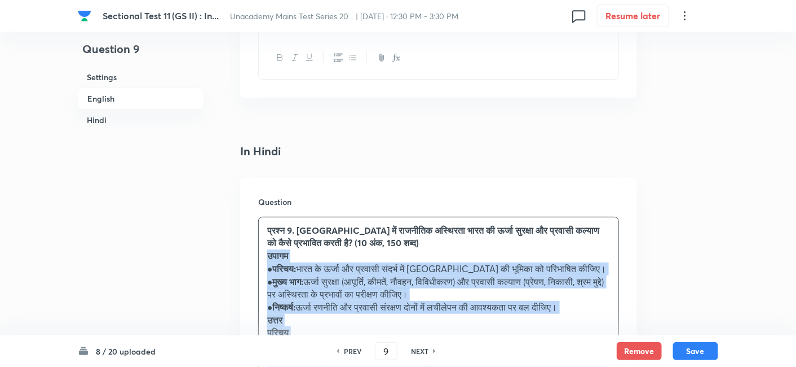
drag, startPoint x: 288, startPoint y: 206, endPoint x: 236, endPoint y: 196, distance: 53.5
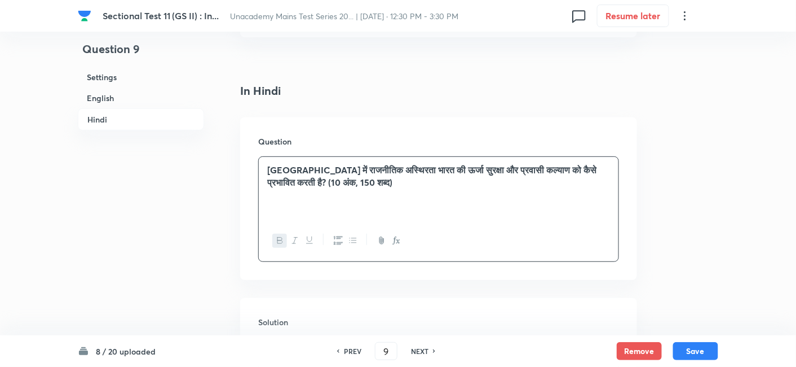
scroll to position [1547, 0]
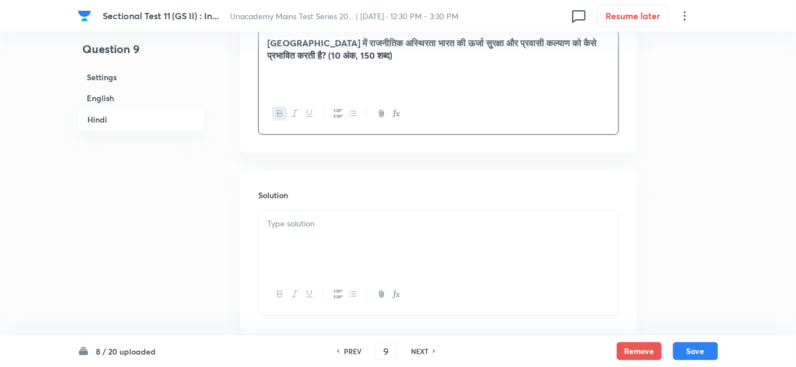
click at [327, 210] on div at bounding box center [439, 241] width 360 height 63
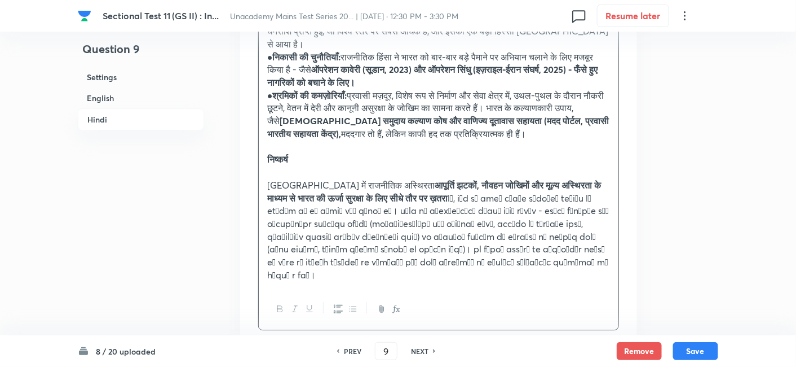
scroll to position [2189, 0]
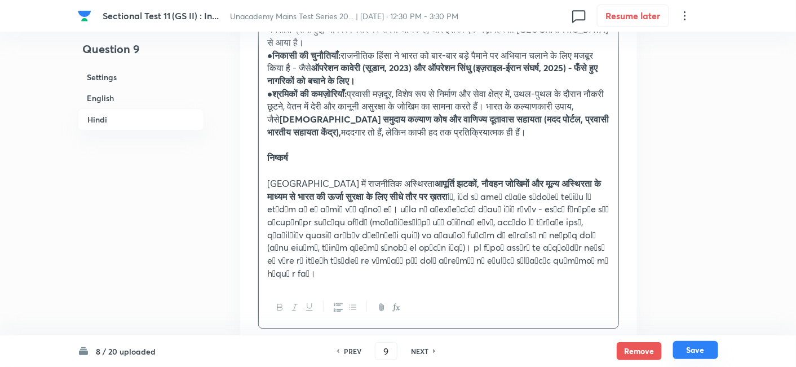
click at [703, 346] on button "Save" at bounding box center [695, 350] width 45 height 18
type input "10"
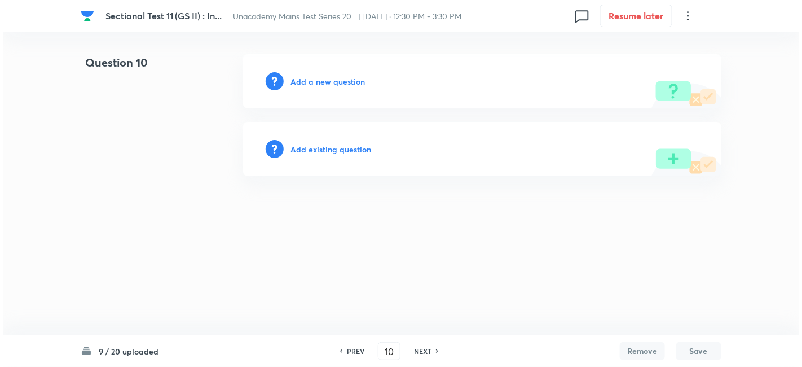
scroll to position [0, 0]
click at [342, 83] on h6 "Add a new question" at bounding box center [327, 82] width 74 height 12
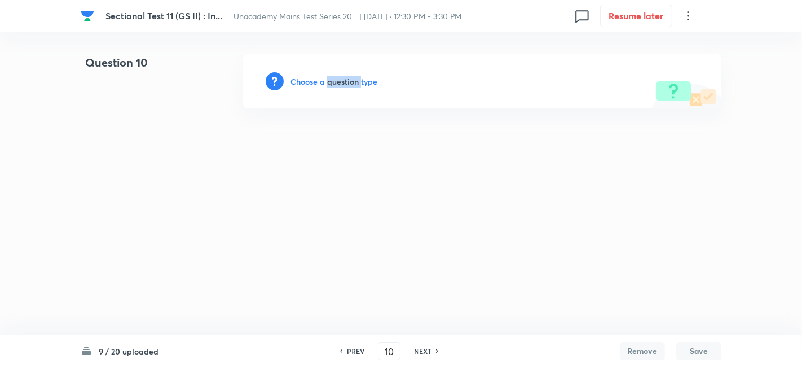
click at [342, 83] on h6 "Choose a question type" at bounding box center [333, 82] width 87 height 12
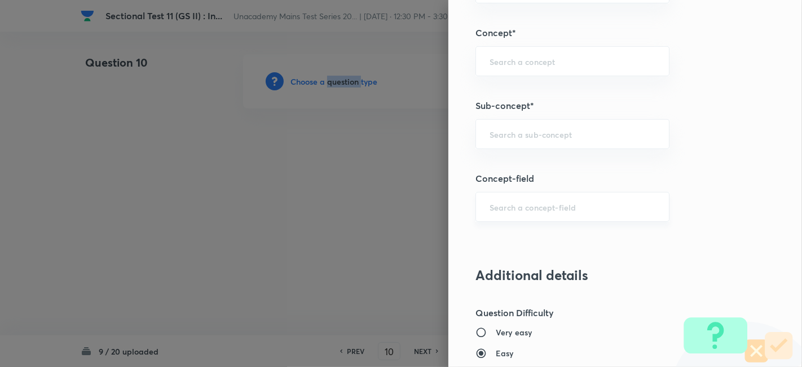
scroll to position [501, 0]
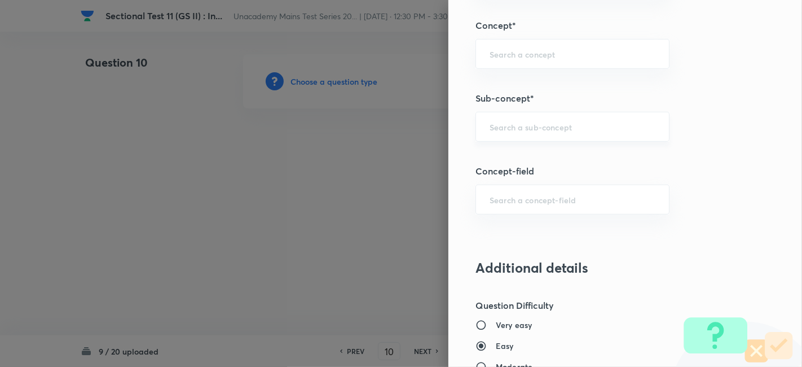
click at [550, 122] on input "text" at bounding box center [573, 126] width 166 height 11
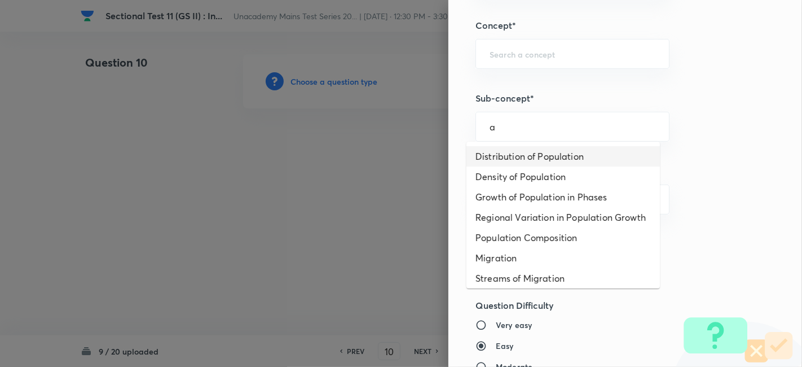
click at [547, 150] on li "Distribution of Population" at bounding box center [562, 156] width 193 height 20
type input "Distribution of Population"
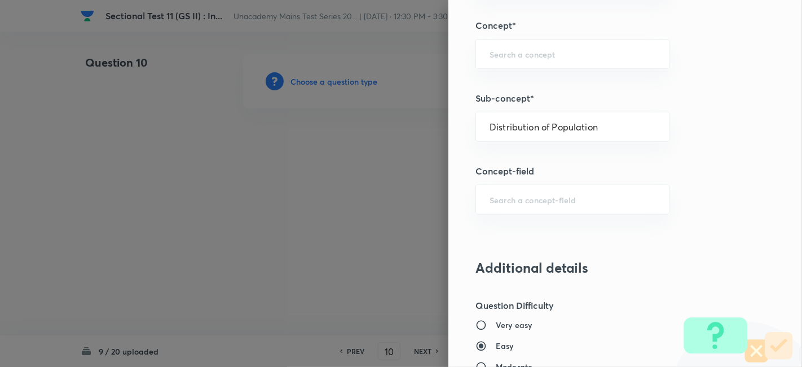
type input "Geography"
type input "Human Geography"
type input "Population:Growth and Composition"
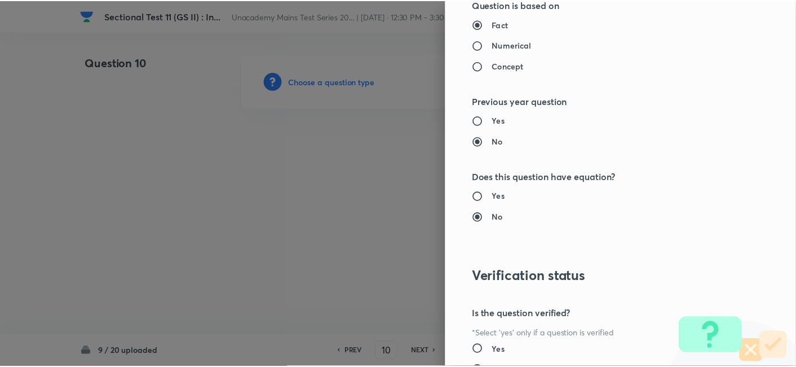
scroll to position [1032, 0]
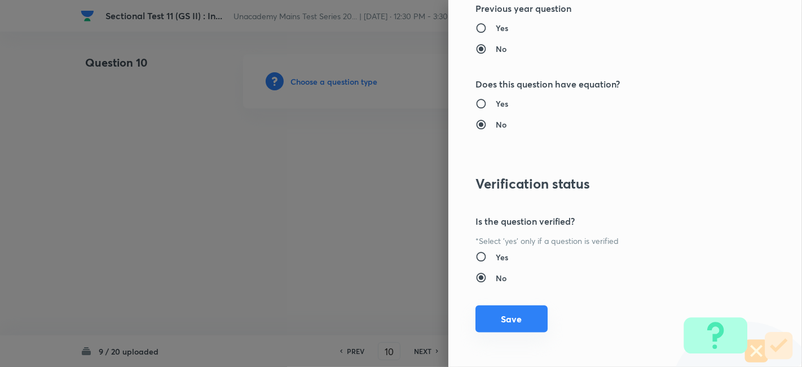
click at [516, 322] on button "Save" at bounding box center [511, 318] width 72 height 27
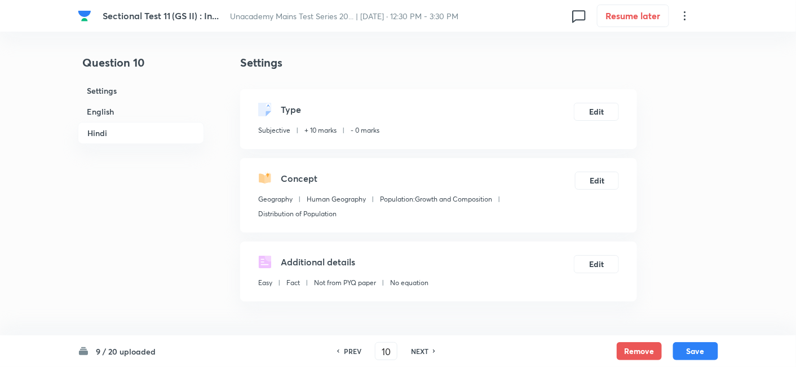
click at [98, 107] on h6 "English" at bounding box center [141, 111] width 126 height 21
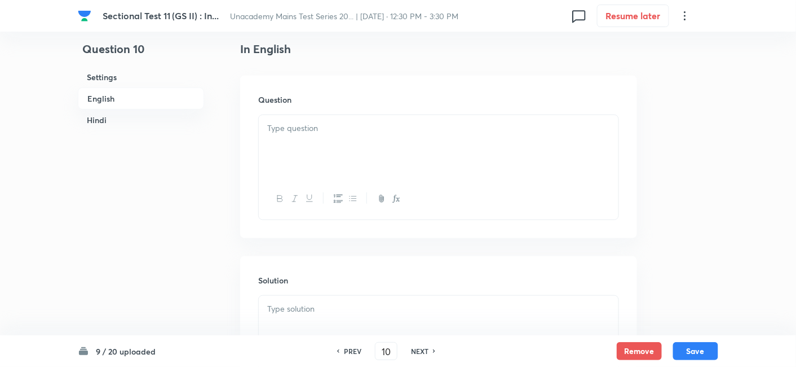
click at [346, 129] on p at bounding box center [438, 128] width 343 height 13
click at [382, 168] on div at bounding box center [439, 146] width 360 height 63
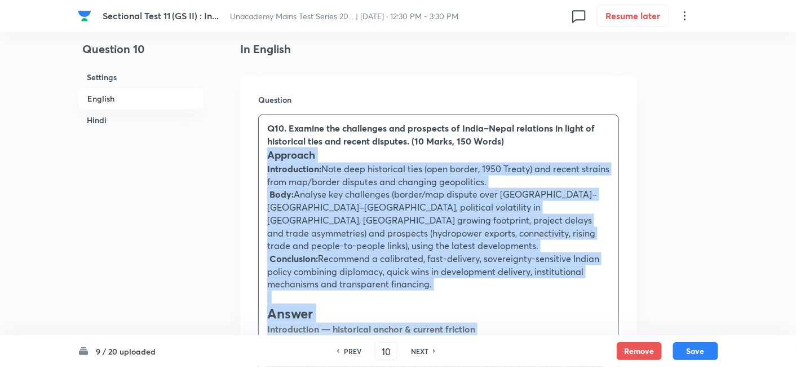
drag, startPoint x: 271, startPoint y: 162, endPoint x: 235, endPoint y: 158, distance: 35.8
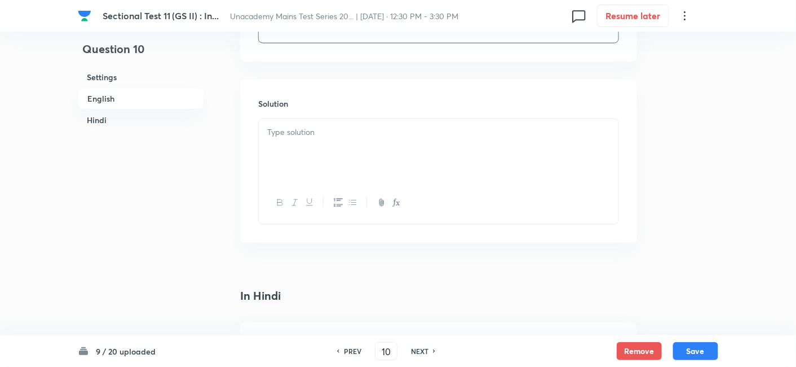
scroll to position [494, 0]
click at [330, 146] on div at bounding box center [439, 139] width 360 height 63
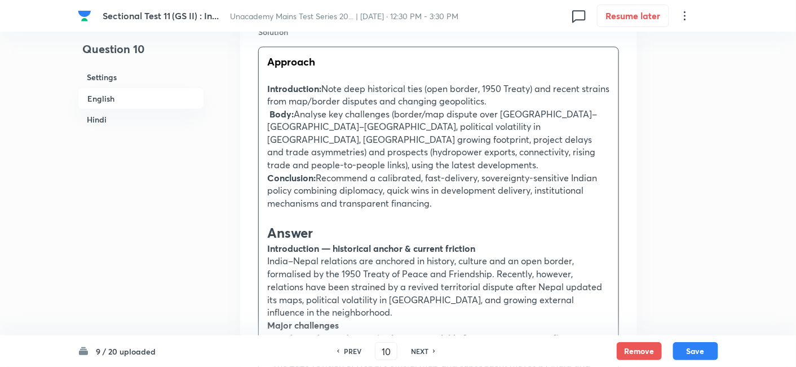
scroll to position [681, 0]
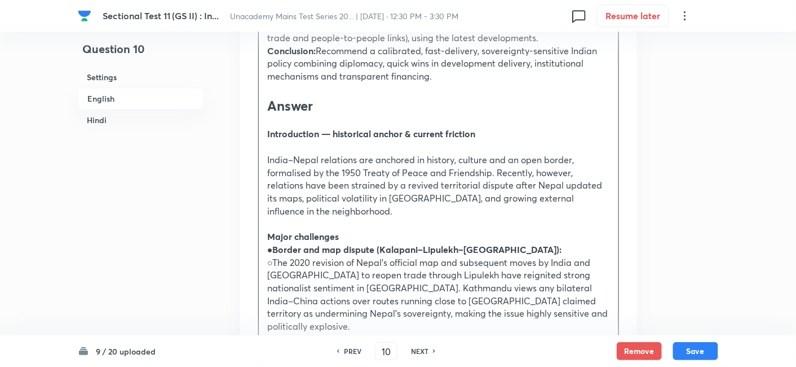
click at [356, 230] on p "Major challenges" at bounding box center [438, 236] width 343 height 13
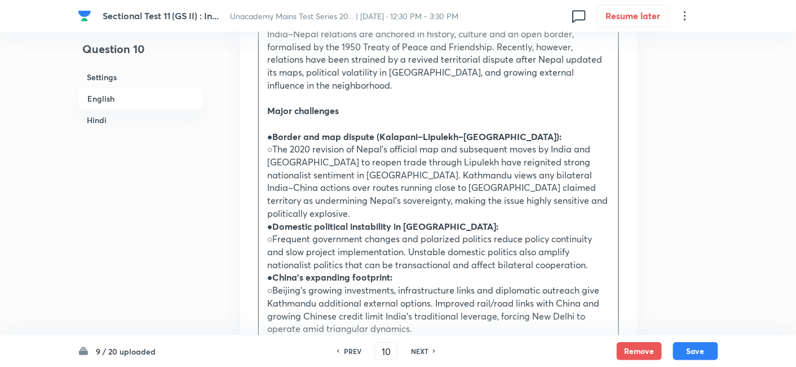
scroll to position [870, 0]
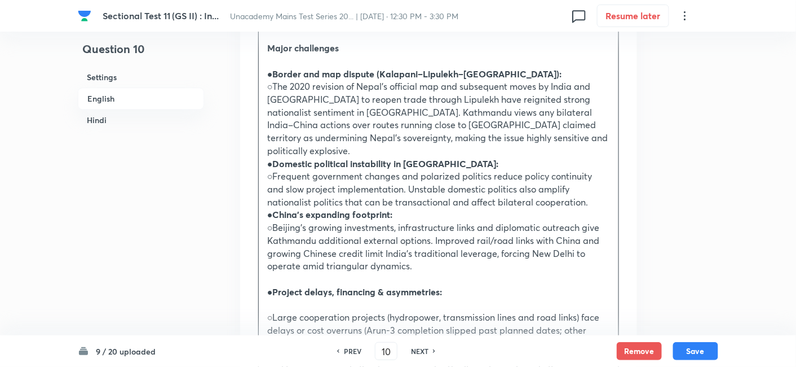
click at [555, 68] on p "● Border and map dispute (Kalapani–Lipulekh–Limpiyadhura):" at bounding box center [438, 74] width 343 height 13
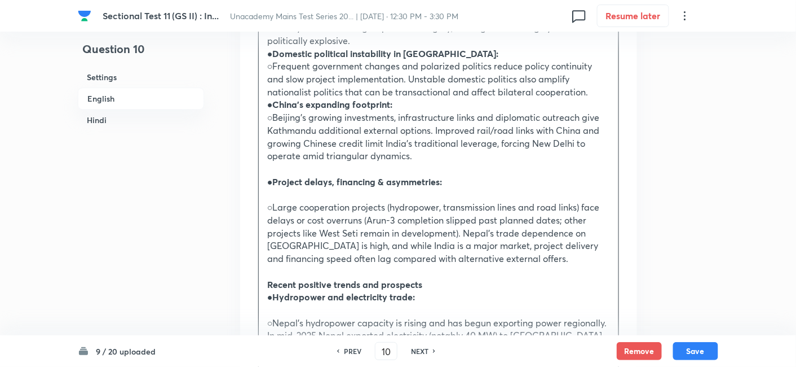
scroll to position [995, 0]
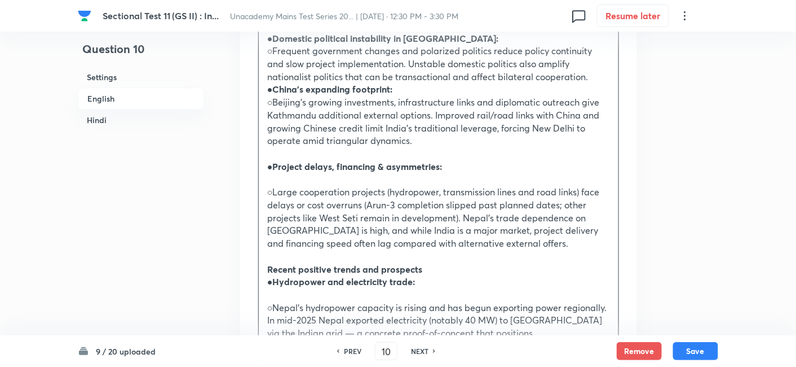
click at [412, 160] on strong "Project delays, financing & asymmetries:" at bounding box center [358, 166] width 170 height 12
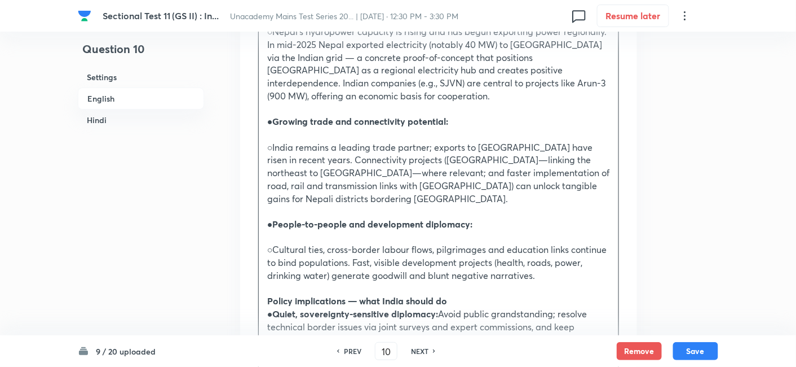
scroll to position [1245, 0]
click at [318, 140] on p "○India remains a leading trade partner; exports to Nepal have risen in recent y…" at bounding box center [438, 172] width 343 height 64
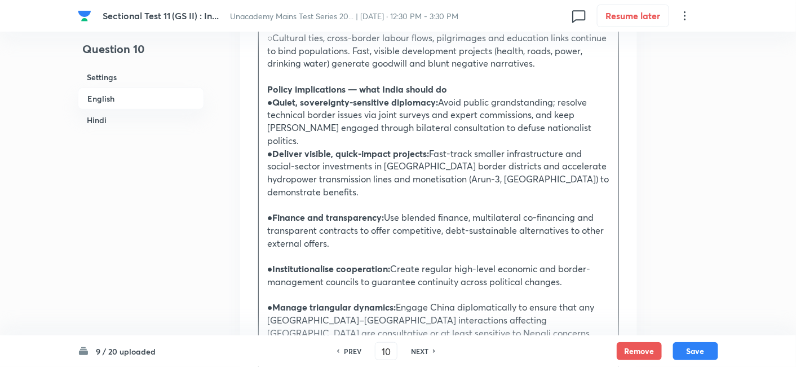
scroll to position [1434, 0]
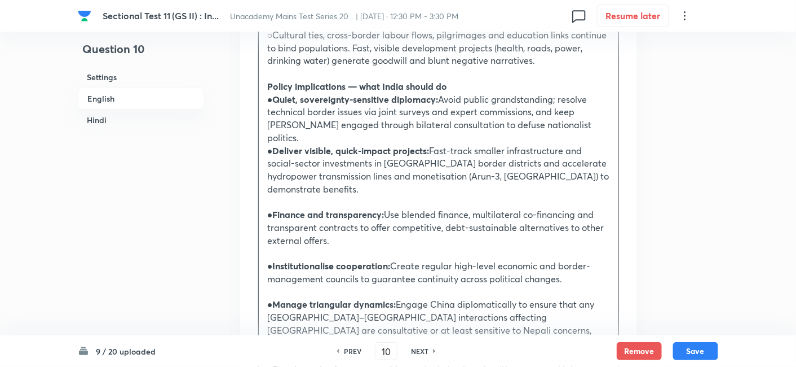
click at [317, 195] on p at bounding box center [438, 201] width 343 height 13
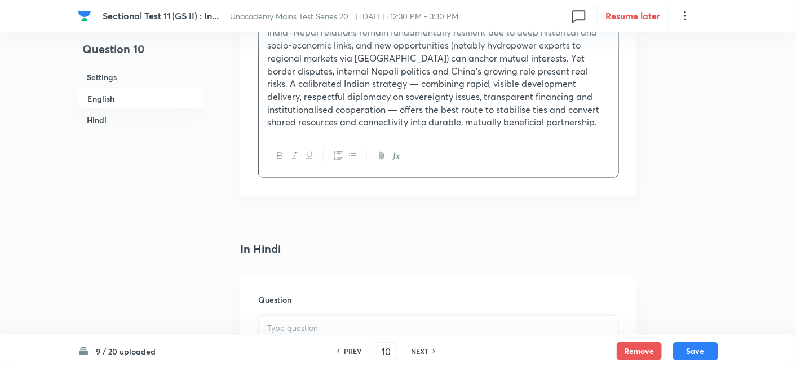
scroll to position [1809, 0]
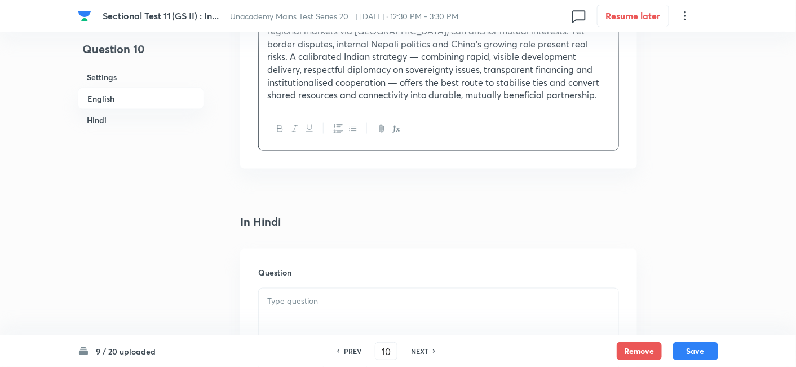
click at [336, 295] on p at bounding box center [438, 301] width 343 height 13
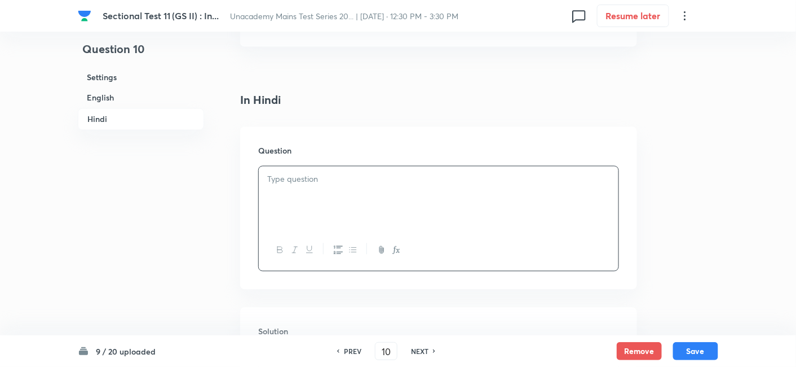
scroll to position [1935, 0]
click at [309, 169] on p at bounding box center [438, 175] width 343 height 13
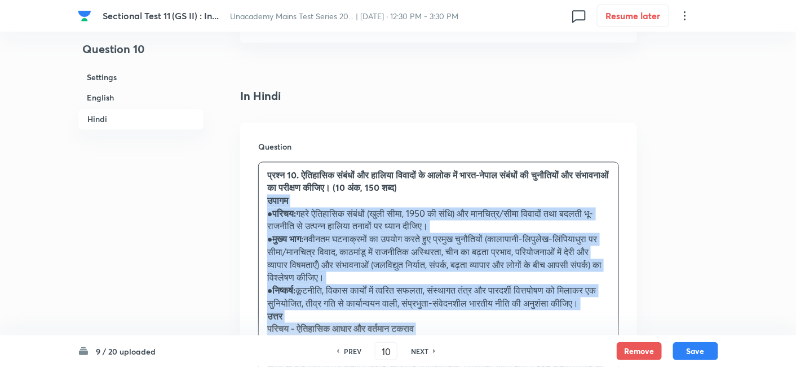
drag, startPoint x: 252, startPoint y: 122, endPoint x: 237, endPoint y: 120, distance: 14.9
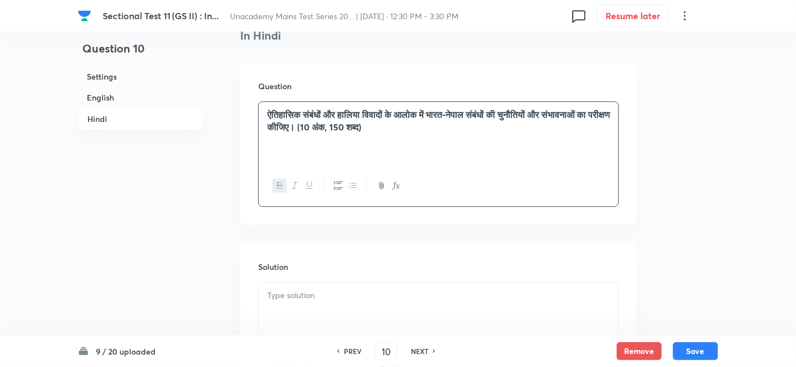
scroll to position [2055, 0]
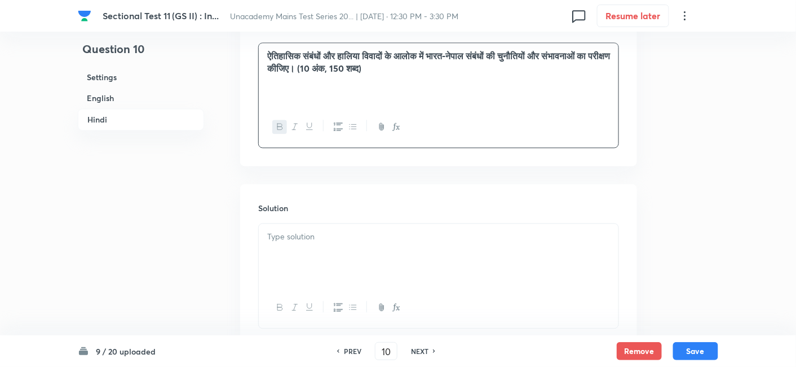
click at [326, 223] on div at bounding box center [439, 254] width 360 height 63
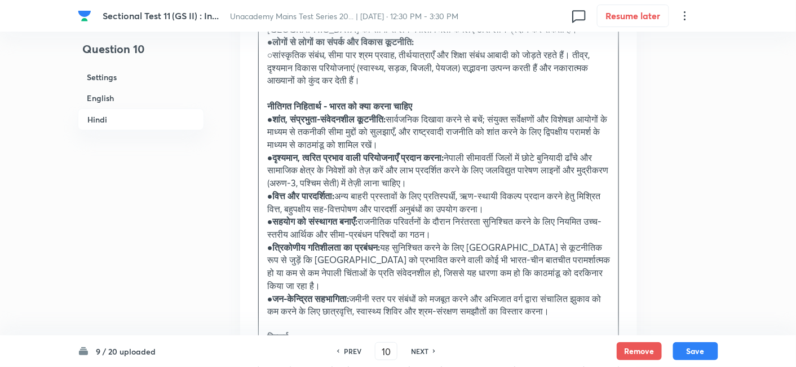
scroll to position [3021, 0]
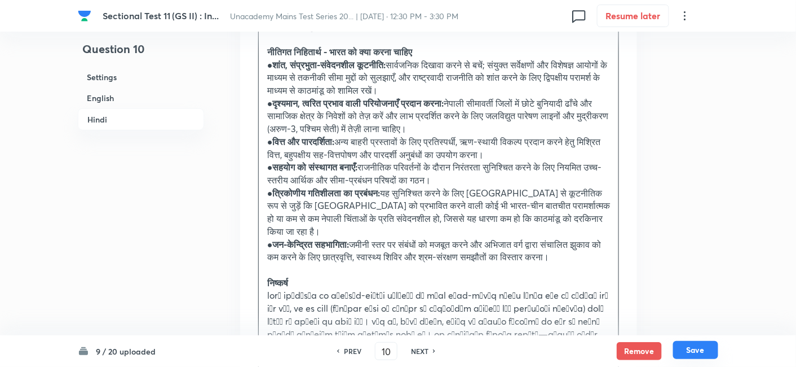
click at [705, 346] on button "Save" at bounding box center [695, 350] width 45 height 18
type input "11"
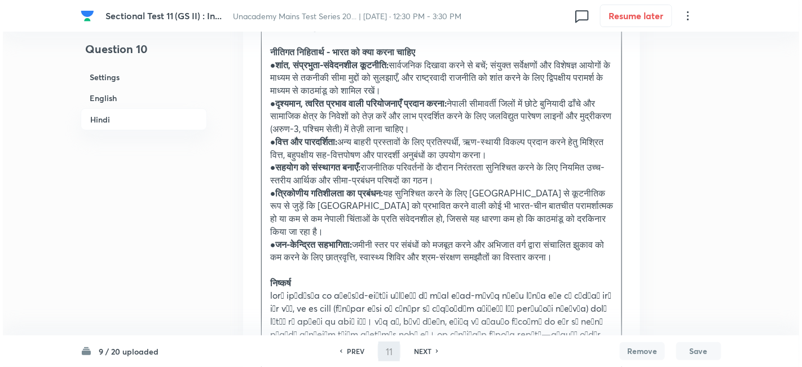
scroll to position [0, 0]
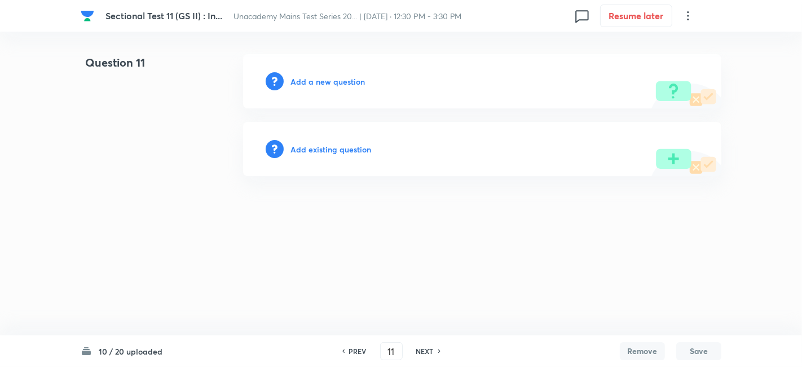
click at [353, 80] on h6 "Add a new question" at bounding box center [327, 82] width 74 height 12
click at [353, 80] on h6 "Choose a question type" at bounding box center [333, 82] width 87 height 12
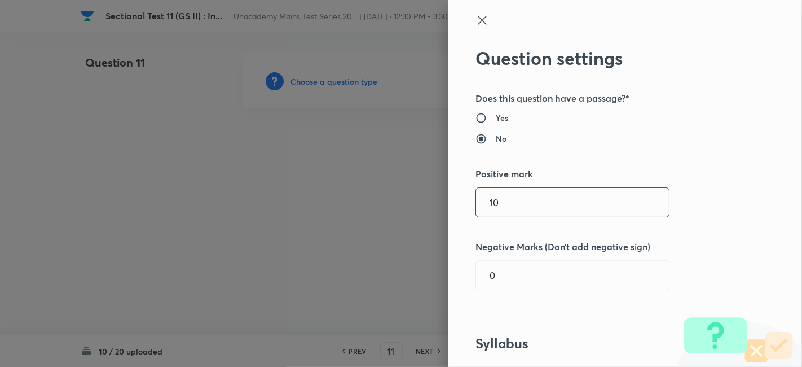
drag, startPoint x: 524, startPoint y: 205, endPoint x: 430, endPoint y: 193, distance: 95.0
click at [430, 193] on div "Question settings Does this question have a passage?* Yes No Positive mark 10 ​…" at bounding box center [401, 183] width 802 height 367
type input "15"
click at [703, 192] on div "Question settings Does this question have a passage?* Yes No Positive mark 15 ​…" at bounding box center [625, 183] width 354 height 367
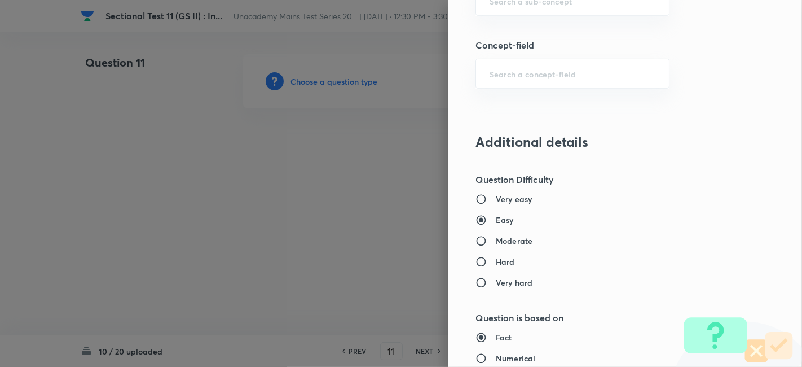
scroll to position [564, 0]
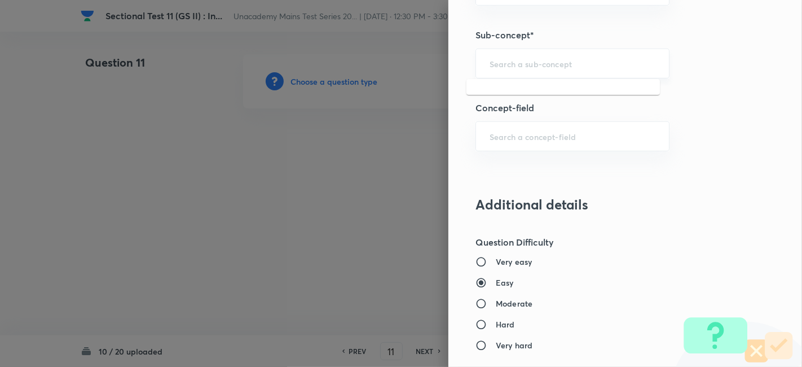
click at [557, 62] on input "text" at bounding box center [573, 63] width 166 height 11
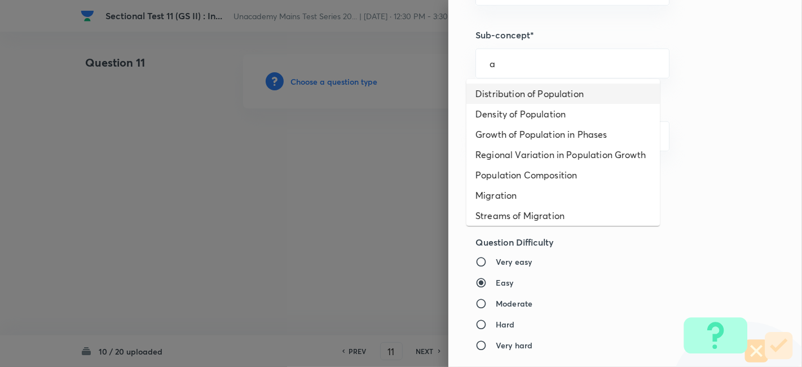
click at [554, 96] on li "Distribution of Population" at bounding box center [562, 93] width 193 height 20
type input "Distribution of Population"
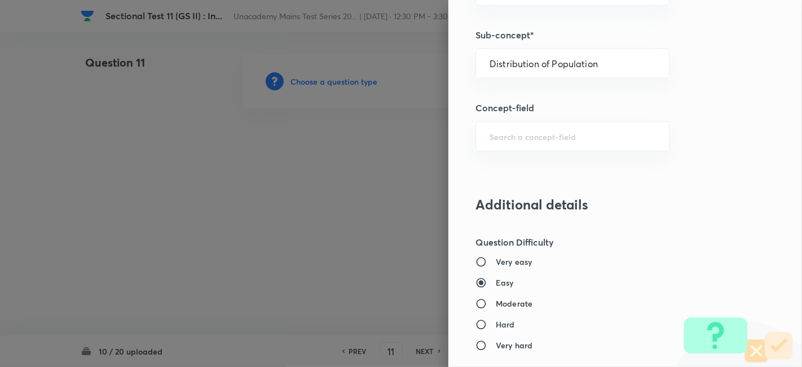
type input "Geography"
type input "Human Geography"
type input "Population:Growth and Composition"
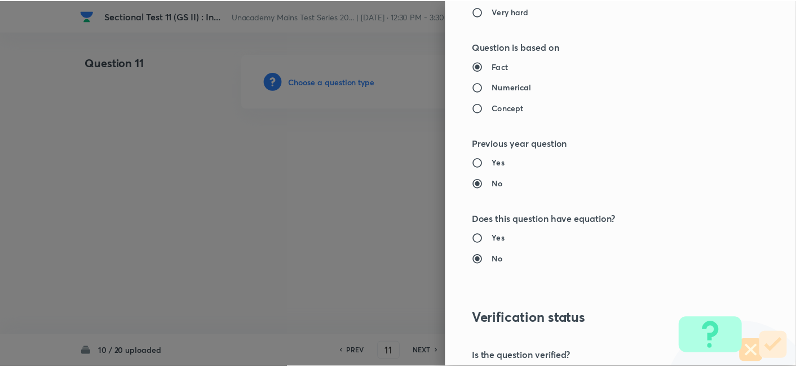
scroll to position [1032, 0]
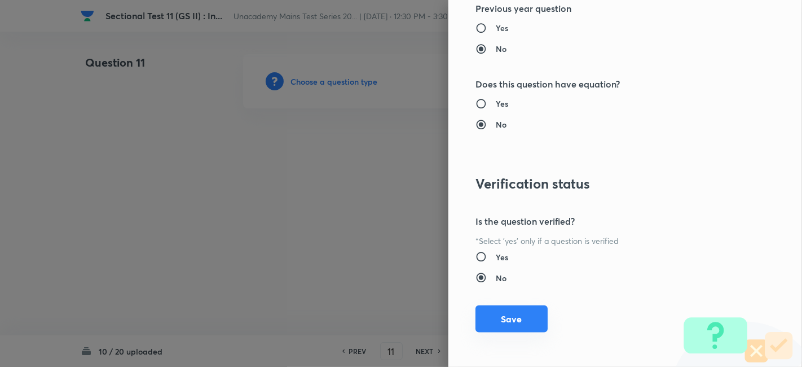
click at [505, 320] on button "Save" at bounding box center [511, 318] width 72 height 27
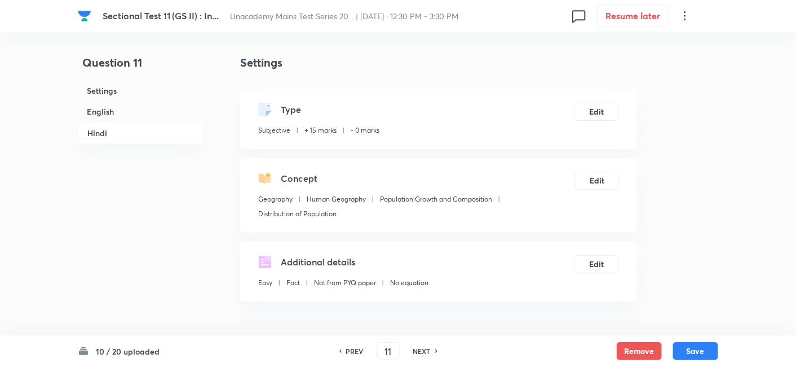
click at [142, 113] on h6 "English" at bounding box center [141, 111] width 126 height 21
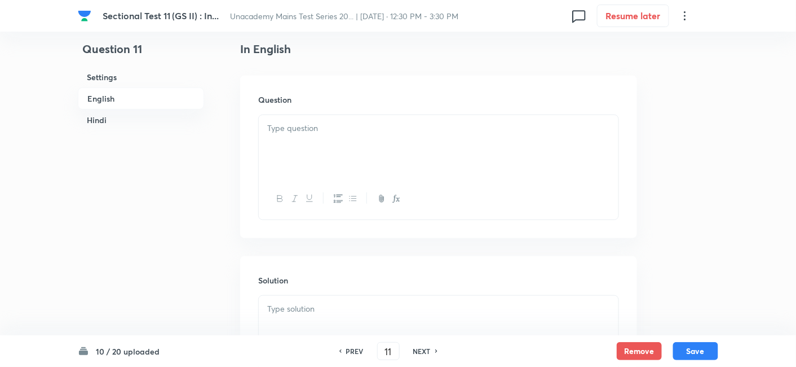
click at [381, 139] on div at bounding box center [439, 146] width 360 height 63
click at [316, 136] on div at bounding box center [439, 146] width 360 height 63
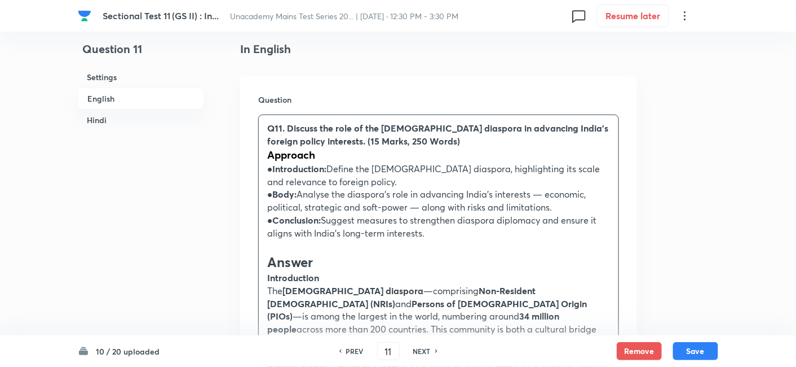
drag, startPoint x: 253, startPoint y: 160, endPoint x: 241, endPoint y: 162, distance: 12.0
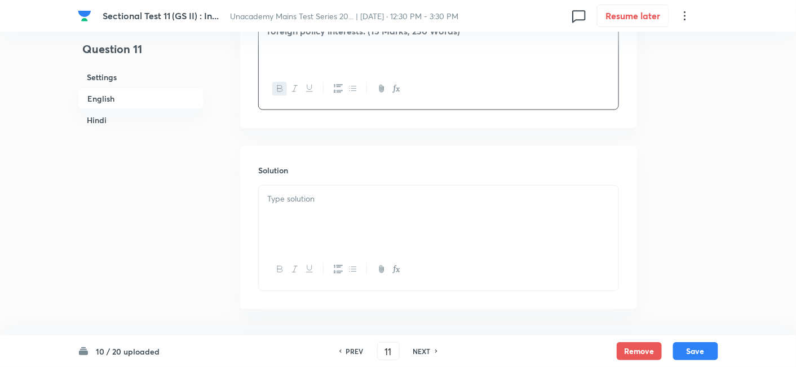
scroll to position [431, 0]
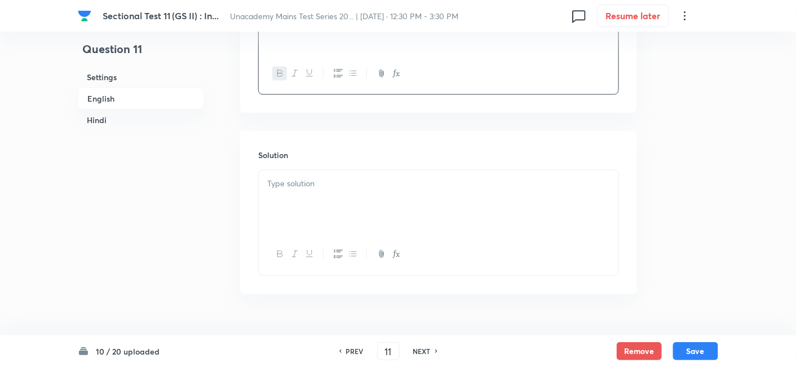
click at [350, 196] on div at bounding box center [439, 201] width 360 height 63
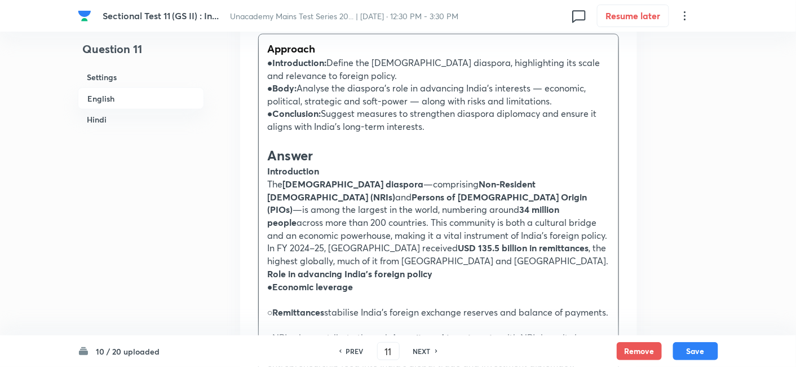
scroll to position [619, 0]
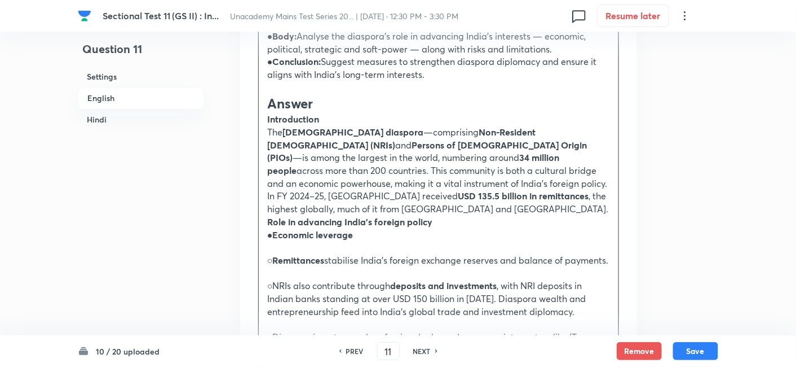
click at [349, 109] on h2 "Answer" at bounding box center [438, 103] width 343 height 19
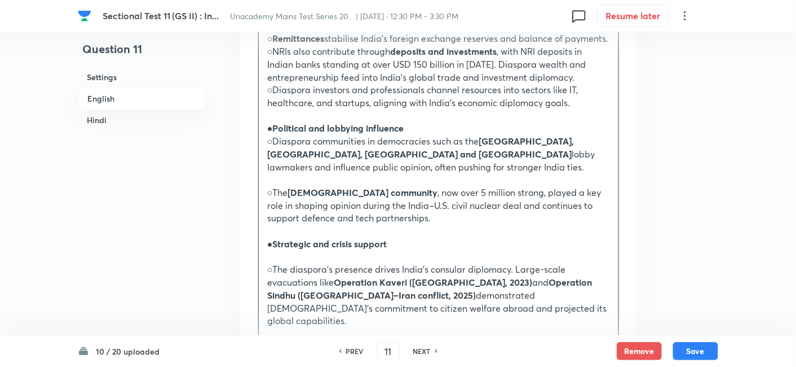
scroll to position [932, 0]
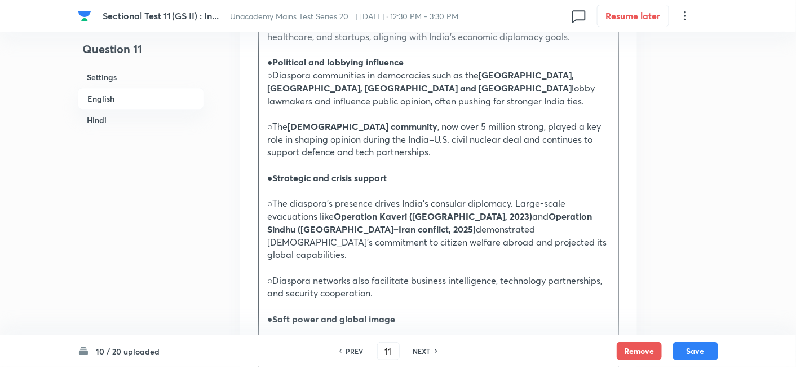
click at [337, 116] on p at bounding box center [438, 113] width 343 height 13
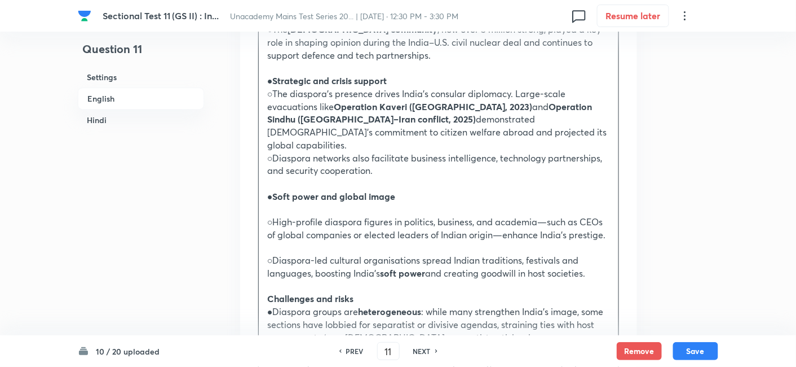
scroll to position [1058, 0]
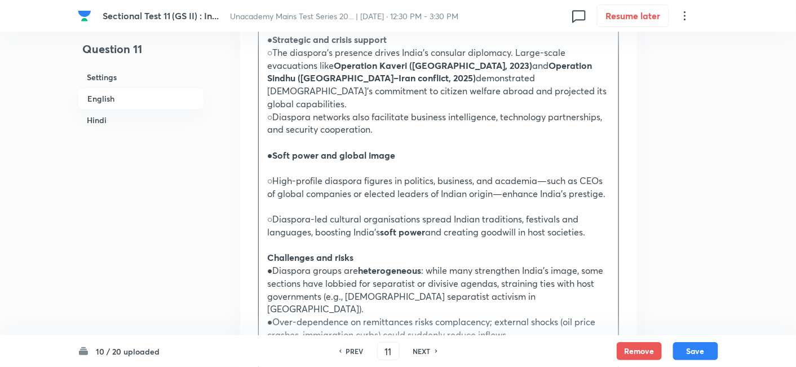
click at [335, 161] on p at bounding box center [438, 167] width 343 height 13
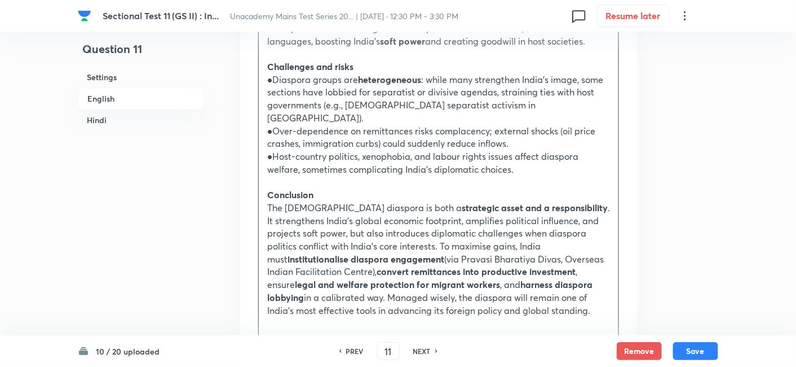
scroll to position [1309, 0]
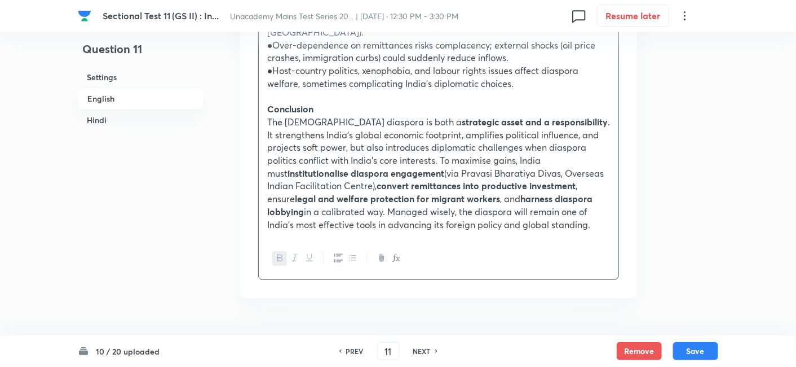
click at [132, 113] on h6 "Hindi" at bounding box center [141, 119] width 126 height 21
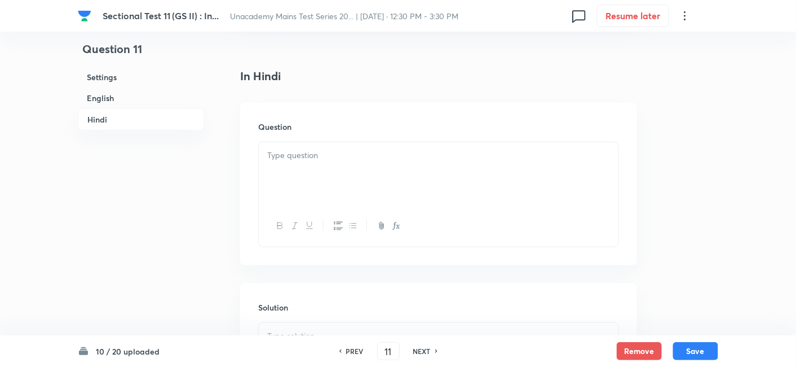
click at [373, 142] on div at bounding box center [439, 173] width 360 height 63
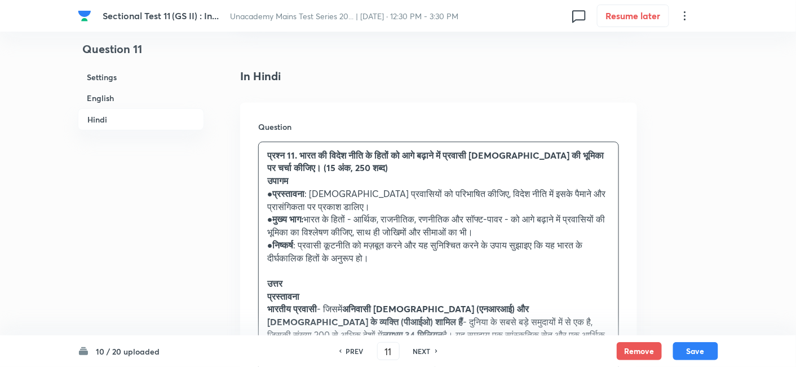
drag, startPoint x: 267, startPoint y: 159, endPoint x: 259, endPoint y: 158, distance: 8.0
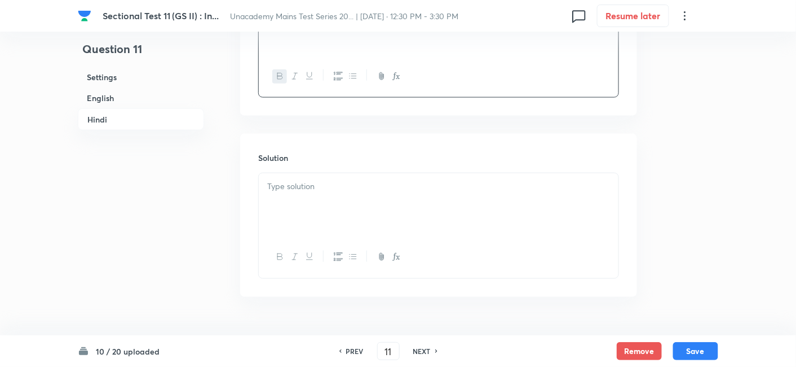
scroll to position [1735, 0]
click at [370, 178] on p at bounding box center [438, 184] width 343 height 13
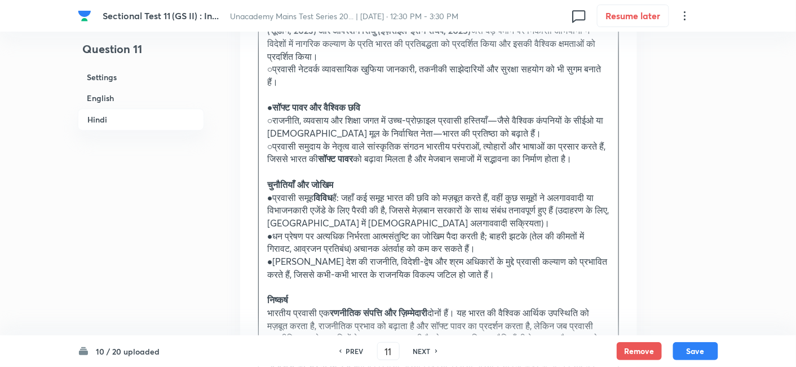
scroll to position [2487, 0]
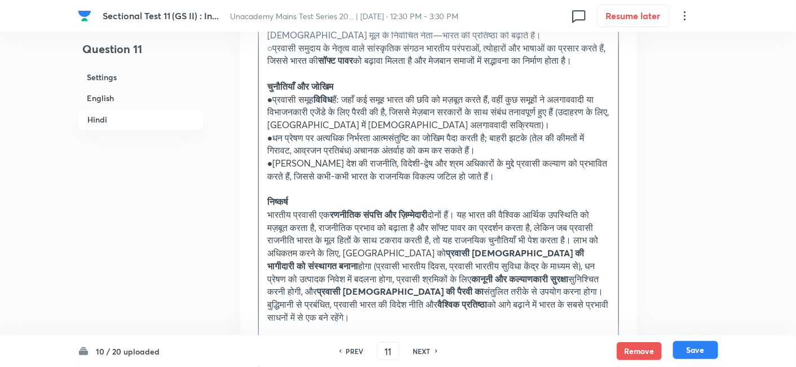
click at [698, 349] on button "Save" at bounding box center [695, 350] width 45 height 18
type input "12"
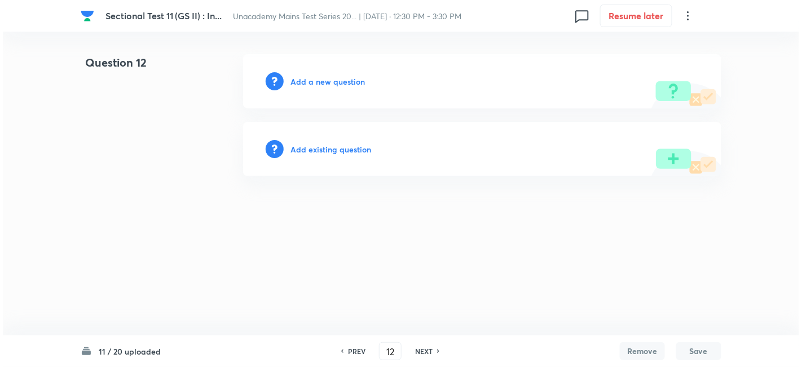
scroll to position [0, 0]
click at [350, 84] on h6 "Add a new question" at bounding box center [327, 82] width 74 height 12
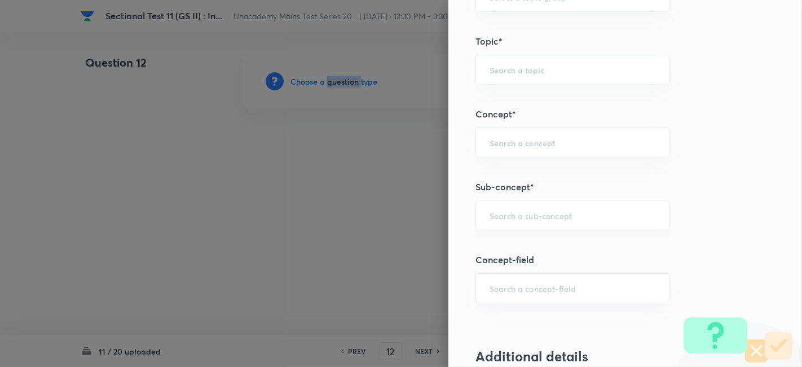
scroll to position [438, 0]
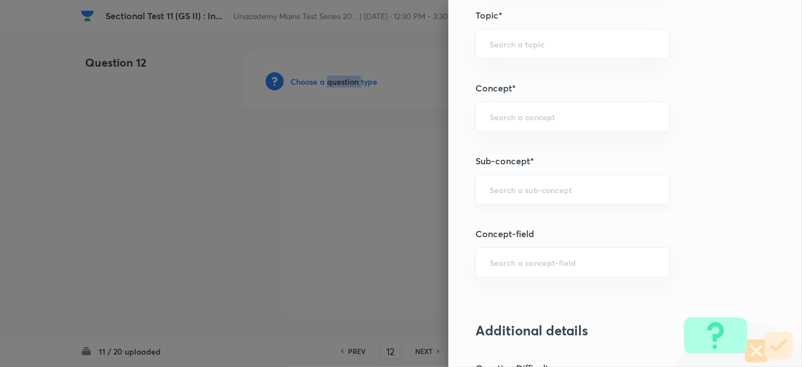
click at [571, 180] on div "​" at bounding box center [572, 189] width 194 height 30
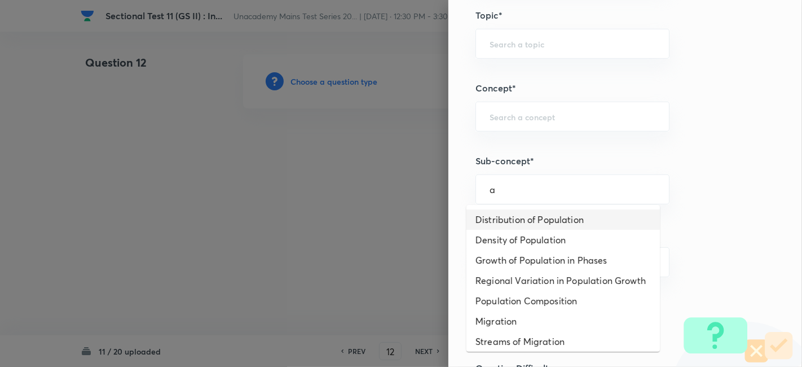
click at [566, 214] on li "Distribution of Population" at bounding box center [562, 219] width 193 height 20
type input "Distribution of Population"
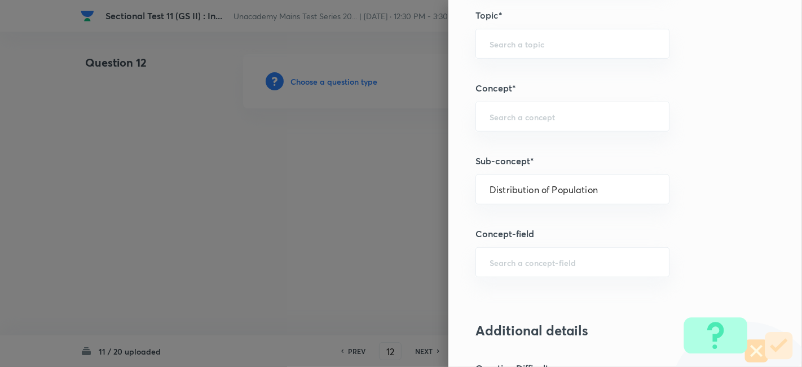
type input "Geography"
type input "Human Geography"
type input "Population:Growth and Composition"
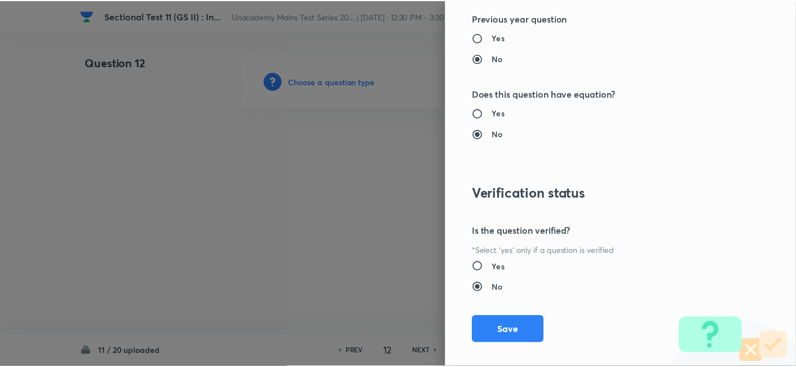
scroll to position [1032, 0]
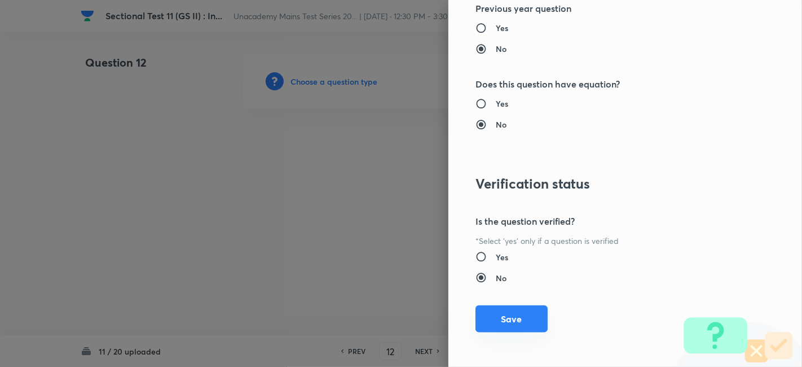
click at [520, 309] on button "Save" at bounding box center [511, 318] width 72 height 27
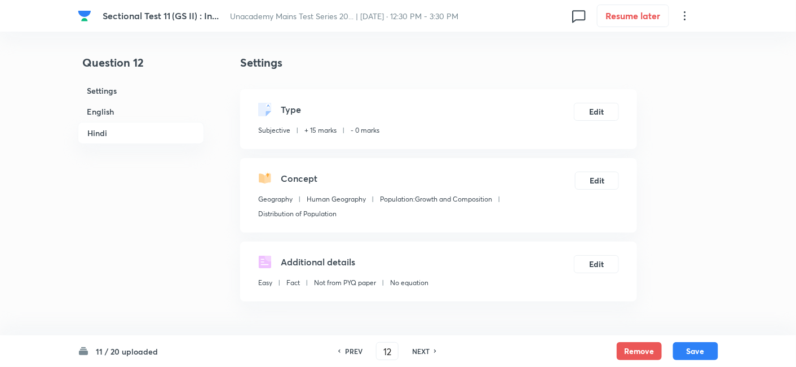
click at [118, 102] on h6 "English" at bounding box center [141, 111] width 126 height 21
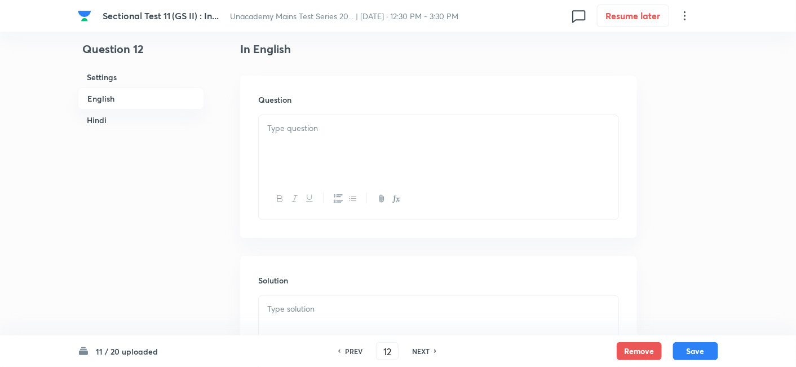
click at [375, 128] on p at bounding box center [438, 128] width 343 height 13
click at [340, 112] on div "Question" at bounding box center [438, 157] width 397 height 162
click at [346, 140] on div at bounding box center [439, 146] width 360 height 63
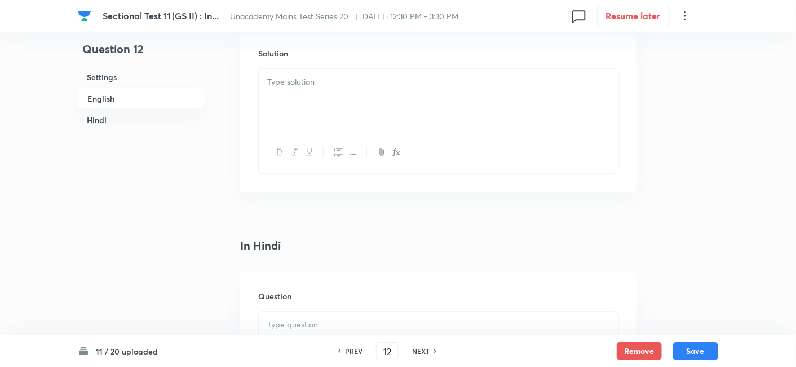
scroll to position [556, 0]
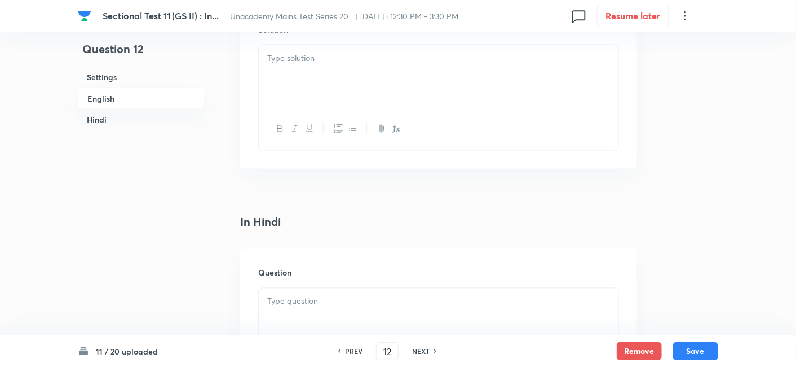
click at [327, 89] on div at bounding box center [439, 76] width 360 height 63
paste div
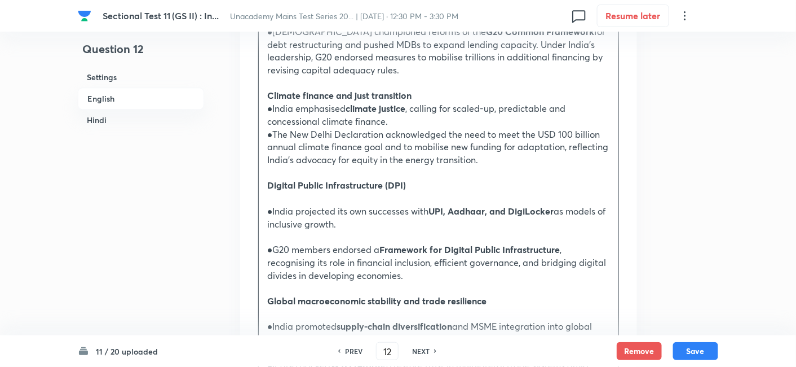
scroll to position [932, 0]
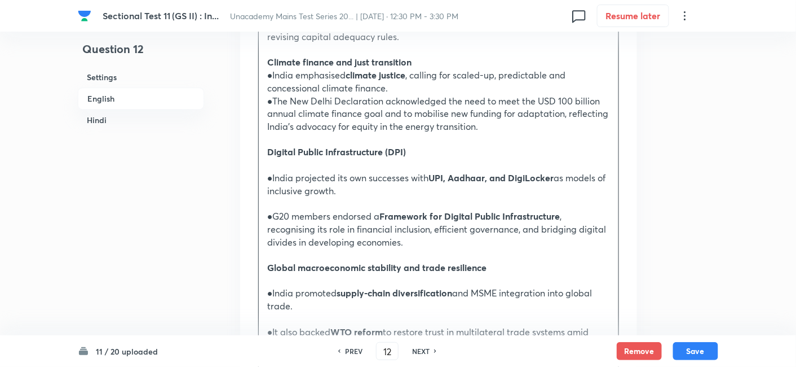
click at [356, 178] on p "●India projected its own successes with UPI, Aadhaar, and DigiLocker as models …" at bounding box center [438, 183] width 343 height 25
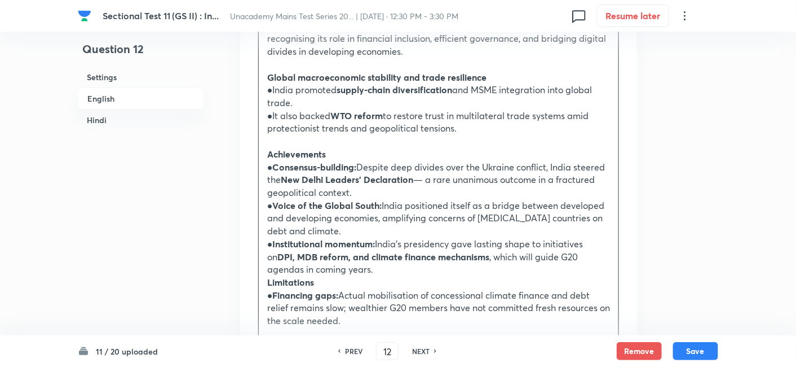
scroll to position [1120, 0]
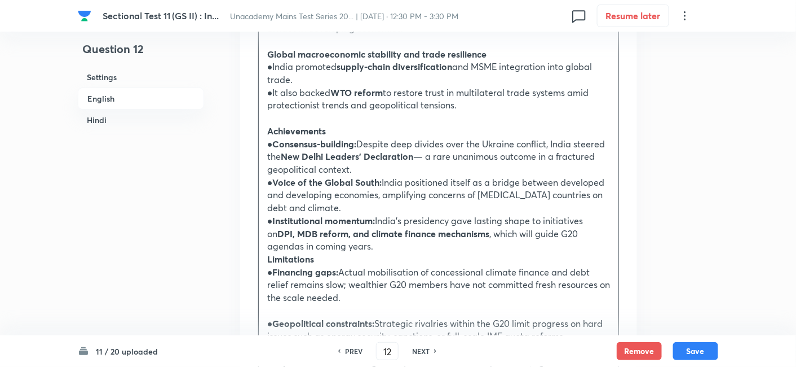
click at [324, 237] on p "● Institutional momentum: India’s presidency gave lasting shape to initiatives …" at bounding box center [438, 233] width 343 height 38
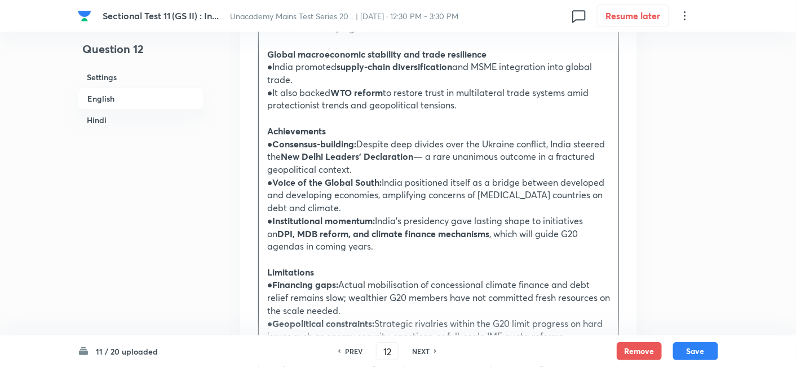
click at [276, 253] on p at bounding box center [438, 259] width 343 height 13
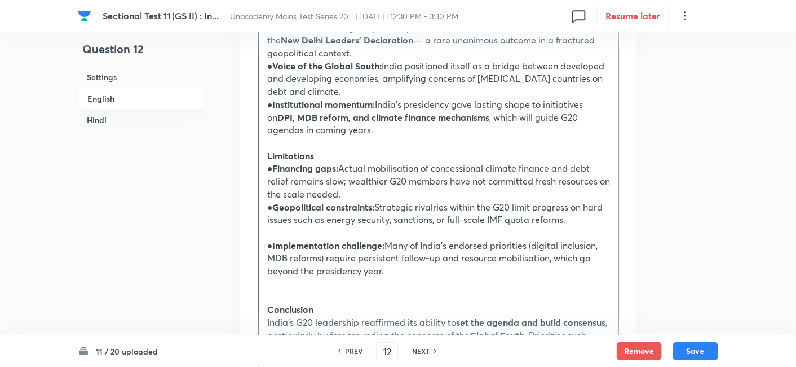
scroll to position [1245, 0]
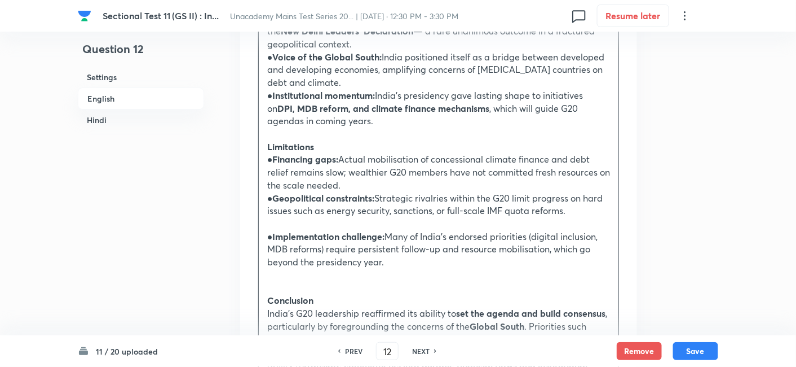
click at [299, 192] on p "● Geopolitical constraints: Strategic rivalries within the G20 limit progress o…" at bounding box center [438, 204] width 343 height 25
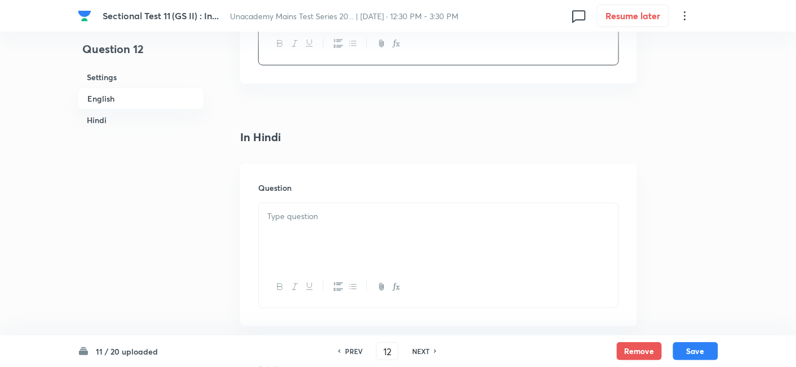
scroll to position [1684, 0]
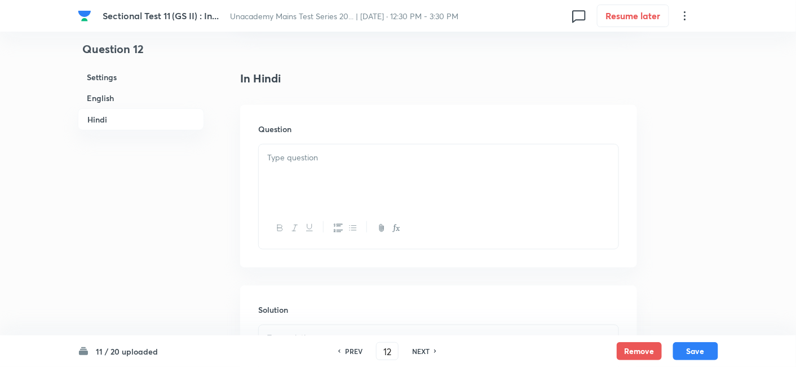
click at [328, 172] on div at bounding box center [439, 175] width 360 height 63
click at [316, 171] on div at bounding box center [439, 175] width 360 height 63
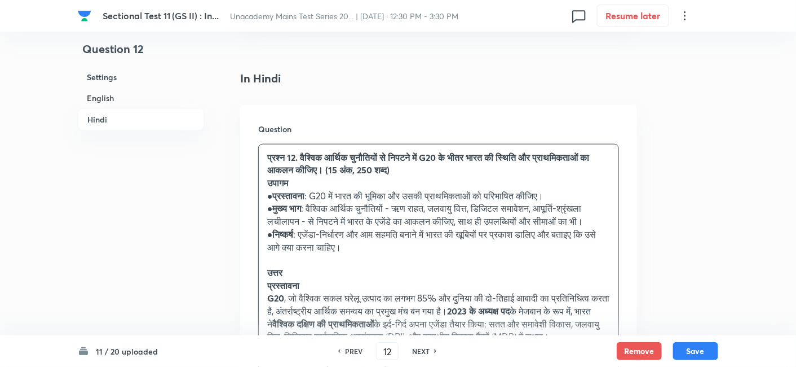
click at [267, 177] on p "उपागम" at bounding box center [438, 183] width 343 height 13
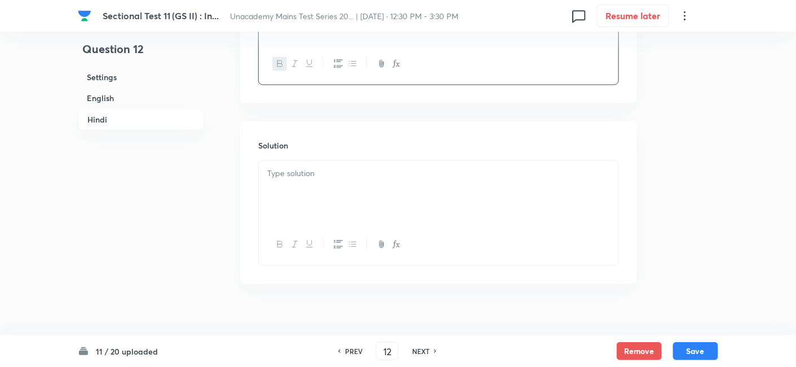
scroll to position [1850, 0]
click at [323, 176] on div at bounding box center [439, 190] width 360 height 63
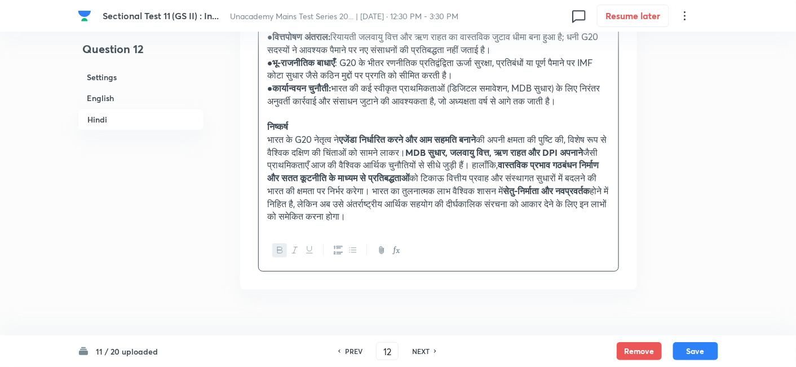
scroll to position [2665, 0]
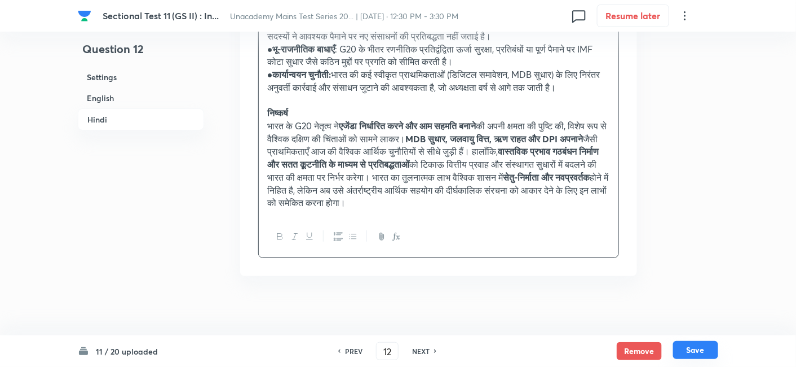
click at [701, 350] on button "Save" at bounding box center [695, 350] width 45 height 18
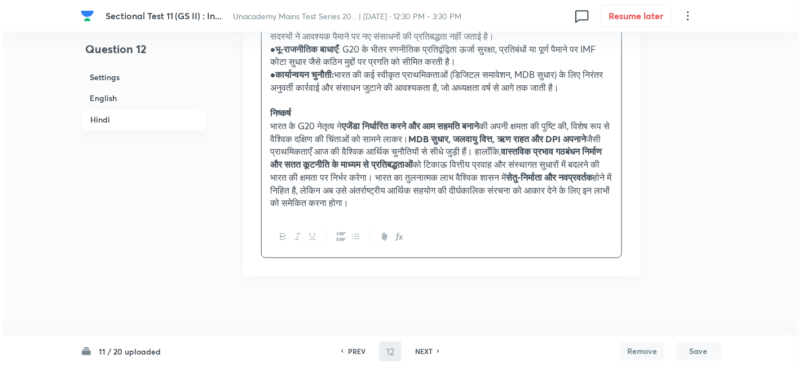
scroll to position [0, 0]
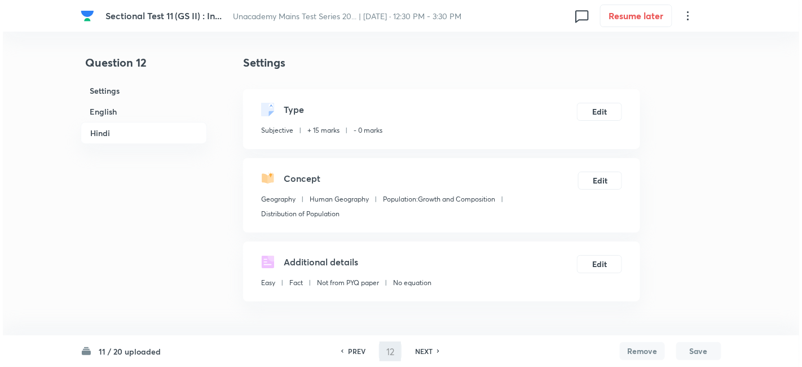
type input "13"
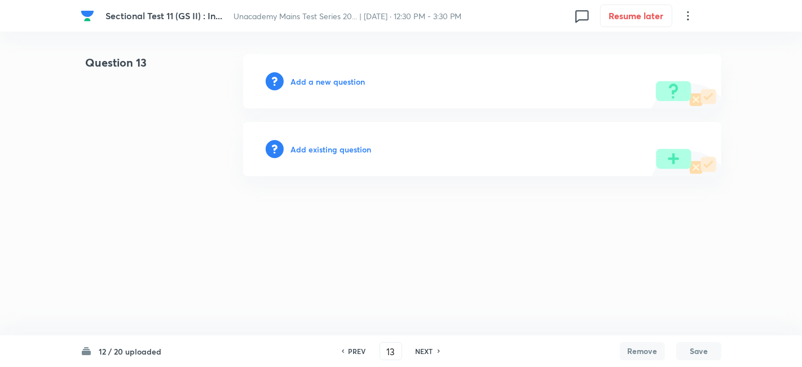
click at [357, 76] on h6 "Add a new question" at bounding box center [327, 82] width 74 height 12
click at [357, 76] on h6 "Choose a question type" at bounding box center [333, 82] width 87 height 12
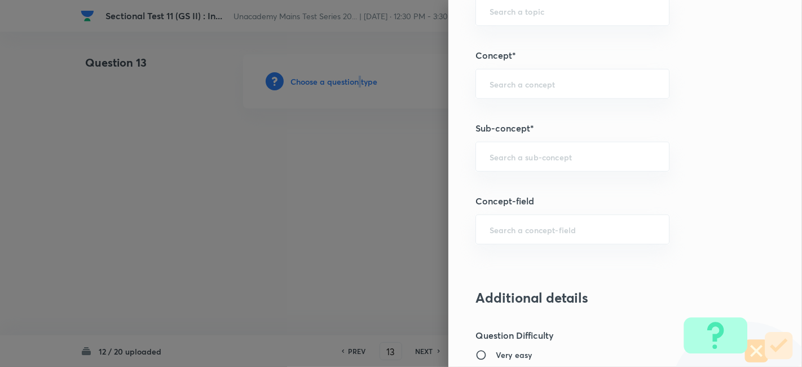
scroll to position [501, 0]
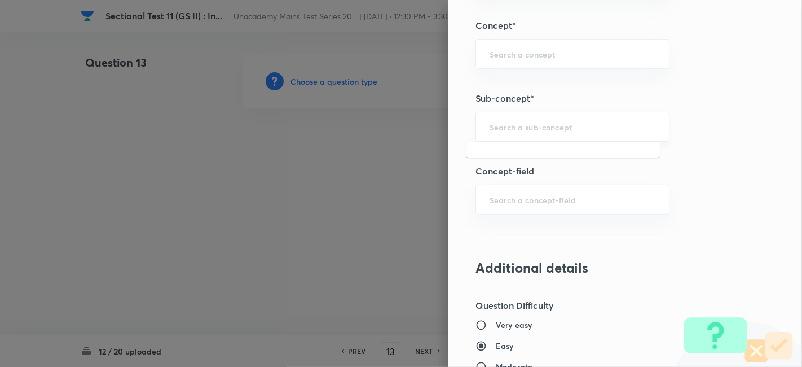
click at [557, 128] on input "text" at bounding box center [573, 126] width 166 height 11
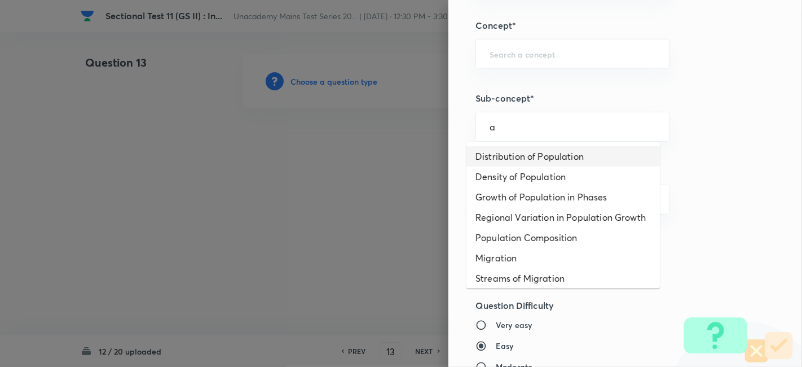
click at [541, 155] on li "Distribution of Population" at bounding box center [562, 156] width 193 height 20
type input "Distribution of Population"
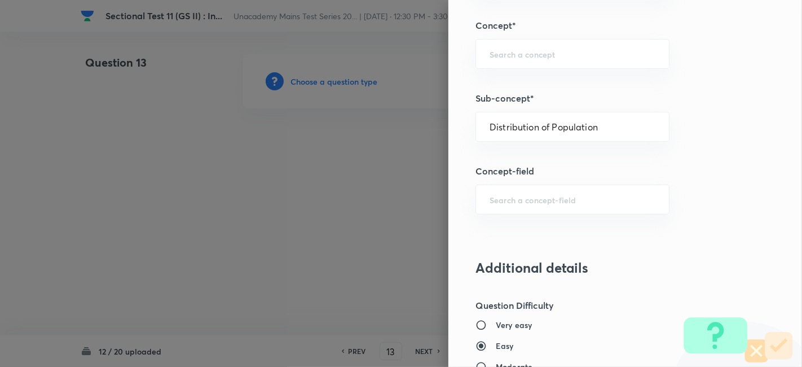
type input "Geography"
type input "Human Geography"
type input "Population:Growth and Composition"
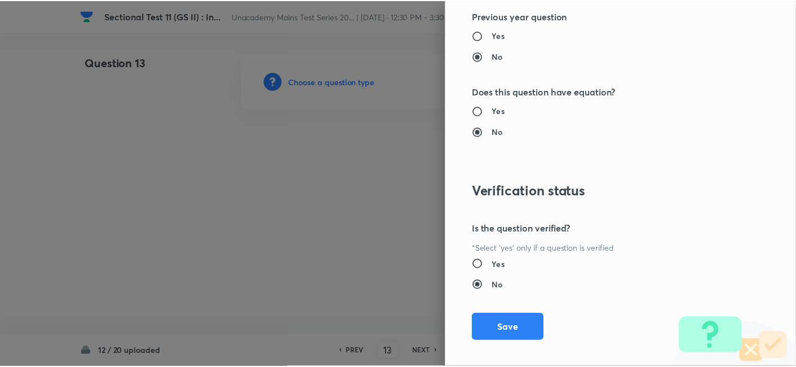
scroll to position [1032, 0]
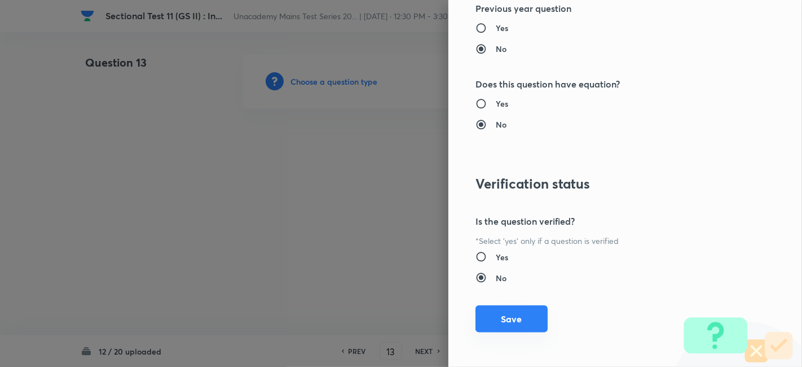
click at [522, 316] on button "Save" at bounding box center [511, 318] width 72 height 27
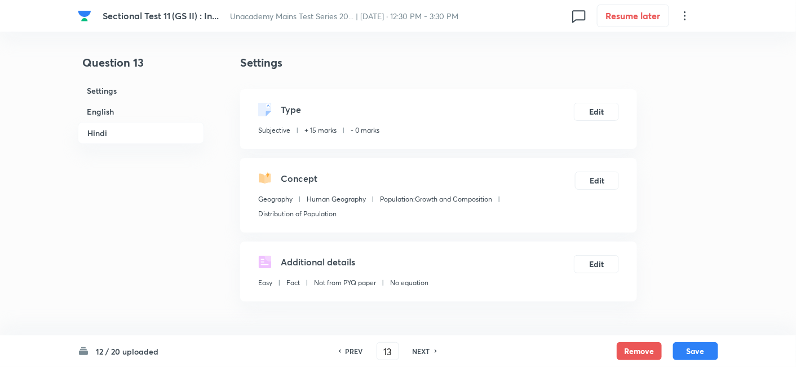
click at [141, 112] on h6 "English" at bounding box center [141, 111] width 126 height 21
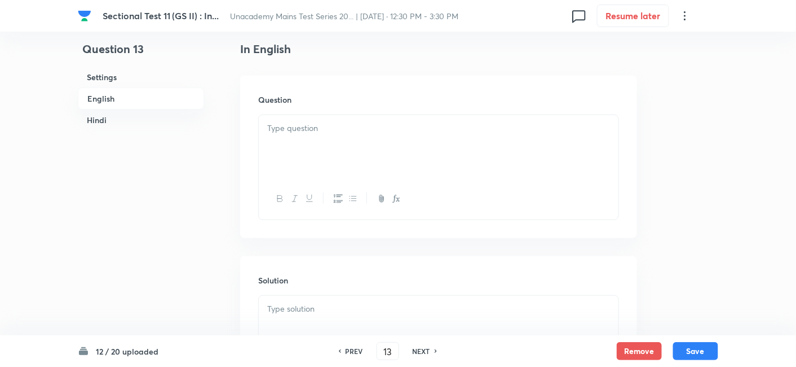
click at [350, 127] on p at bounding box center [438, 128] width 343 height 13
click at [384, 139] on div at bounding box center [439, 146] width 360 height 63
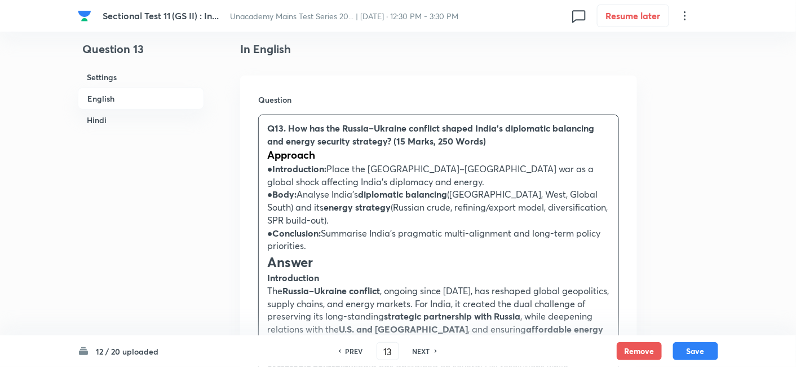
drag, startPoint x: 291, startPoint y: 158, endPoint x: 253, endPoint y: 158, distance: 38.4
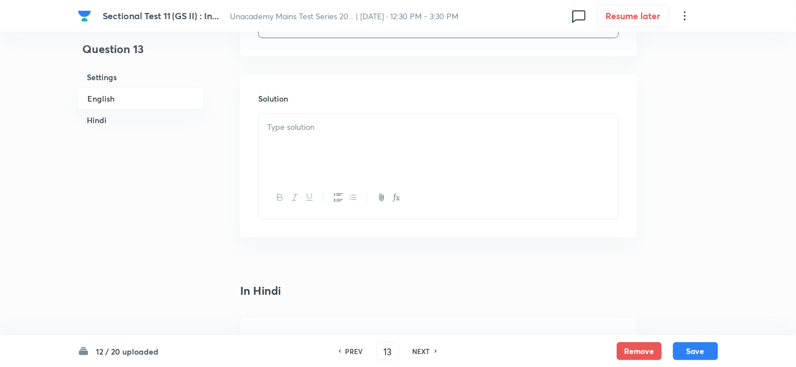
scroll to position [494, 0]
click at [362, 143] on div at bounding box center [439, 139] width 360 height 63
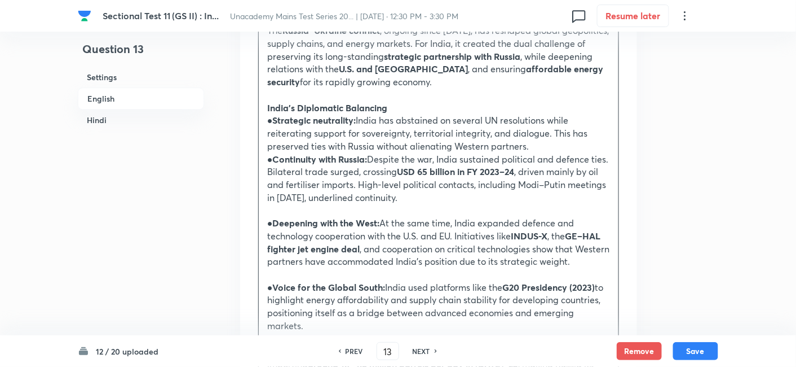
scroll to position [807, 0]
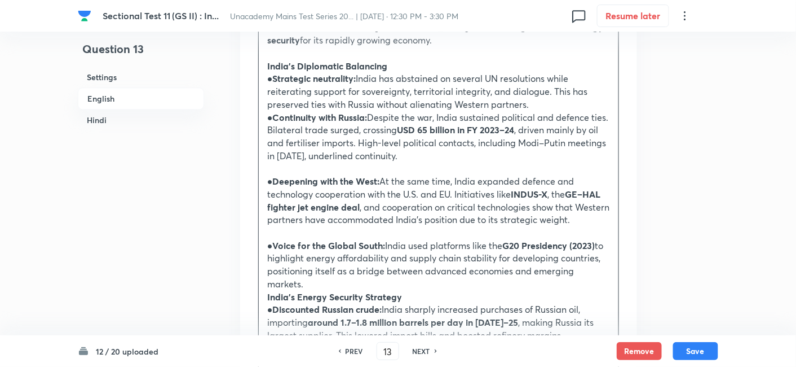
click at [395, 166] on p at bounding box center [438, 168] width 343 height 13
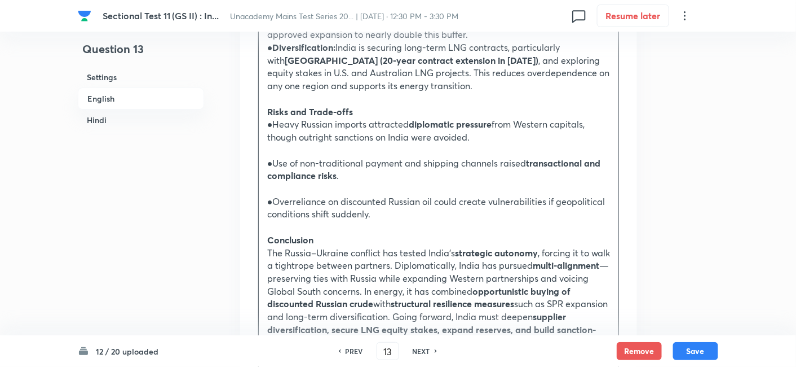
scroll to position [1245, 0]
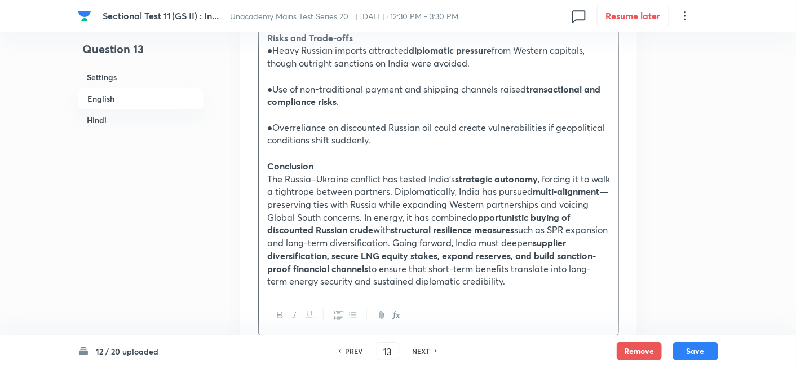
click at [326, 86] on p "●Use of non-traditional payment and shipping channels raised transactional and …" at bounding box center [438, 95] width 343 height 25
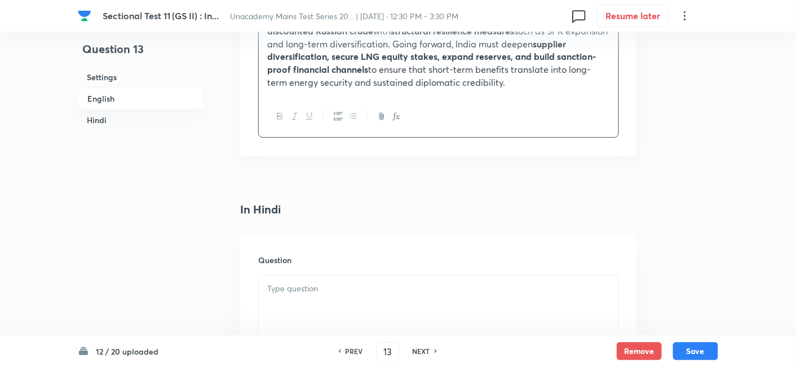
scroll to position [1434, 0]
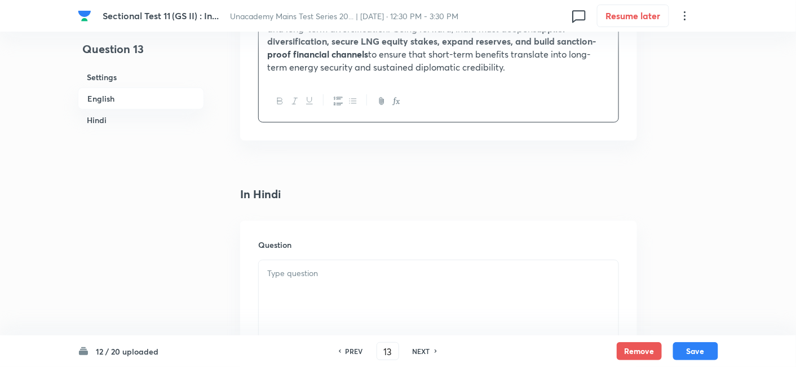
click at [314, 271] on p at bounding box center [438, 273] width 343 height 13
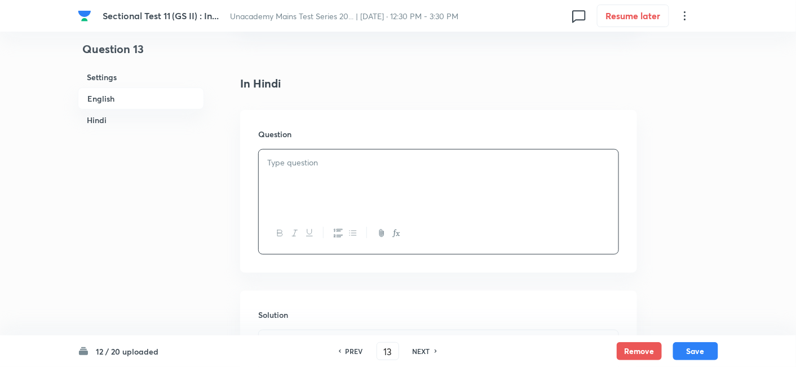
scroll to position [1559, 0]
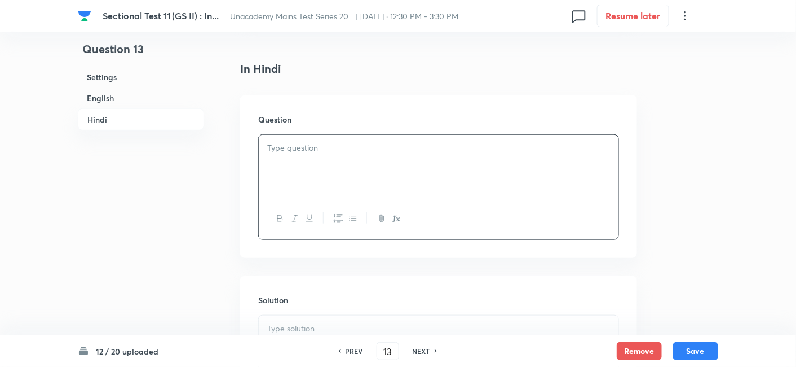
click at [332, 165] on div at bounding box center [439, 166] width 360 height 63
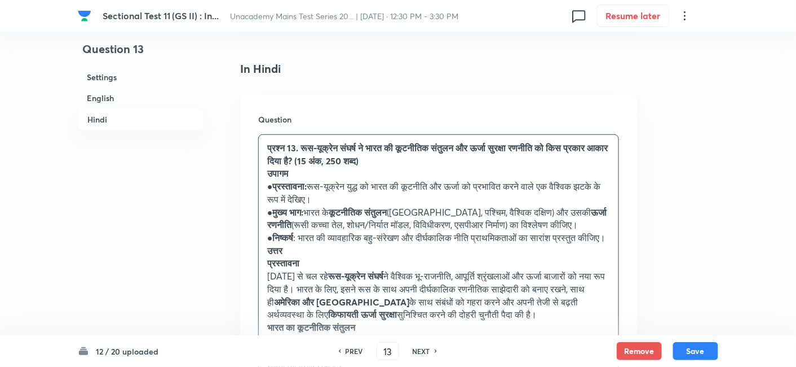
drag, startPoint x: 268, startPoint y: 177, endPoint x: 260, endPoint y: 175, distance: 8.8
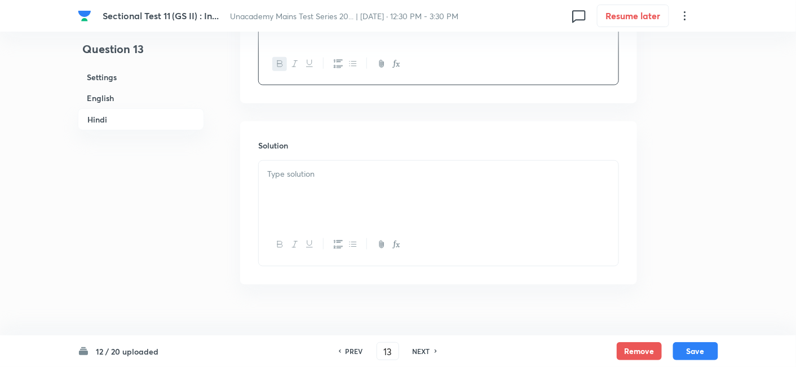
scroll to position [1729, 0]
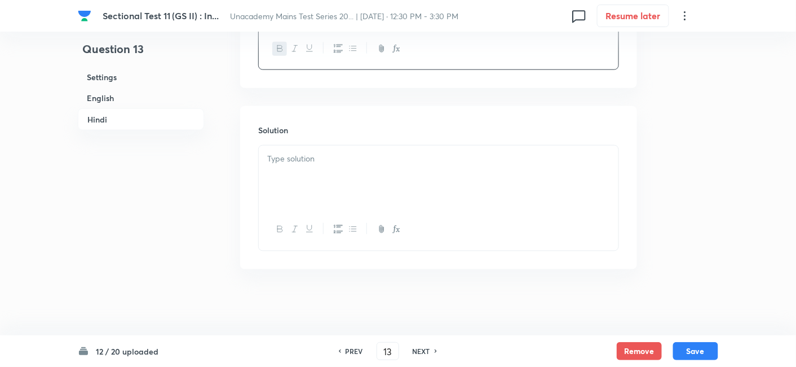
click at [334, 156] on p at bounding box center [438, 158] width 343 height 13
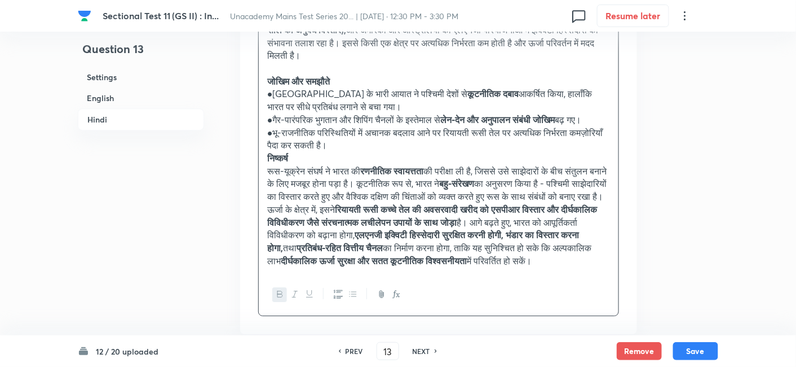
scroll to position [2418, 0]
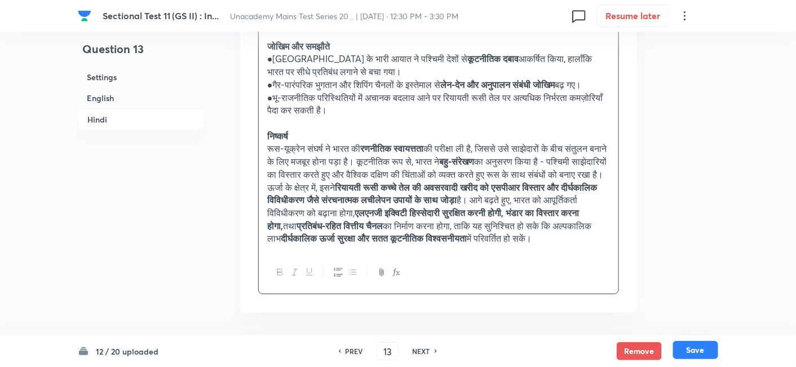
click at [699, 354] on button "Save" at bounding box center [695, 350] width 45 height 18
type input "14"
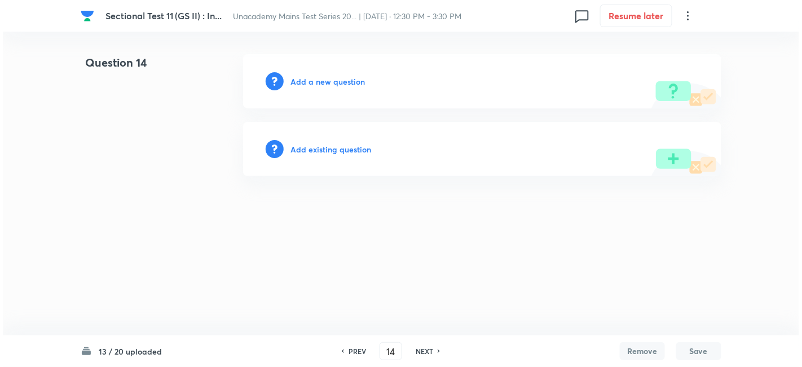
scroll to position [0, 0]
click at [128, 158] on div "Question 14 Add a new question Add existing question" at bounding box center [401, 115] width 641 height 122
click at [337, 82] on h6 "Add a new question" at bounding box center [327, 82] width 74 height 12
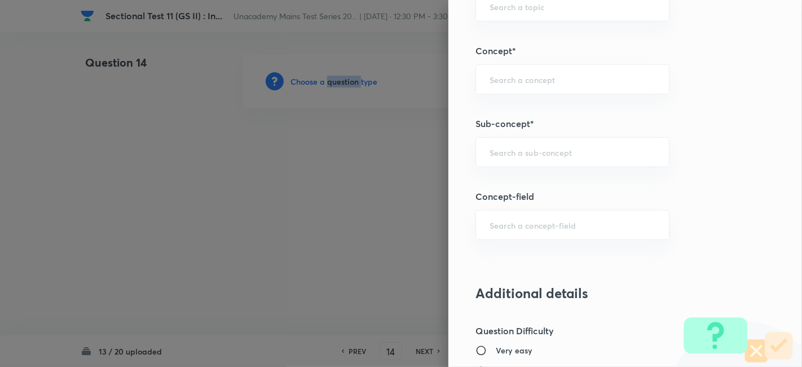
scroll to position [501, 0]
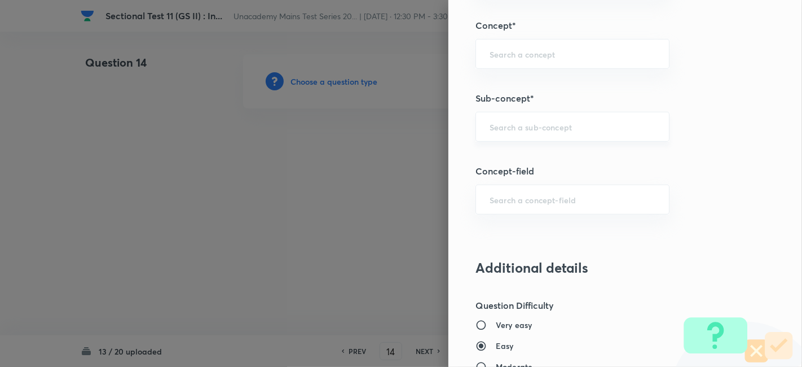
click at [556, 125] on input "text" at bounding box center [573, 126] width 166 height 11
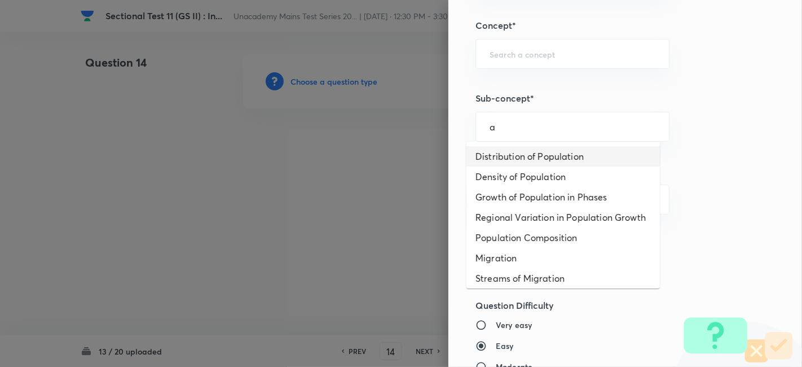
click at [551, 157] on li "Distribution of Population" at bounding box center [562, 156] width 193 height 20
type input "Distribution of Population"
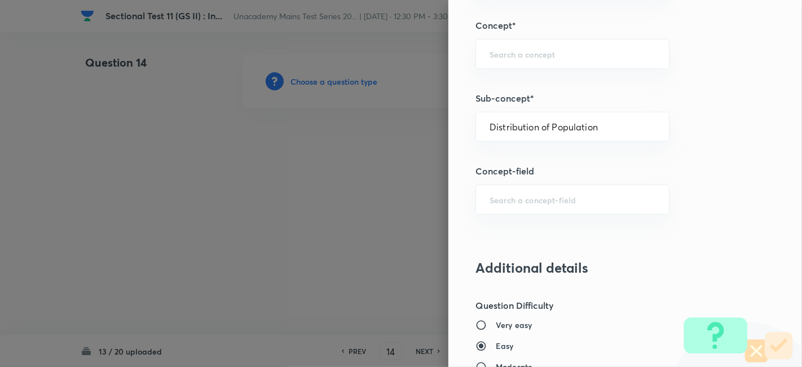
type input "Geography"
type input "Human Geography"
type input "Population:Growth and Composition"
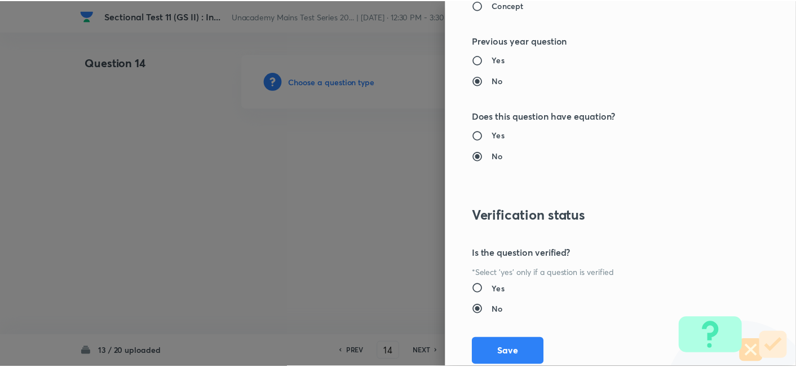
scroll to position [1032, 0]
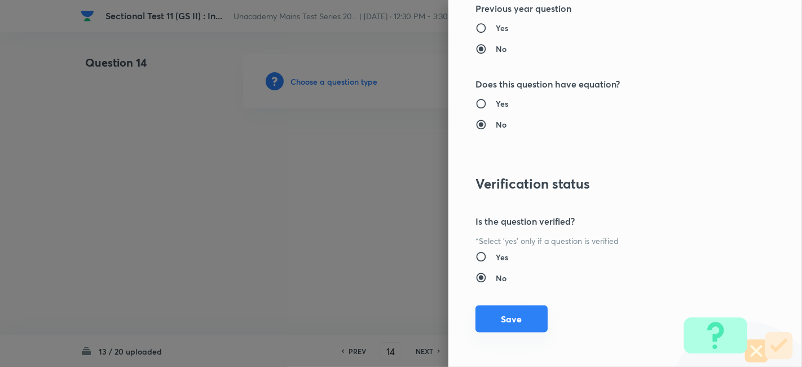
click at [521, 314] on button "Save" at bounding box center [511, 318] width 72 height 27
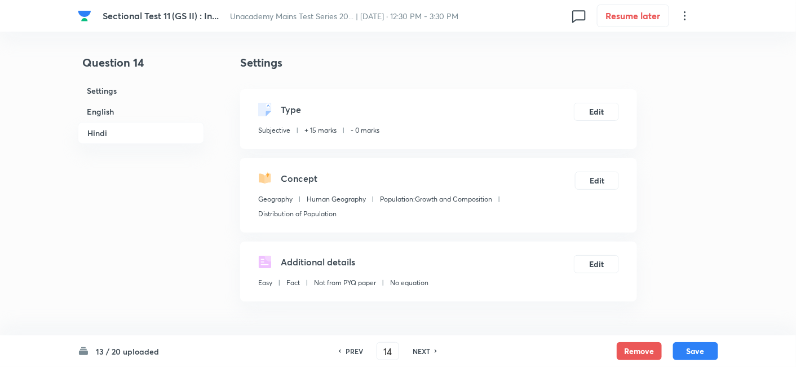
click at [128, 107] on h6 "English" at bounding box center [141, 111] width 126 height 21
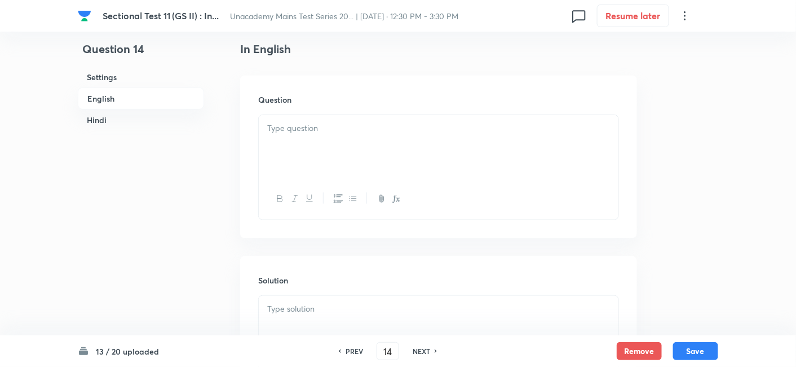
click at [401, 126] on p at bounding box center [438, 128] width 343 height 13
click at [404, 147] on div at bounding box center [439, 146] width 360 height 63
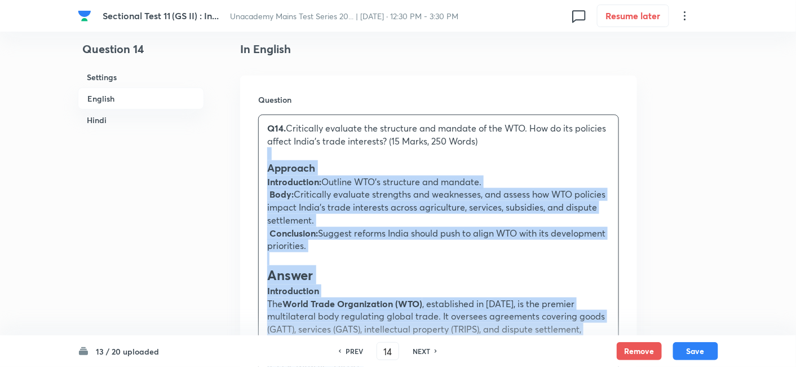
drag, startPoint x: 300, startPoint y: 160, endPoint x: 239, endPoint y: 151, distance: 62.1
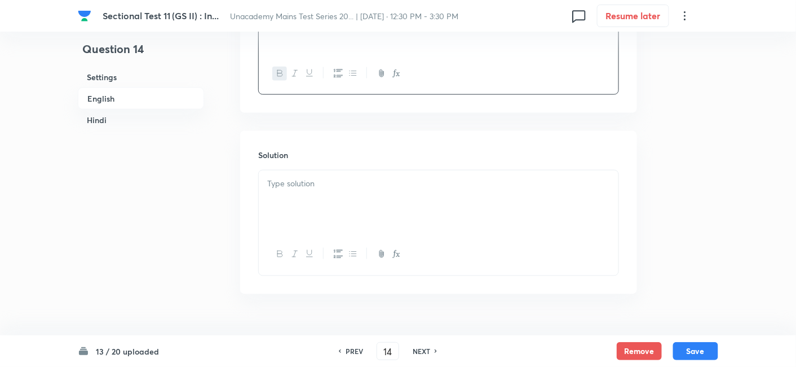
scroll to position [494, 0]
click at [307, 157] on div at bounding box center [439, 139] width 360 height 63
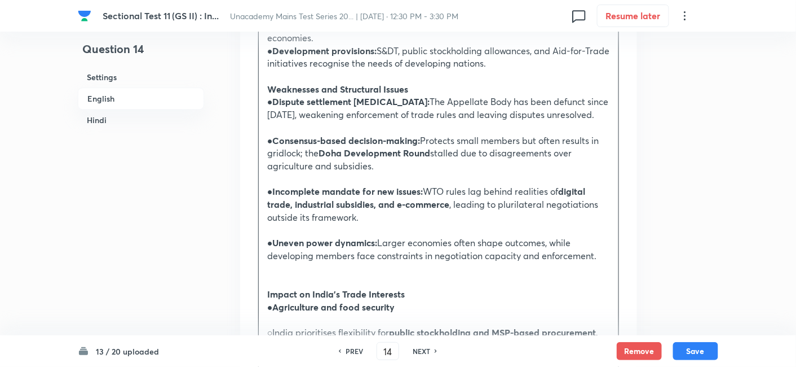
scroll to position [870, 0]
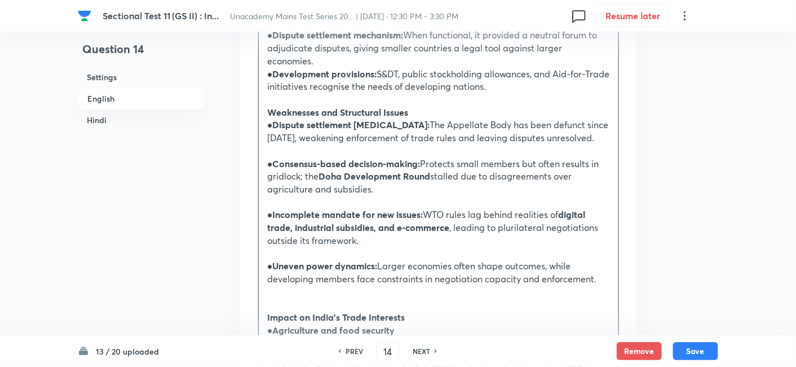
click at [302, 118] on strong "Dispute settlement paralysis:" at bounding box center [351, 124] width 157 height 12
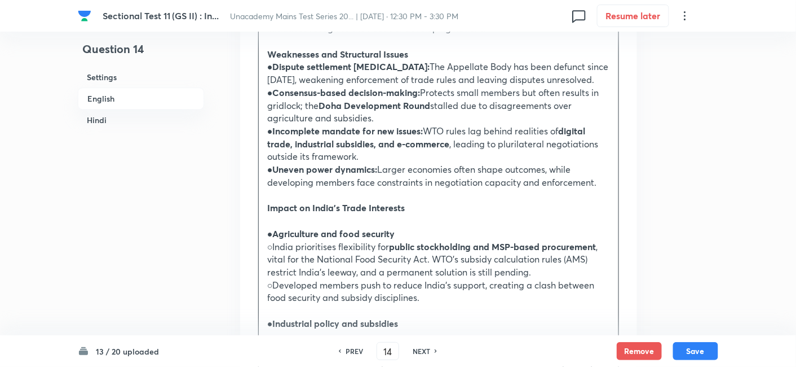
scroll to position [1058, 0]
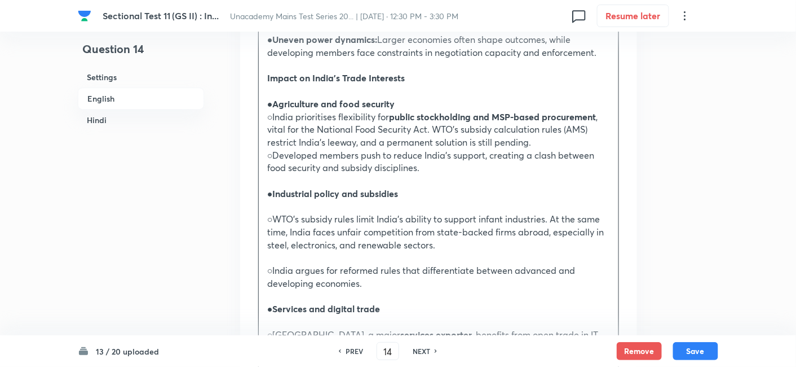
click at [320, 200] on p at bounding box center [438, 206] width 343 height 13
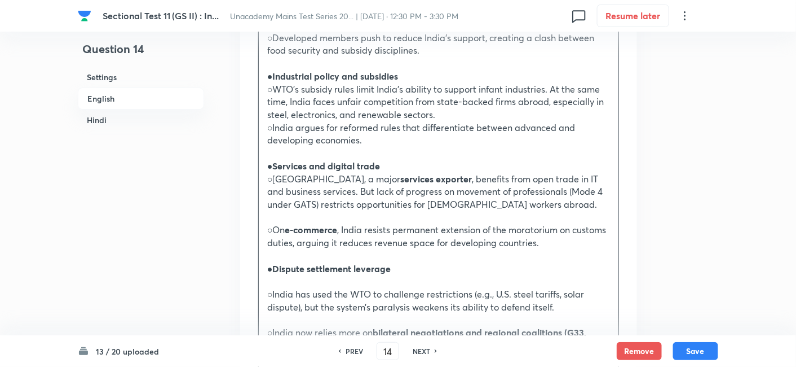
scroll to position [1183, 0]
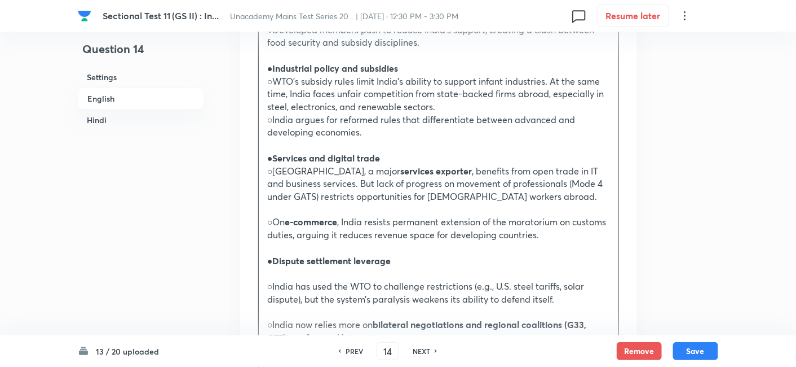
click at [317, 215] on strong "e-commerce" at bounding box center [311, 221] width 52 height 12
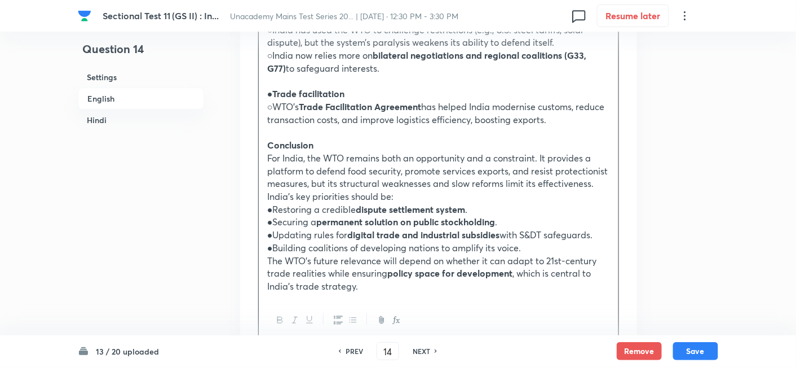
scroll to position [1496, 0]
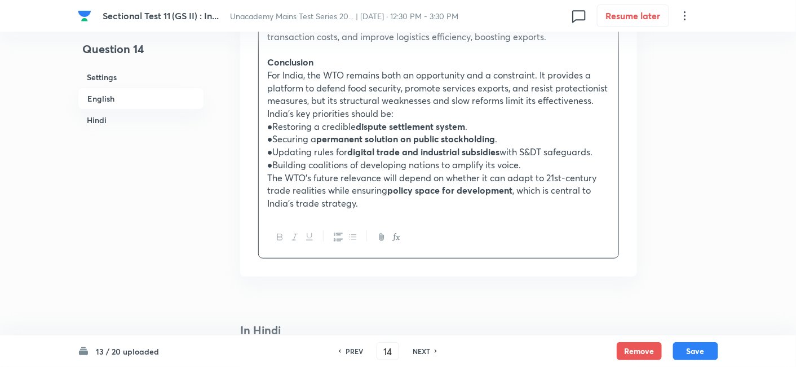
click at [268, 171] on p "The WTO’s future relevance will depend on whether it can adapt to 21st-century …" at bounding box center [438, 190] width 343 height 38
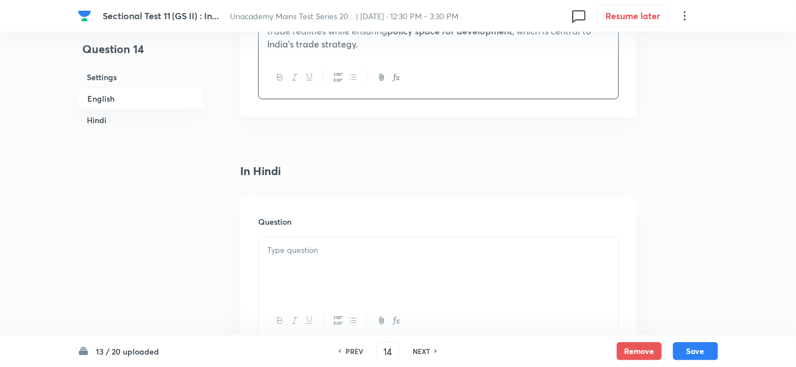
scroll to position [1747, 0]
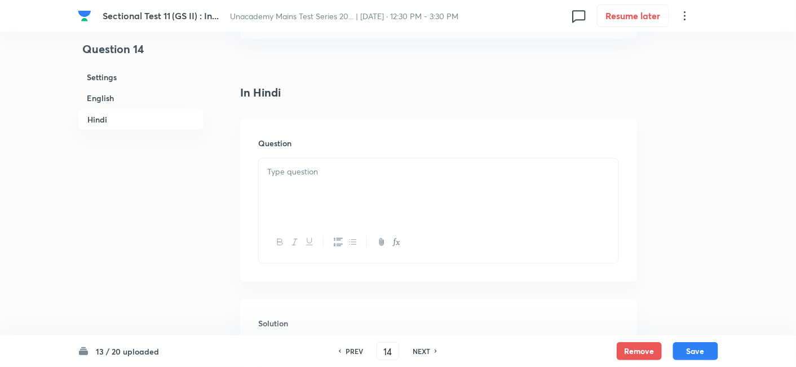
click at [330, 172] on div at bounding box center [439, 189] width 360 height 63
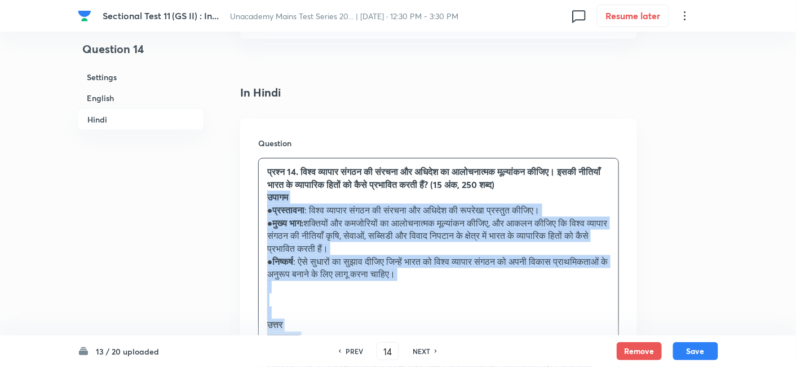
drag, startPoint x: 271, startPoint y: 179, endPoint x: 259, endPoint y: 171, distance: 13.9
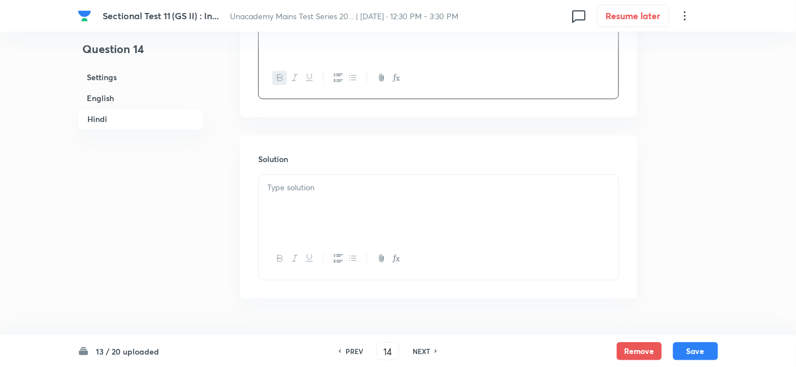
scroll to position [1914, 0]
click at [331, 174] on div at bounding box center [439, 202] width 360 height 63
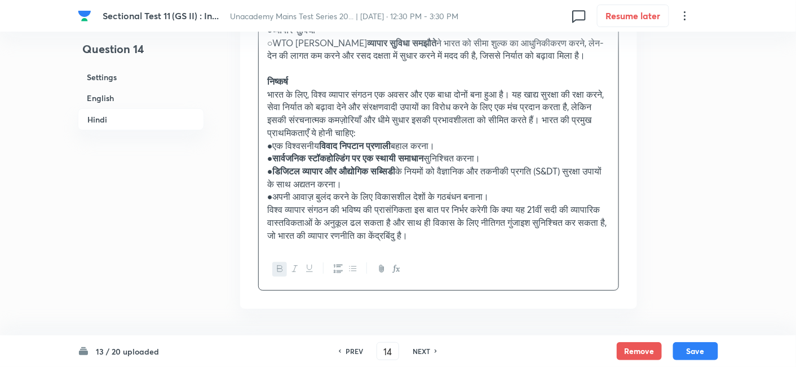
scroll to position [2854, 0]
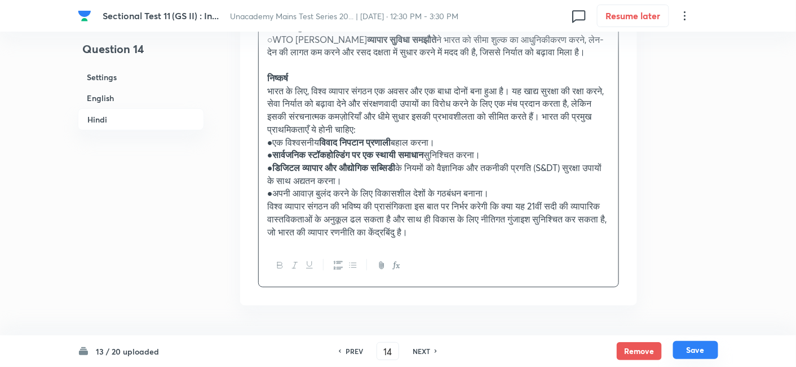
click at [714, 347] on button "Save" at bounding box center [695, 350] width 45 height 18
type input "15"
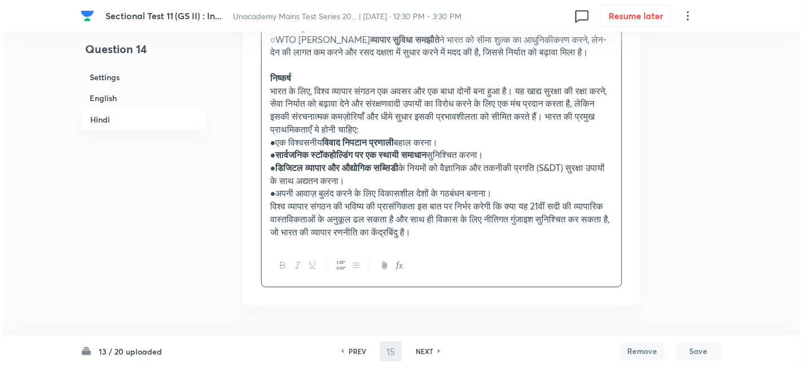
scroll to position [0, 0]
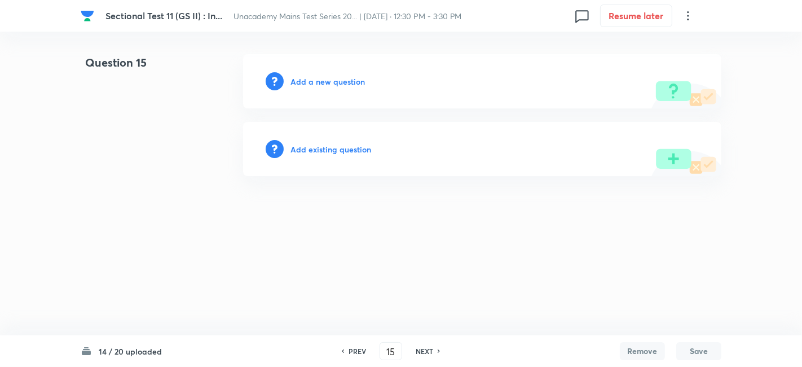
click at [344, 80] on h6 "Add a new question" at bounding box center [327, 82] width 74 height 12
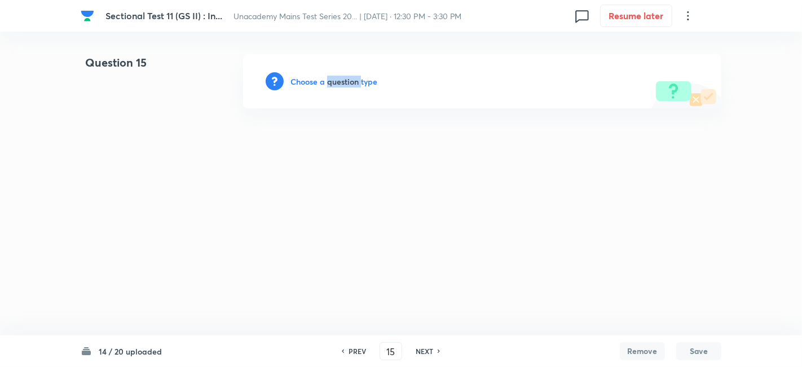
click at [344, 80] on h6 "Choose a question type" at bounding box center [333, 82] width 87 height 12
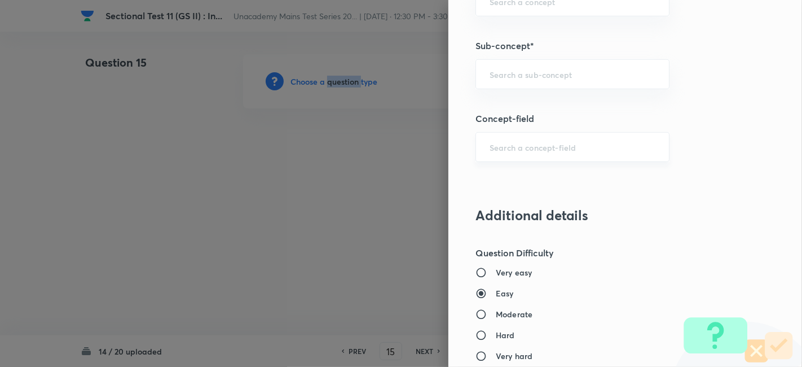
scroll to position [564, 0]
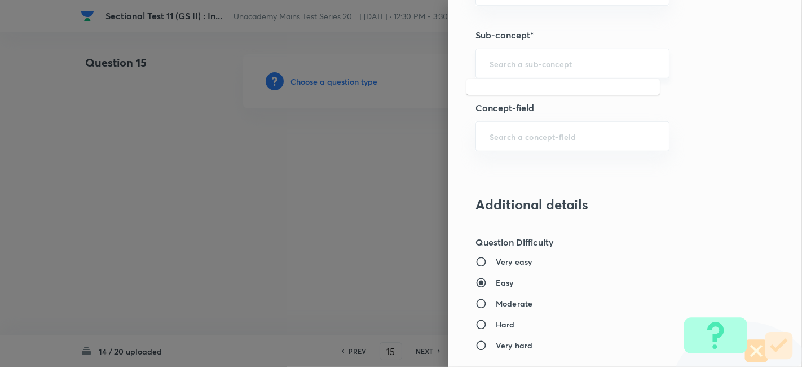
click at [560, 60] on input "text" at bounding box center [573, 63] width 166 height 11
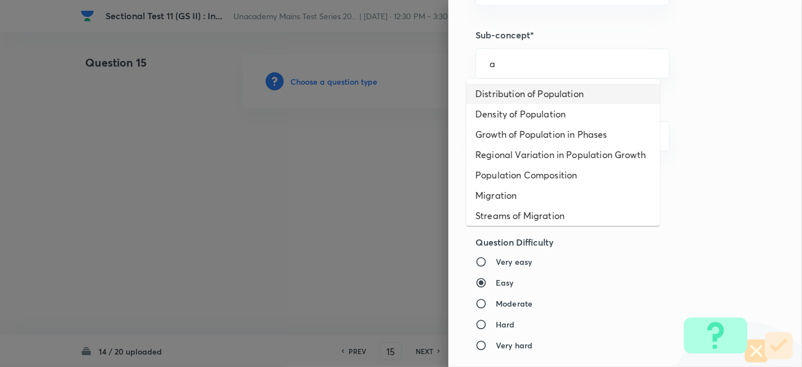
click at [559, 93] on li "Distribution of Population" at bounding box center [562, 93] width 193 height 20
type input "Distribution of Population"
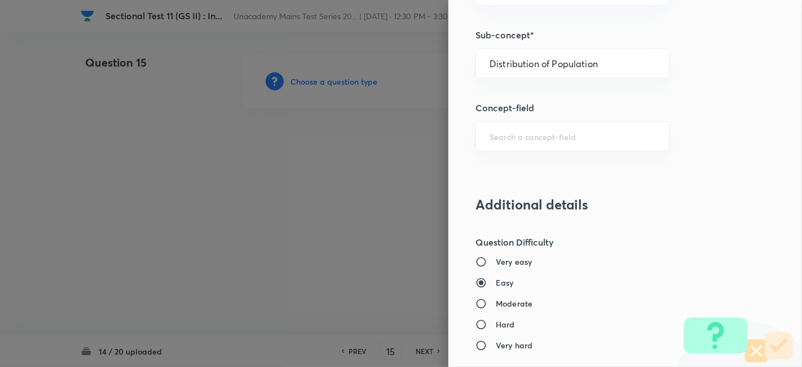
type input "Geography"
type input "Human Geography"
type input "Population:Growth and Composition"
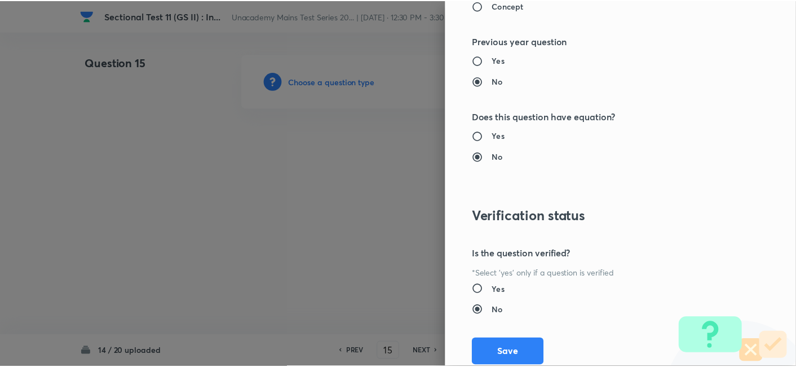
scroll to position [1002, 0]
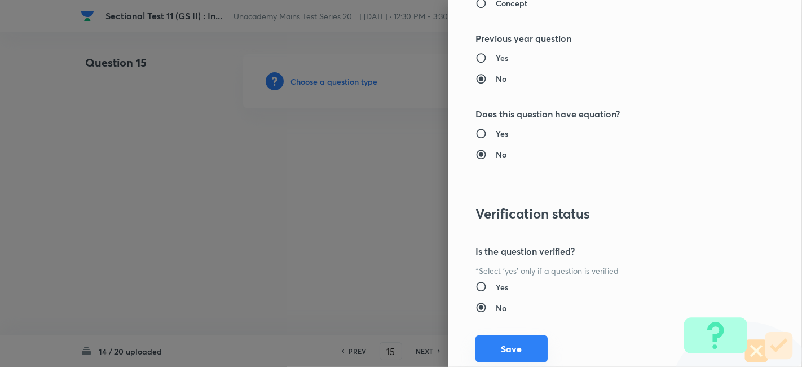
click at [510, 337] on button "Save" at bounding box center [511, 348] width 72 height 27
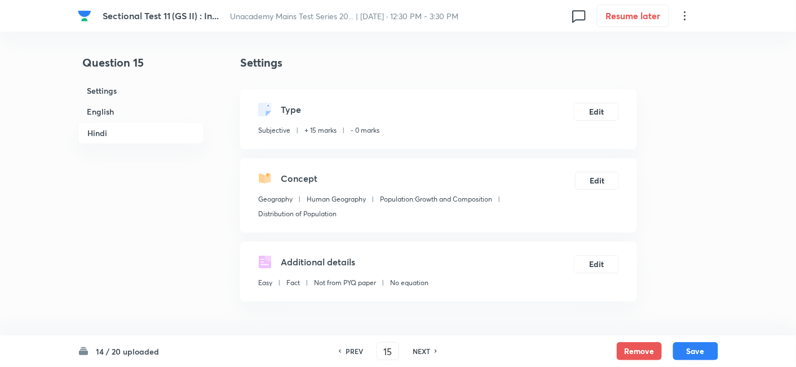
click at [161, 108] on h6 "English" at bounding box center [141, 111] width 126 height 21
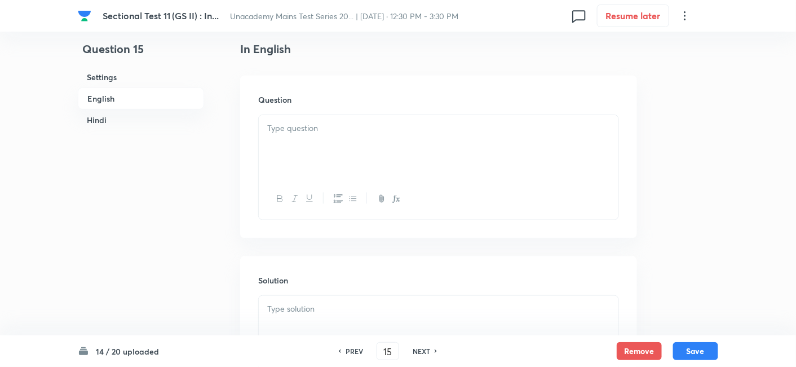
click at [383, 133] on p at bounding box center [438, 128] width 343 height 13
click at [296, 134] on div at bounding box center [439, 146] width 360 height 63
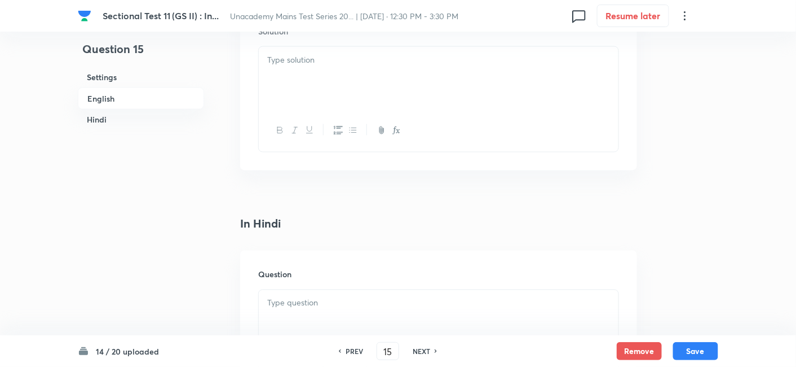
scroll to position [556, 0]
click at [331, 85] on div at bounding box center [439, 76] width 360 height 63
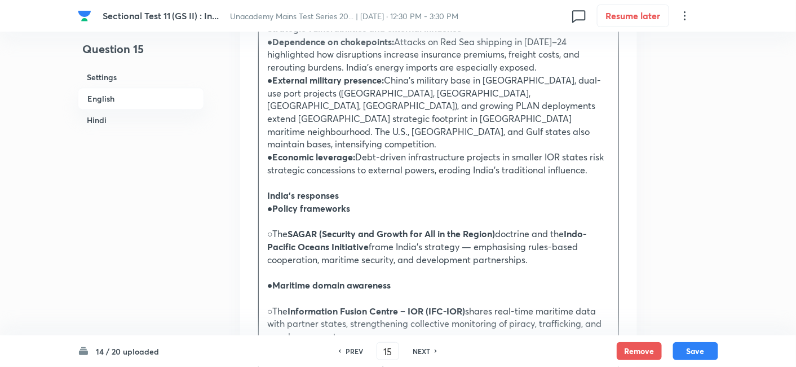
scroll to position [870, 0]
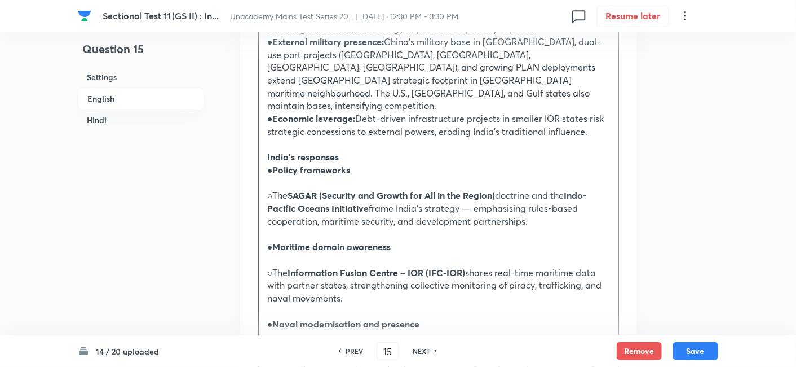
click at [355, 177] on p at bounding box center [438, 183] width 343 height 13
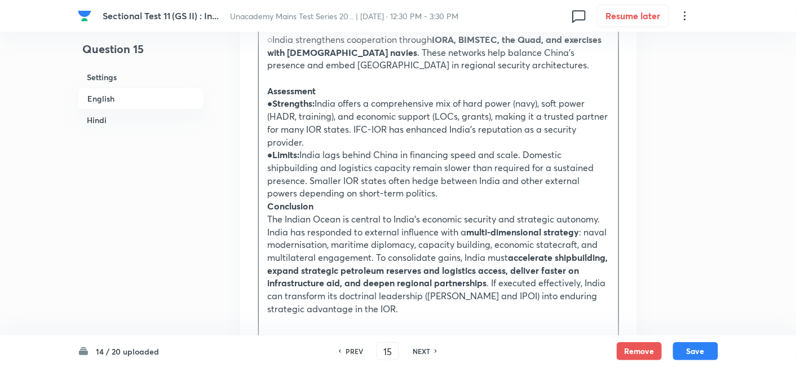
scroll to position [1434, 0]
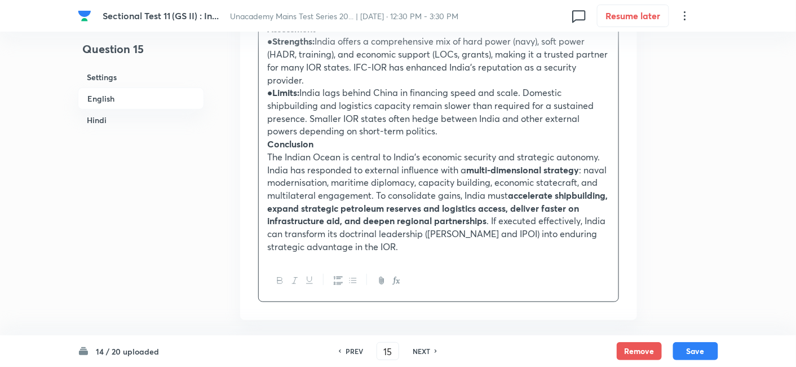
click at [270, 138] on strong "Conclusion" at bounding box center [290, 144] width 46 height 12
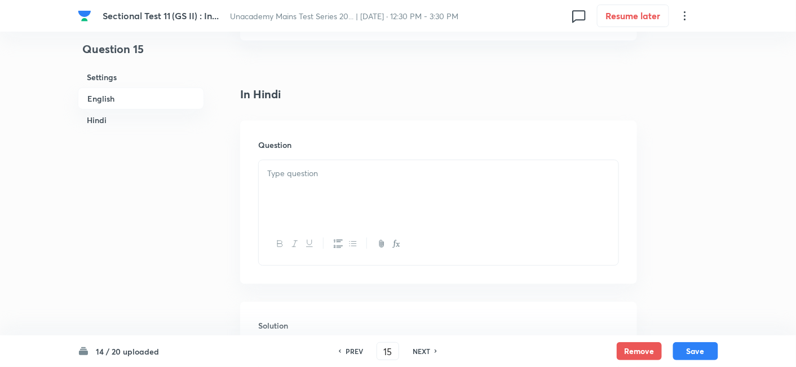
scroll to position [1747, 0]
click at [332, 158] on div at bounding box center [439, 183] width 360 height 63
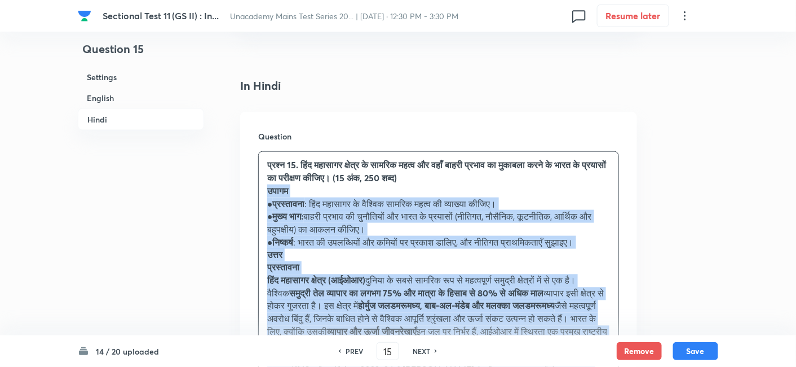
drag, startPoint x: 253, startPoint y: 173, endPoint x: 234, endPoint y: 164, distance: 21.4
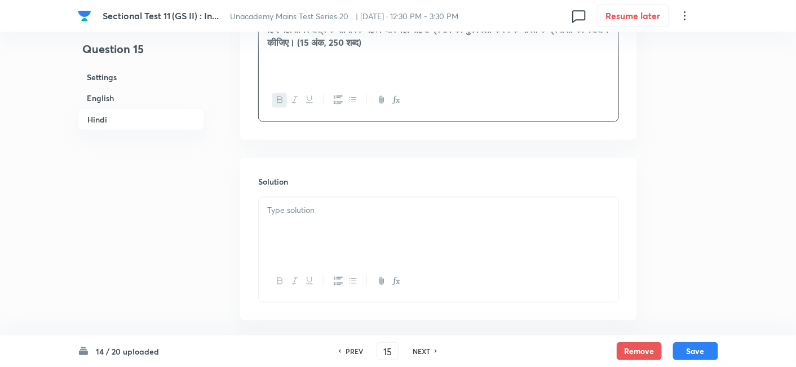
scroll to position [1908, 0]
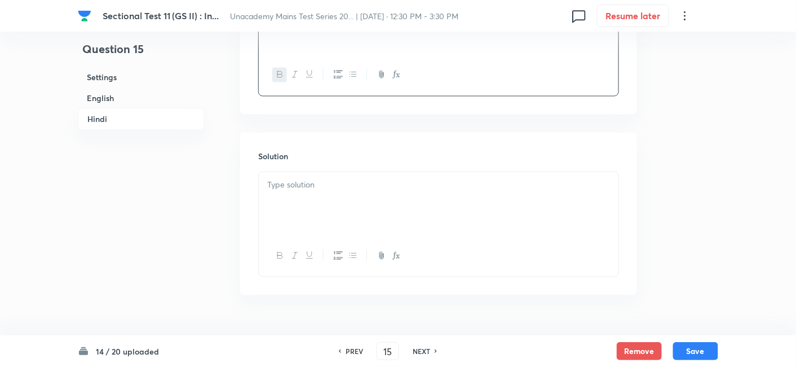
click at [333, 172] on div at bounding box center [439, 203] width 360 height 63
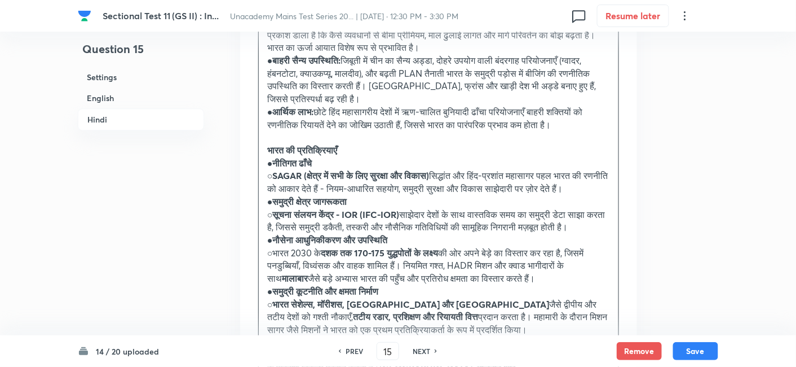
scroll to position [2284, 0]
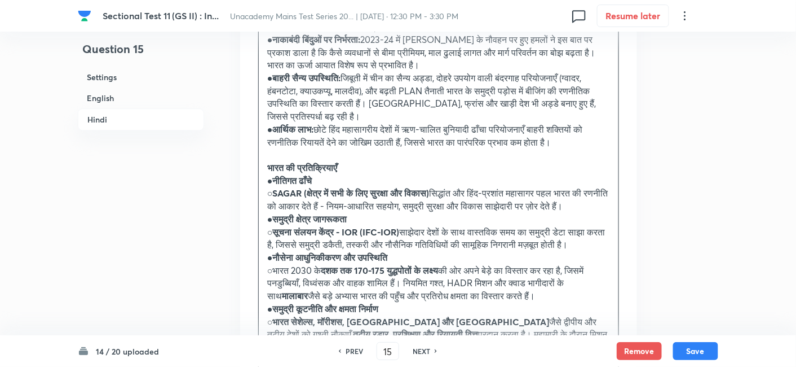
click at [271, 174] on p "● नीतिगत ढाँचे" at bounding box center [438, 180] width 343 height 13
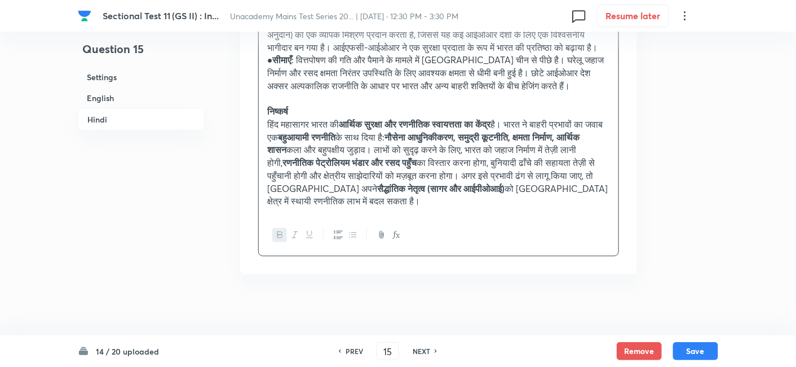
scroll to position [2857, 0]
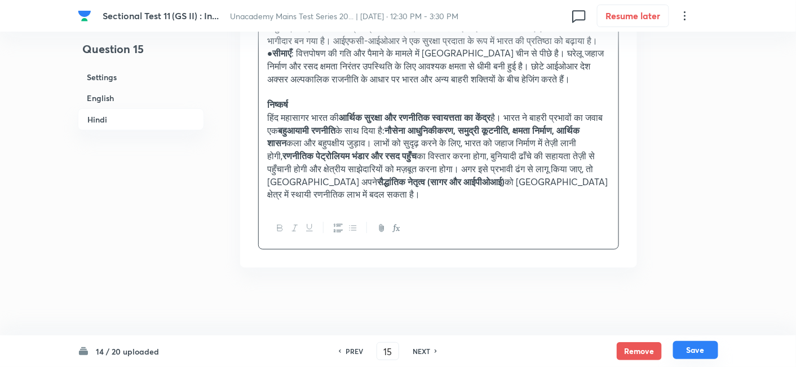
click at [708, 347] on button "Save" at bounding box center [695, 350] width 45 height 18
type input "16"
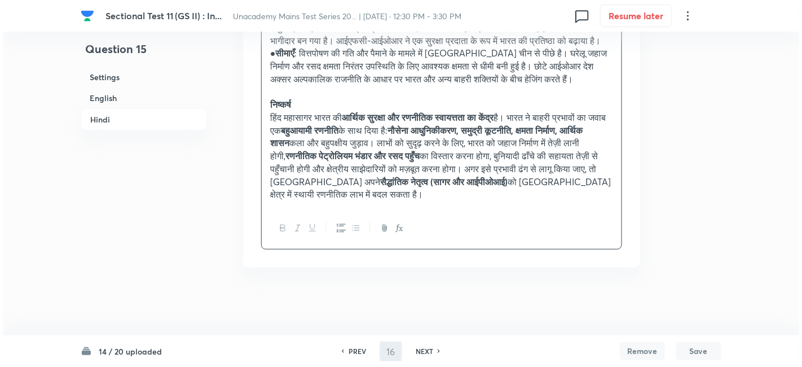
scroll to position [0, 0]
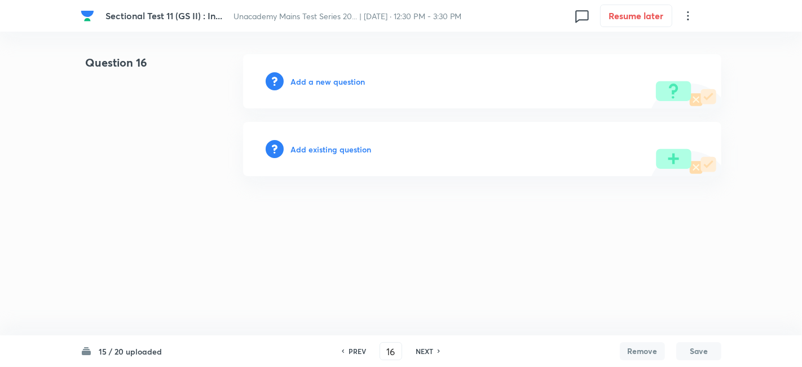
click at [347, 81] on h6 "Add a new question" at bounding box center [327, 82] width 74 height 12
click at [347, 80] on h6 "Choose a question type" at bounding box center [333, 82] width 87 height 12
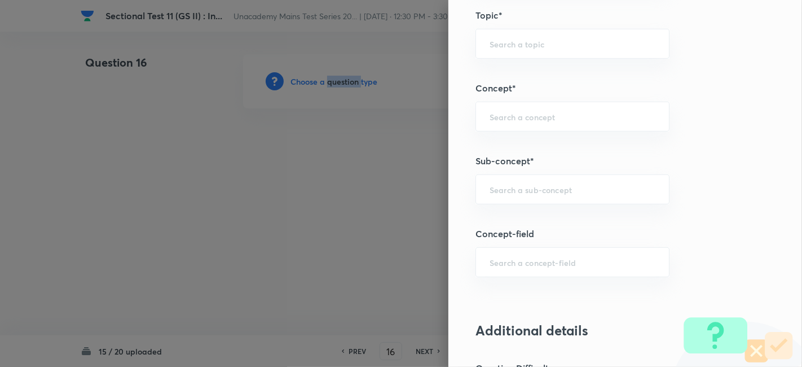
scroll to position [501, 0]
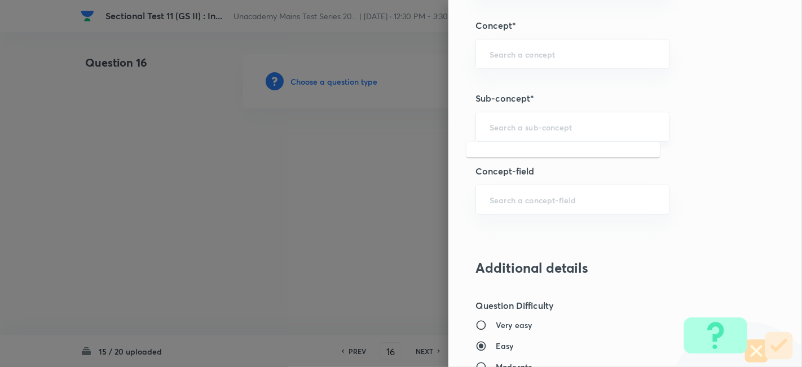
click at [562, 122] on input "text" at bounding box center [573, 126] width 166 height 11
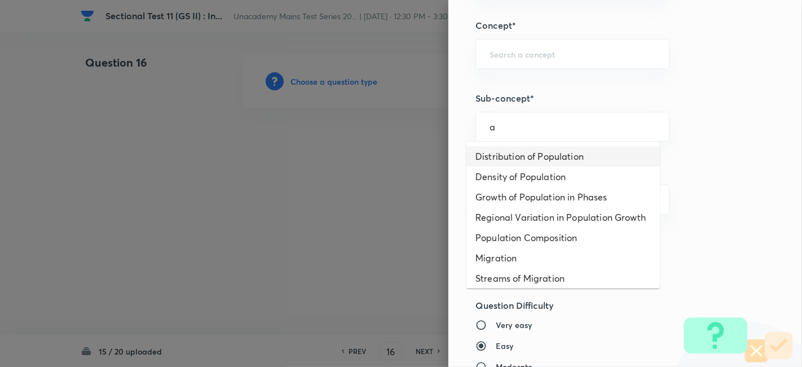
click at [546, 153] on li "Distribution of Population" at bounding box center [562, 156] width 193 height 20
type input "Distribution of Population"
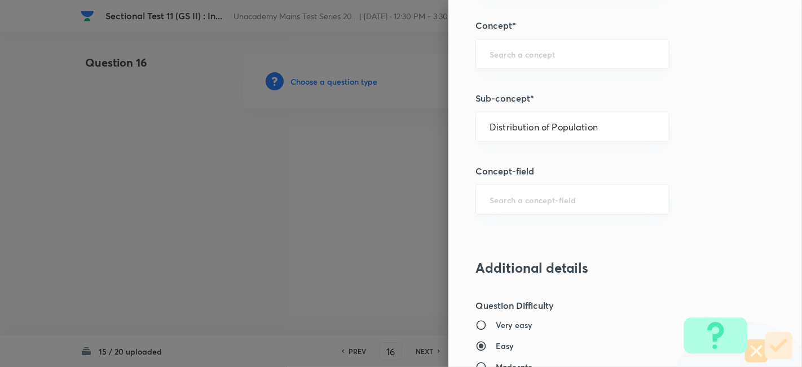
type input "Geography"
type input "Human Geography"
type input "Population:Growth and Composition"
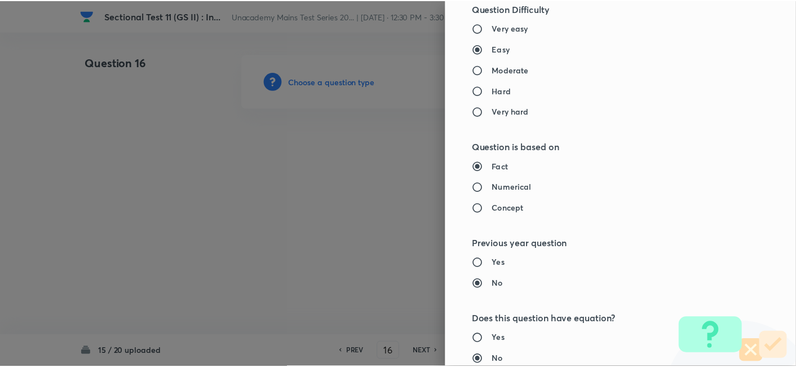
scroll to position [1032, 0]
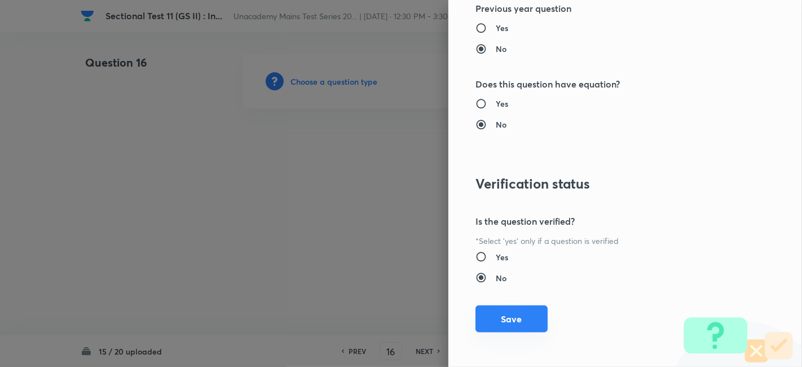
click at [521, 307] on button "Save" at bounding box center [511, 318] width 72 height 27
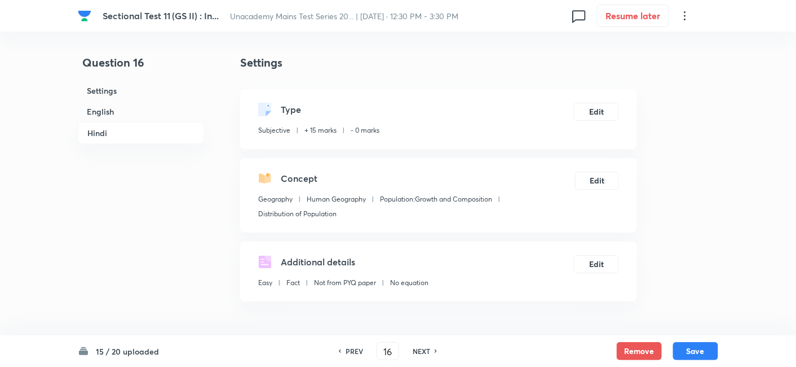
click at [139, 108] on h6 "English" at bounding box center [141, 111] width 126 height 21
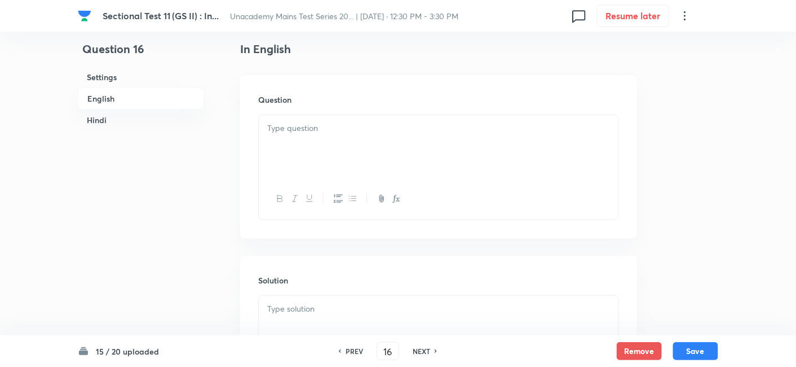
click at [436, 118] on div at bounding box center [439, 146] width 360 height 63
click at [388, 141] on div at bounding box center [439, 146] width 360 height 63
click at [356, 142] on div at bounding box center [439, 146] width 360 height 63
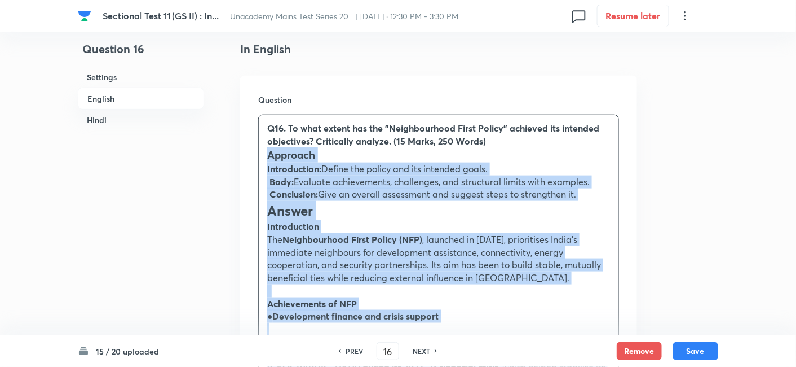
drag, startPoint x: 286, startPoint y: 156, endPoint x: 260, endPoint y: 153, distance: 26.1
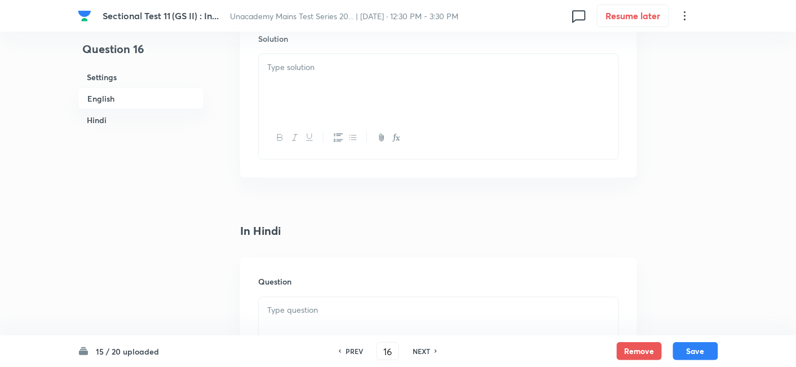
scroll to position [556, 0]
click at [325, 68] on div at bounding box center [439, 76] width 360 height 63
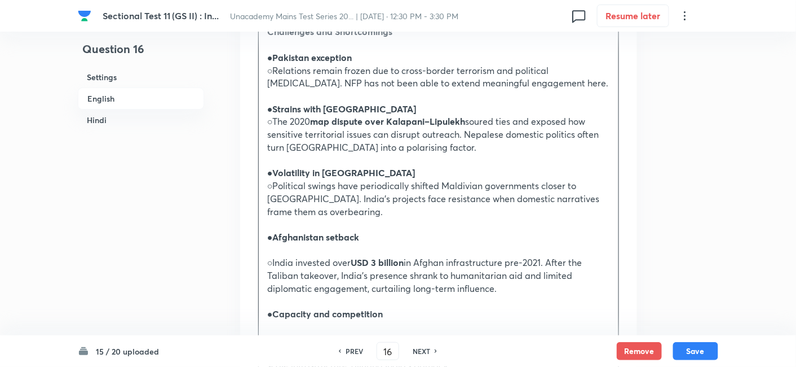
scroll to position [1182, 0]
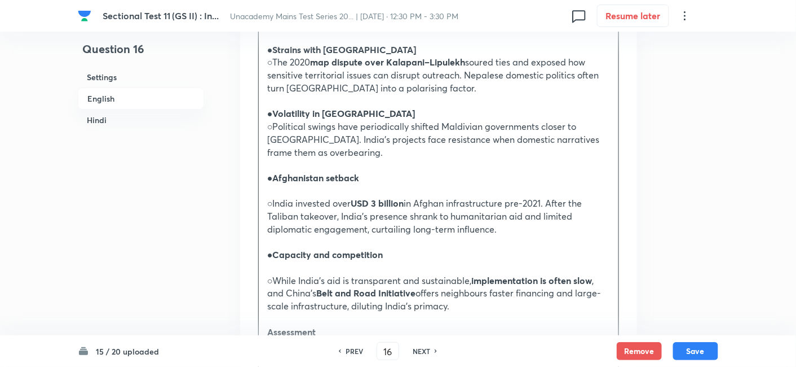
click at [332, 184] on p at bounding box center [438, 190] width 343 height 13
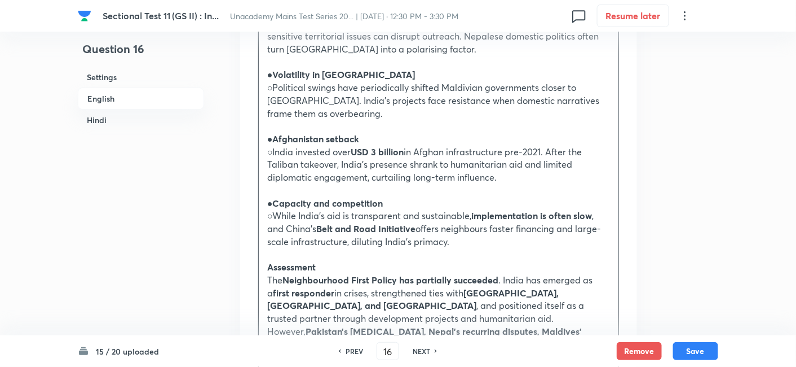
scroll to position [1245, 0]
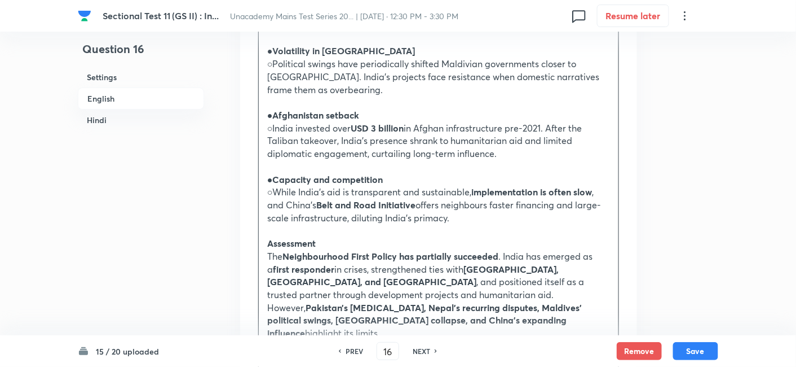
click at [269, 250] on p "The Neighbourhood First Policy has partially succeeded . India has emerged as a…" at bounding box center [438, 295] width 343 height 90
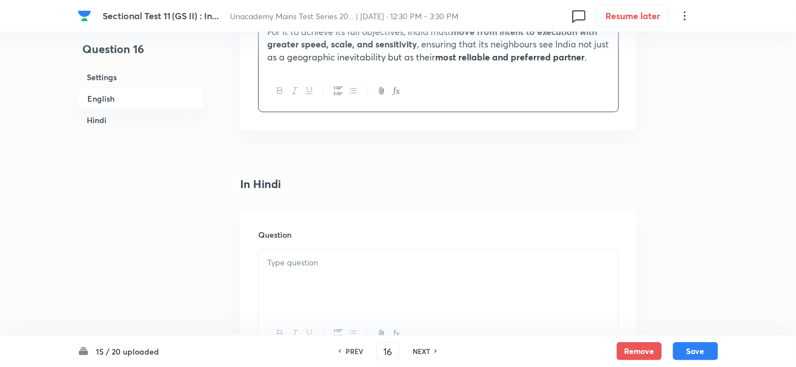
scroll to position [1809, 0]
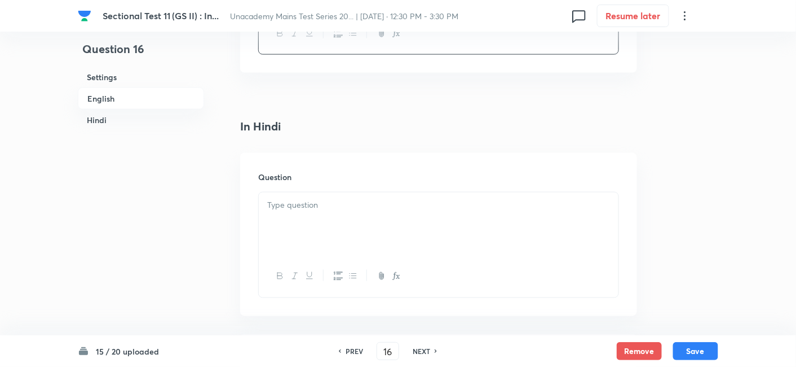
click at [325, 197] on div at bounding box center [439, 223] width 360 height 63
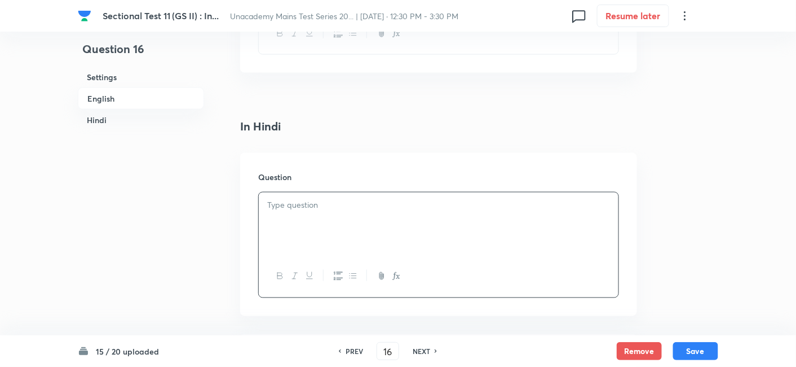
click at [338, 192] on div at bounding box center [439, 223] width 360 height 63
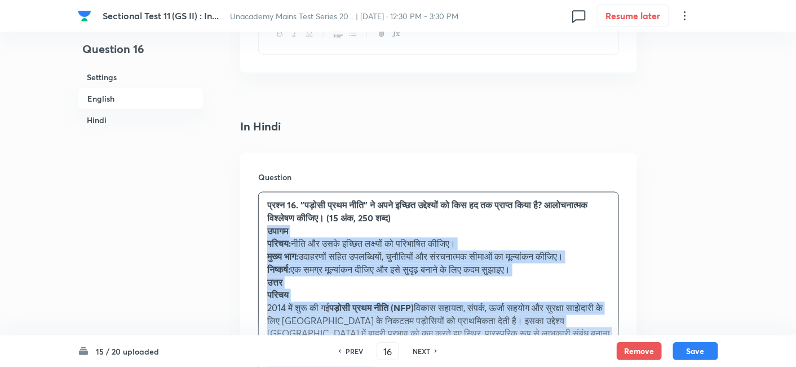
drag, startPoint x: 286, startPoint y: 193, endPoint x: 243, endPoint y: 189, distance: 43.0
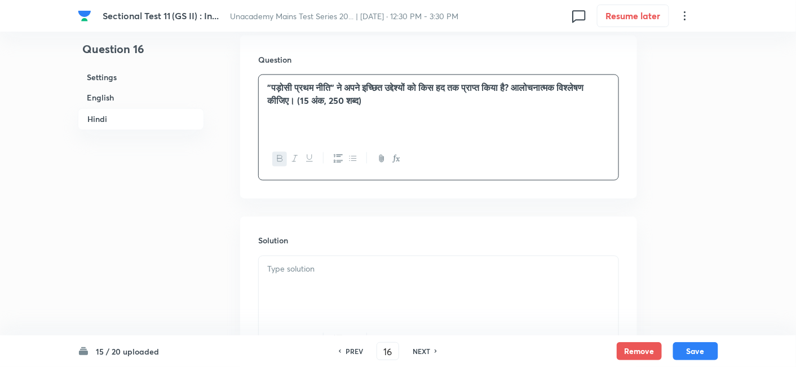
scroll to position [1934, 0]
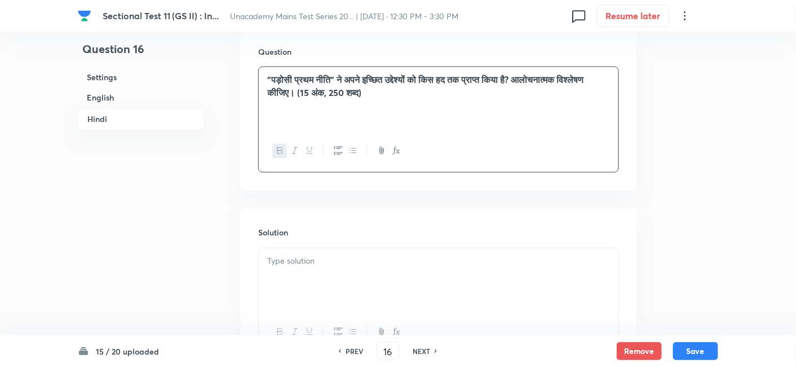
click at [335, 255] on p at bounding box center [438, 261] width 343 height 13
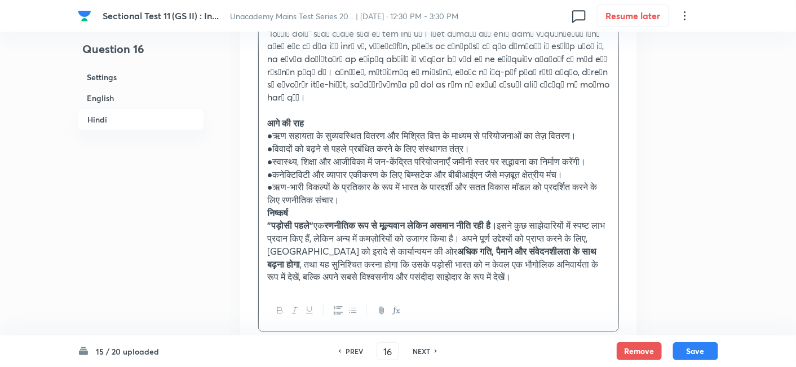
scroll to position [3000, 0]
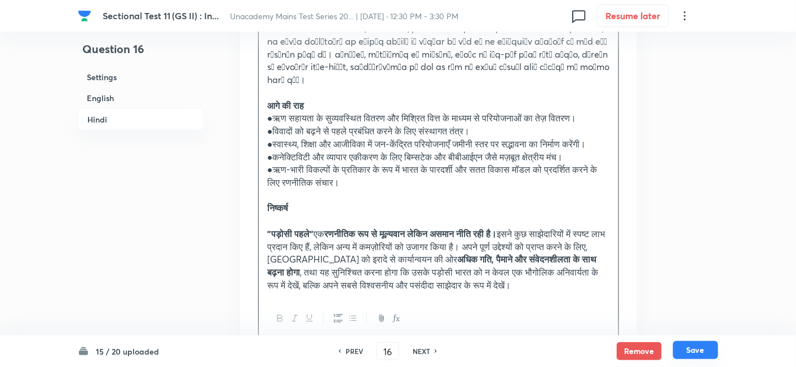
click at [706, 347] on button "Save" at bounding box center [695, 350] width 45 height 18
type input "17"
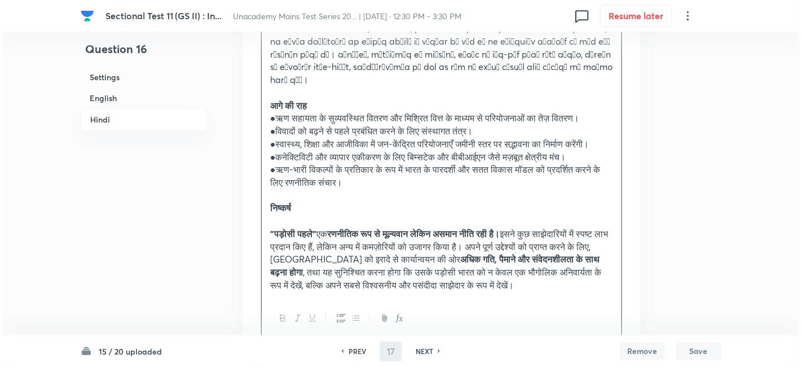
scroll to position [0, 0]
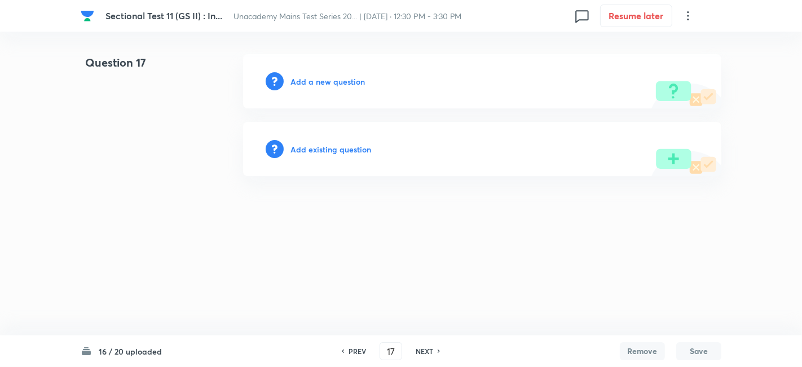
click at [349, 80] on h6 "Add a new question" at bounding box center [327, 82] width 74 height 12
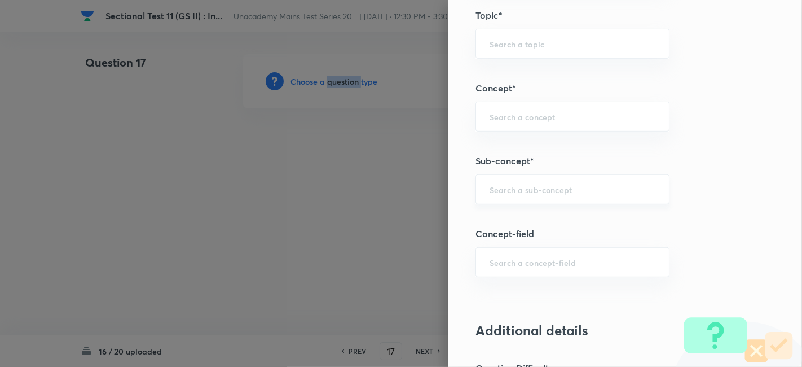
scroll to position [501, 0]
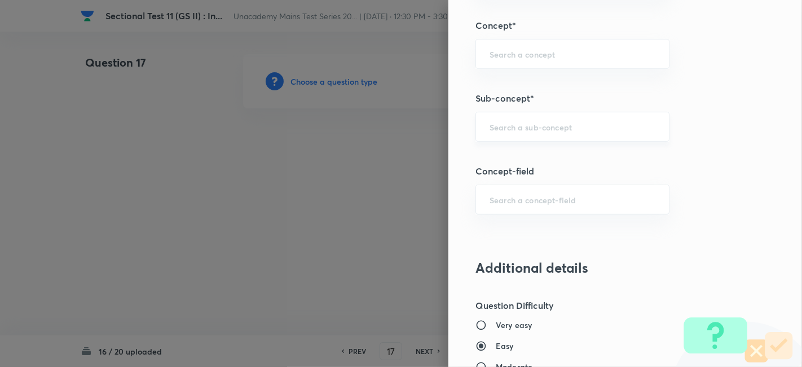
click at [563, 121] on input "text" at bounding box center [573, 126] width 166 height 11
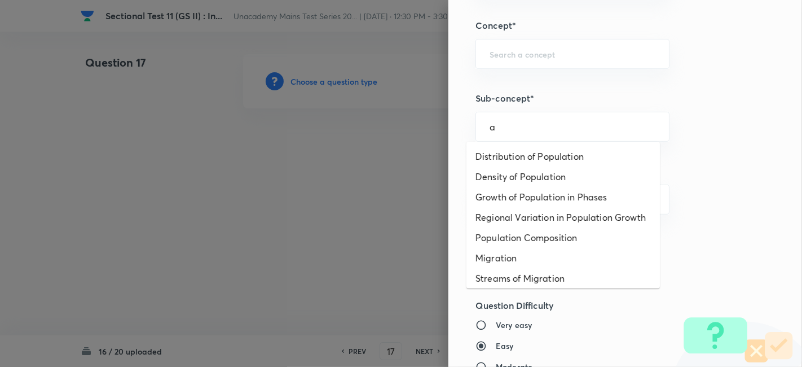
click at [548, 144] on ul "Distribution of Population Density of Population Growth of Population in Phases…" at bounding box center [562, 215] width 193 height 147
click at [549, 150] on li "Distribution of Population" at bounding box center [562, 156] width 193 height 20
type input "Distribution of Population"
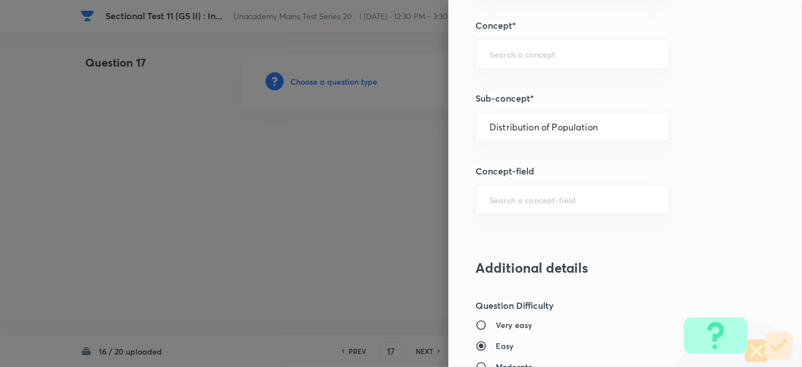
type input "Geography"
type input "Human Geography"
type input "Population:Growth and Composition"
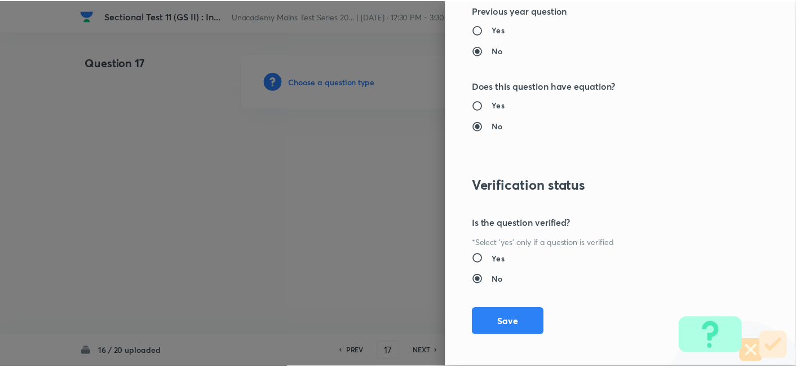
scroll to position [1032, 0]
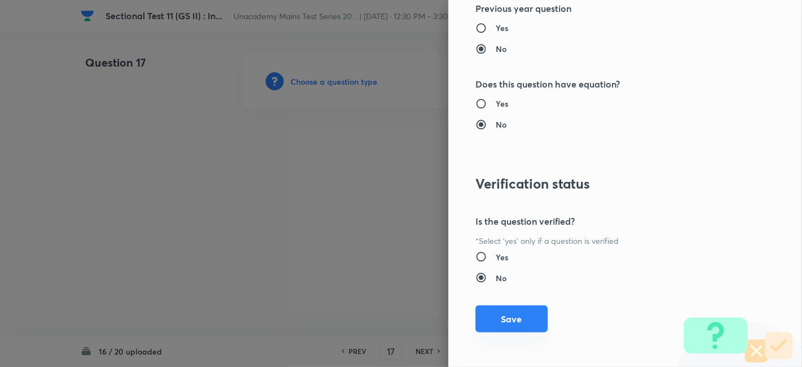
click at [514, 316] on button "Save" at bounding box center [511, 318] width 72 height 27
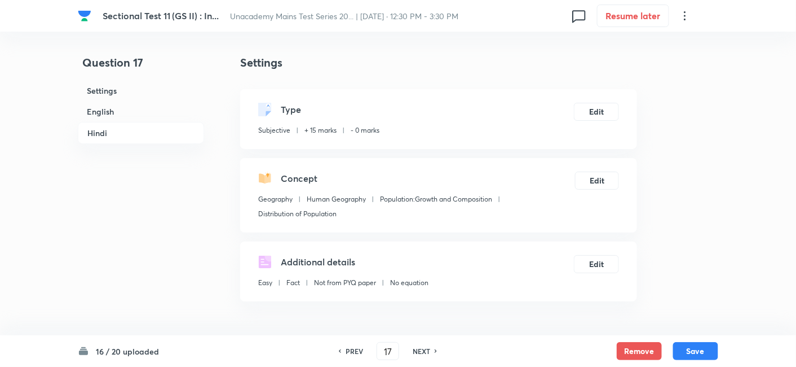
click at [127, 112] on h6 "English" at bounding box center [141, 111] width 126 height 21
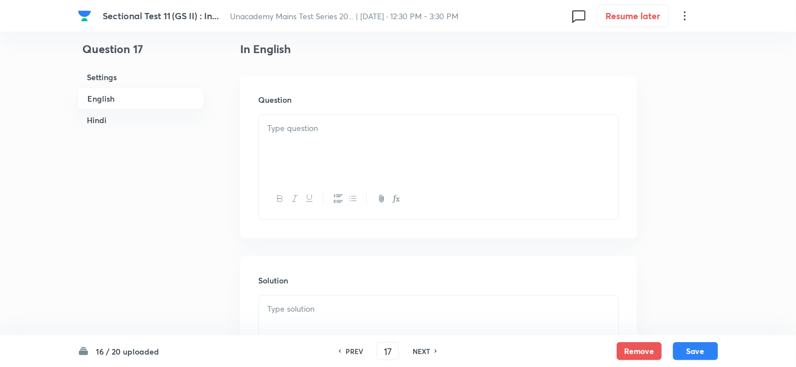
click at [322, 129] on p at bounding box center [438, 128] width 343 height 13
click at [380, 147] on div at bounding box center [439, 146] width 360 height 63
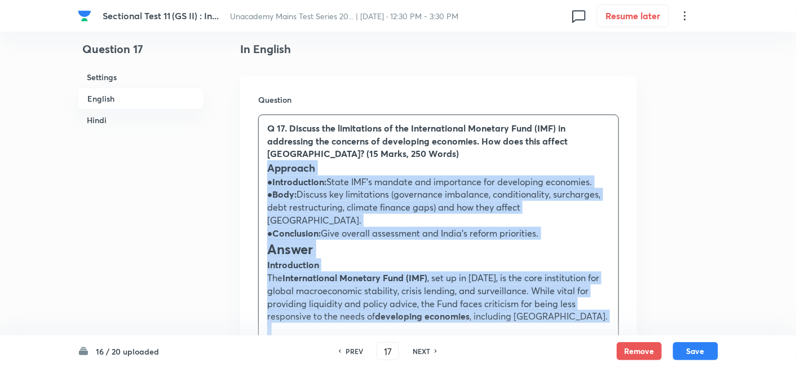
drag, startPoint x: 274, startPoint y: 164, endPoint x: 258, endPoint y: 165, distance: 16.4
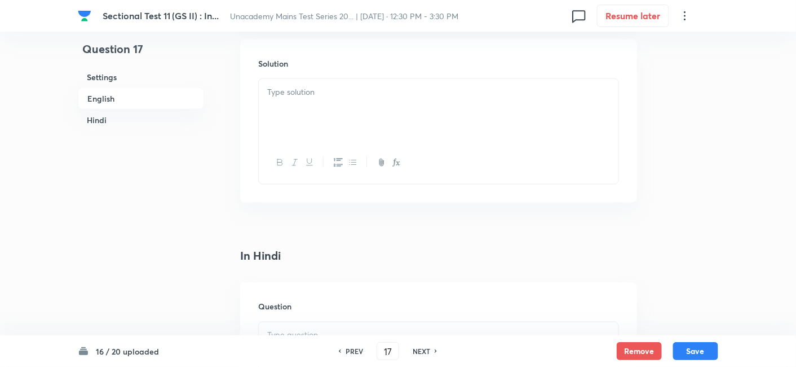
scroll to position [556, 0]
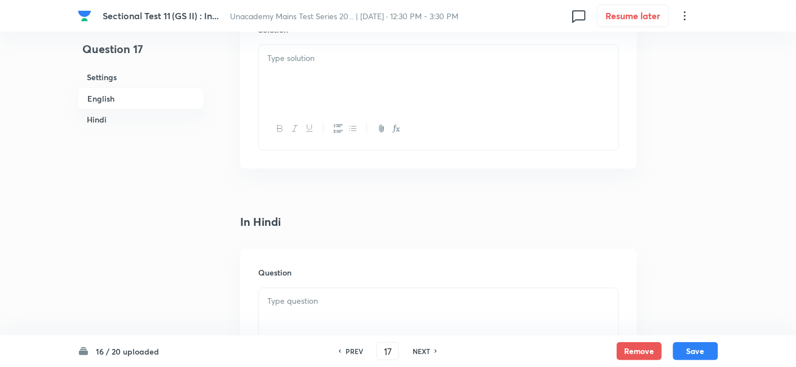
click at [334, 77] on div at bounding box center [439, 76] width 360 height 63
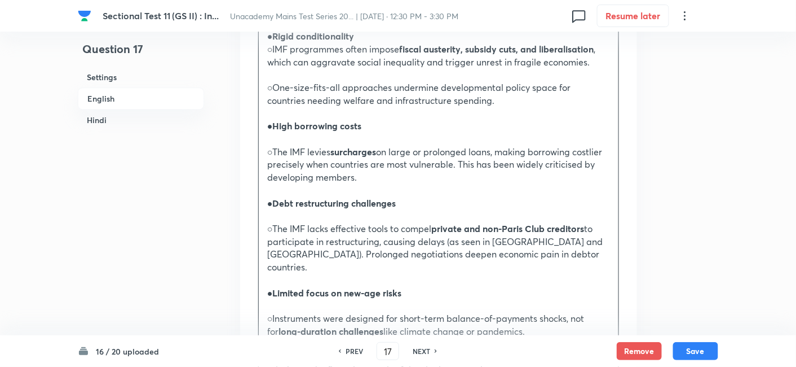
scroll to position [932, 0]
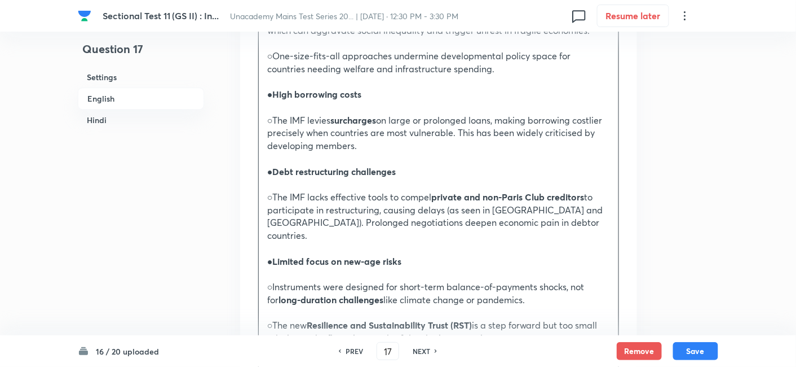
click at [333, 152] on p at bounding box center [438, 158] width 343 height 13
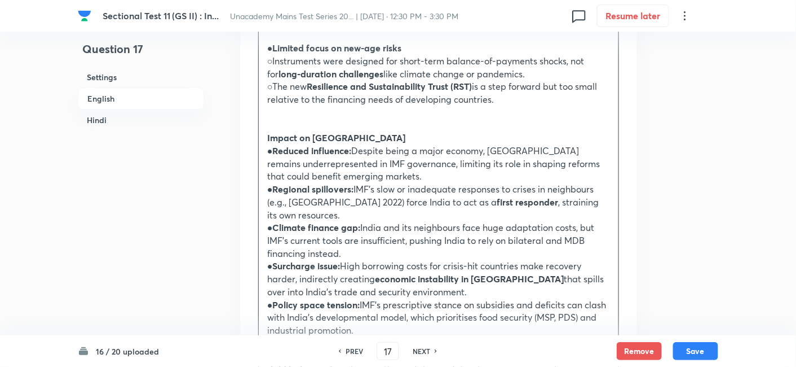
scroll to position [1120, 0]
click at [330, 118] on p at bounding box center [438, 124] width 343 height 13
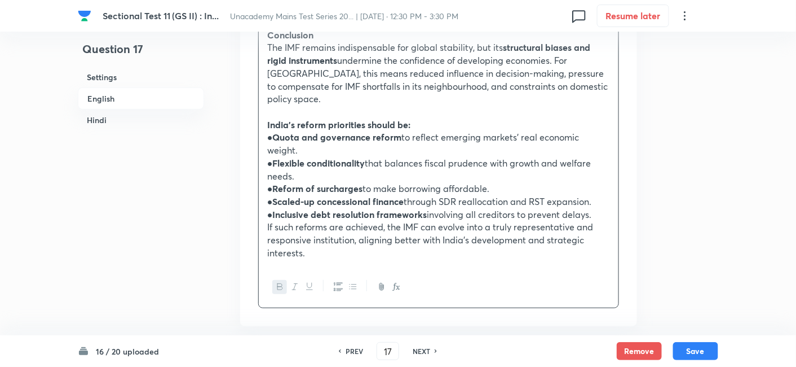
scroll to position [1434, 0]
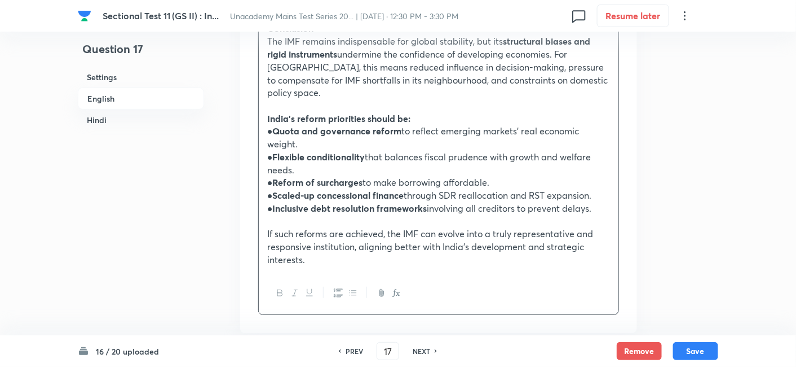
click at [102, 115] on h6 "Hindi" at bounding box center [141, 119] width 126 height 21
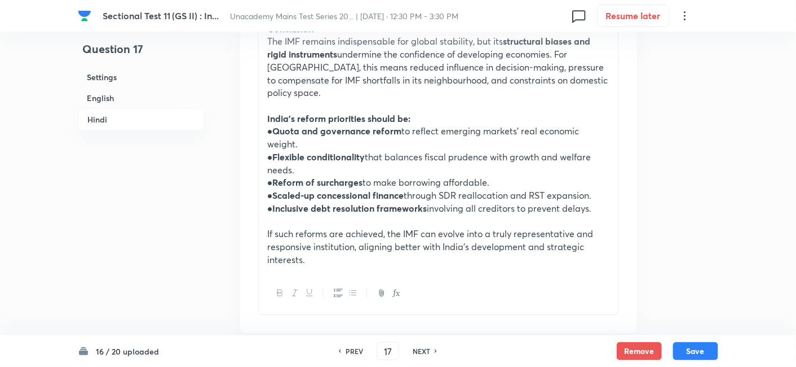
scroll to position [1731, 0]
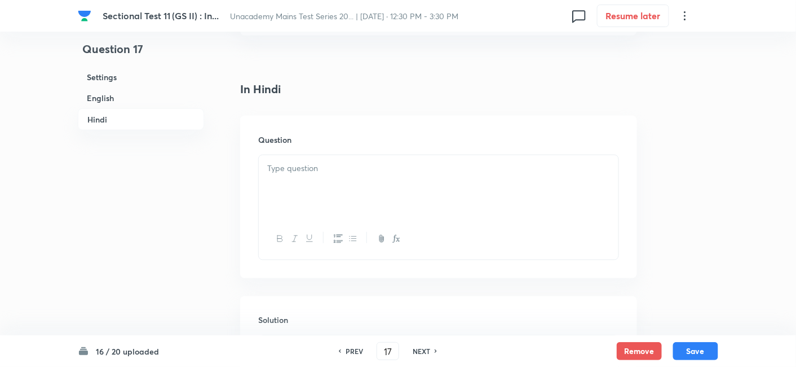
click at [358, 158] on div at bounding box center [439, 186] width 360 height 63
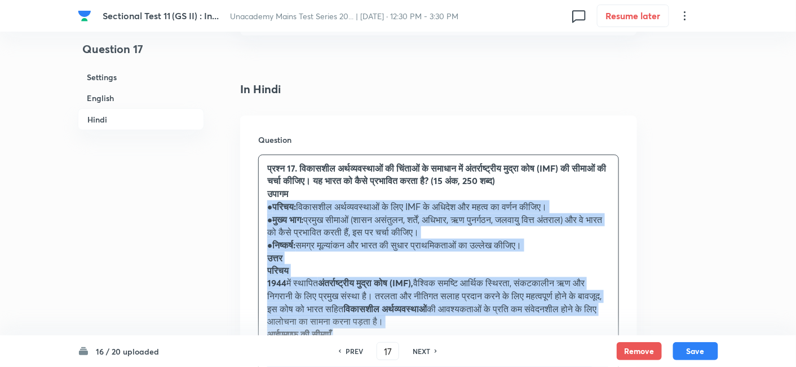
drag, startPoint x: 291, startPoint y: 170, endPoint x: 247, endPoint y: 164, distance: 44.4
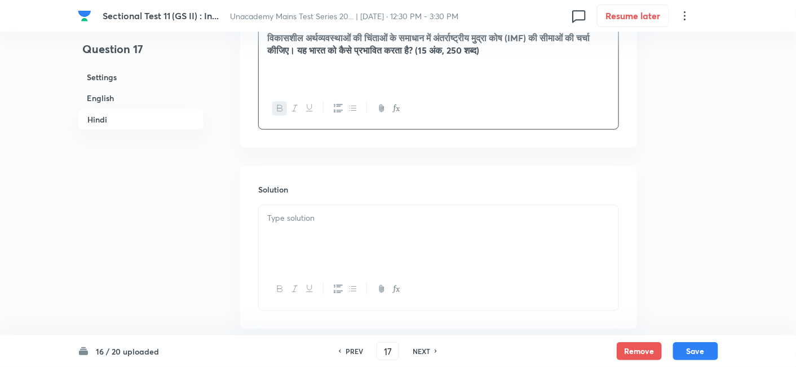
scroll to position [1882, 0]
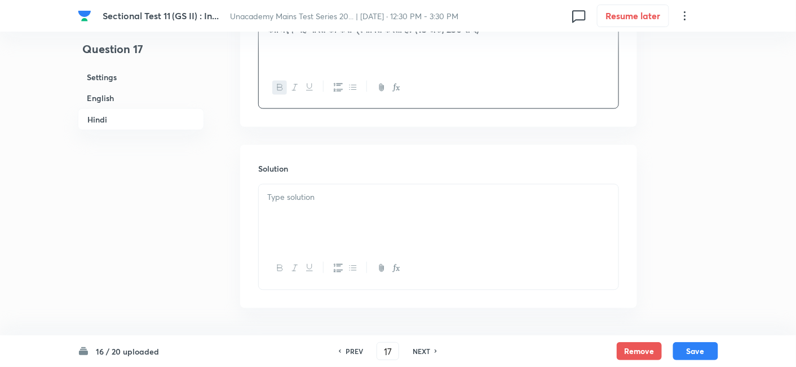
click at [328, 184] on div at bounding box center [439, 215] width 360 height 63
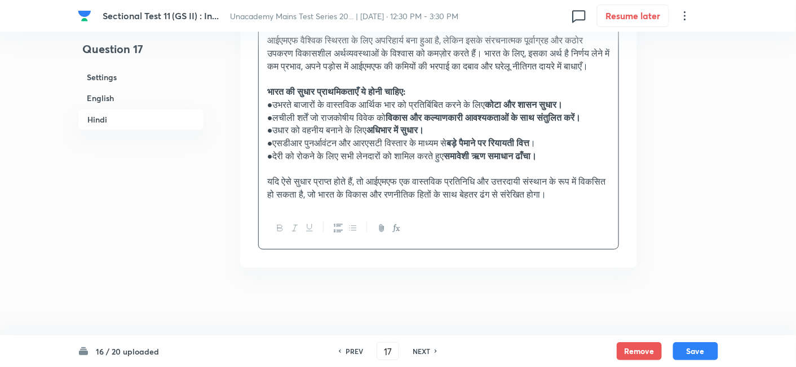
scroll to position [2822, 0]
click at [704, 343] on button "Save" at bounding box center [695, 350] width 45 height 18
type input "18"
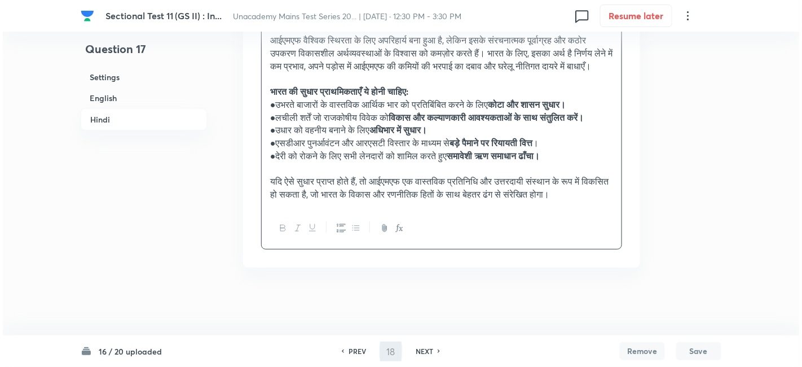
scroll to position [0, 0]
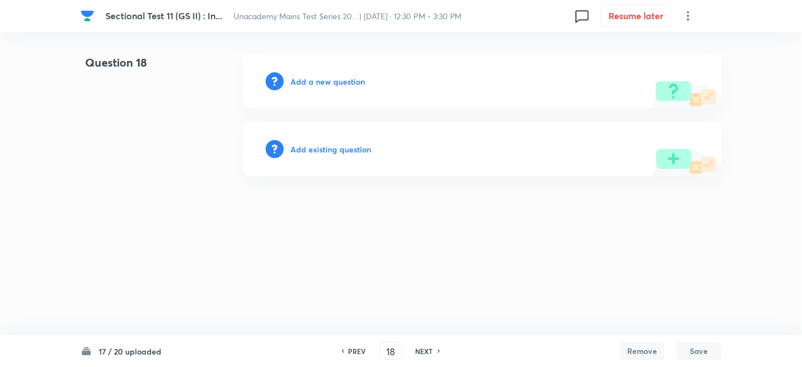
click at [337, 84] on h6 "Add a new question" at bounding box center [327, 82] width 74 height 12
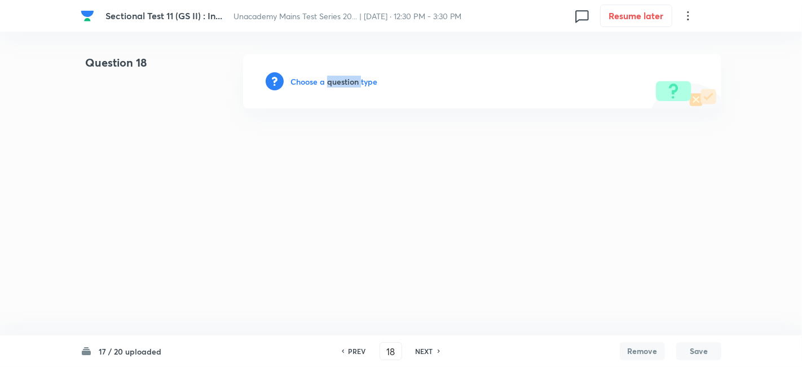
click at [337, 84] on h6 "Choose a question type" at bounding box center [333, 82] width 87 height 12
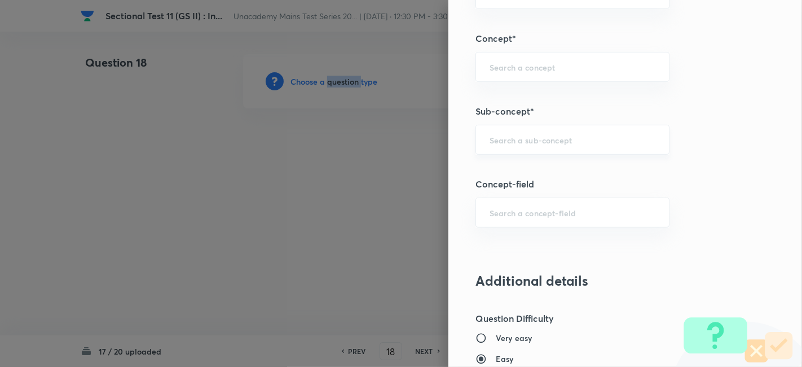
scroll to position [501, 0]
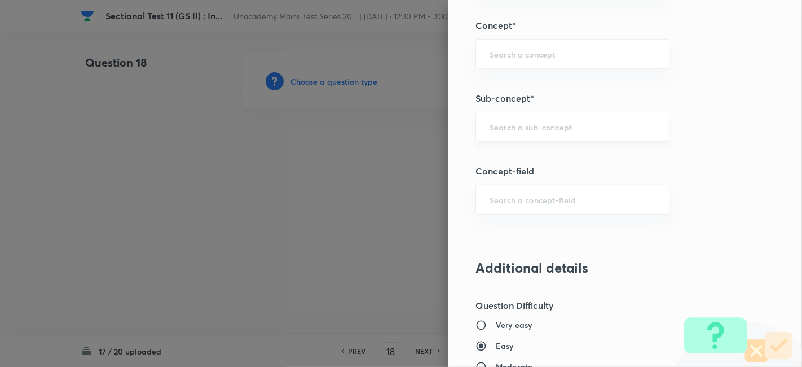
click at [561, 130] on input "text" at bounding box center [573, 126] width 166 height 11
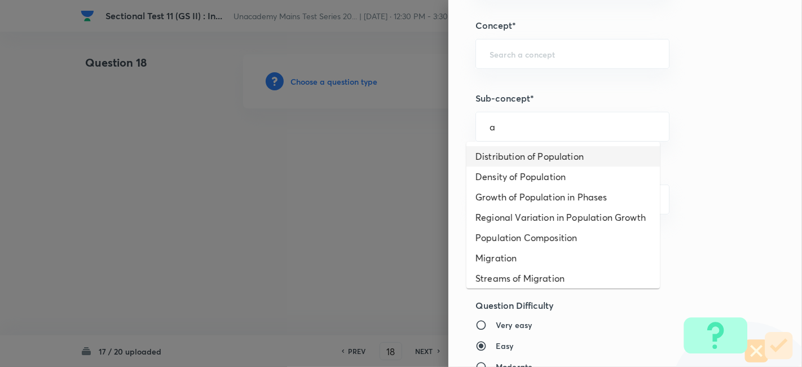
click at [550, 154] on li "Distribution of Population" at bounding box center [562, 156] width 193 height 20
type input "Distribution of Population"
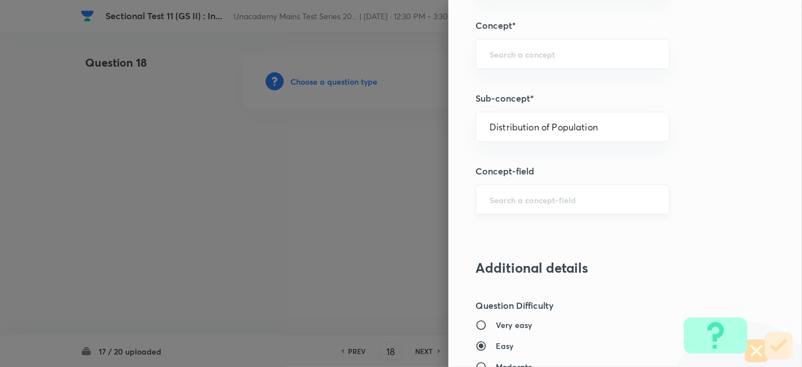
type input "Geography"
type input "Human Geography"
type input "Population:Growth and Composition"
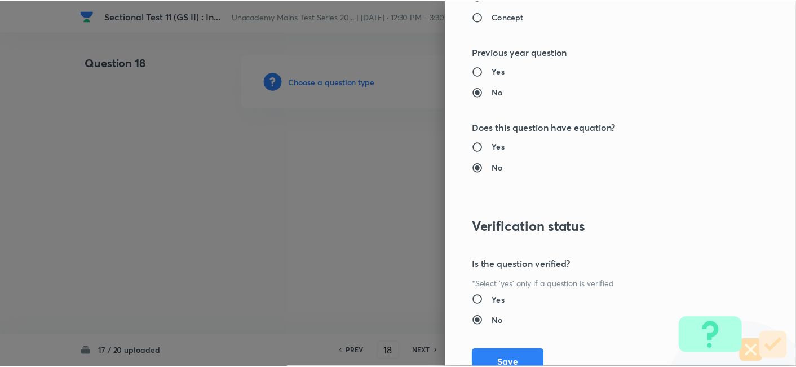
scroll to position [1032, 0]
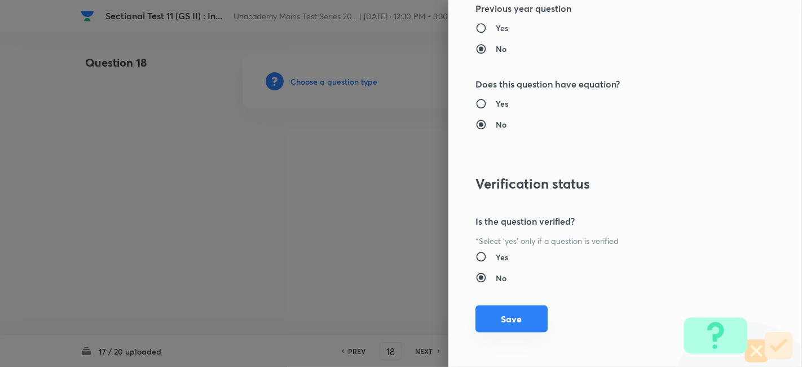
click at [518, 312] on button "Save" at bounding box center [511, 318] width 72 height 27
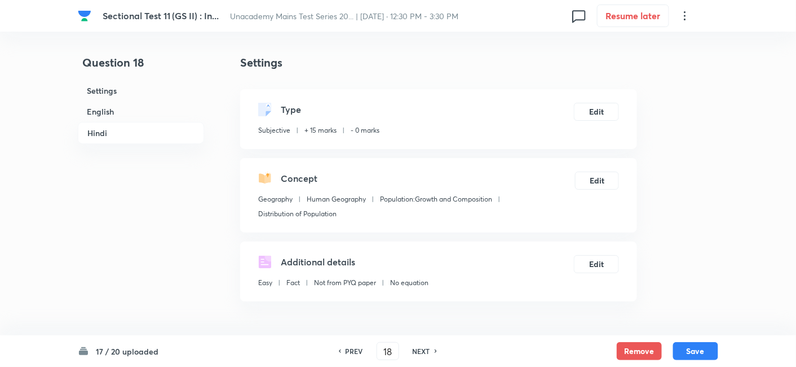
drag, startPoint x: 144, startPoint y: 115, endPoint x: 298, endPoint y: 126, distance: 153.8
click at [144, 114] on h6 "English" at bounding box center [141, 111] width 126 height 21
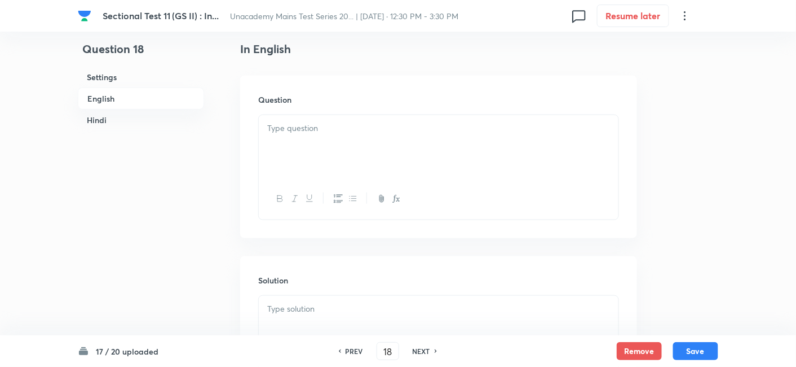
click at [322, 126] on p at bounding box center [438, 128] width 343 height 13
click at [333, 144] on div at bounding box center [439, 146] width 360 height 63
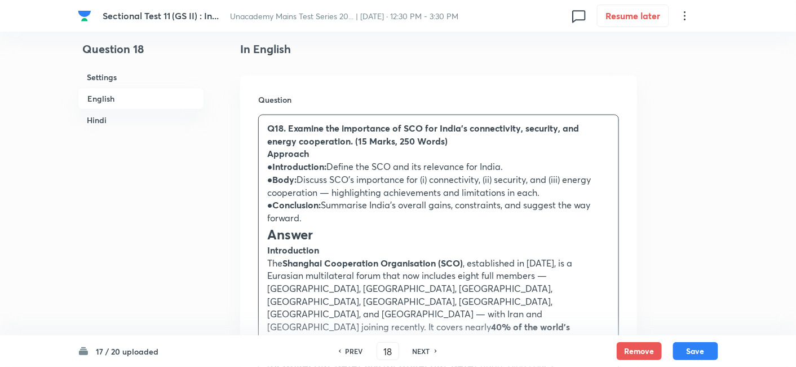
drag, startPoint x: 275, startPoint y: 155, endPoint x: 259, endPoint y: 153, distance: 15.3
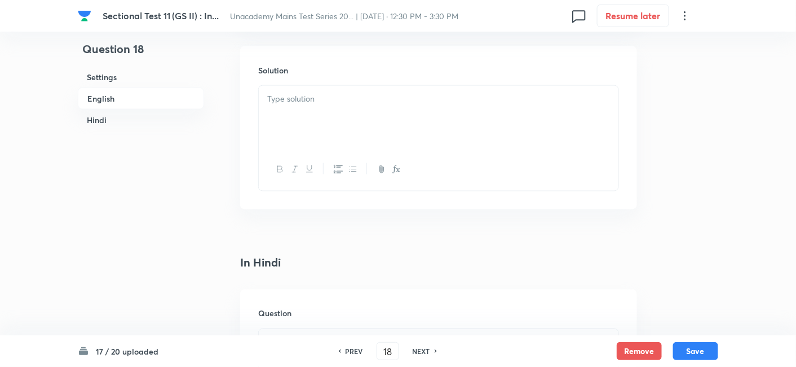
scroll to position [556, 0]
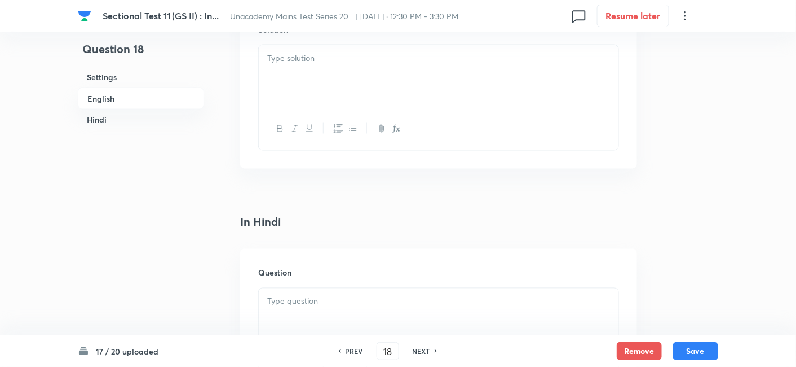
click at [342, 83] on div at bounding box center [439, 76] width 360 height 63
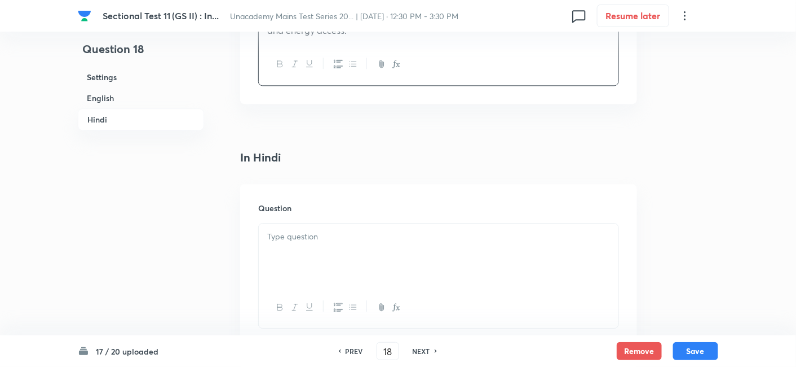
scroll to position [2186, 0]
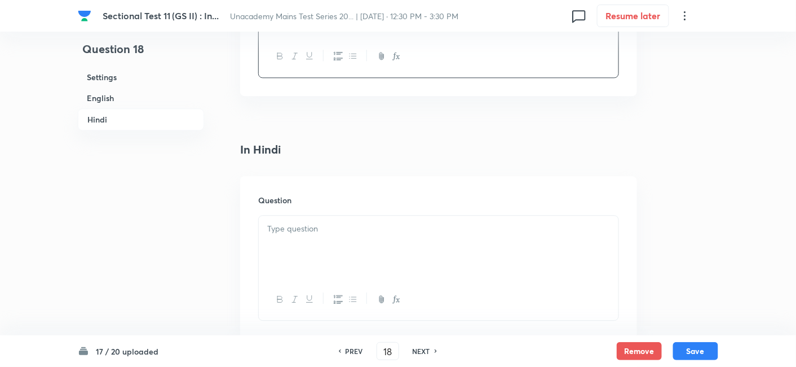
click at [320, 215] on div at bounding box center [439, 246] width 360 height 63
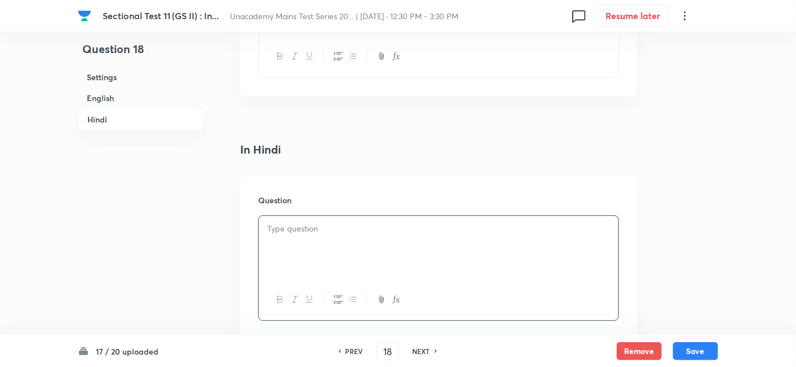
click at [344, 215] on div at bounding box center [439, 246] width 360 height 63
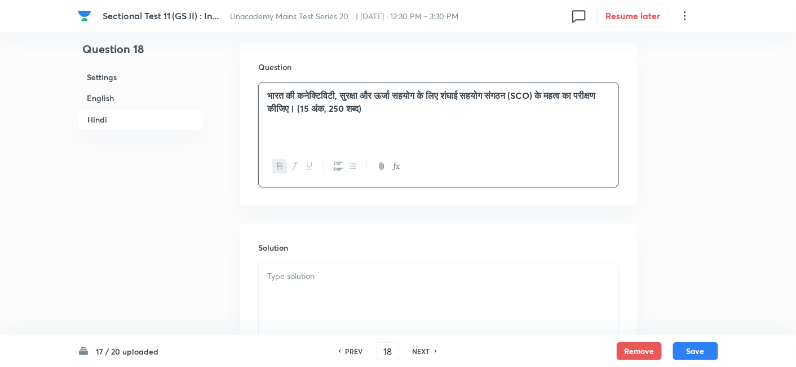
scroll to position [2320, 0]
click at [322, 261] on div at bounding box center [439, 292] width 360 height 63
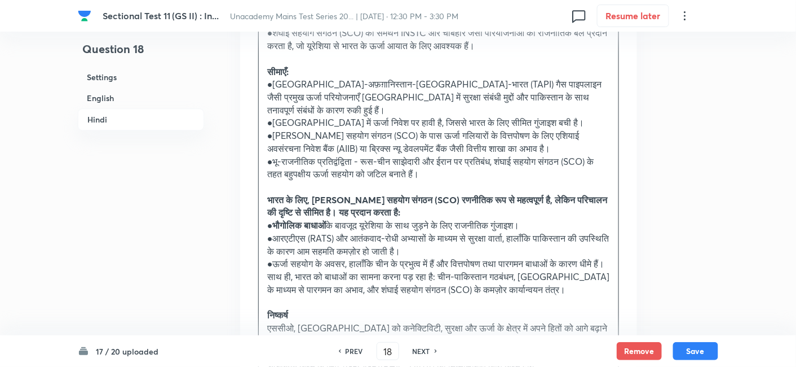
scroll to position [3699, 0]
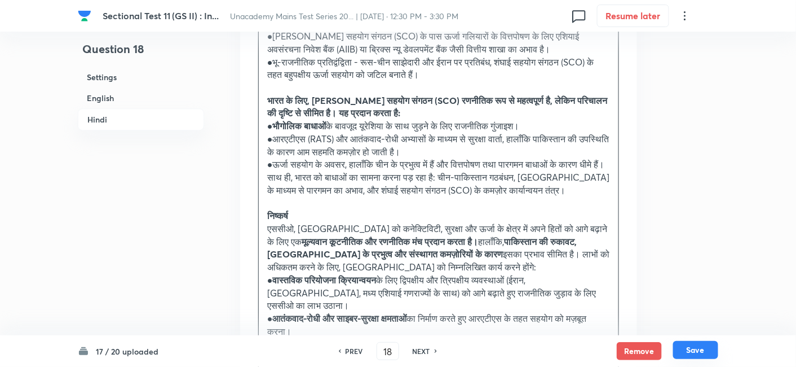
click at [697, 347] on button "Save" at bounding box center [695, 350] width 45 height 18
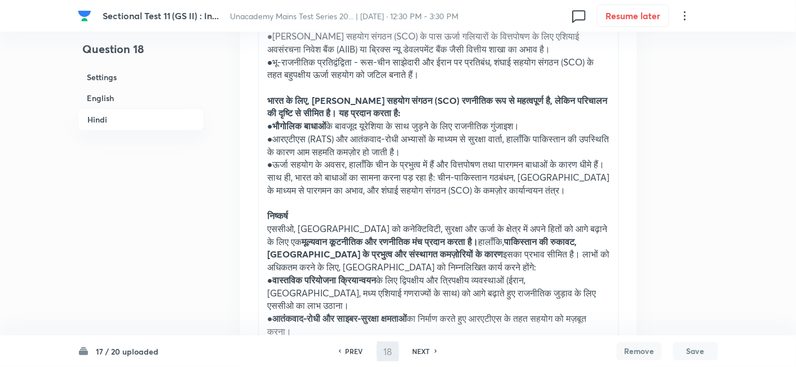
type input "19"
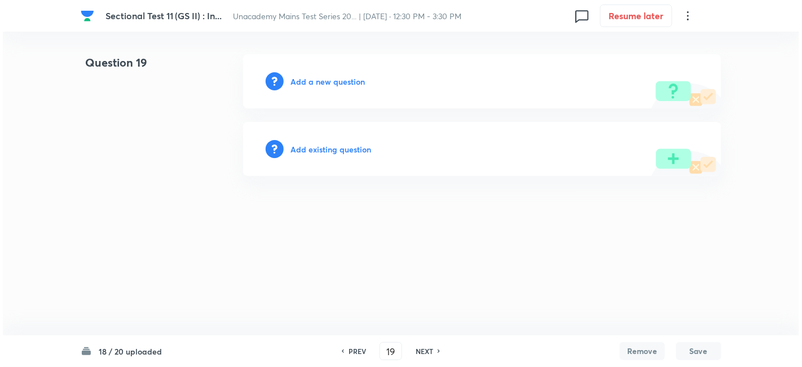
scroll to position [0, 0]
click at [337, 81] on h6 "Add a new question" at bounding box center [327, 82] width 74 height 12
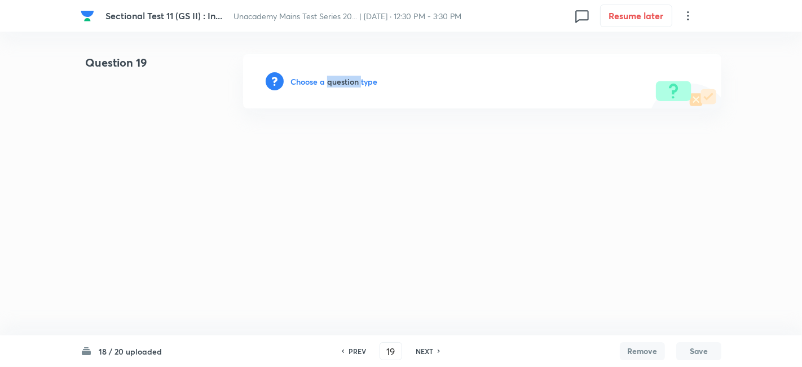
click at [337, 81] on h6 "Choose a question type" at bounding box center [333, 82] width 87 height 12
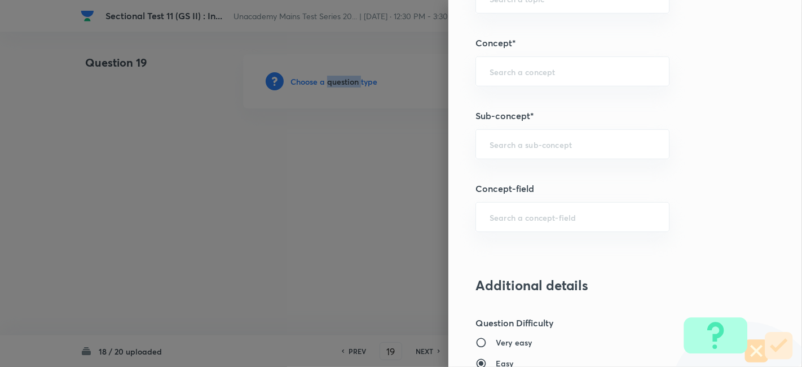
scroll to position [501, 0]
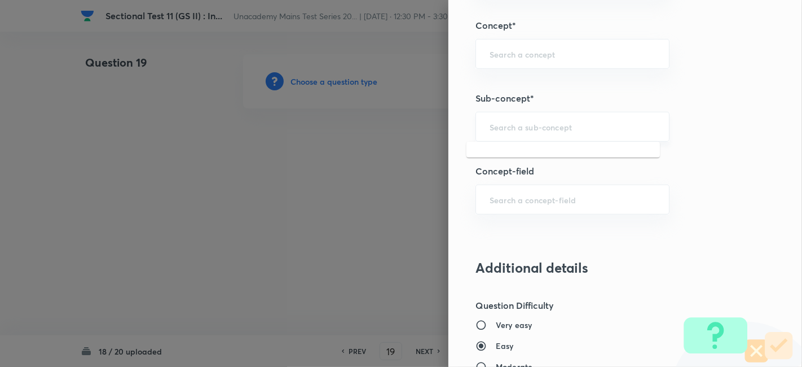
click at [566, 125] on input "text" at bounding box center [573, 126] width 166 height 11
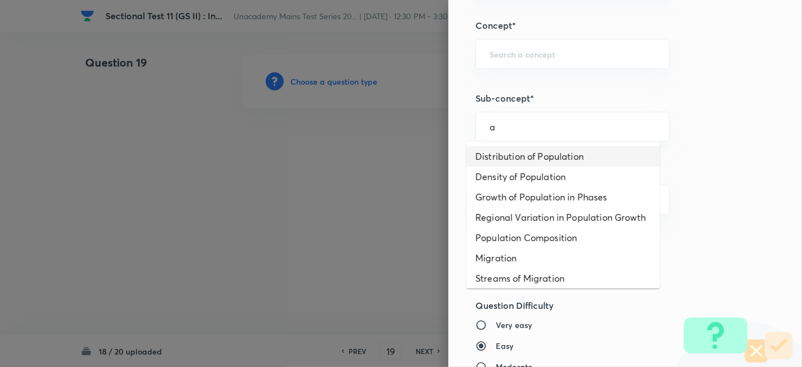
click at [543, 159] on li "Distribution of Population" at bounding box center [562, 156] width 193 height 20
type input "Distribution of Population"
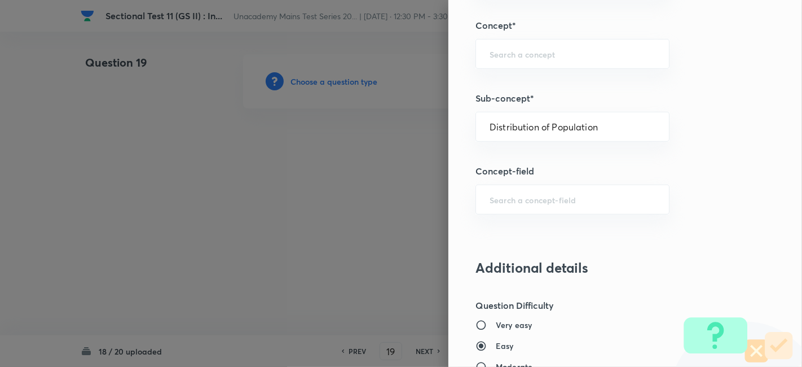
type input "Geography"
type input "Human Geography"
type input "Population:Growth and Composition"
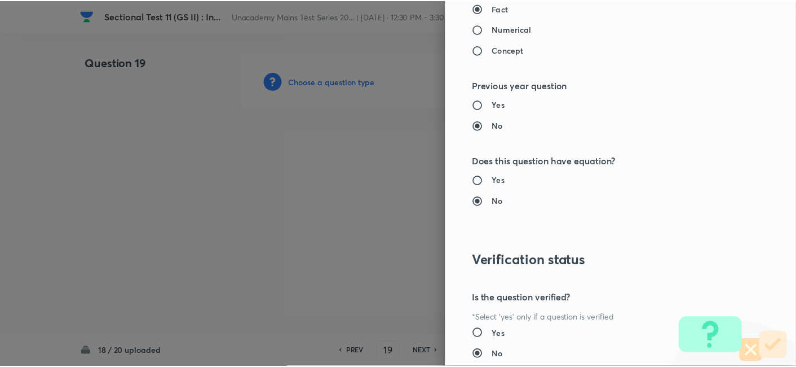
scroll to position [1032, 0]
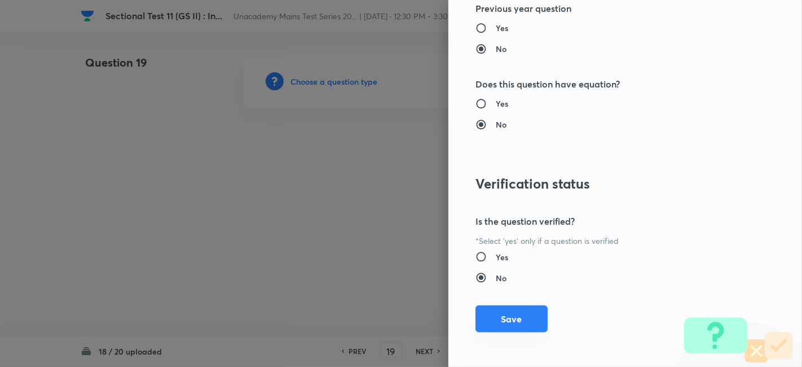
click at [522, 312] on button "Save" at bounding box center [511, 318] width 72 height 27
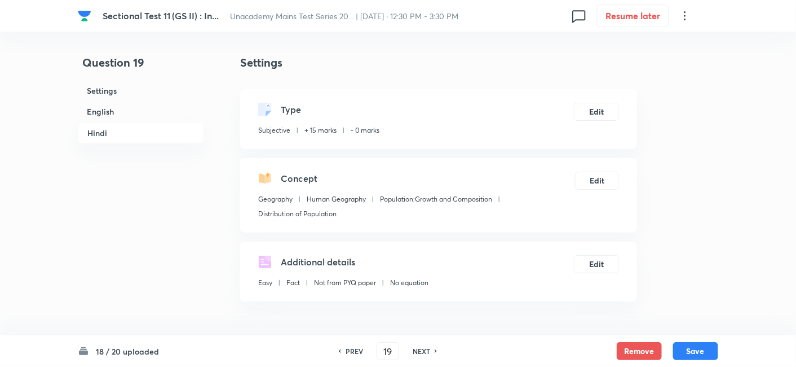
click at [123, 105] on h6 "English" at bounding box center [141, 111] width 126 height 21
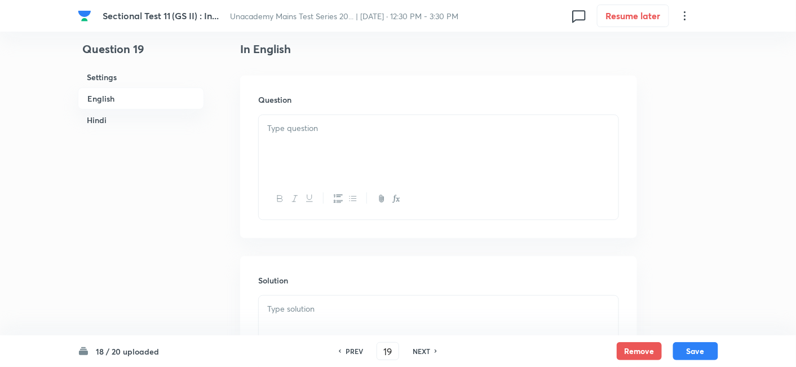
click at [377, 129] on p at bounding box center [438, 128] width 343 height 13
click at [373, 151] on div at bounding box center [439, 146] width 360 height 63
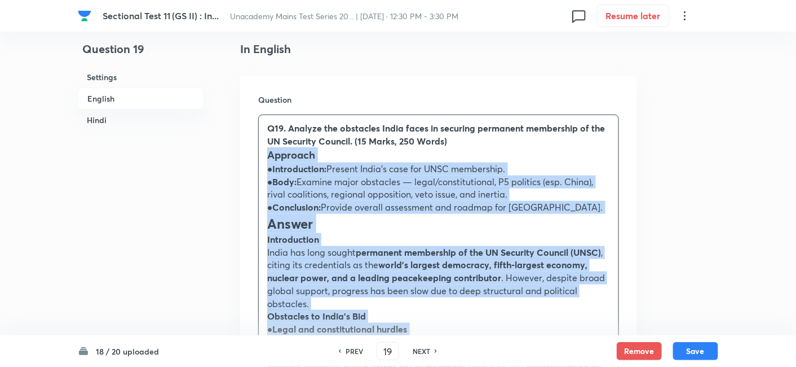
drag, startPoint x: 258, startPoint y: 152, endPoint x: 244, endPoint y: 155, distance: 13.8
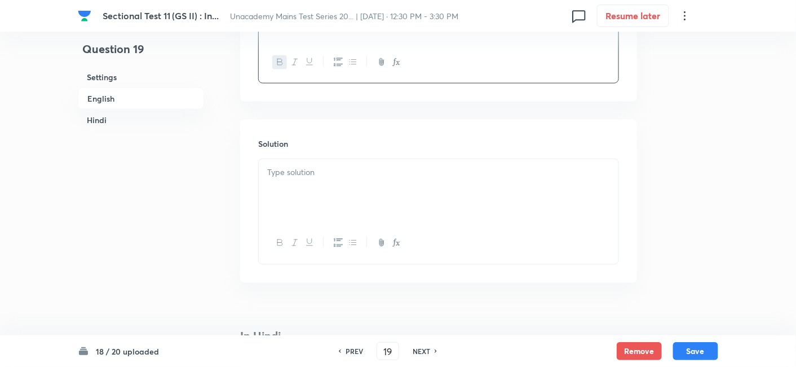
scroll to position [494, 0]
click at [332, 153] on div at bounding box center [439, 139] width 360 height 63
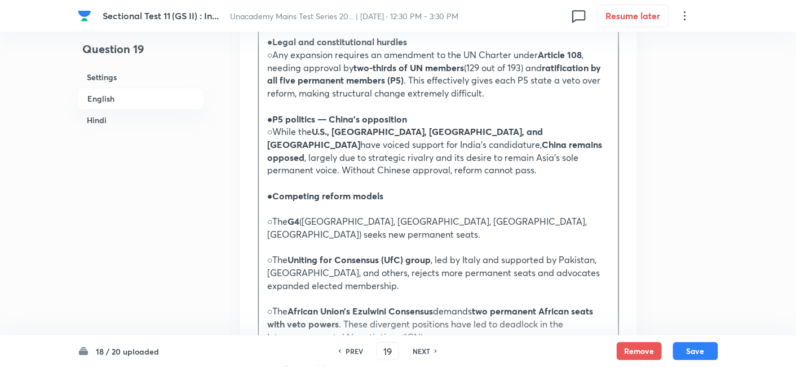
scroll to position [807, 0]
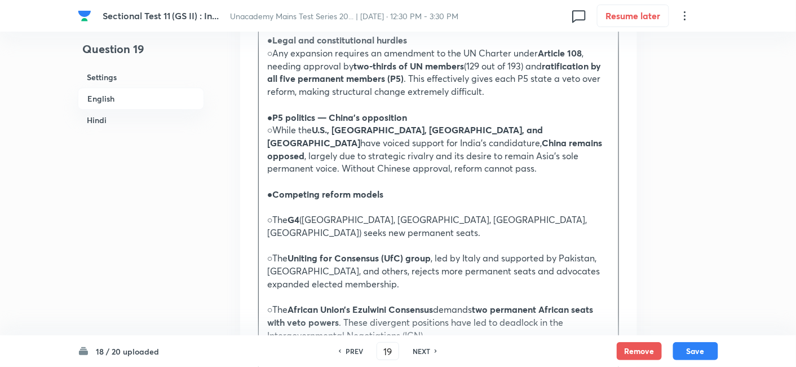
click at [322, 196] on strong "Competing reform models" at bounding box center [328, 194] width 111 height 12
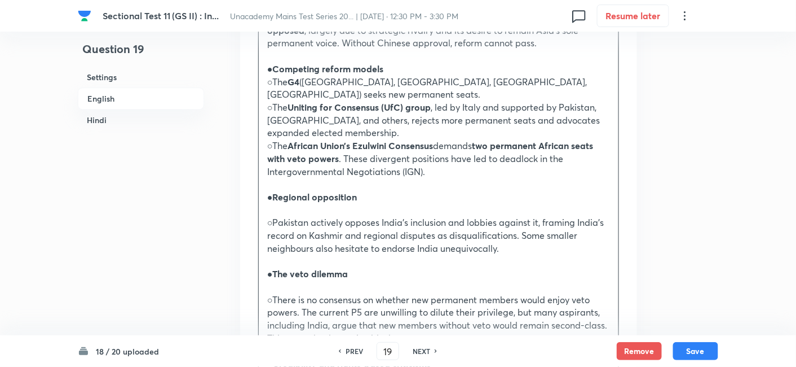
click at [332, 202] on div "Approach ● Introduction: Present India’s case for UNSC membership. ● Body: Exam…" at bounding box center [439, 292] width 360 height 1246
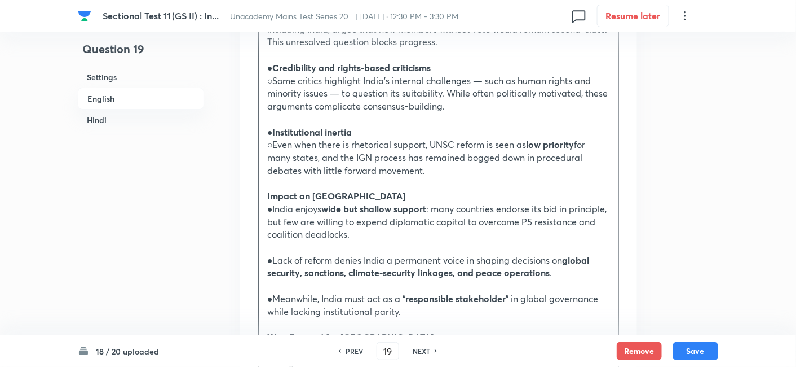
scroll to position [1245, 0]
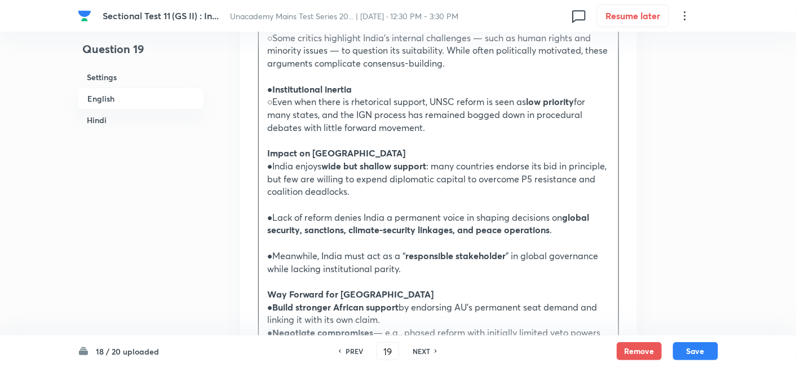
click at [337, 175] on p "●India enjoys wide but shallow support : many countries endorse its bid in prin…" at bounding box center [438, 179] width 343 height 38
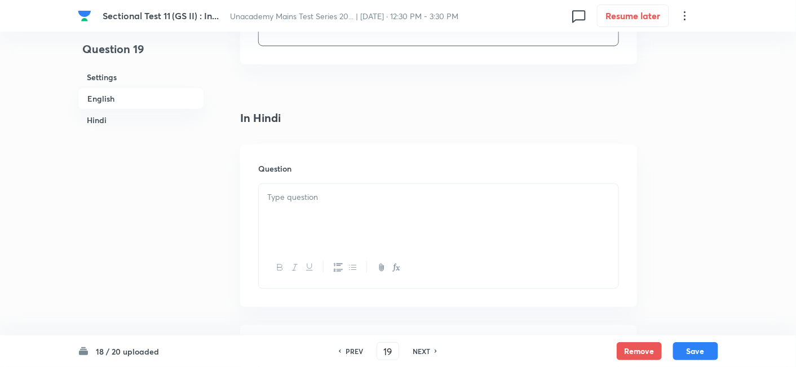
scroll to position [1809, 0]
click at [338, 164] on div at bounding box center [439, 184] width 360 height 63
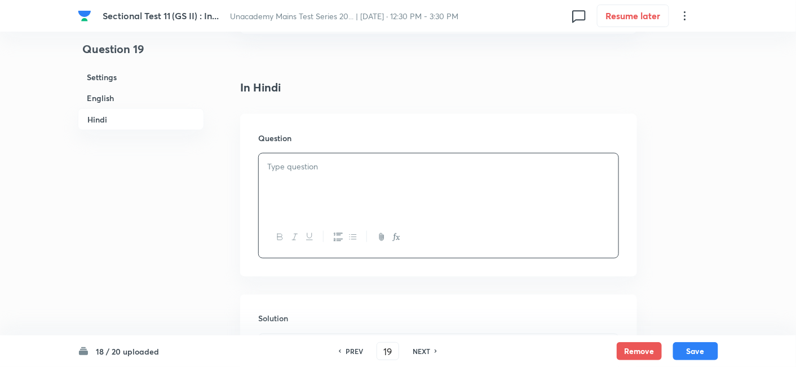
click at [355, 175] on div at bounding box center [439, 184] width 360 height 63
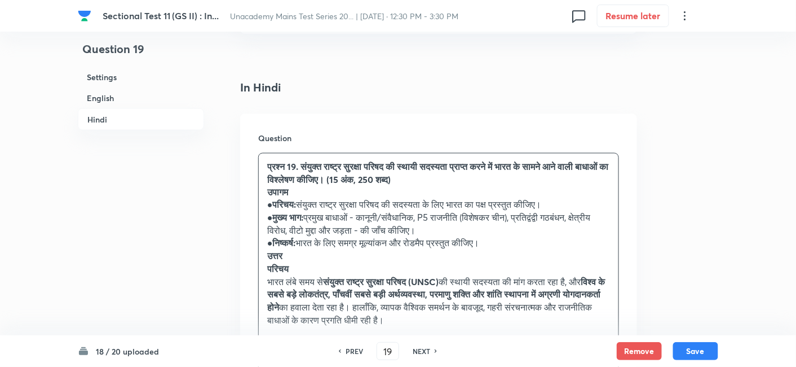
drag, startPoint x: 277, startPoint y: 183, endPoint x: 243, endPoint y: 179, distance: 34.0
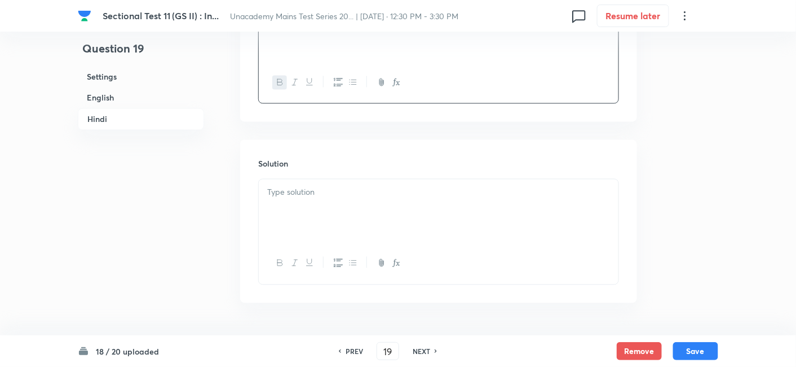
scroll to position [1985, 0]
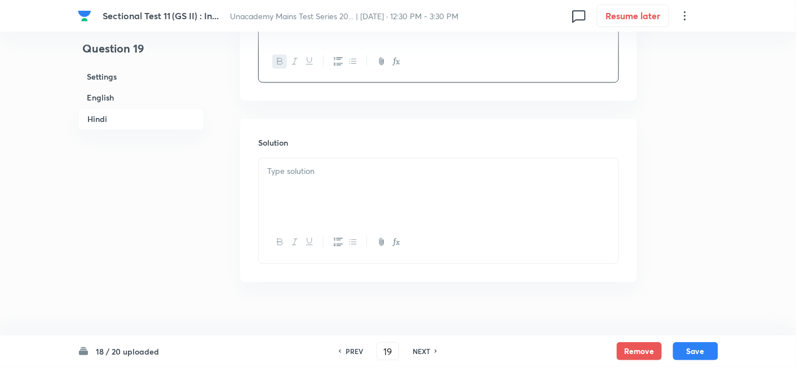
click at [346, 165] on p at bounding box center [438, 171] width 343 height 13
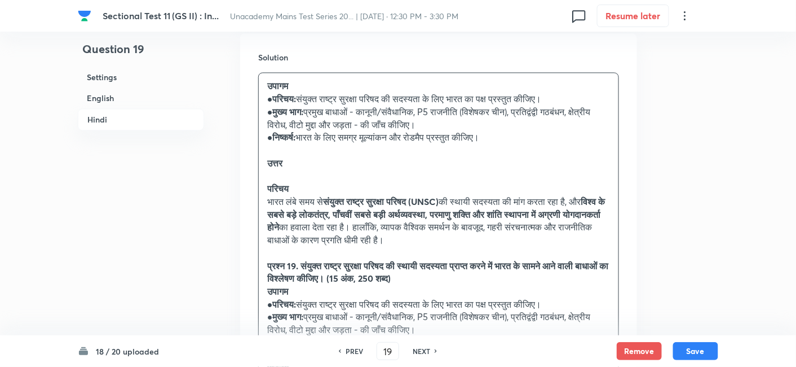
scroll to position [2063, 0]
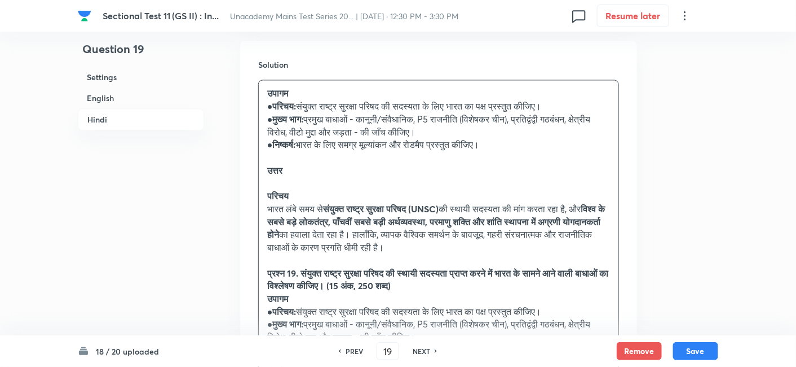
click at [375, 190] on p "परिचय" at bounding box center [438, 196] width 343 height 13
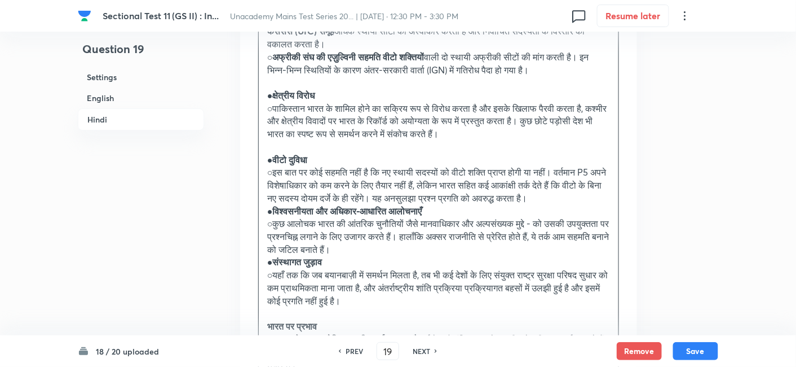
scroll to position [2460, 0]
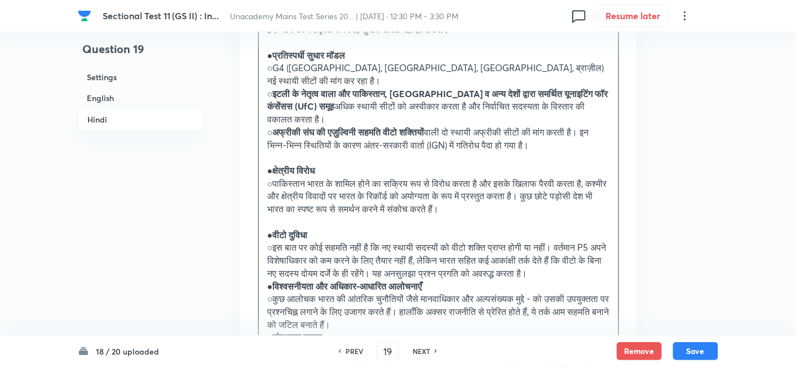
click at [337, 215] on p at bounding box center [438, 221] width 343 height 13
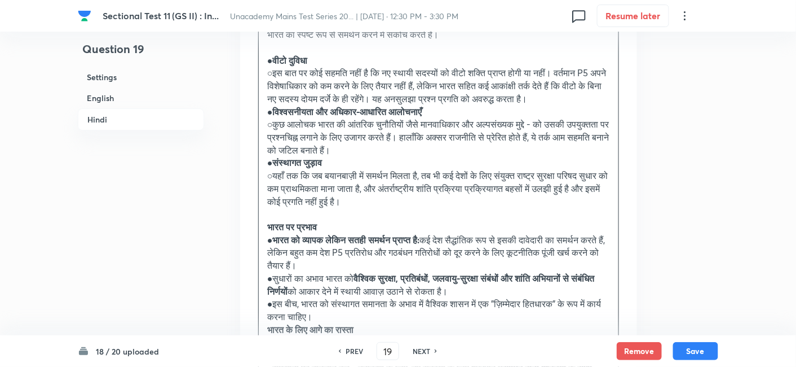
scroll to position [2711, 0]
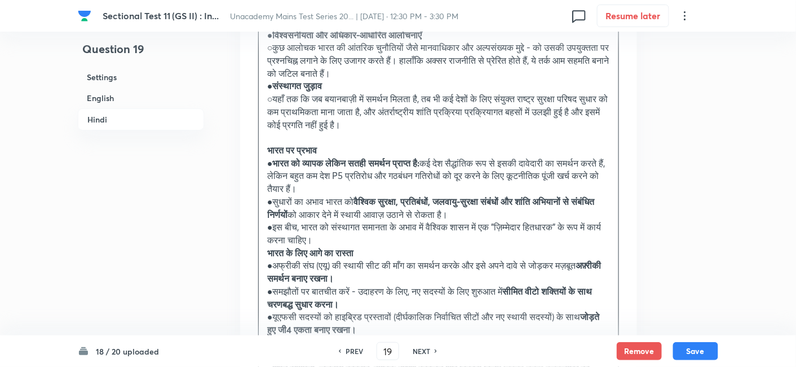
click at [267, 144] on strong "भारत पर प्रभाव" at bounding box center [292, 150] width 50 height 12
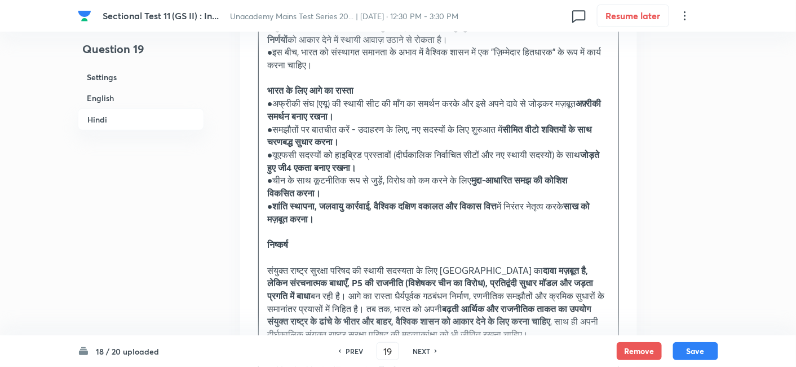
scroll to position [2948, 0]
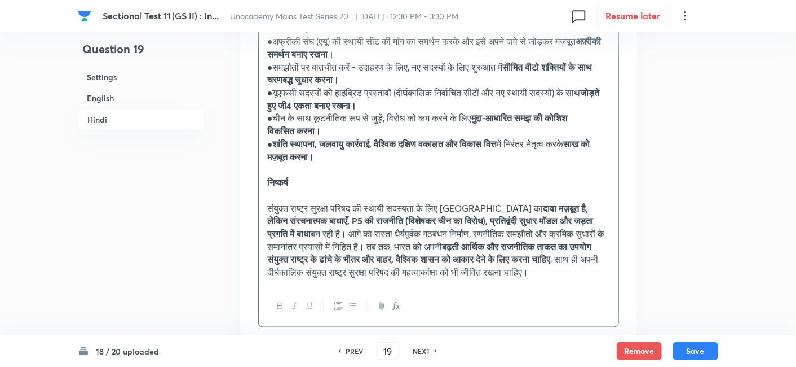
click at [138, 94] on h6 "English" at bounding box center [141, 97] width 126 height 21
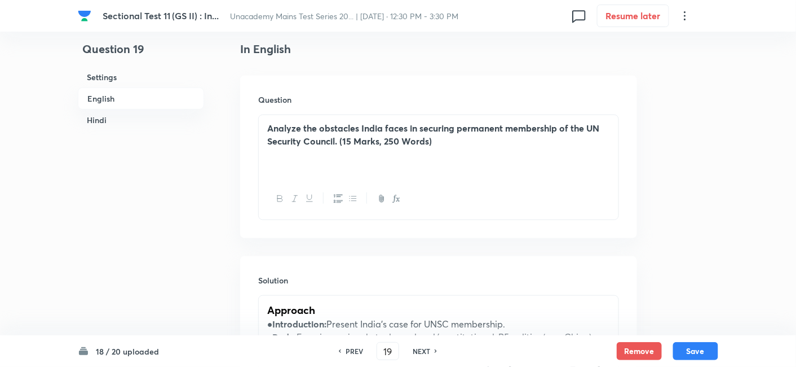
click at [131, 120] on h6 "Hindi" at bounding box center [141, 119] width 126 height 21
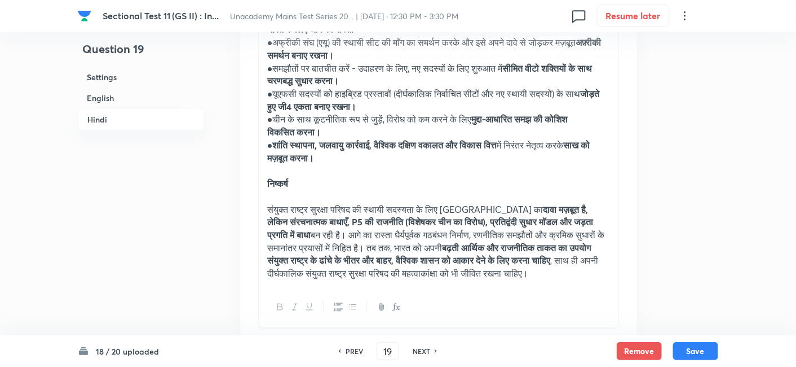
scroll to position [2962, 0]
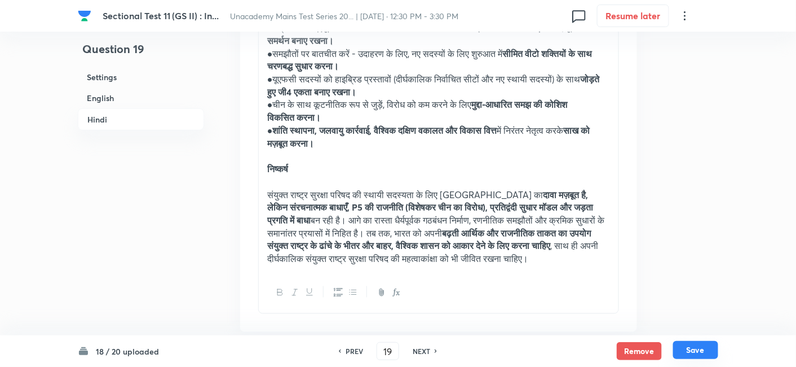
click at [694, 350] on button "Save" at bounding box center [695, 350] width 45 height 18
type input "20"
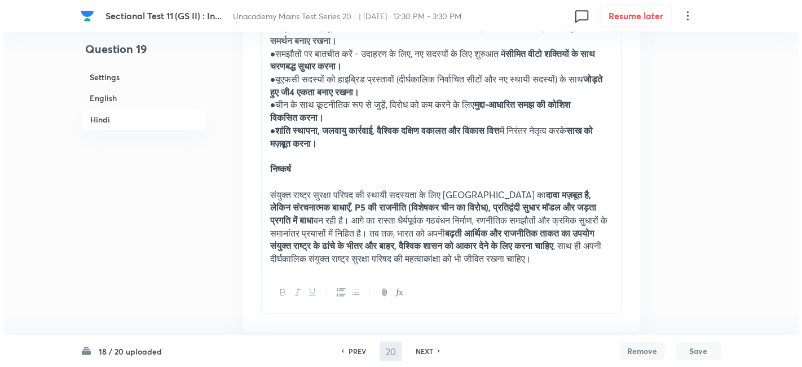
scroll to position [0, 0]
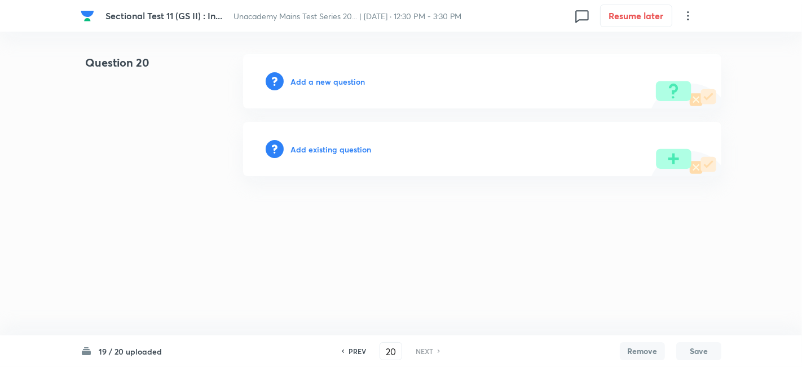
click at [326, 83] on h6 "Add a new question" at bounding box center [327, 82] width 74 height 12
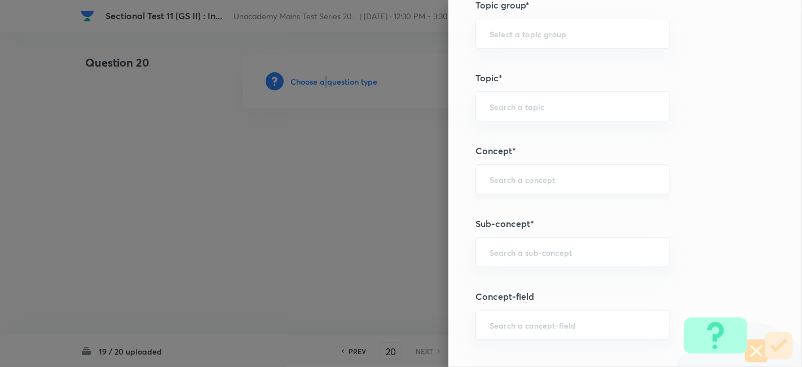
scroll to position [438, 0]
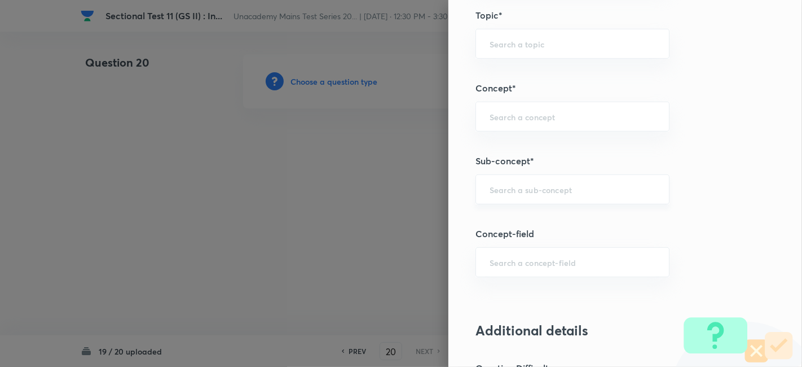
click at [536, 187] on input "text" at bounding box center [573, 189] width 166 height 11
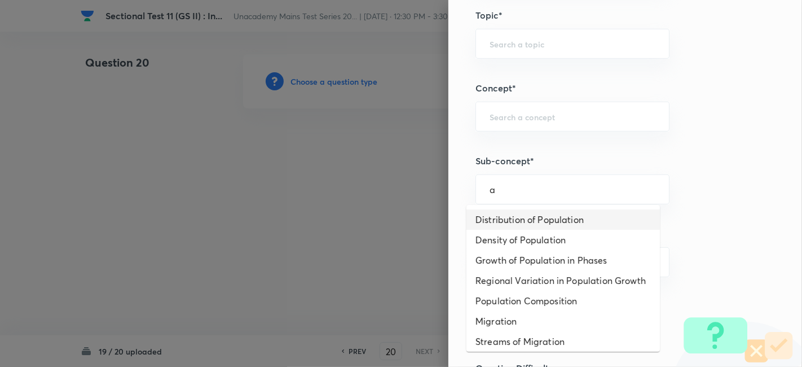
click at [543, 215] on li "Distribution of Population" at bounding box center [562, 219] width 193 height 20
type input "Distribution of Population"
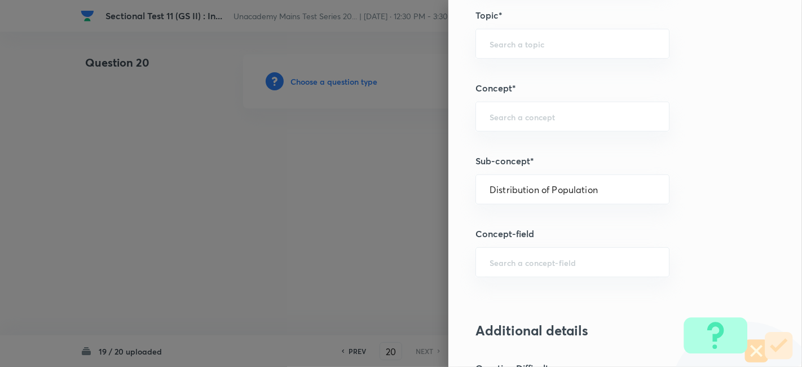
type input "Geography"
type input "Human Geography"
type input "Population:Growth and Composition"
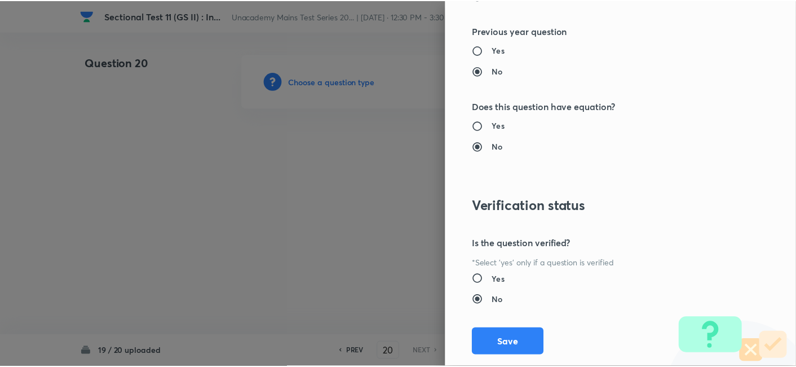
scroll to position [1032, 0]
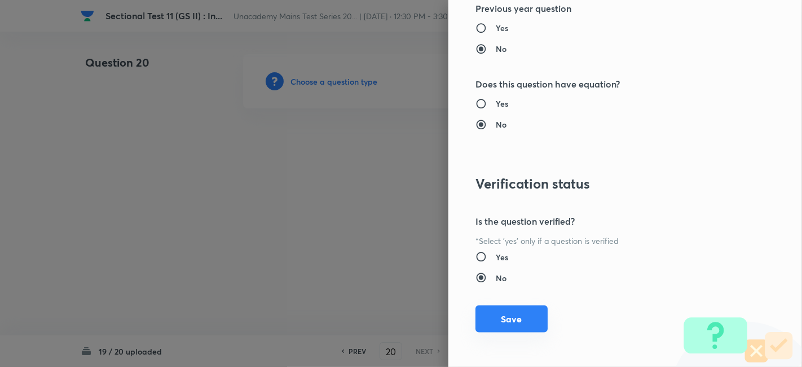
click at [536, 312] on button "Save" at bounding box center [511, 318] width 72 height 27
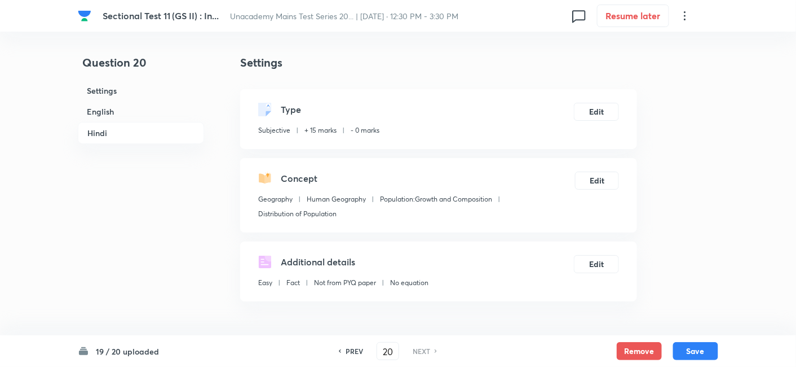
click at [137, 104] on h6 "English" at bounding box center [141, 111] width 126 height 21
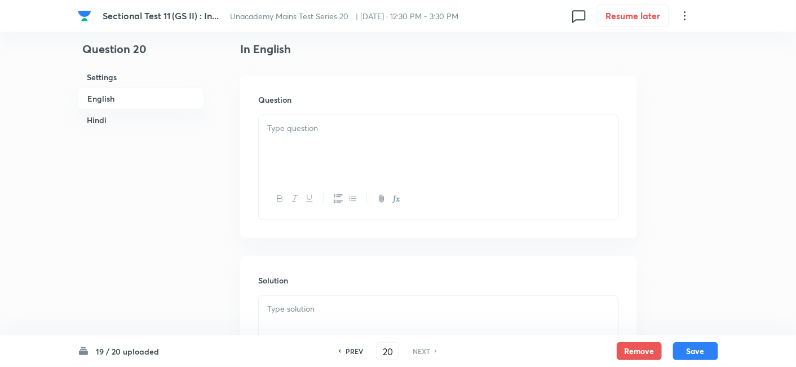
click at [386, 120] on div at bounding box center [439, 146] width 360 height 63
click at [347, 144] on div at bounding box center [439, 146] width 360 height 63
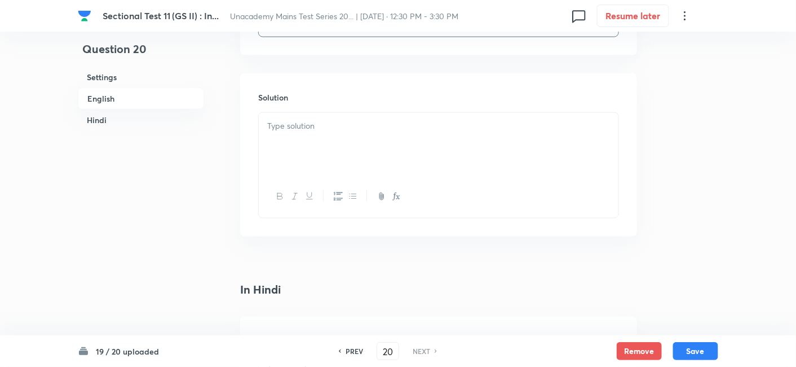
scroll to position [494, 0]
click at [348, 144] on div at bounding box center [439, 139] width 360 height 63
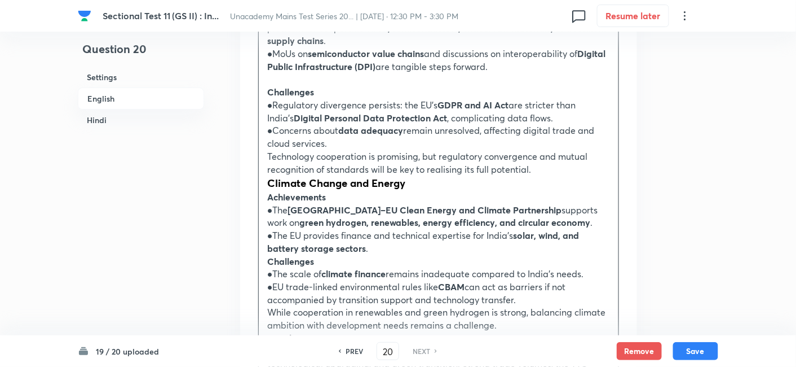
scroll to position [1120, 0]
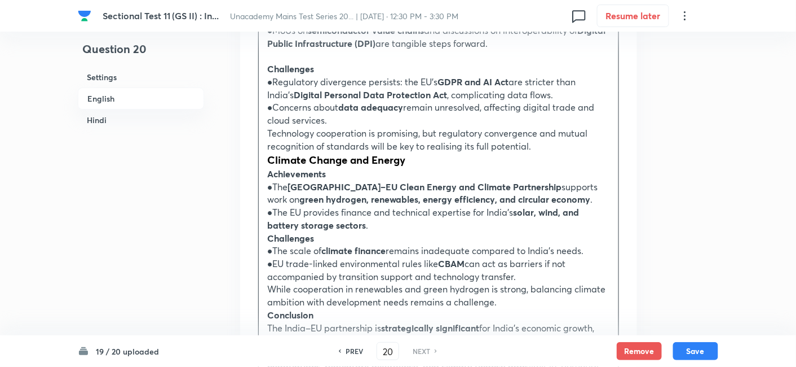
click at [272, 152] on strong "Climate Change and Energy" at bounding box center [336, 159] width 138 height 14
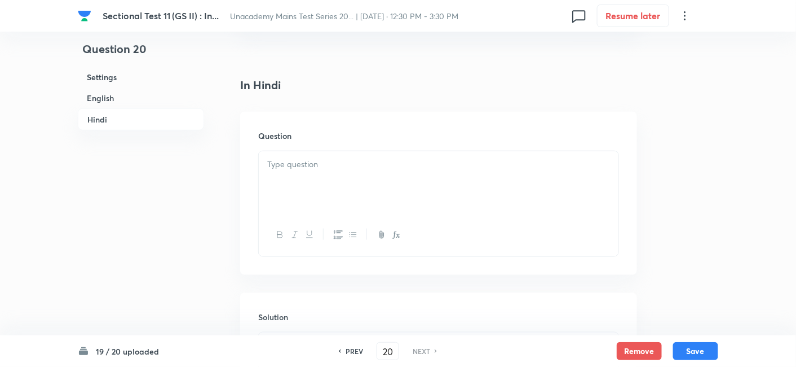
scroll to position [1684, 0]
click at [338, 157] on div at bounding box center [439, 182] width 360 height 63
click at [347, 178] on div at bounding box center [439, 182] width 360 height 63
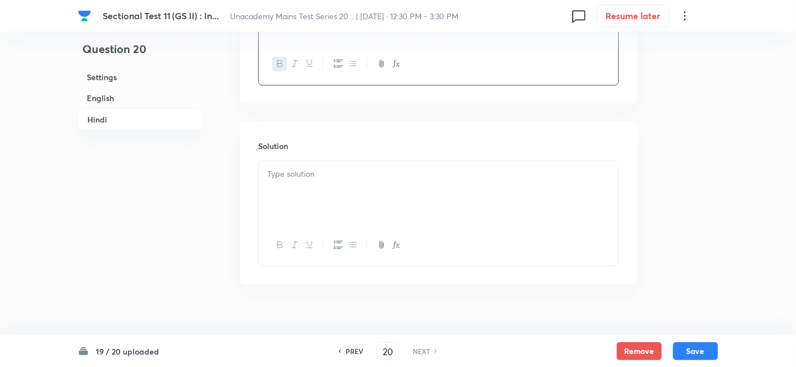
scroll to position [1857, 0]
click at [343, 166] on p at bounding box center [438, 172] width 343 height 13
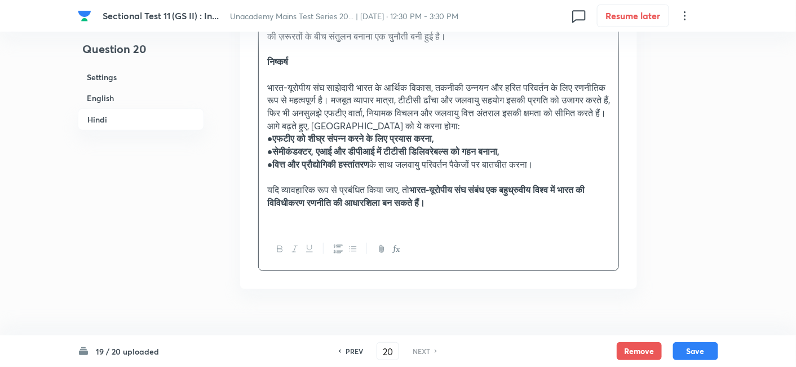
scroll to position [2857, 0]
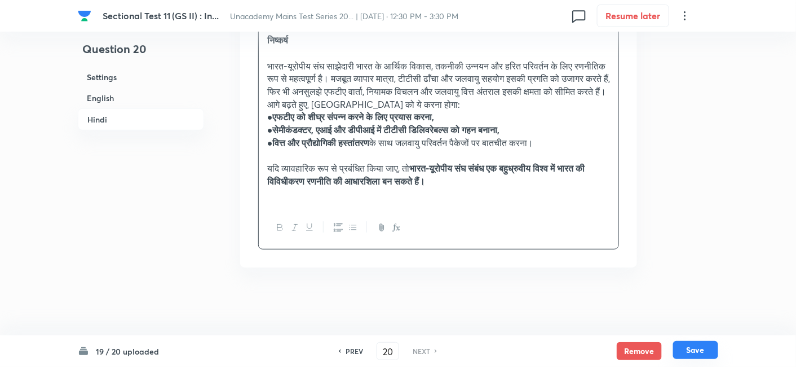
click at [702, 343] on button "Save" at bounding box center [695, 350] width 45 height 18
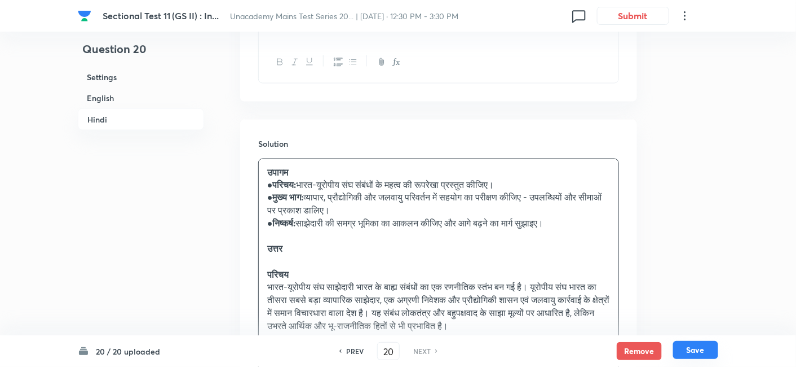
click at [707, 356] on button "Save" at bounding box center [695, 350] width 45 height 18
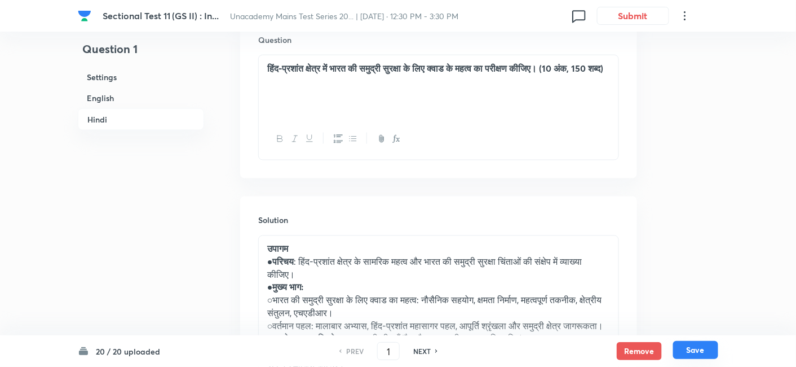
click at [706, 347] on button "Save" at bounding box center [695, 350] width 45 height 18
type input "2"
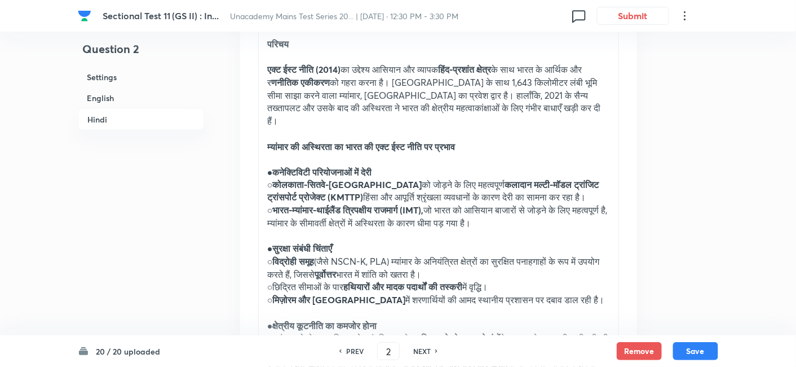
click at [118, 92] on h6 "English" at bounding box center [141, 97] width 126 height 21
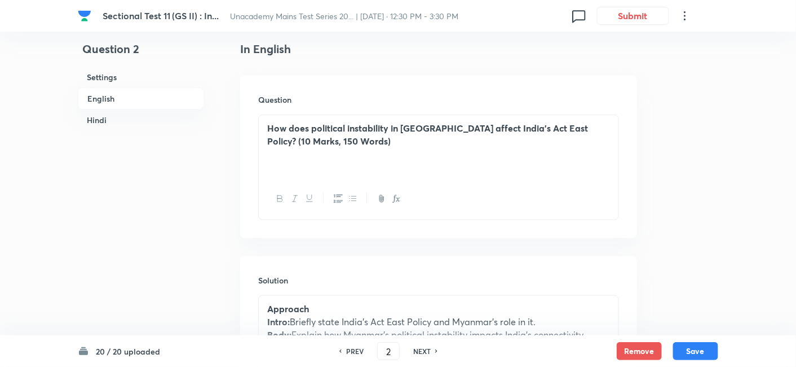
click at [358, 350] on h6 "PREV" at bounding box center [354, 351] width 17 height 10
type input "1"
